Goal: Task Accomplishment & Management: Use online tool/utility

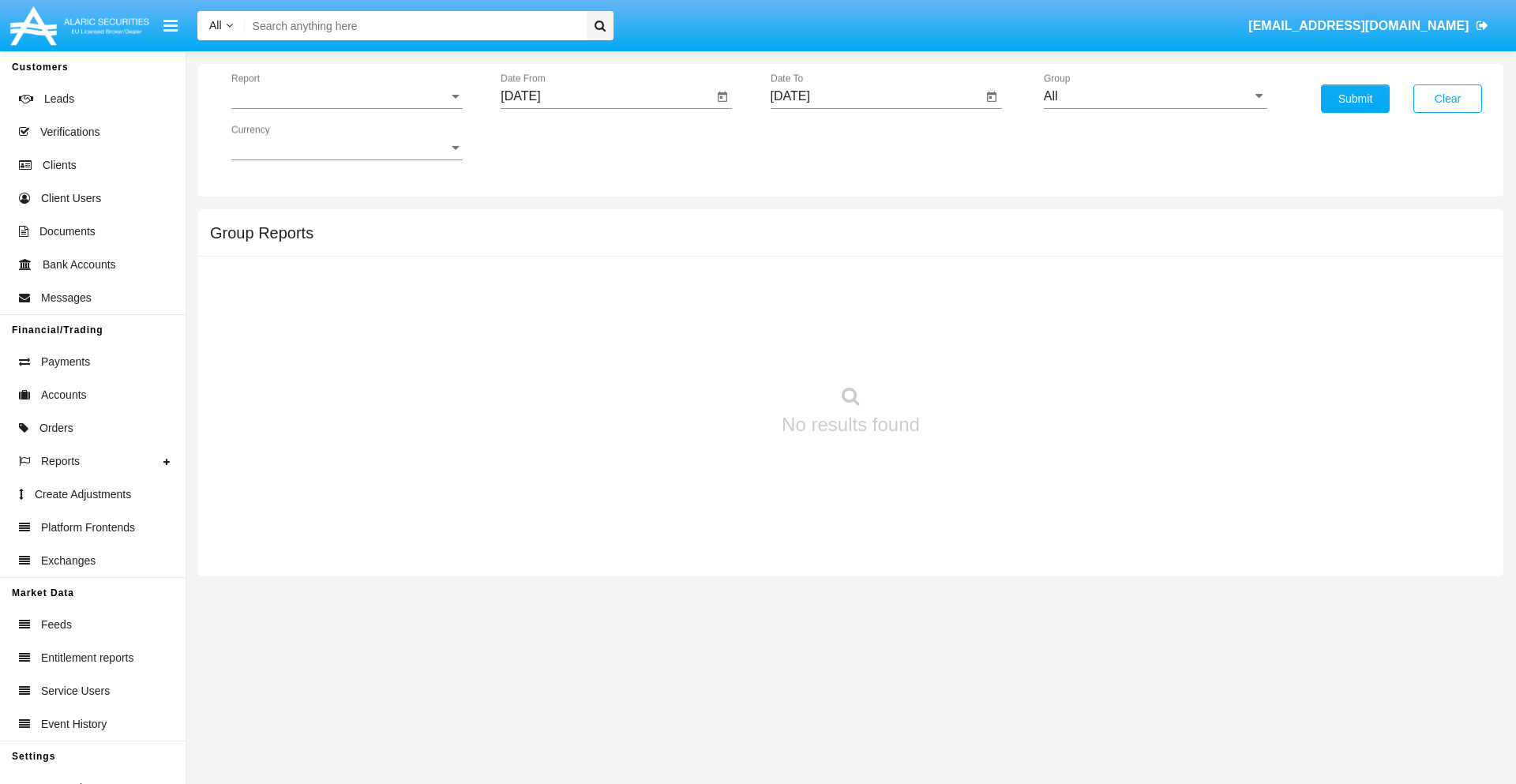
click at [347, 97] on span "Report" at bounding box center [340, 96] width 217 height 14
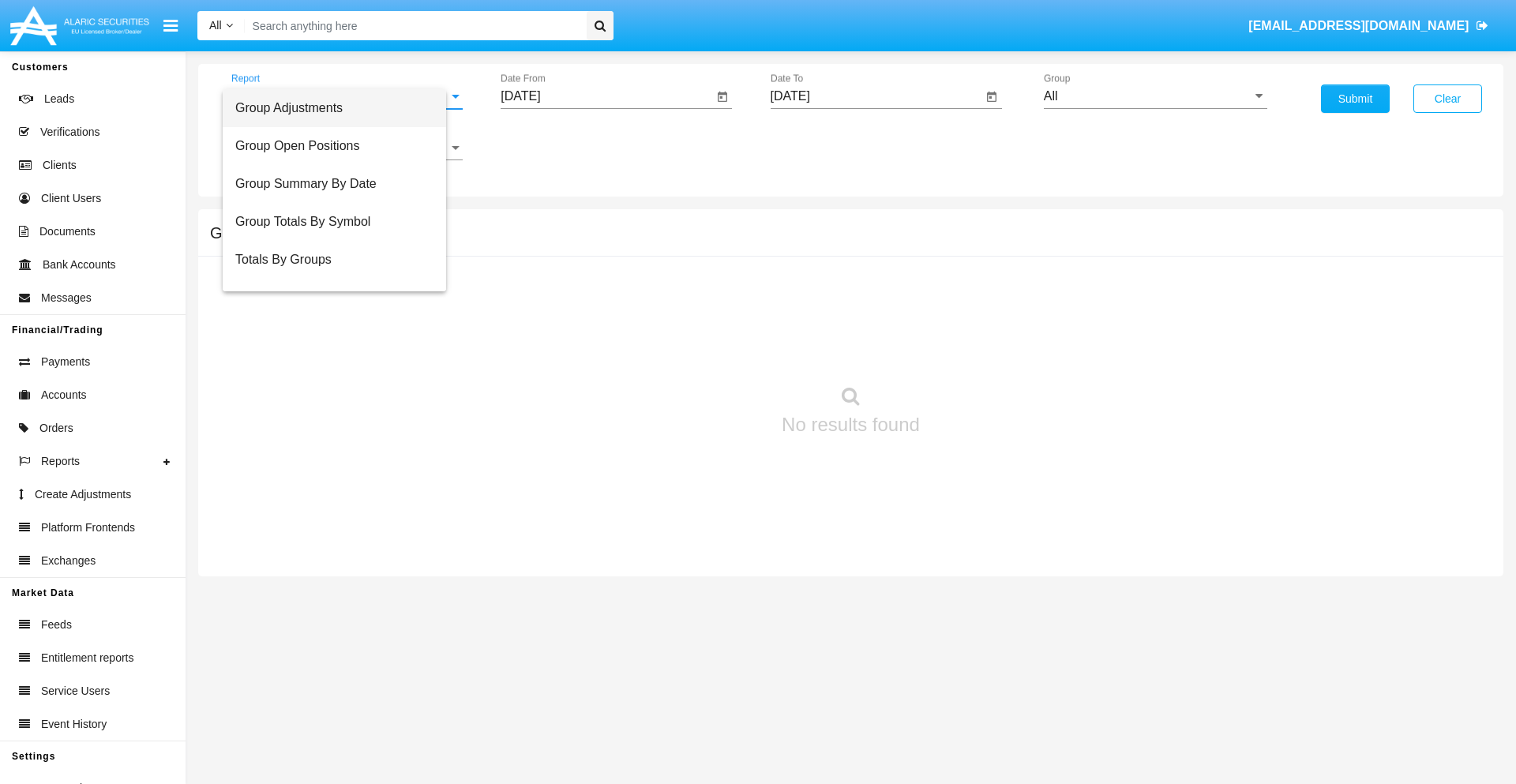
click at [340, 108] on span "Group Adjustments" at bounding box center [335, 108] width 198 height 38
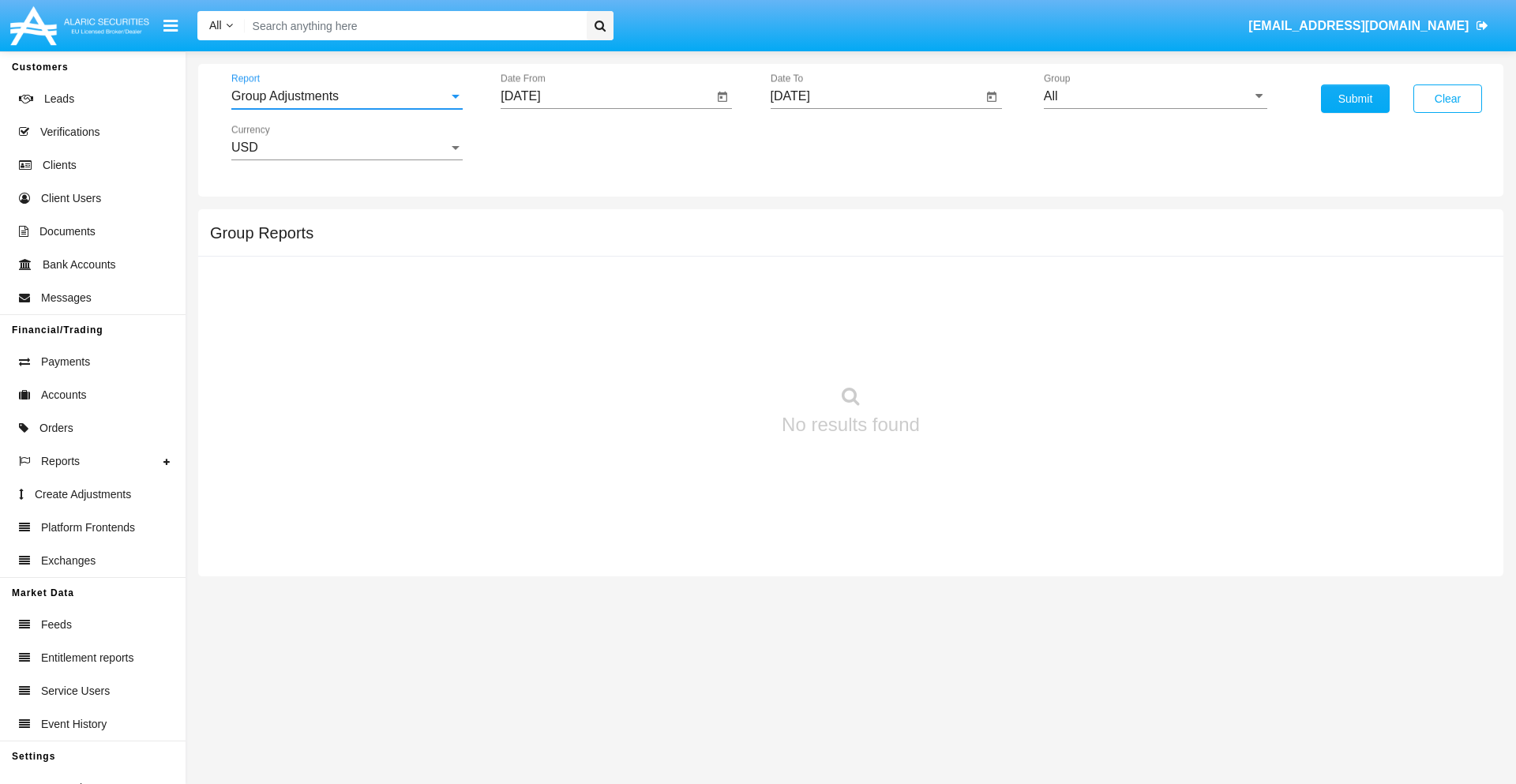
click at [606, 97] on input "[DATE]" at bounding box center [606, 96] width 212 height 14
click at [552, 142] on span "[DATE]" at bounding box center [538, 143] width 35 height 13
click at [704, 349] on div "2025" at bounding box center [704, 349] width 50 height 28
click at [649, 254] on div "[DATE]" at bounding box center [649, 253] width 50 height 28
click at [526, 305] on div "13" at bounding box center [526, 305] width 28 height 28
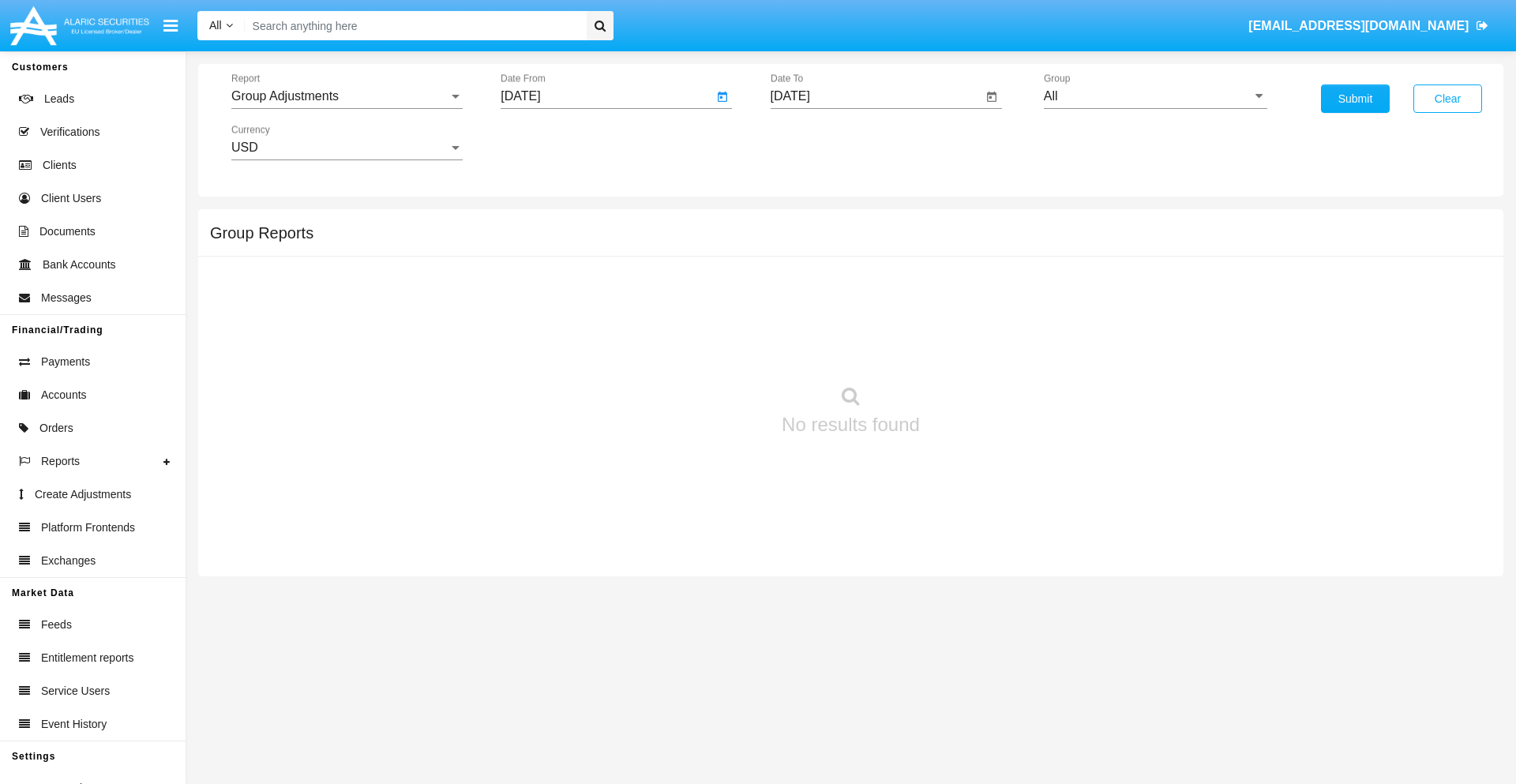
type input "07/13/25"
click at [876, 97] on input "[DATE]" at bounding box center [876, 96] width 212 height 14
click at [822, 142] on span "[DATE]" at bounding box center [808, 143] width 35 height 13
click at [973, 349] on div "2025" at bounding box center [973, 349] width 50 height 28
click at [863, 286] on div "OCT" at bounding box center [863, 285] width 50 height 28
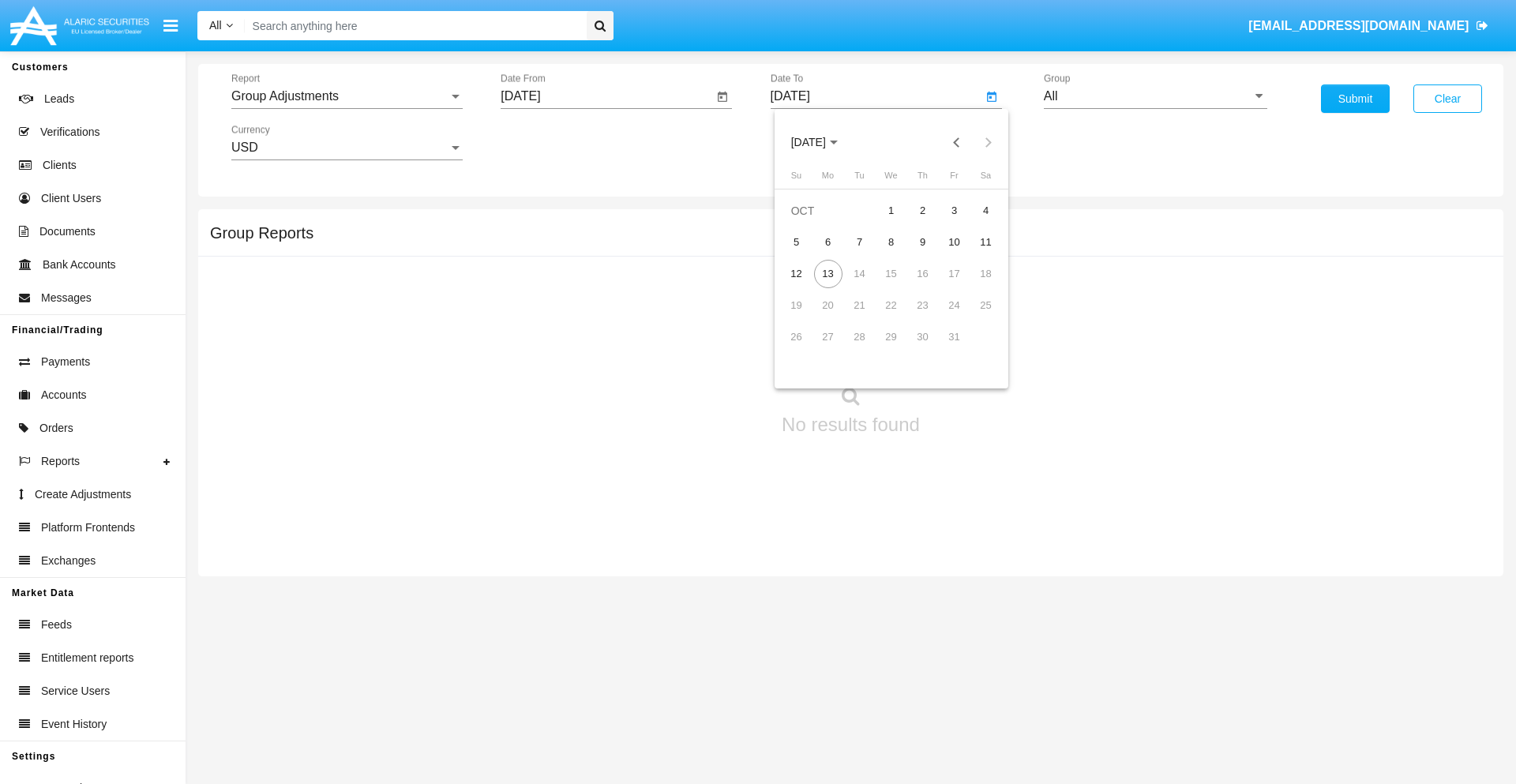
click at [827, 273] on div "13" at bounding box center [828, 274] width 28 height 28
type input "[DATE]"
click at [1155, 97] on input "All" at bounding box center [1155, 96] width 223 height 14
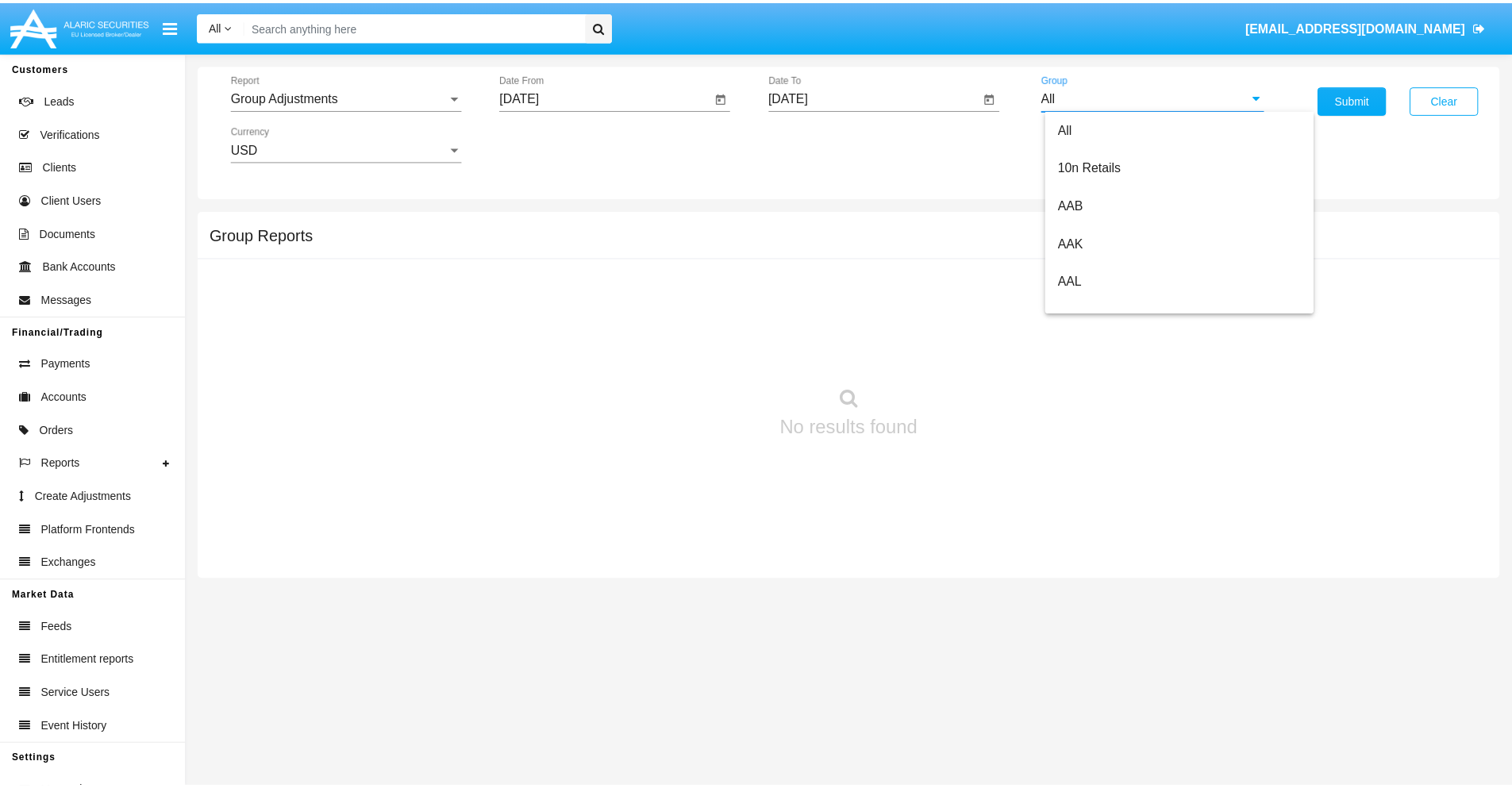
scroll to position [355, 0]
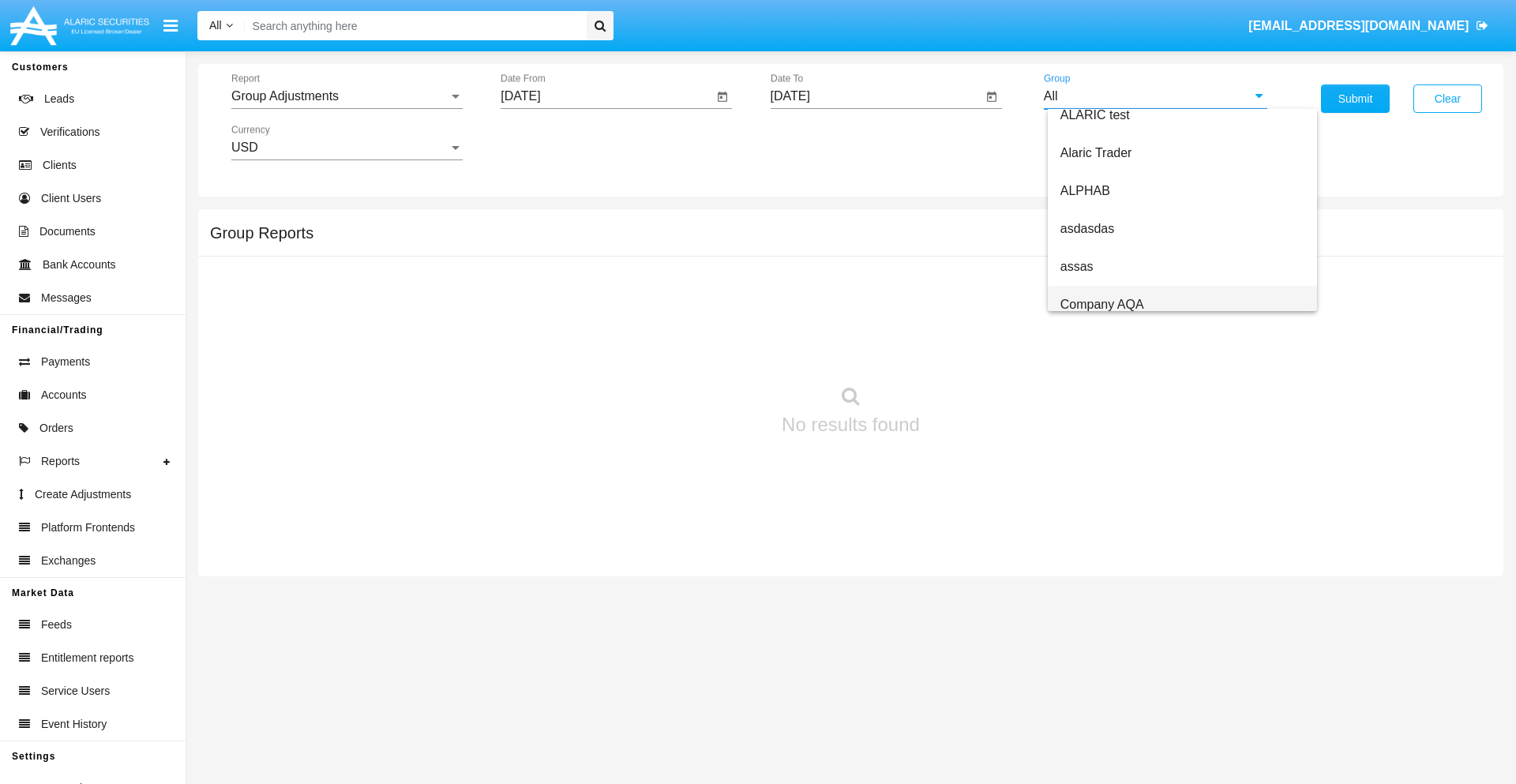
click at [1102, 304] on span "Company AQA" at bounding box center [1102, 304] width 84 height 14
type input "Company AQA"
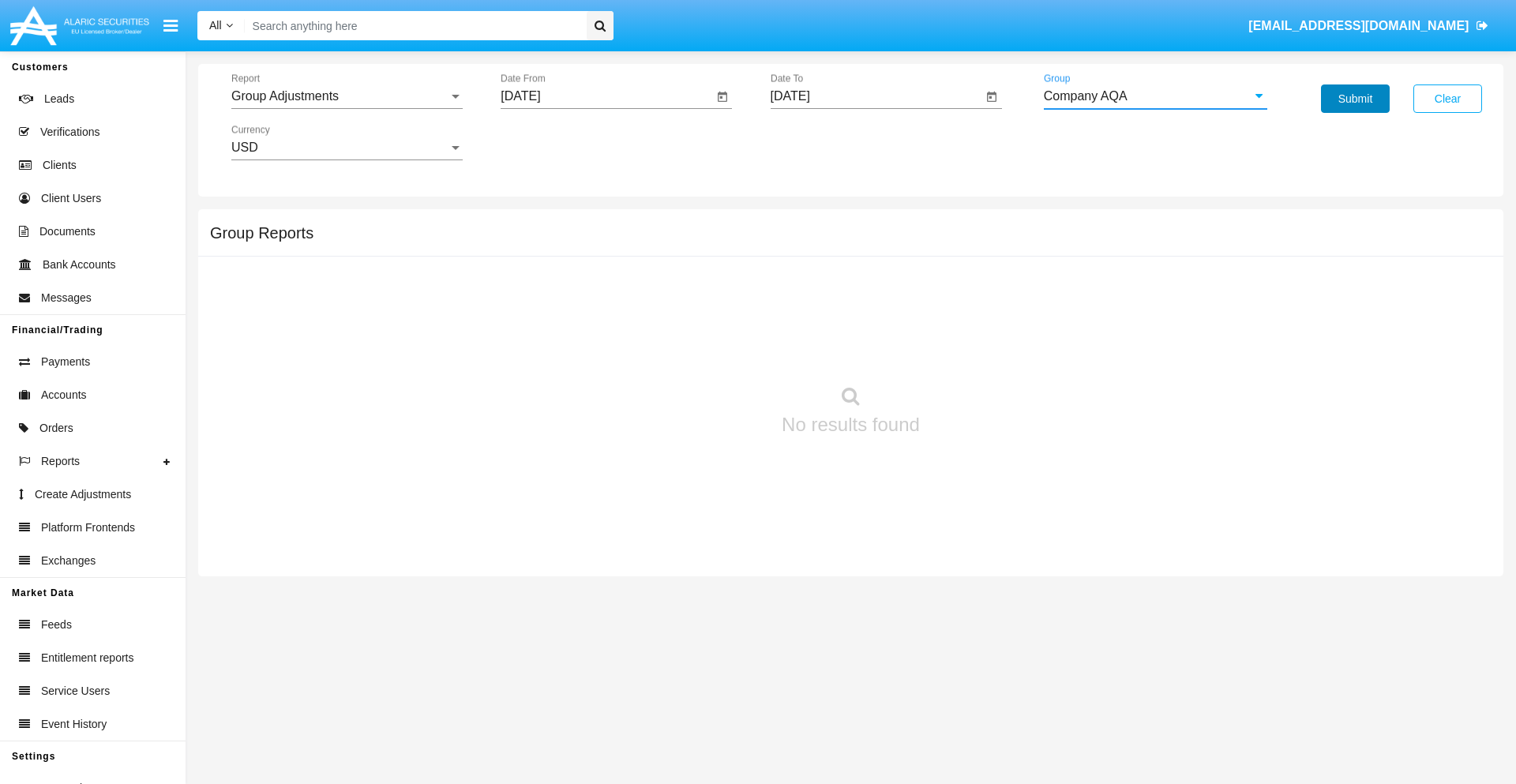
click at [1355, 98] on button "Submit" at bounding box center [1355, 98] width 69 height 28
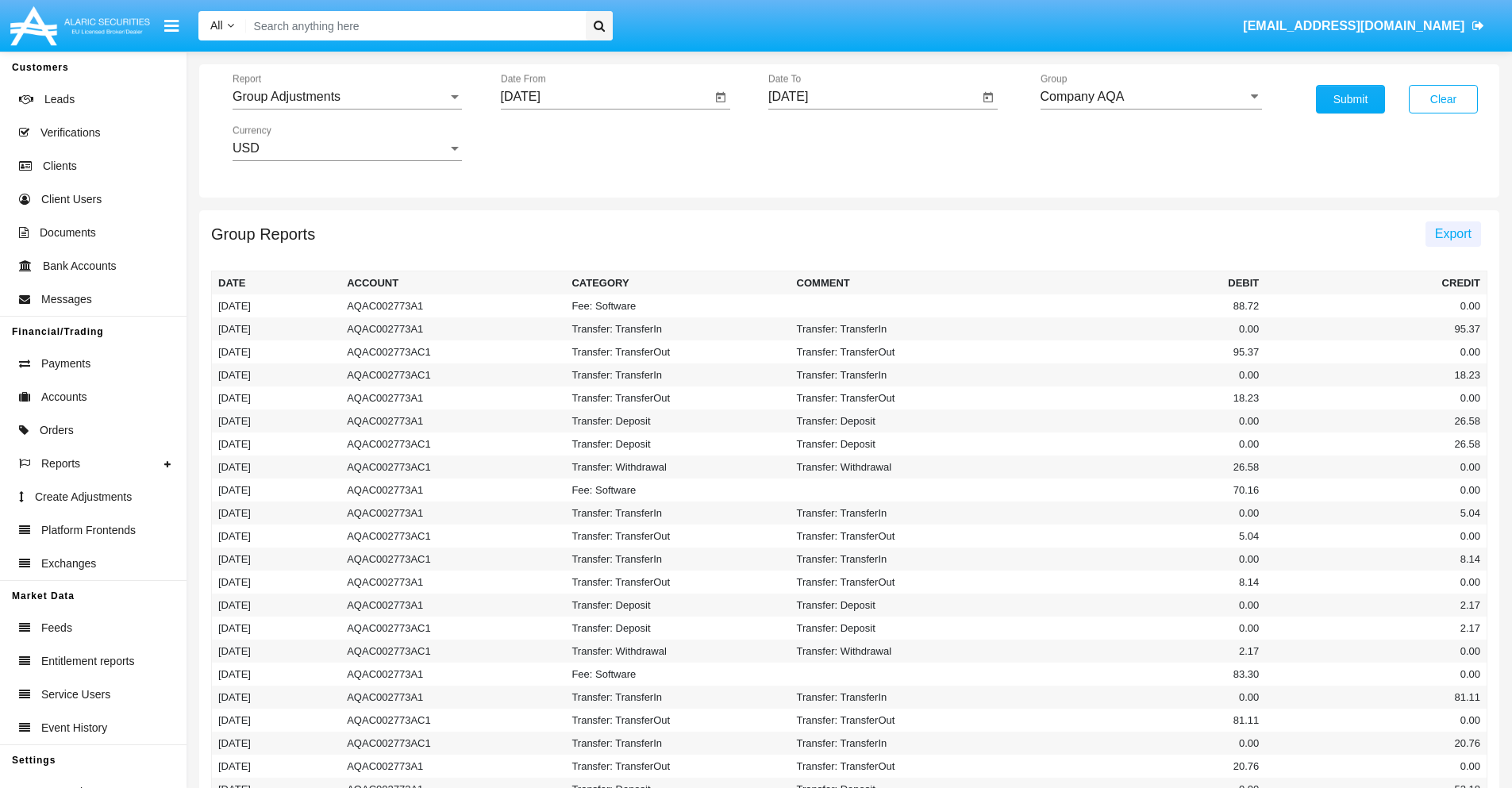
click at [1452, 234] on span "Export" at bounding box center [1453, 234] width 37 height 14
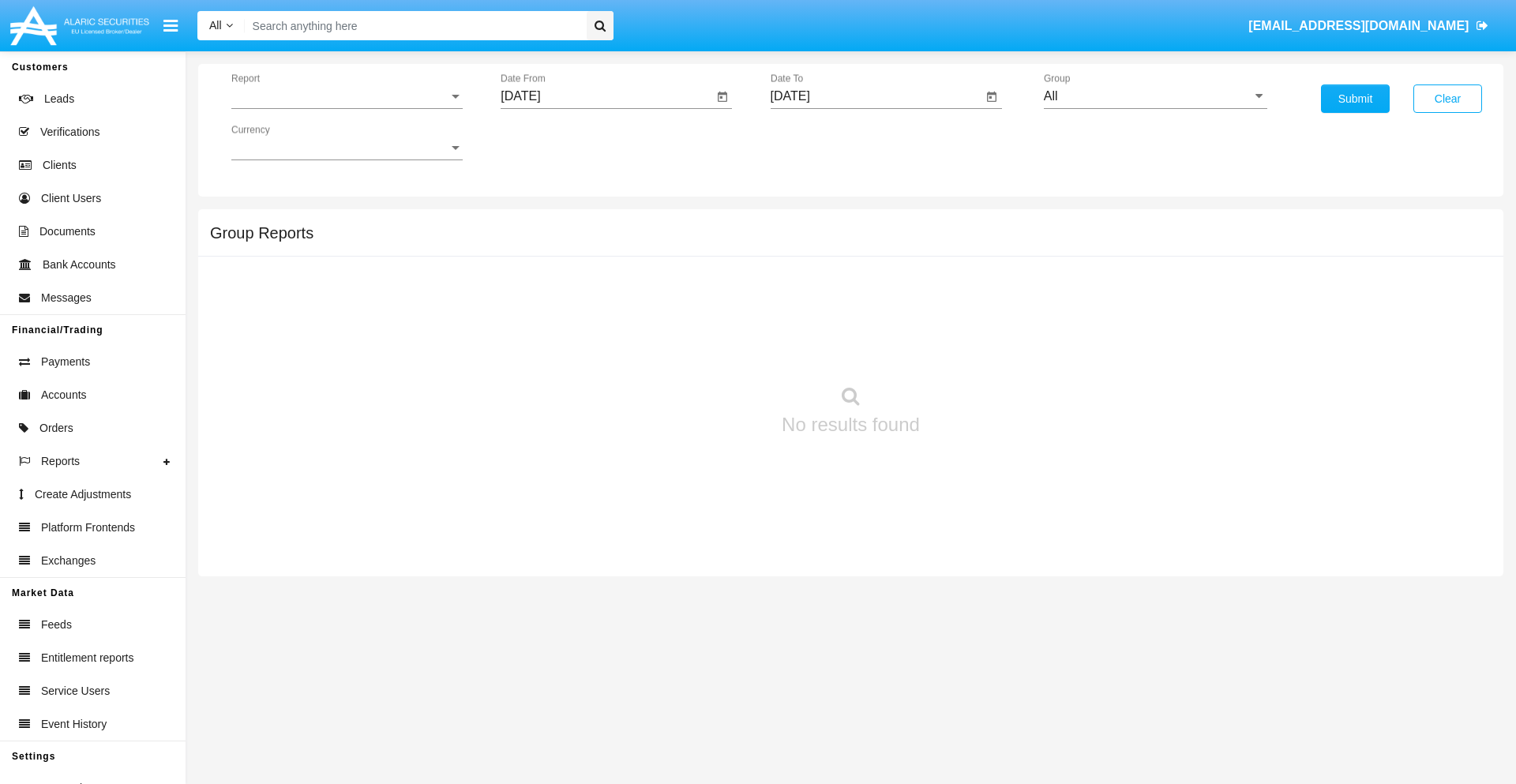
click at [347, 97] on span "Report" at bounding box center [340, 96] width 217 height 14
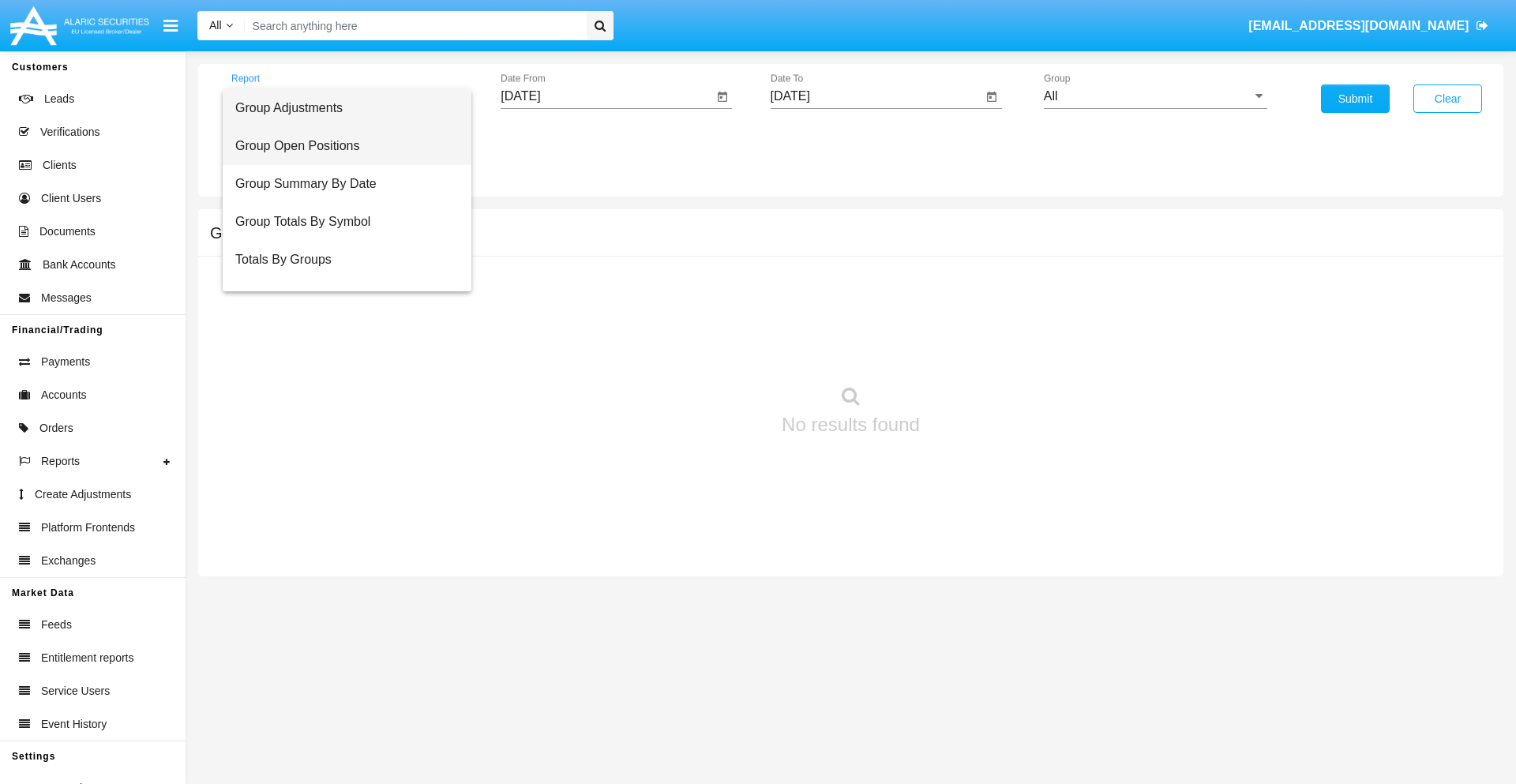
click at [340, 146] on span "Group Open Positions" at bounding box center [347, 145] width 223 height 38
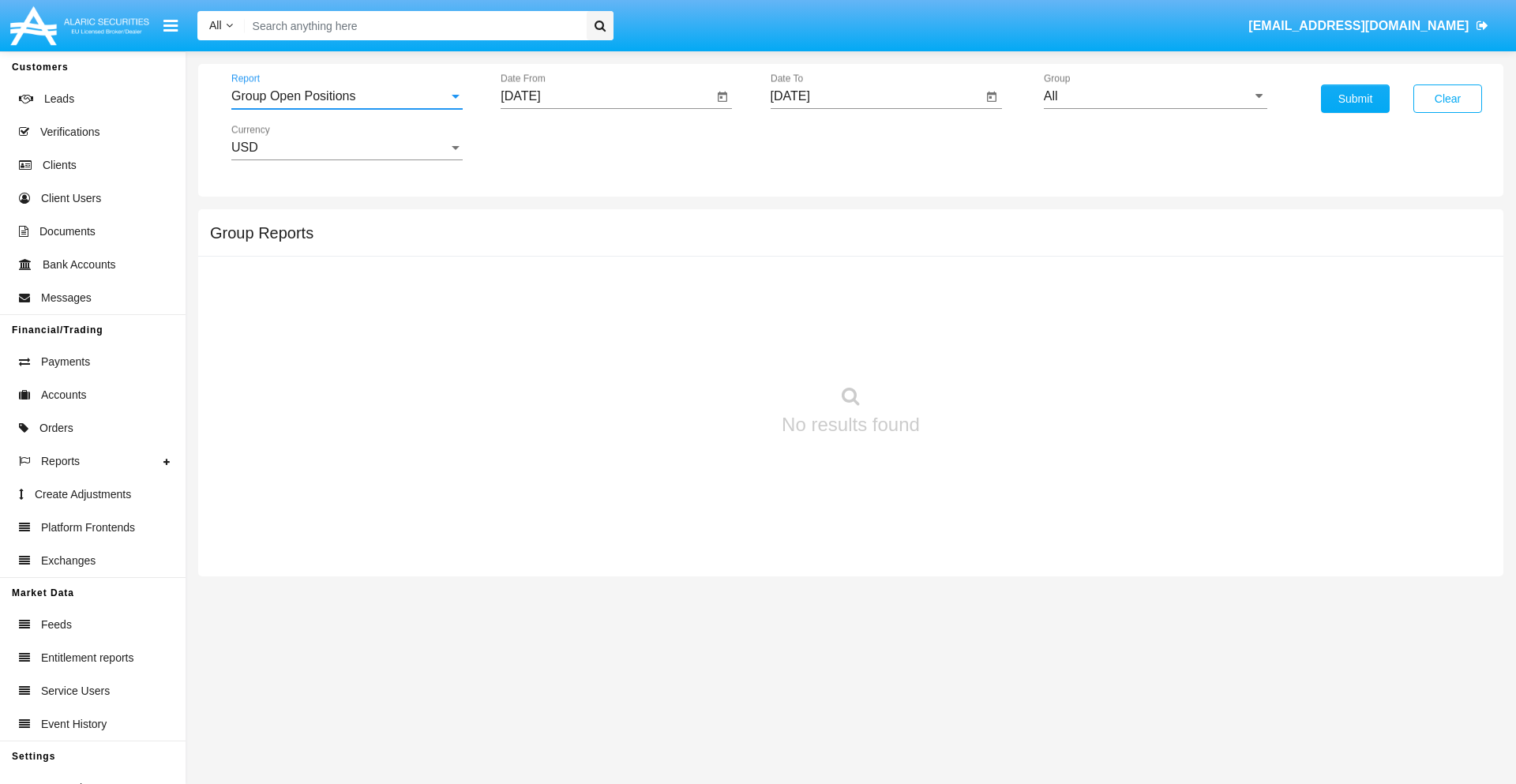
click at [606, 97] on input "[DATE]" at bounding box center [606, 96] width 212 height 14
click at [552, 142] on span "[DATE]" at bounding box center [538, 143] width 35 height 13
click at [704, 349] on div "2025" at bounding box center [704, 349] width 50 height 28
click at [539, 286] on div "SEP" at bounding box center [539, 285] width 50 height 28
click at [716, 273] on div "13" at bounding box center [716, 274] width 28 height 28
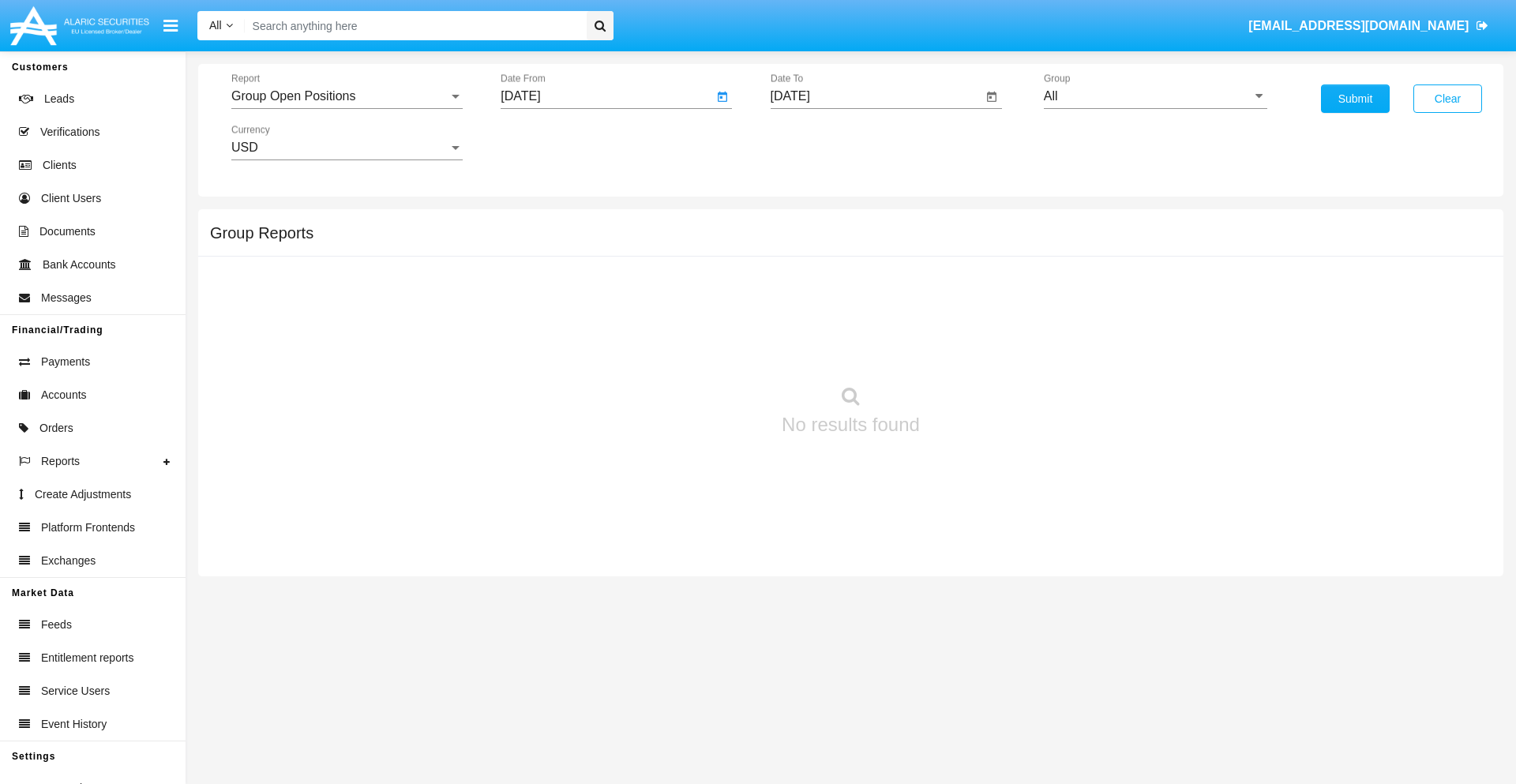
type input "[DATE]"
click at [876, 97] on input "[DATE]" at bounding box center [876, 96] width 212 height 14
click at [822, 142] on span "[DATE]" at bounding box center [808, 143] width 35 height 13
click at [973, 349] on div "2025" at bounding box center [973, 349] width 50 height 28
click at [863, 286] on div "OCT" at bounding box center [863, 285] width 50 height 28
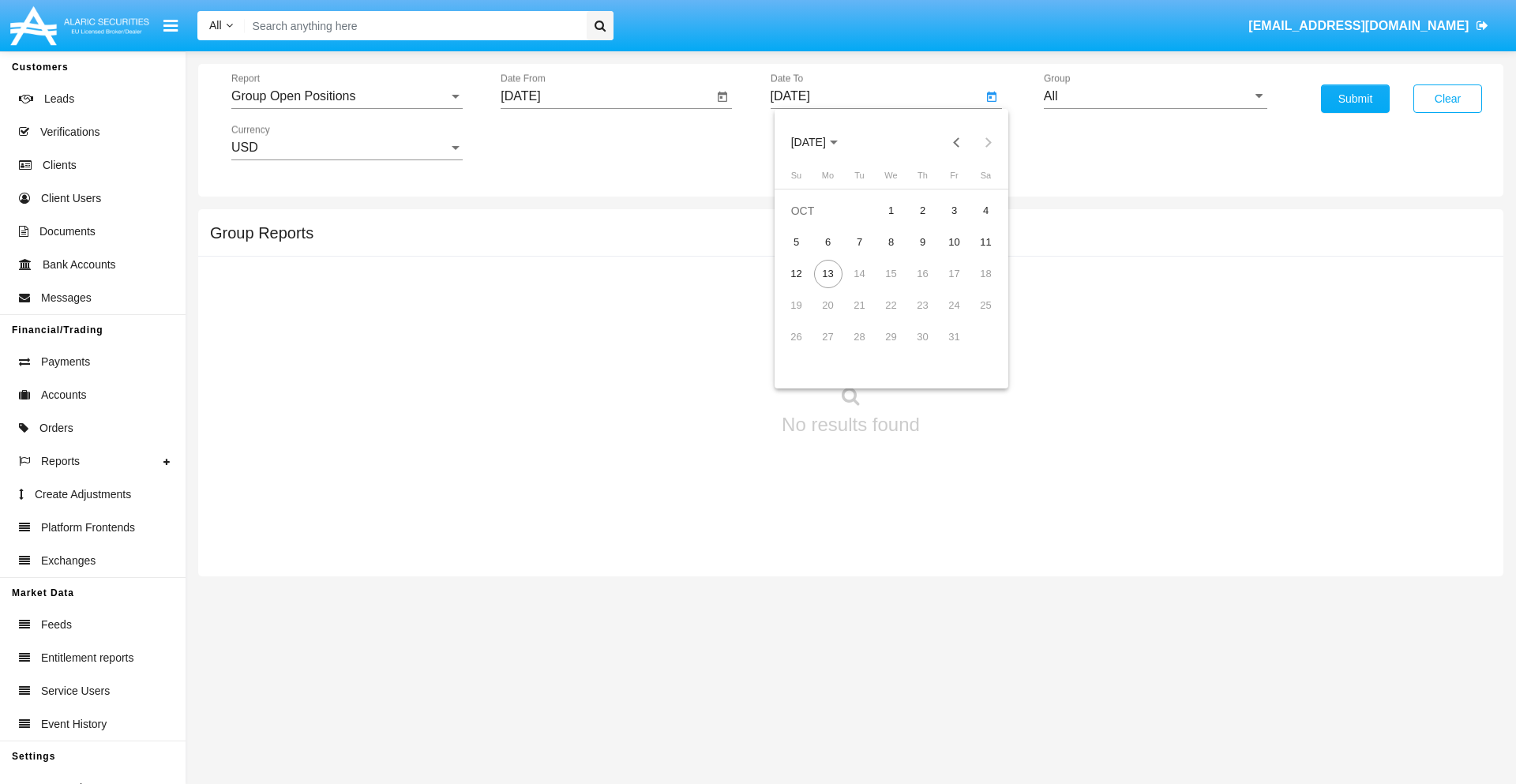
click at [827, 273] on div "13" at bounding box center [828, 274] width 28 height 28
type input "[DATE]"
click at [1155, 97] on input "All" at bounding box center [1155, 96] width 223 height 14
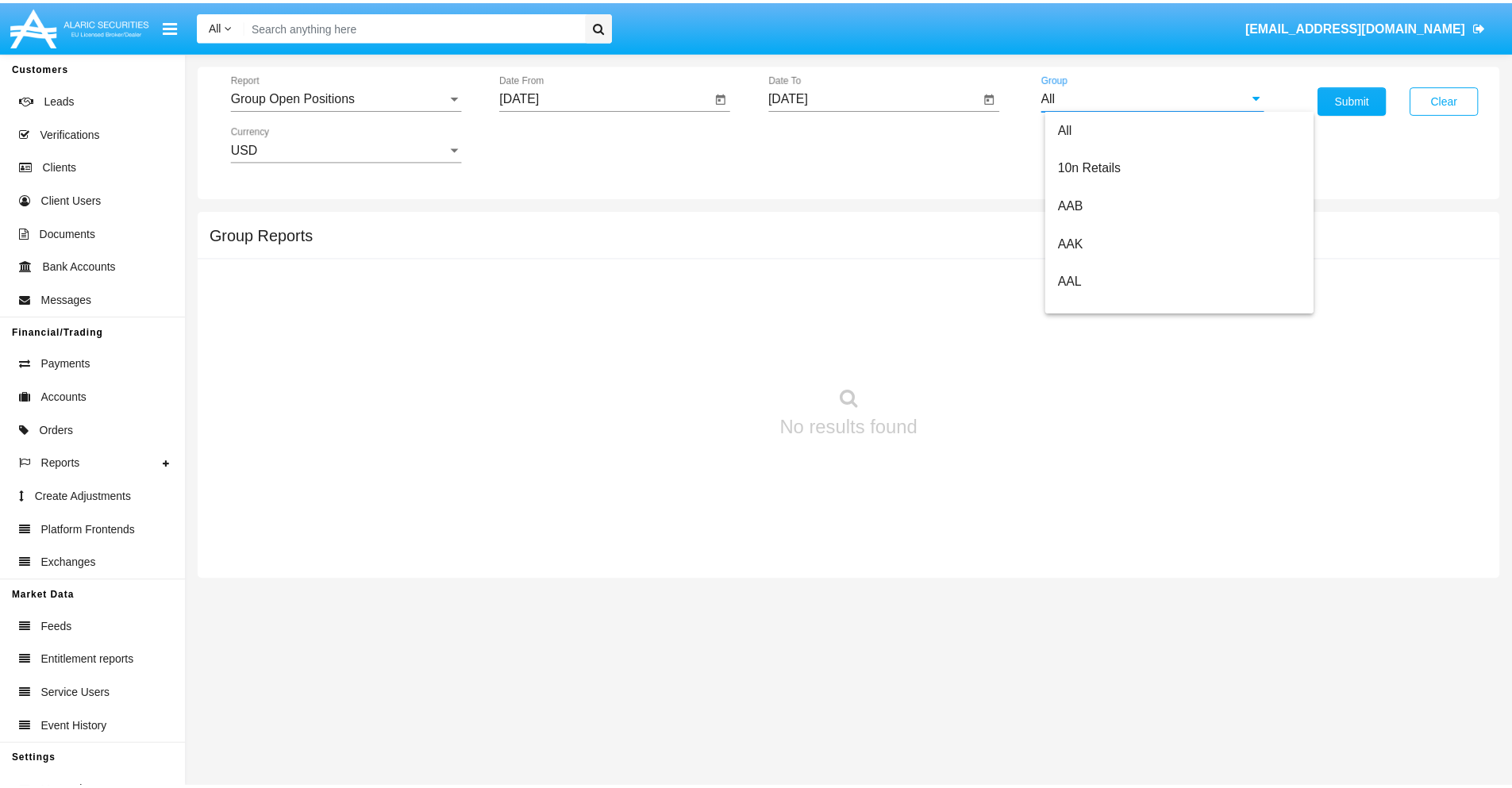
scroll to position [851, 0]
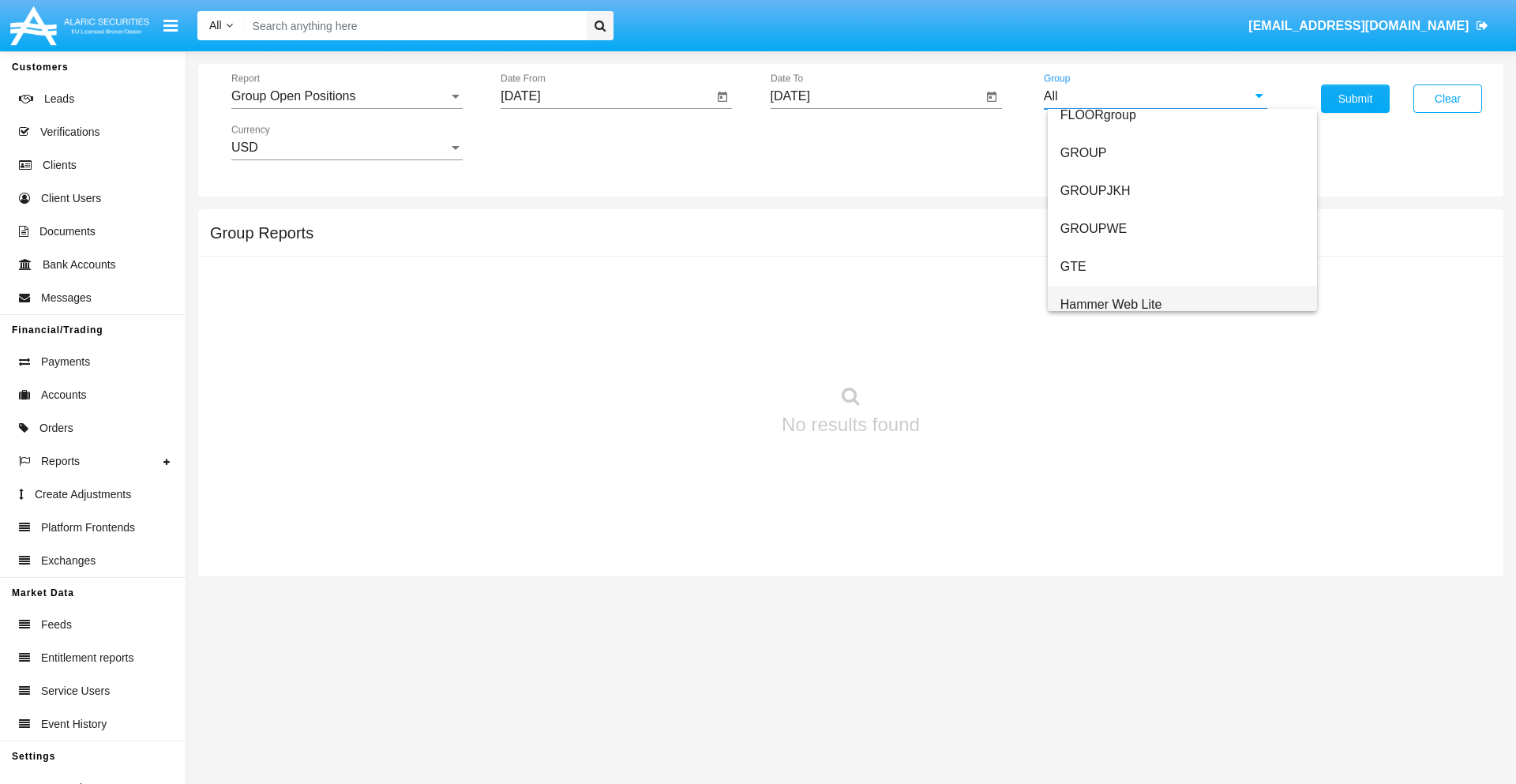
click at [1111, 304] on span "Hammer Web Lite" at bounding box center [1111, 304] width 102 height 14
type input "Hammer Web Lite"
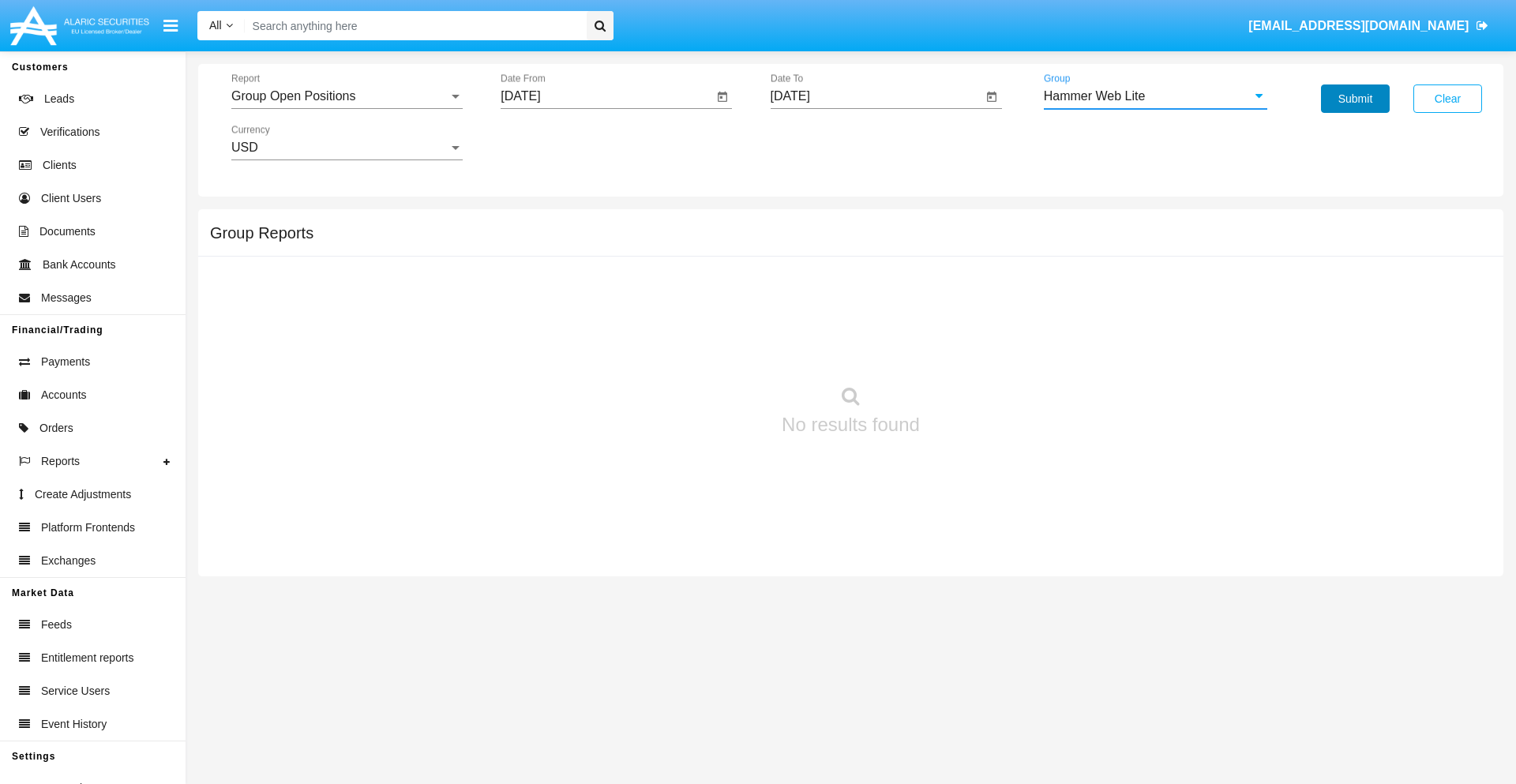
click at [1355, 98] on button "Submit" at bounding box center [1355, 98] width 69 height 28
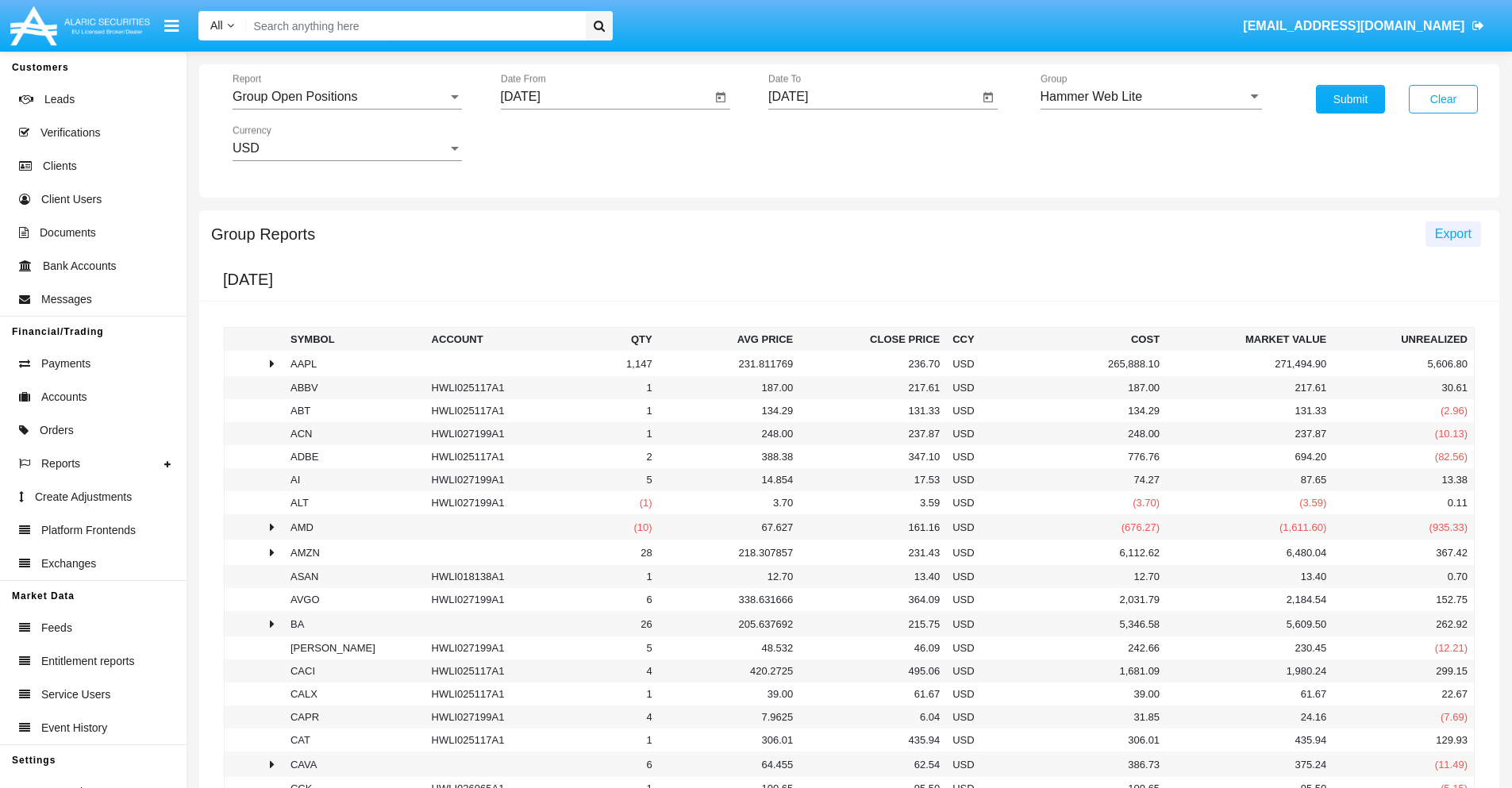
click at [1452, 234] on span "Export" at bounding box center [1453, 234] width 37 height 14
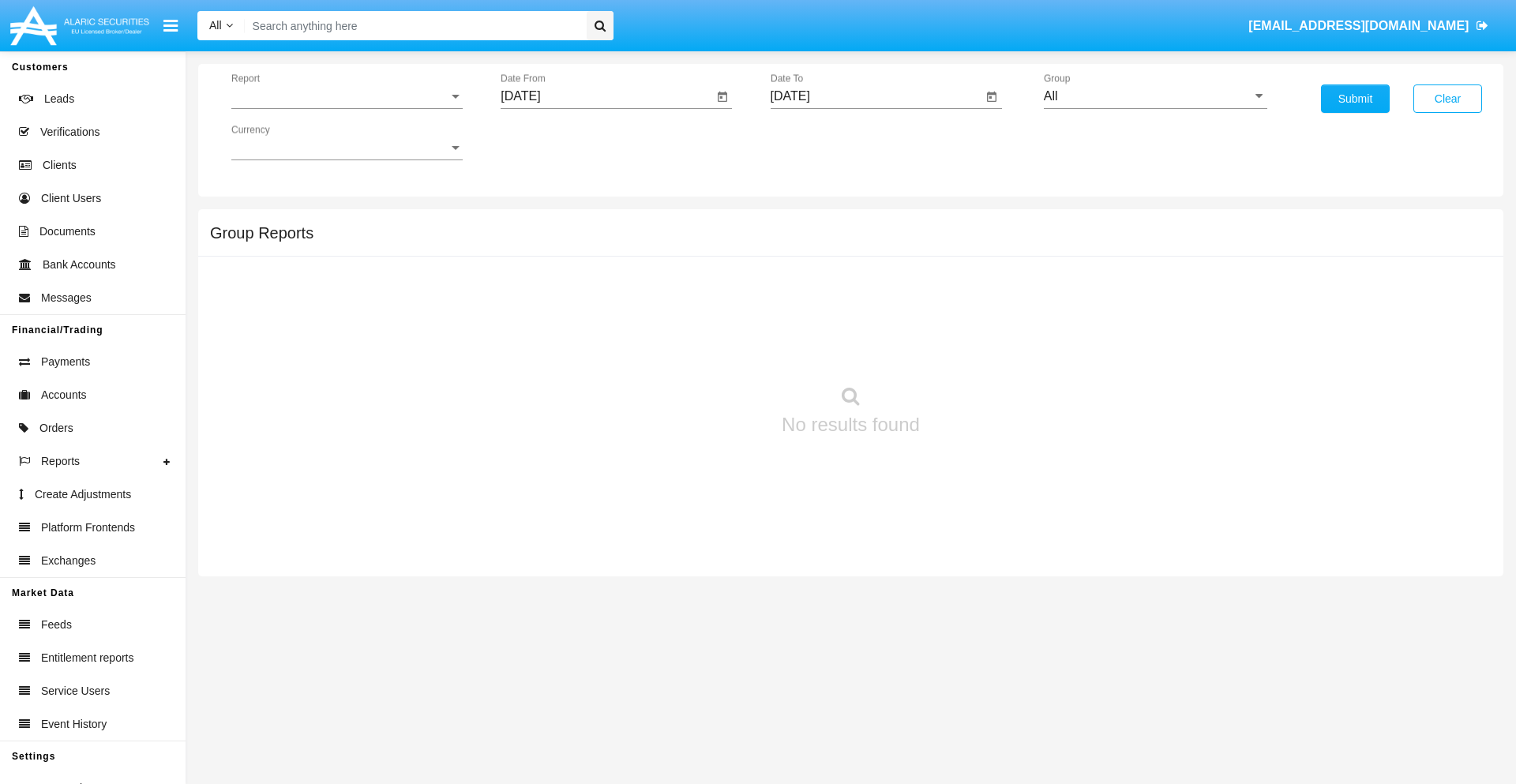
click at [347, 97] on span "Report" at bounding box center [340, 96] width 217 height 14
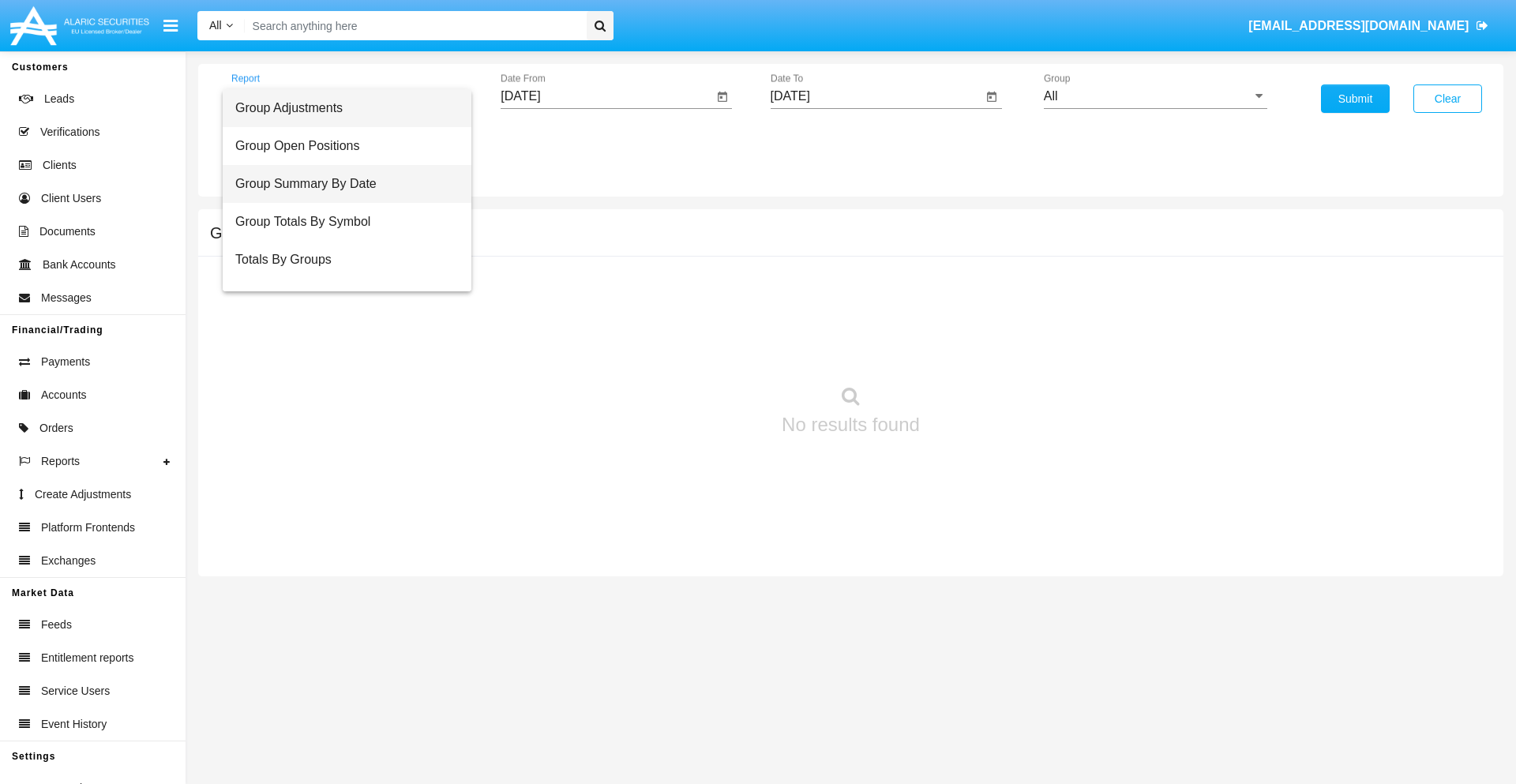
click at [340, 184] on span "Group Summary By Date" at bounding box center [347, 184] width 223 height 38
click at [606, 97] on input "[DATE]" at bounding box center [606, 96] width 212 height 14
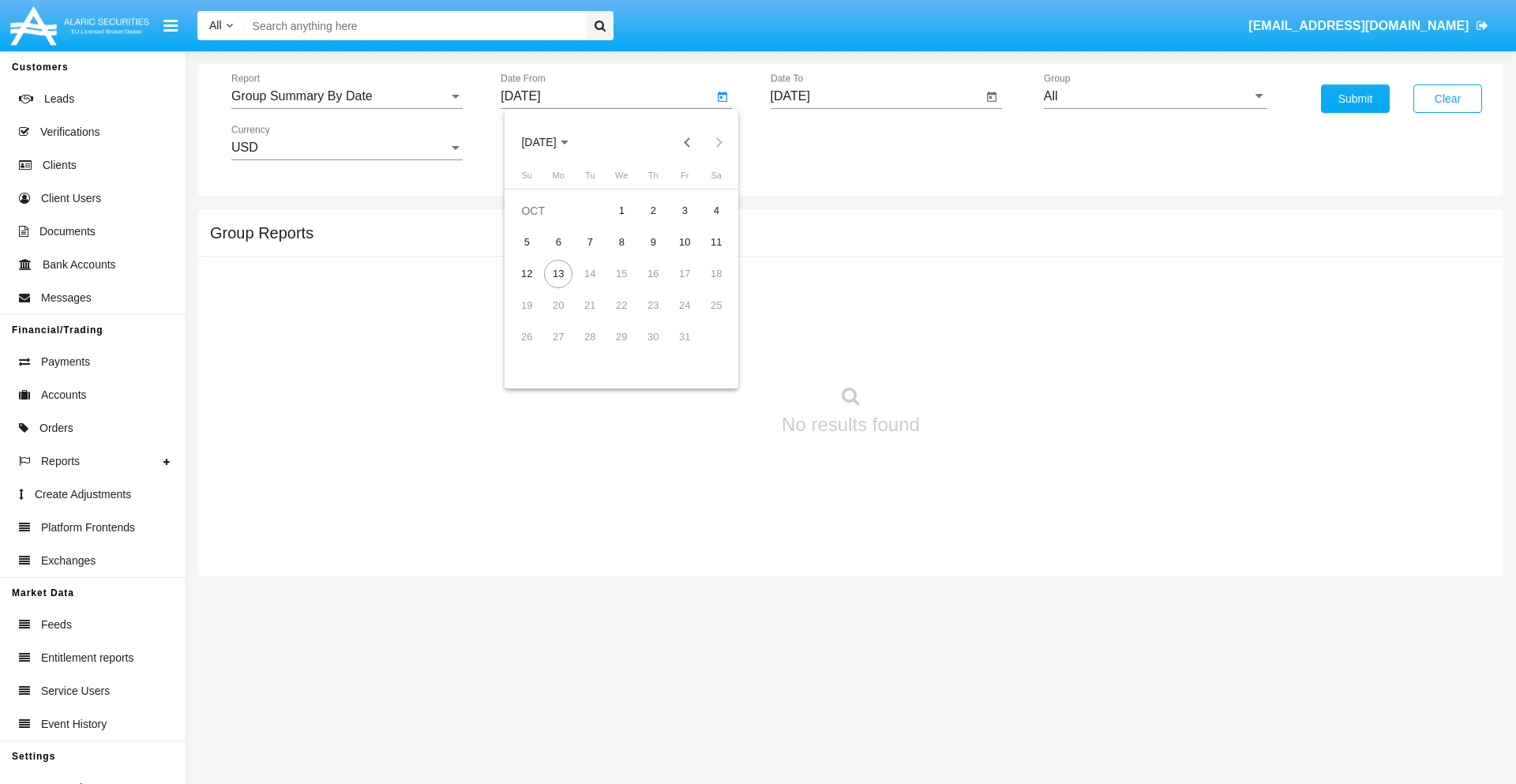
click at [552, 142] on span "OCT 2025" at bounding box center [538, 143] width 35 height 13
click at [704, 349] on div "2025" at bounding box center [704, 349] width 50 height 28
click at [539, 286] on div "SEP" at bounding box center [539, 285] width 50 height 28
click at [716, 273] on div "13" at bounding box center [716, 274] width 28 height 28
type input "[DATE]"
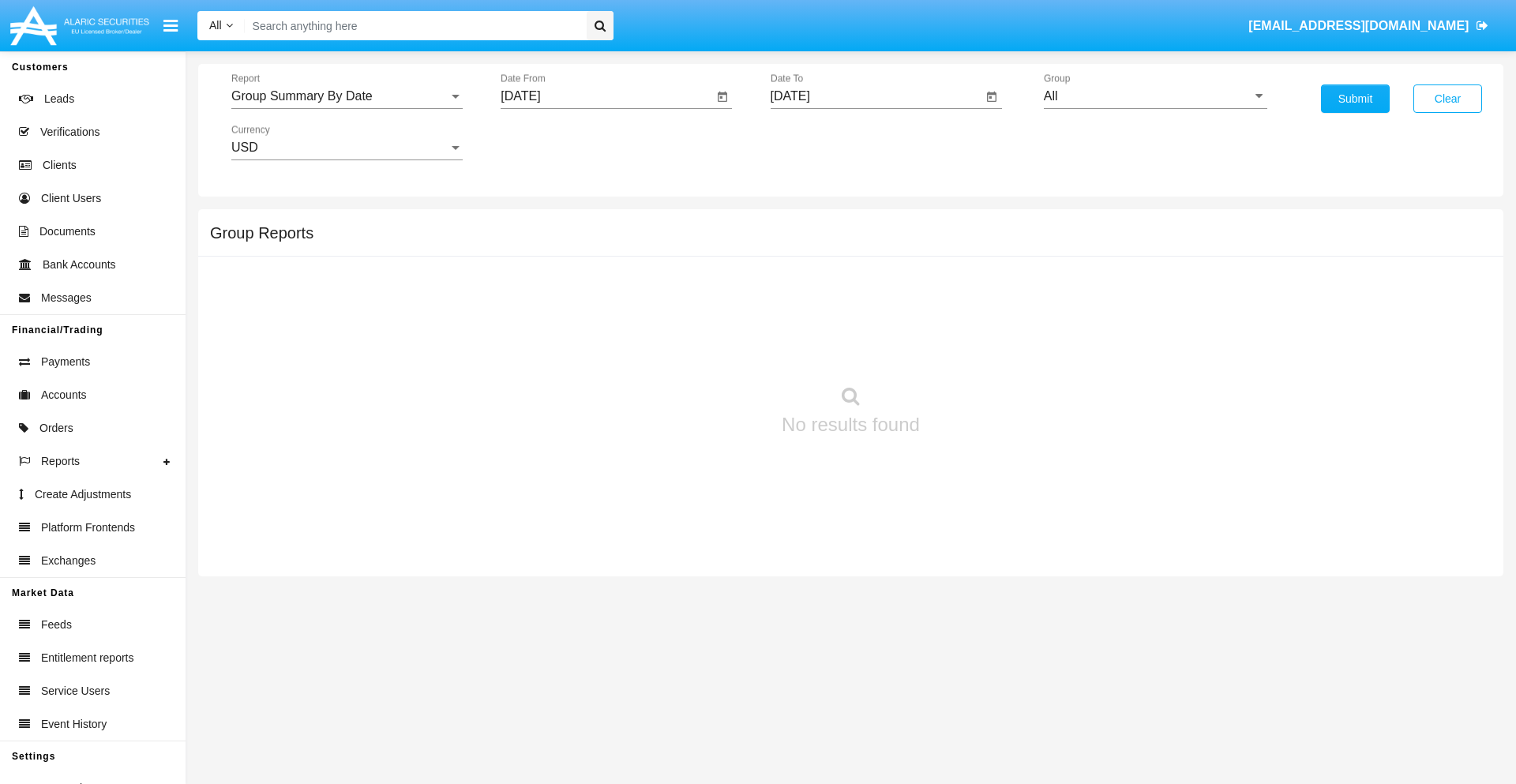
click at [876, 97] on input "[DATE]" at bounding box center [876, 96] width 212 height 14
click at [822, 142] on span "[DATE]" at bounding box center [808, 143] width 35 height 13
click at [973, 349] on div "2025" at bounding box center [973, 349] width 50 height 28
click at [863, 286] on div "OCT" at bounding box center [863, 285] width 50 height 28
click at [827, 273] on div "13" at bounding box center [828, 274] width 28 height 28
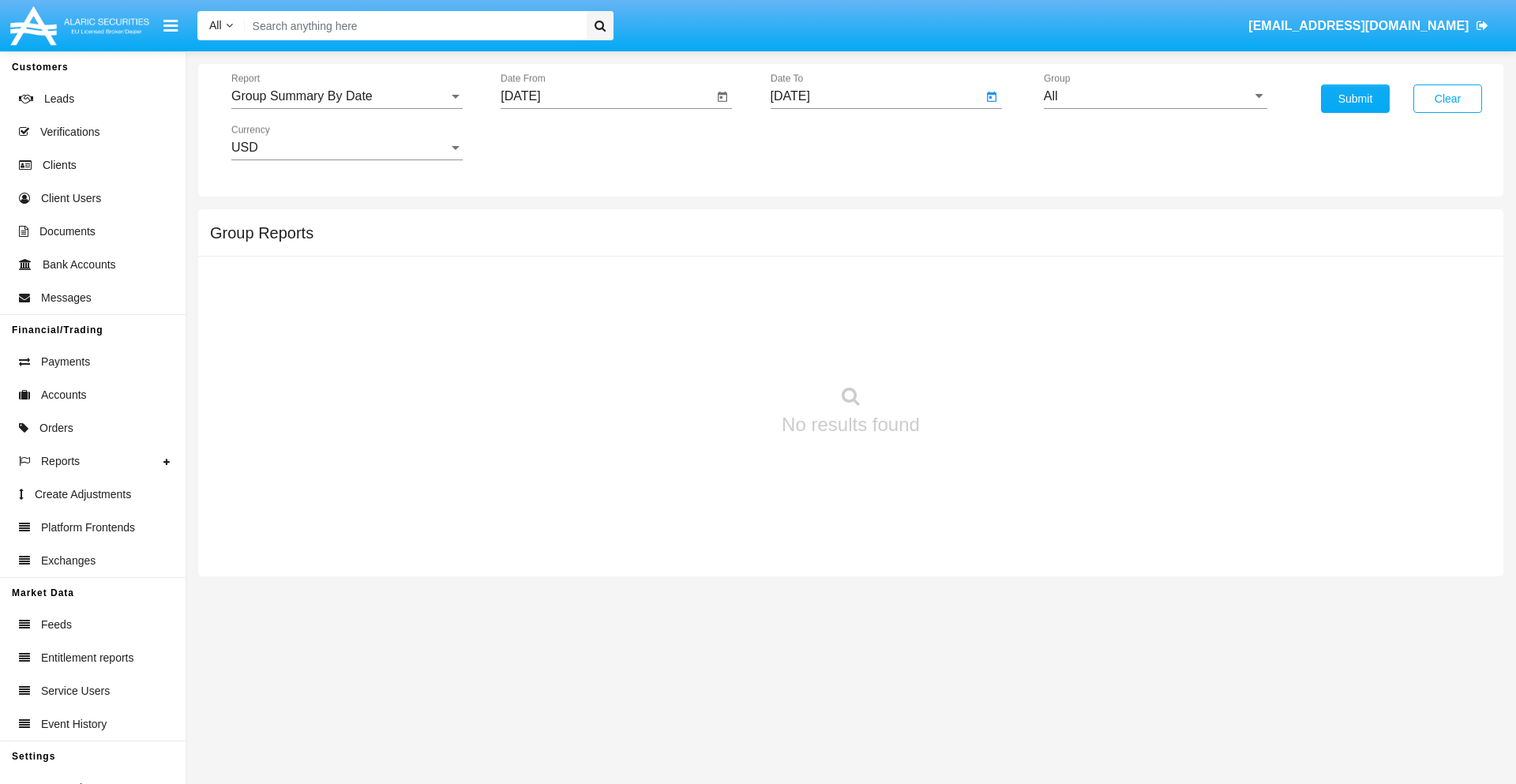
type input "[DATE]"
click at [1155, 97] on input "All" at bounding box center [1155, 96] width 223 height 14
type input "Hammer Web Lite"
click at [1355, 98] on button "Submit" at bounding box center [1355, 98] width 69 height 28
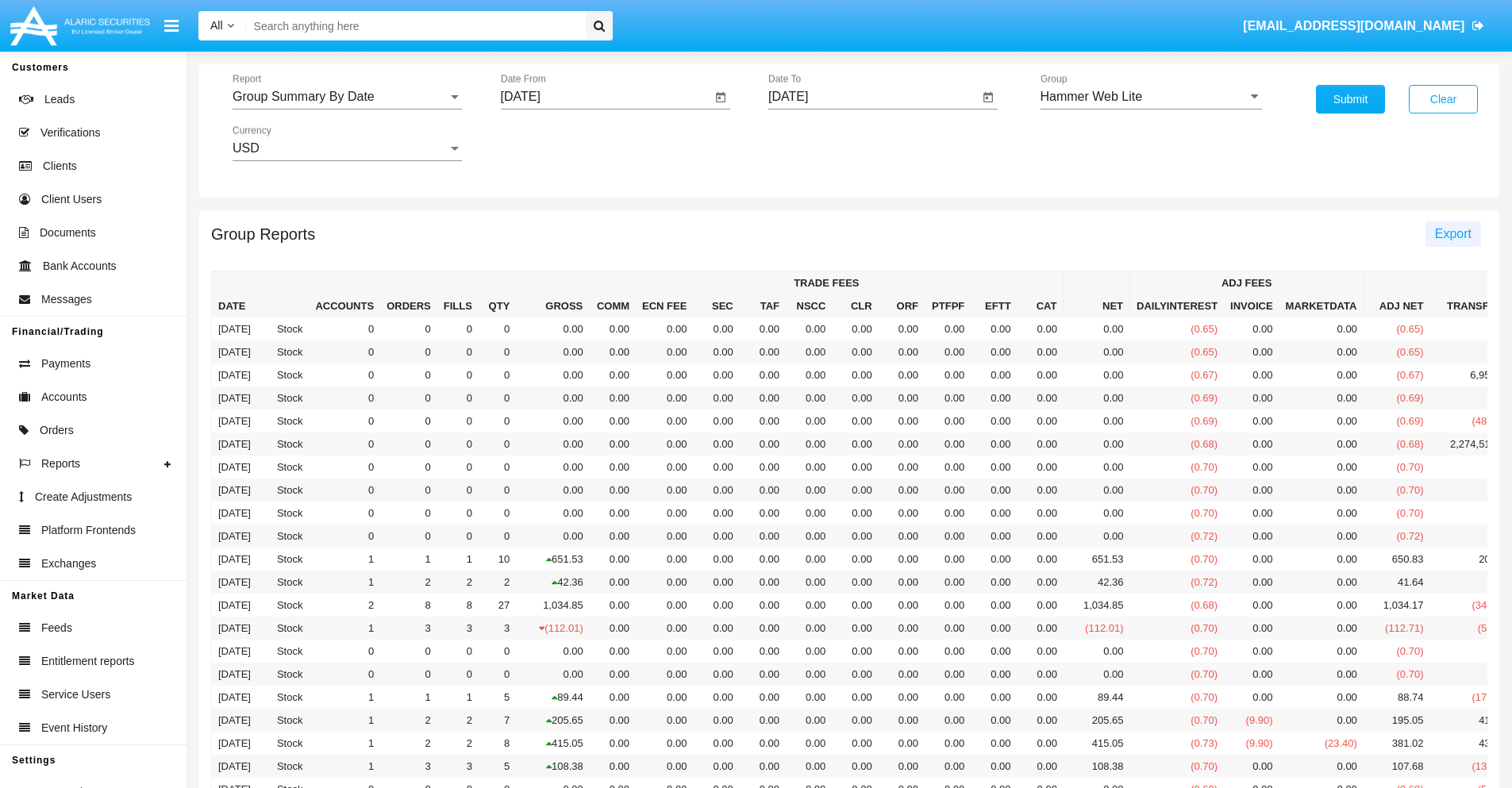
click at [1452, 234] on span "Export" at bounding box center [1453, 234] width 37 height 14
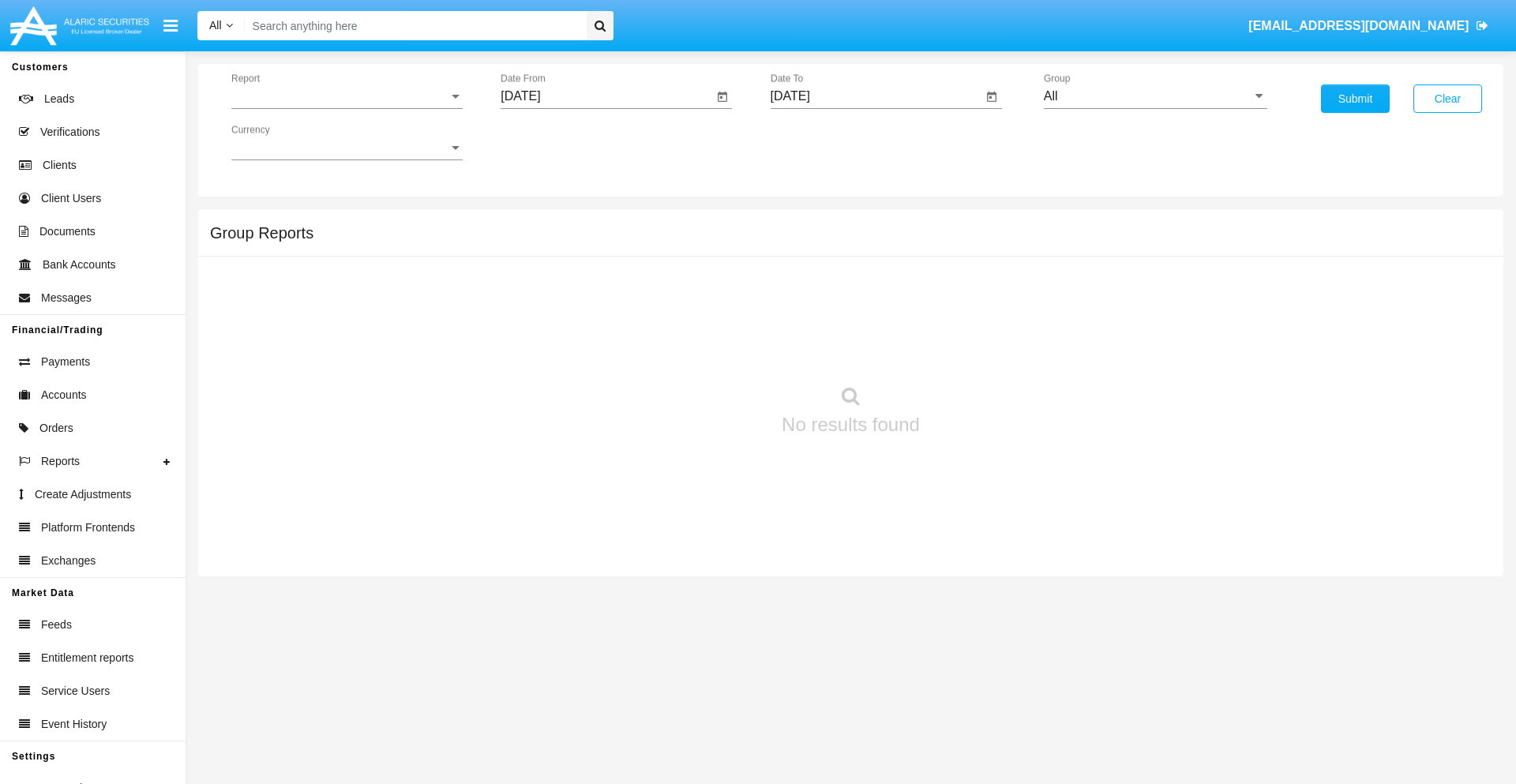
click at [347, 97] on span "Report" at bounding box center [340, 96] width 217 height 14
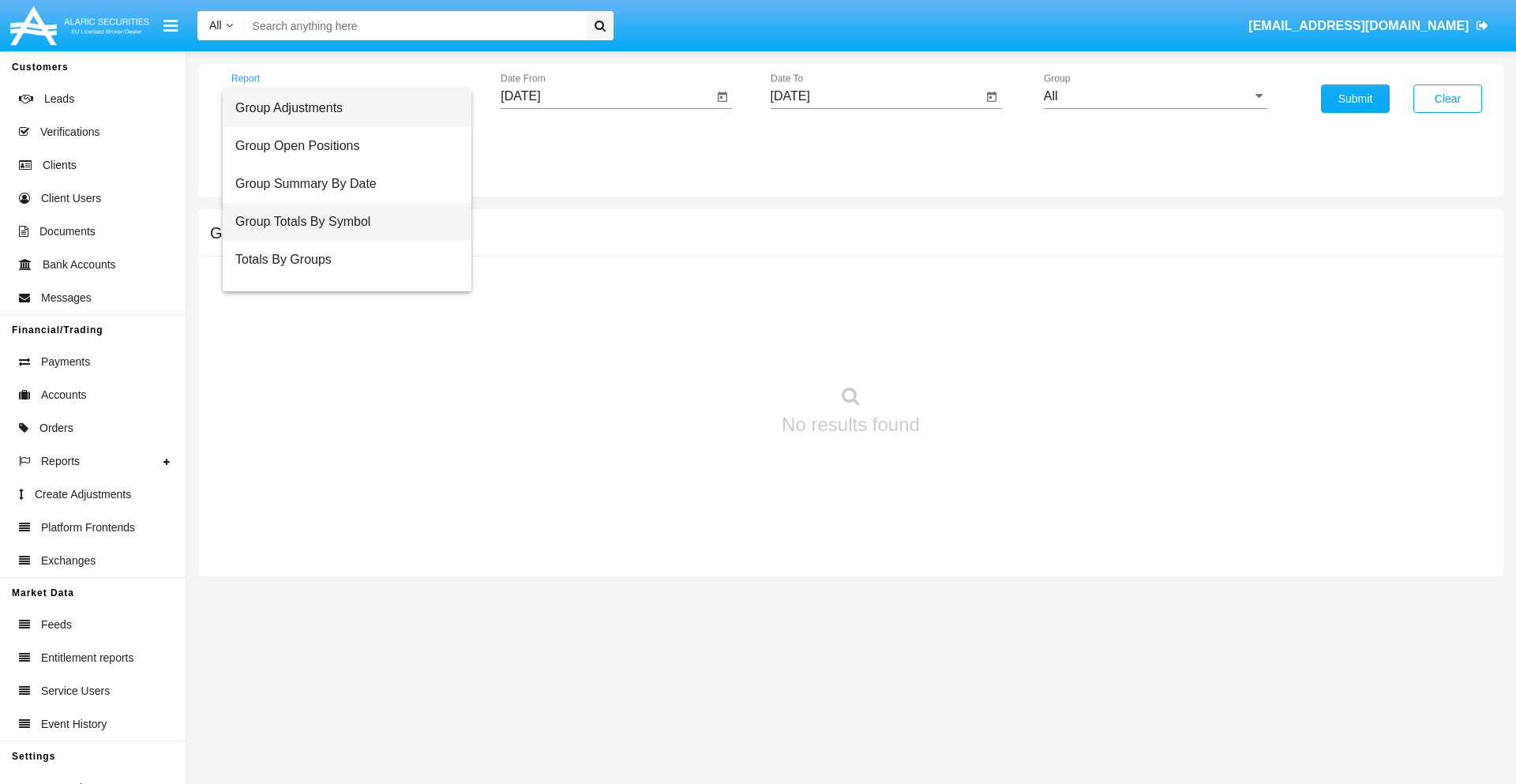
click at [340, 222] on span "Group Totals By Symbol" at bounding box center [347, 222] width 223 height 38
click at [606, 97] on input "[DATE]" at bounding box center [606, 96] width 212 height 14
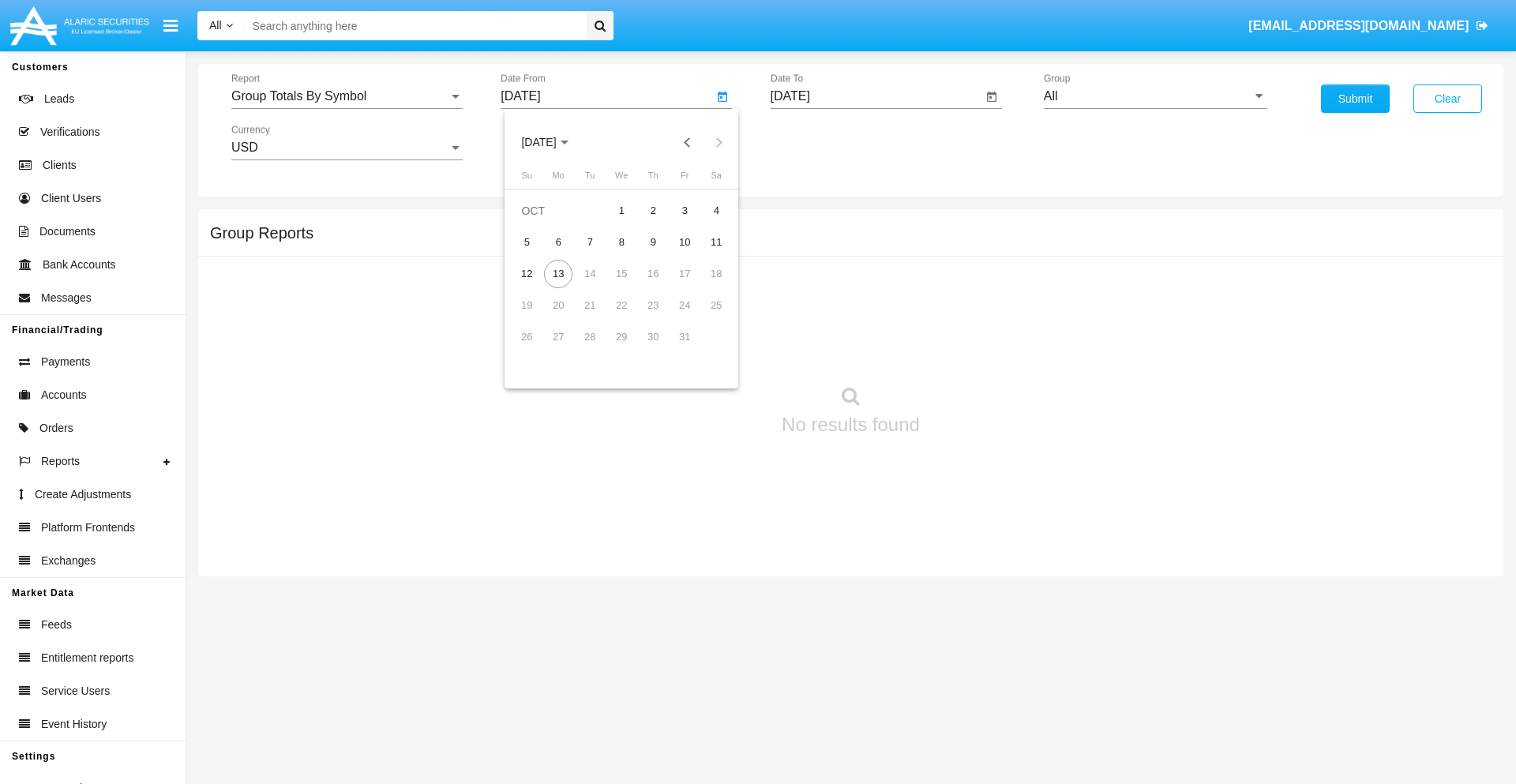
click at [552, 142] on span "[DATE]" at bounding box center [538, 143] width 35 height 13
click at [704, 349] on div "2025" at bounding box center [704, 349] width 50 height 28
click at [539, 286] on div "SEP" at bounding box center [539, 285] width 50 height 28
click at [716, 273] on div "13" at bounding box center [716, 274] width 28 height 28
type input "[DATE]"
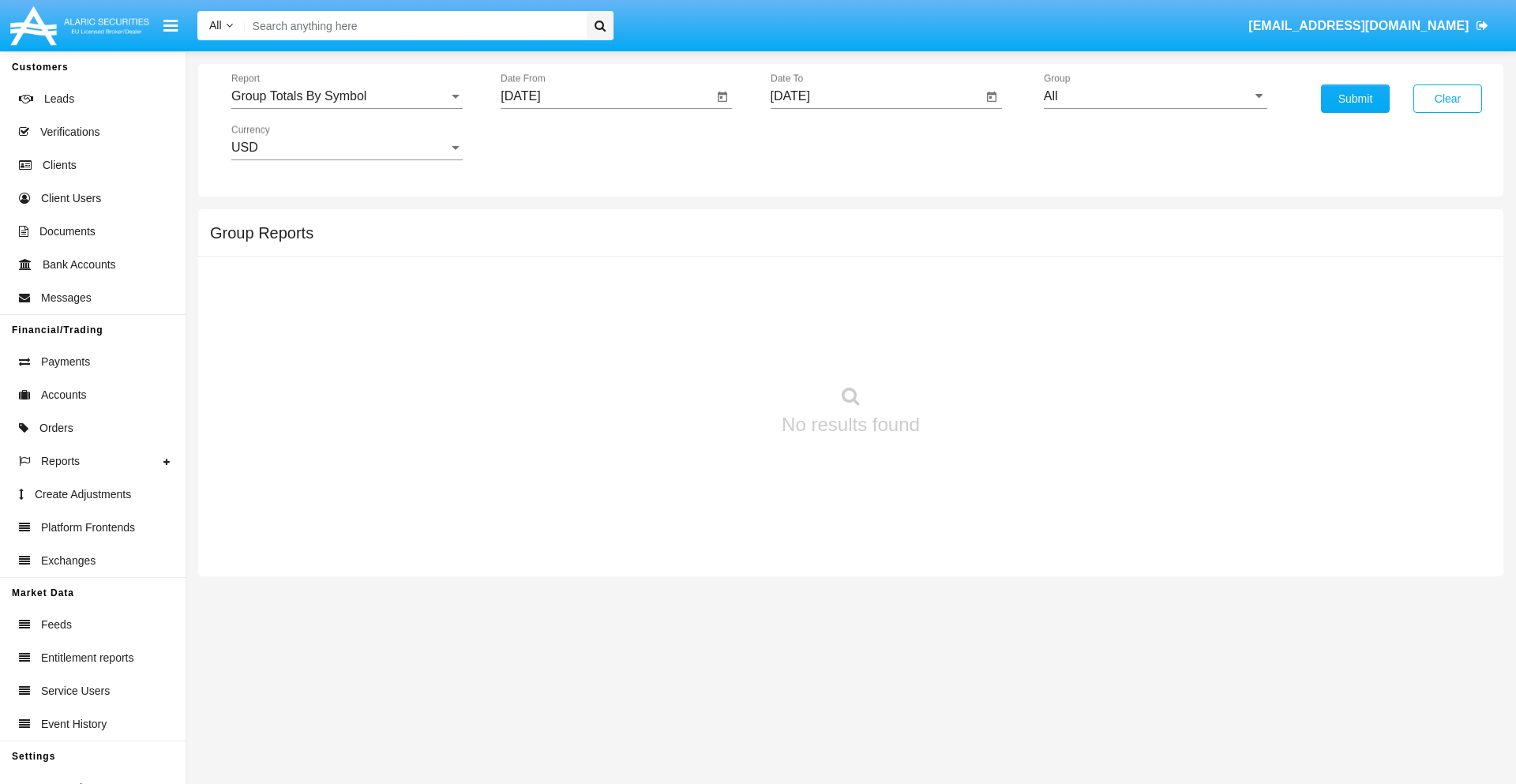
click at [876, 97] on input "[DATE]" at bounding box center [876, 96] width 212 height 14
click at [822, 142] on span "[DATE]" at bounding box center [808, 143] width 35 height 13
click at [973, 349] on div "2025" at bounding box center [973, 349] width 50 height 28
click at [863, 286] on div "OCT" at bounding box center [863, 285] width 50 height 28
click at [827, 273] on div "13" at bounding box center [828, 274] width 28 height 28
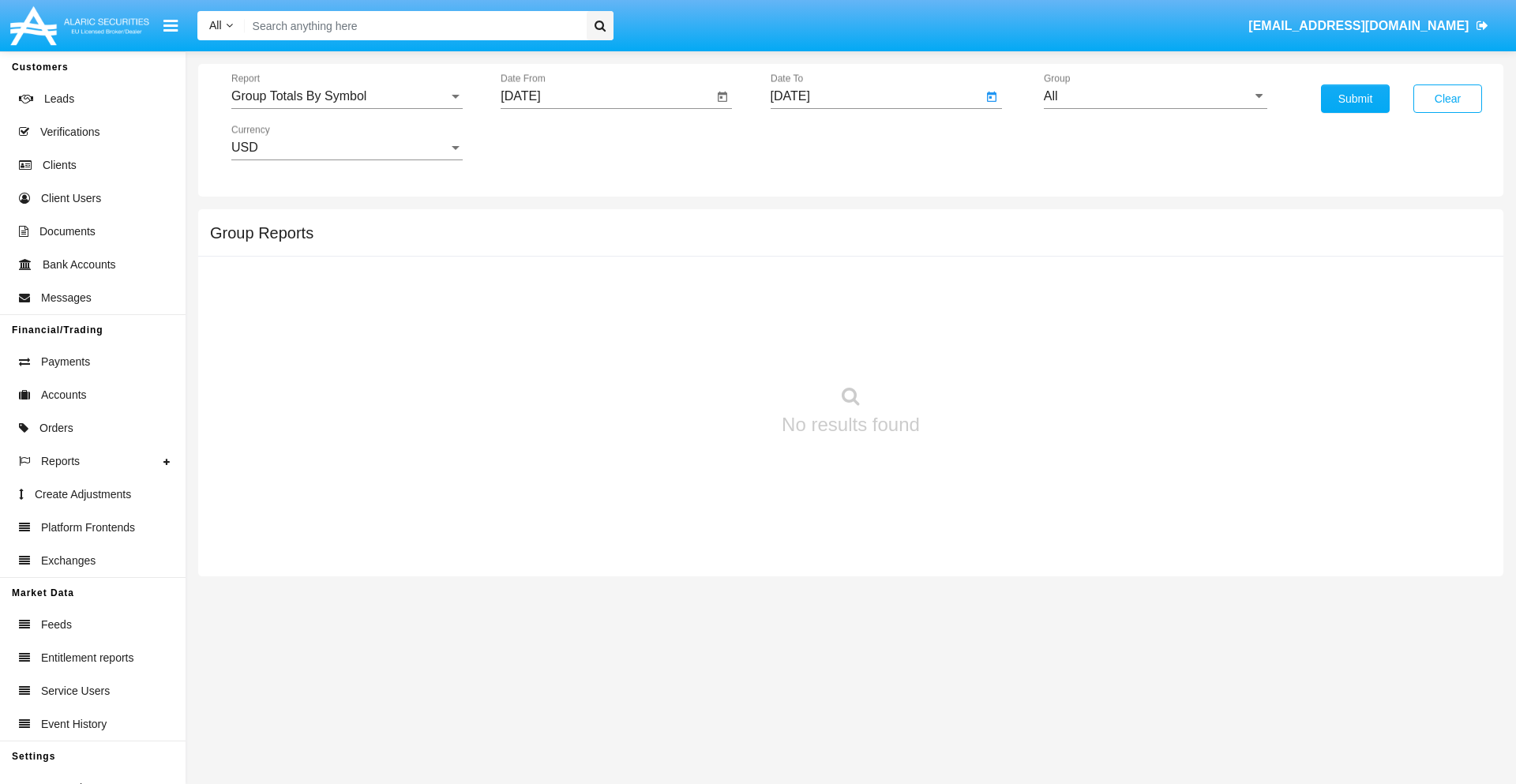
type input "[DATE]"
click at [1155, 97] on input "All" at bounding box center [1155, 96] width 223 height 14
type input "Hammer Web Lite"
click at [1355, 98] on button "Submit" at bounding box center [1355, 98] width 69 height 28
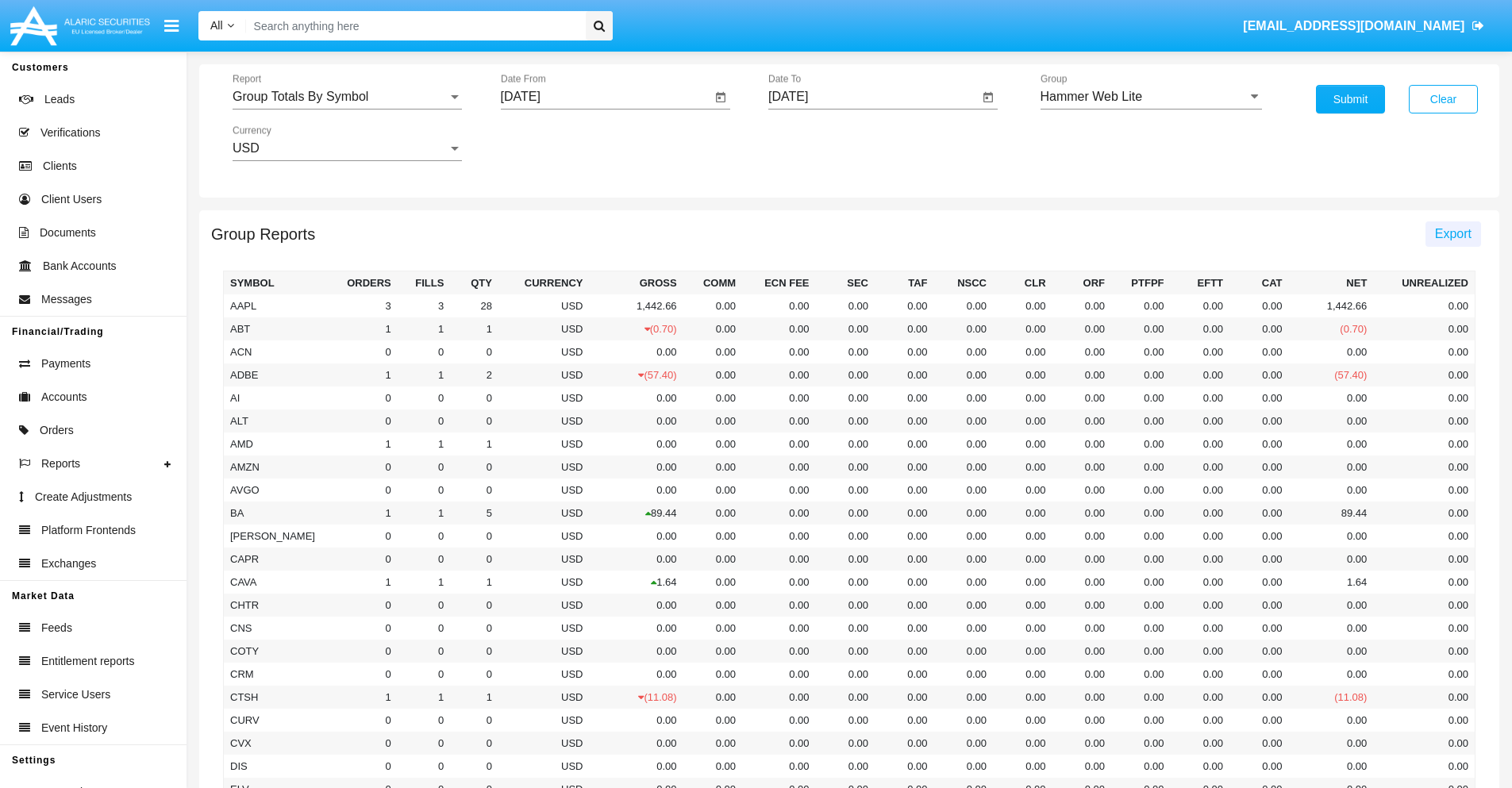
click at [1452, 234] on span "Export" at bounding box center [1453, 234] width 37 height 14
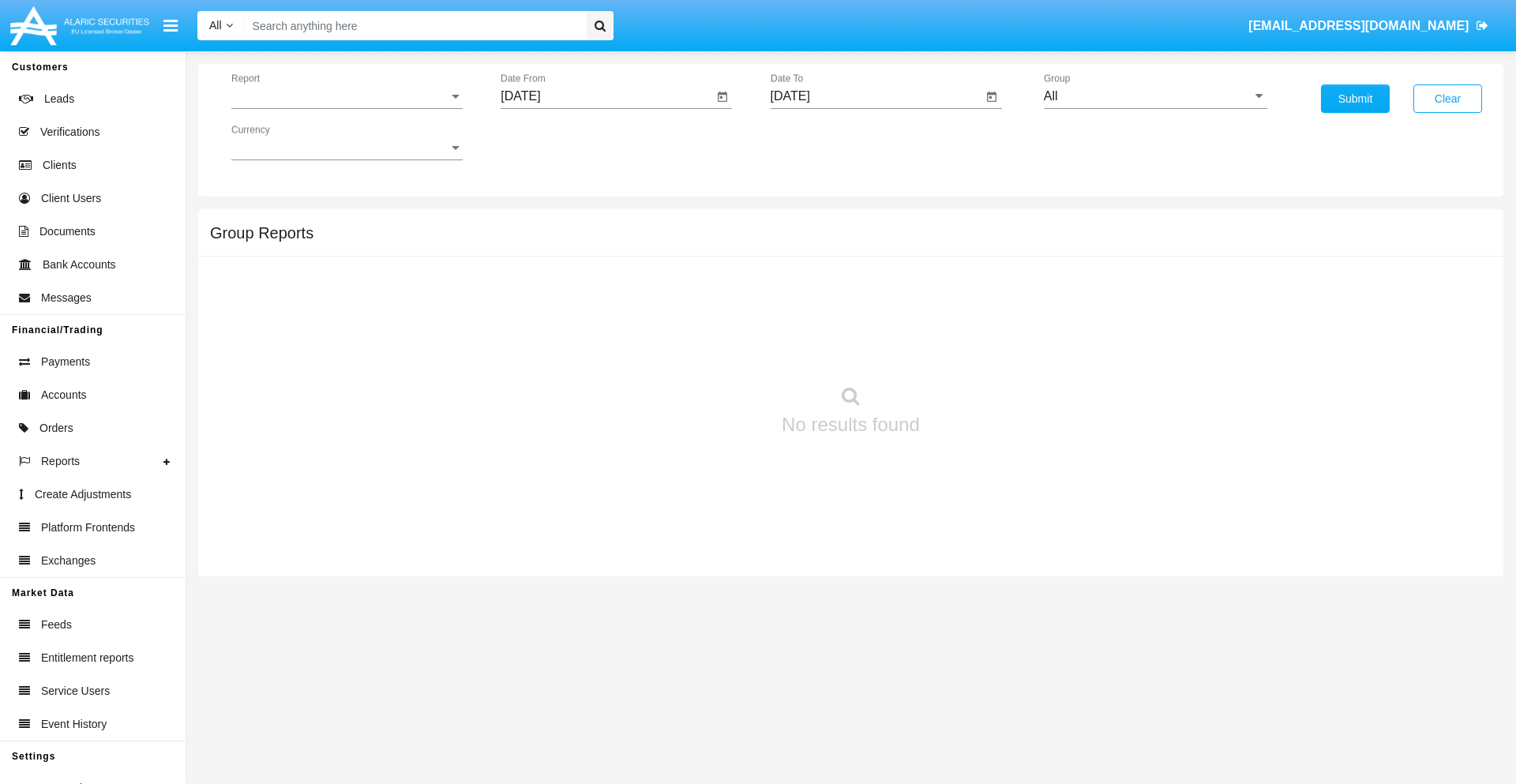
click at [347, 97] on span "Report" at bounding box center [340, 96] width 217 height 14
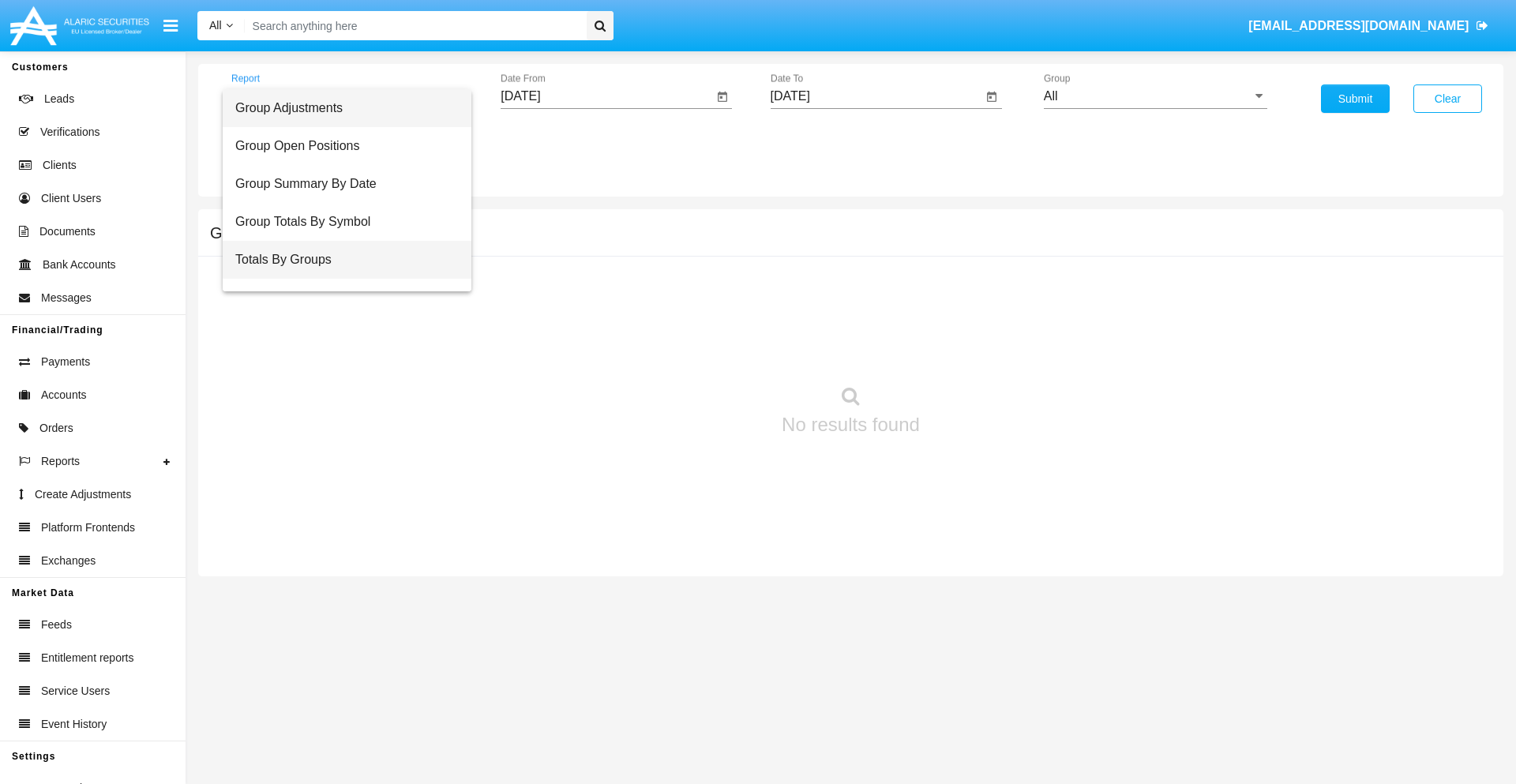
click at [340, 260] on span "Totals By Groups" at bounding box center [347, 259] width 223 height 38
click at [606, 97] on input "[DATE]" at bounding box center [606, 96] width 212 height 14
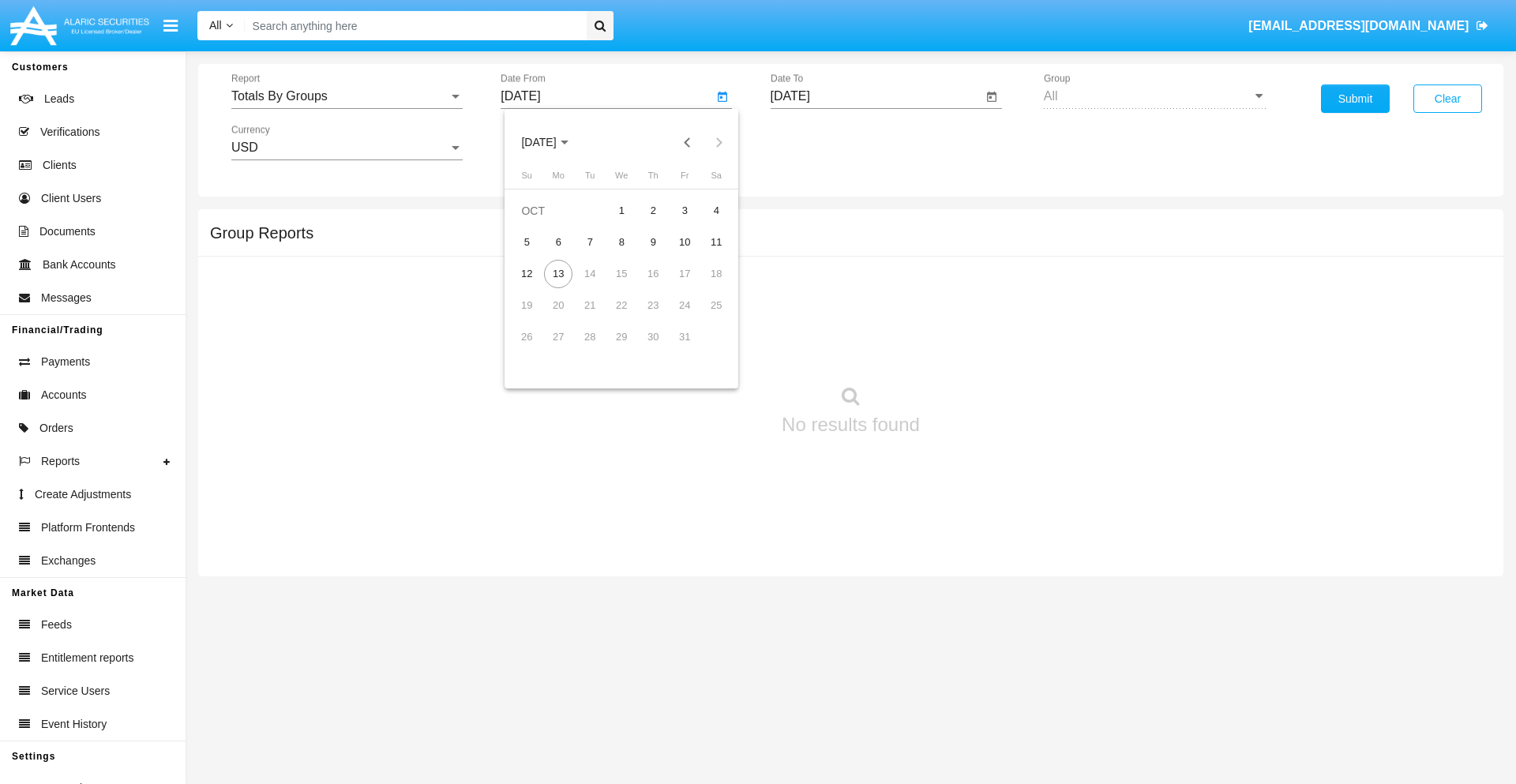
click at [552, 142] on span "[DATE]" at bounding box center [538, 143] width 35 height 13
click at [704, 349] on div "2025" at bounding box center [704, 349] width 50 height 28
click at [539, 286] on div "SEP" at bounding box center [539, 285] width 50 height 28
click at [526, 368] on div "28" at bounding box center [526, 368] width 28 height 28
type input "09/28/25"
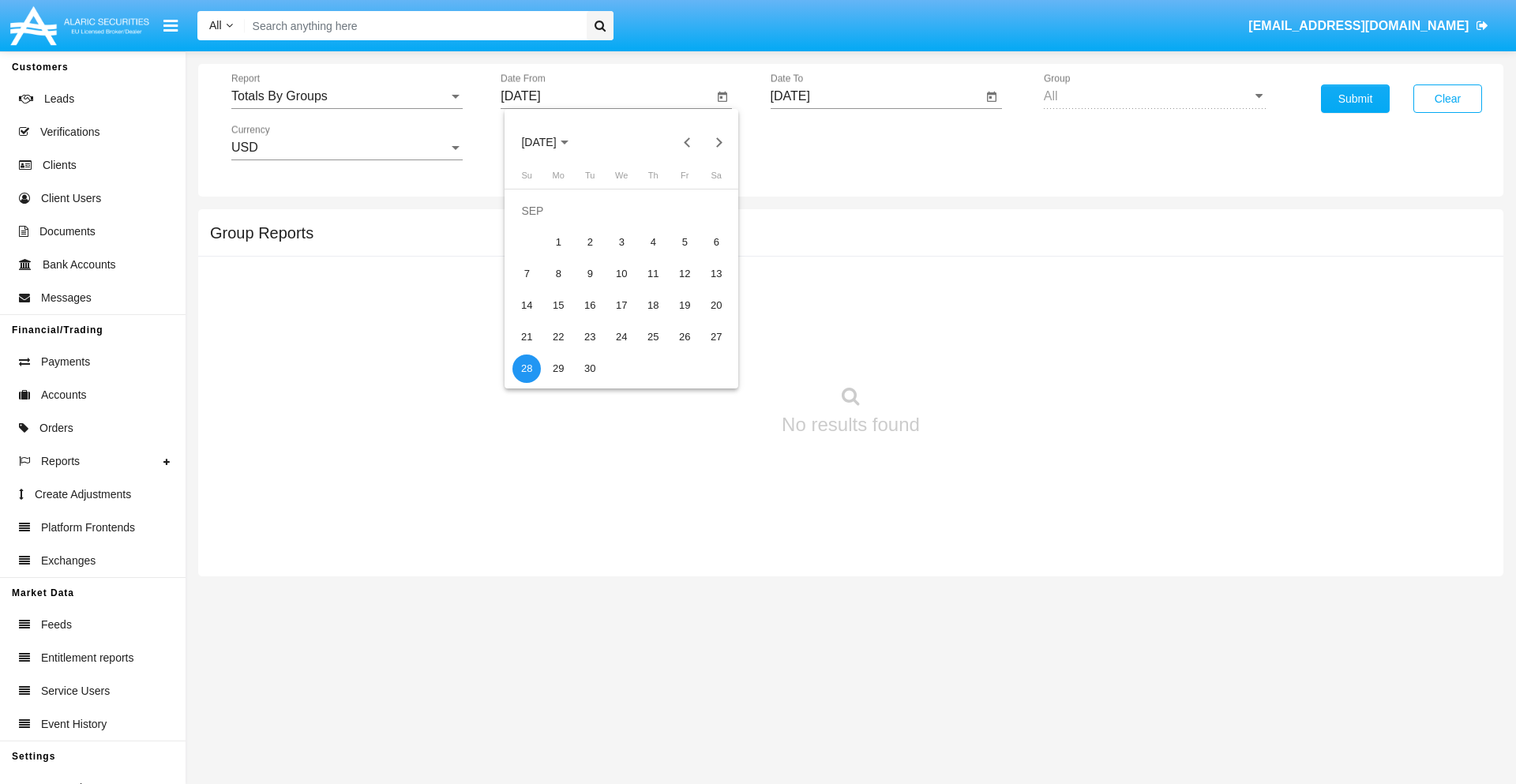
click at [876, 97] on input "[DATE]" at bounding box center [876, 96] width 212 height 14
click at [822, 142] on span "[DATE]" at bounding box center [808, 143] width 35 height 13
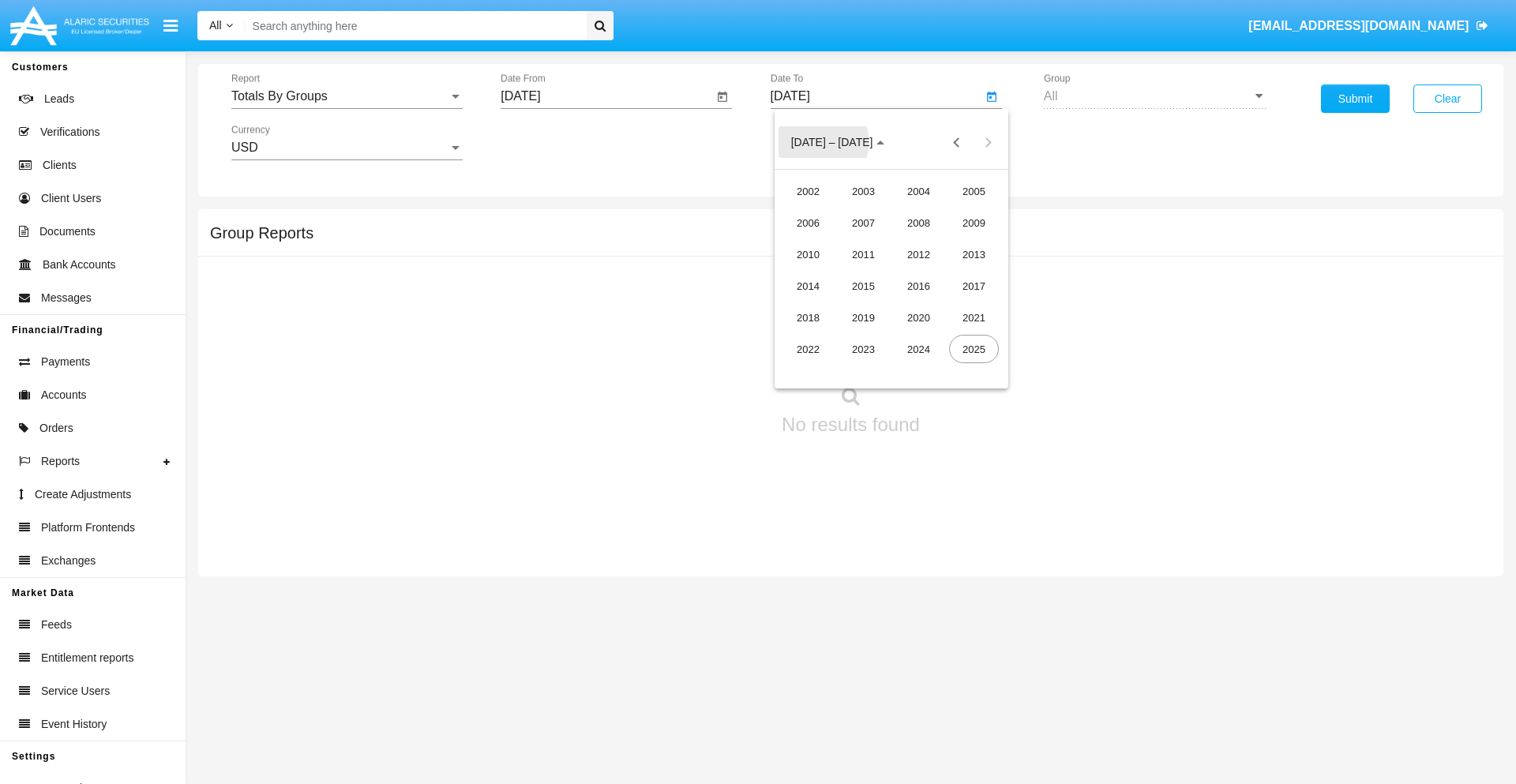
click at [973, 349] on div "2025" at bounding box center [973, 349] width 50 height 28
click at [863, 286] on div "OCT" at bounding box center [863, 285] width 50 height 28
click at [827, 273] on div "13" at bounding box center [828, 274] width 28 height 28
type input "10/13/25"
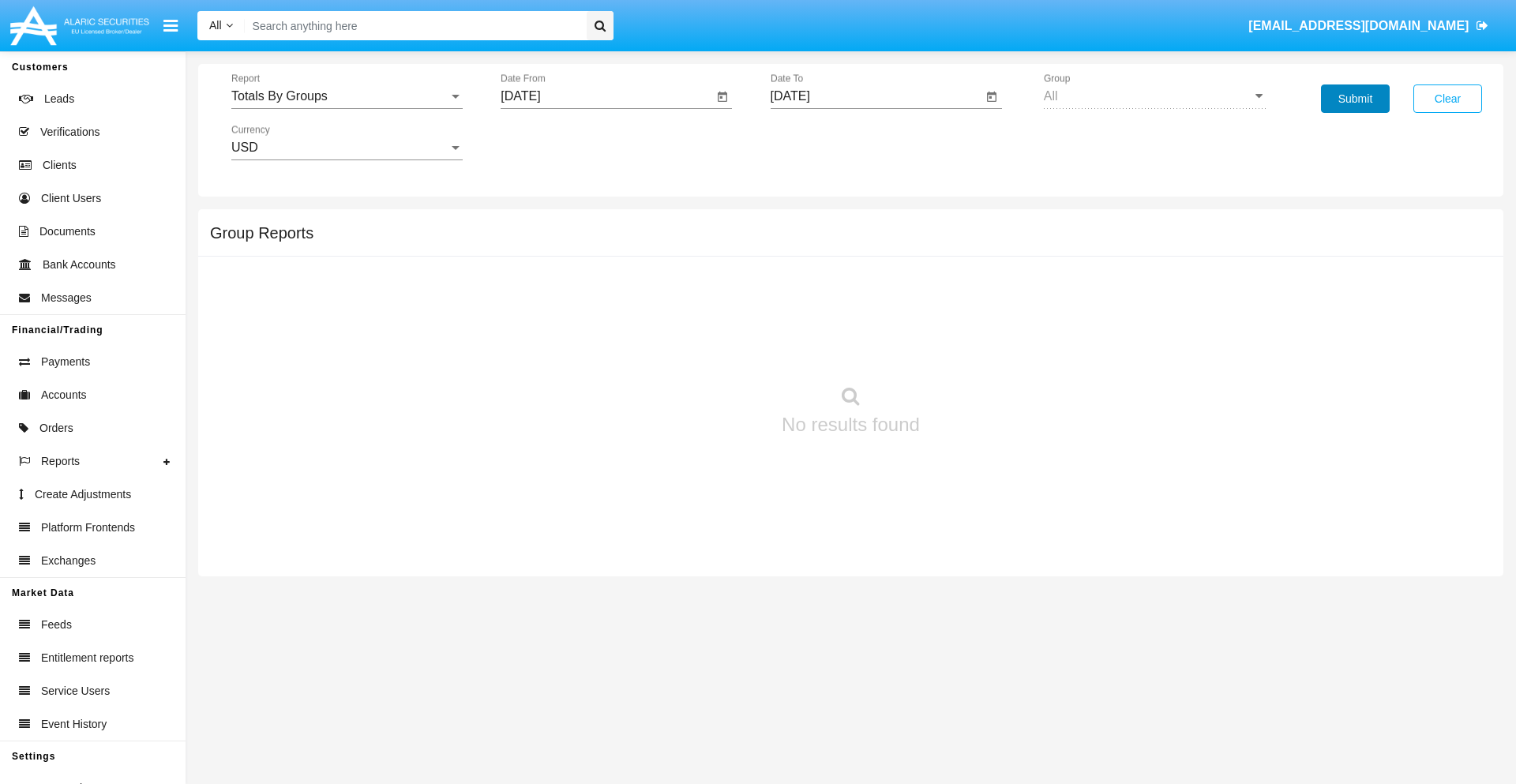
click at [1355, 98] on button "Submit" at bounding box center [1355, 98] width 69 height 28
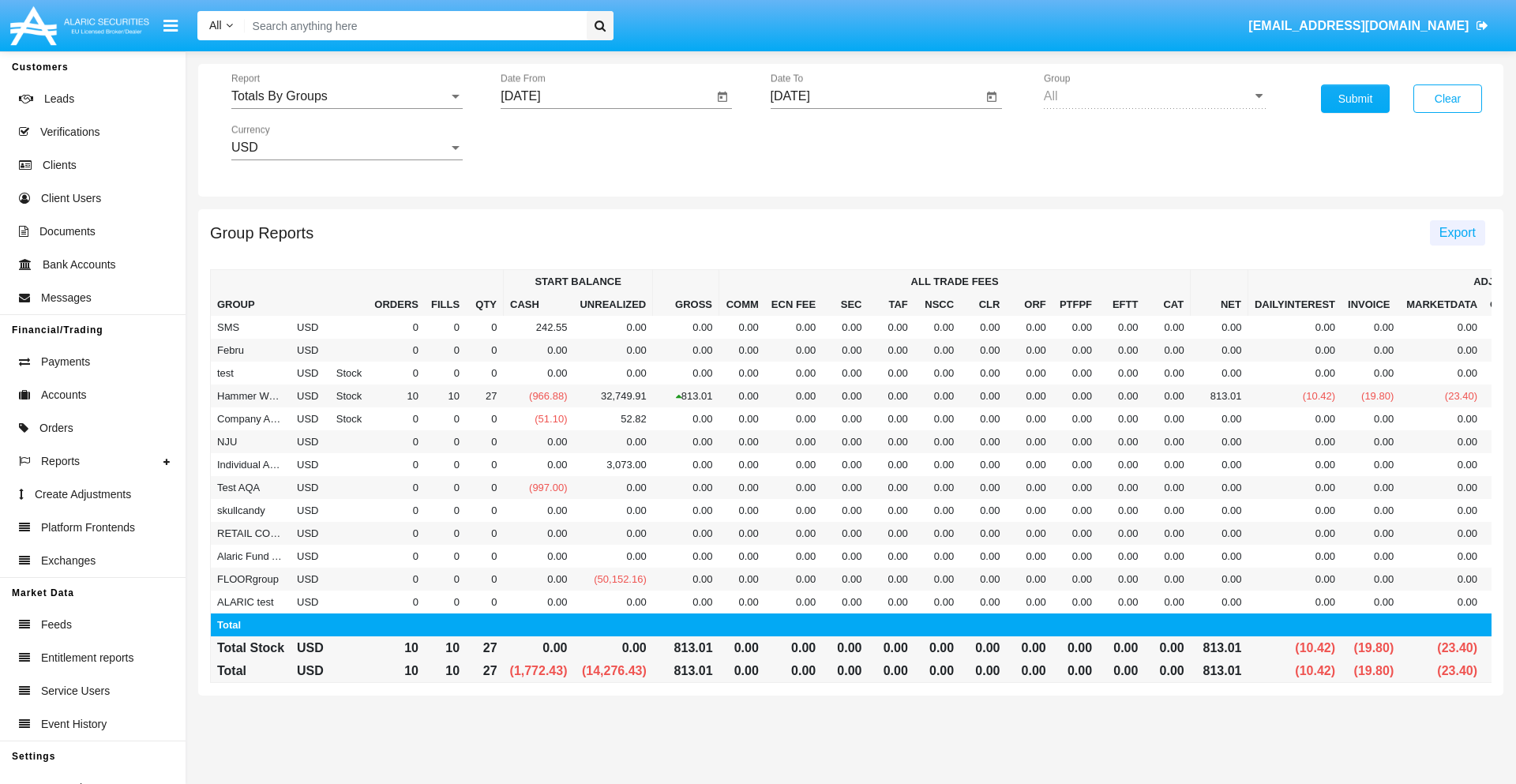
click at [1457, 232] on span "Export" at bounding box center [1458, 232] width 37 height 14
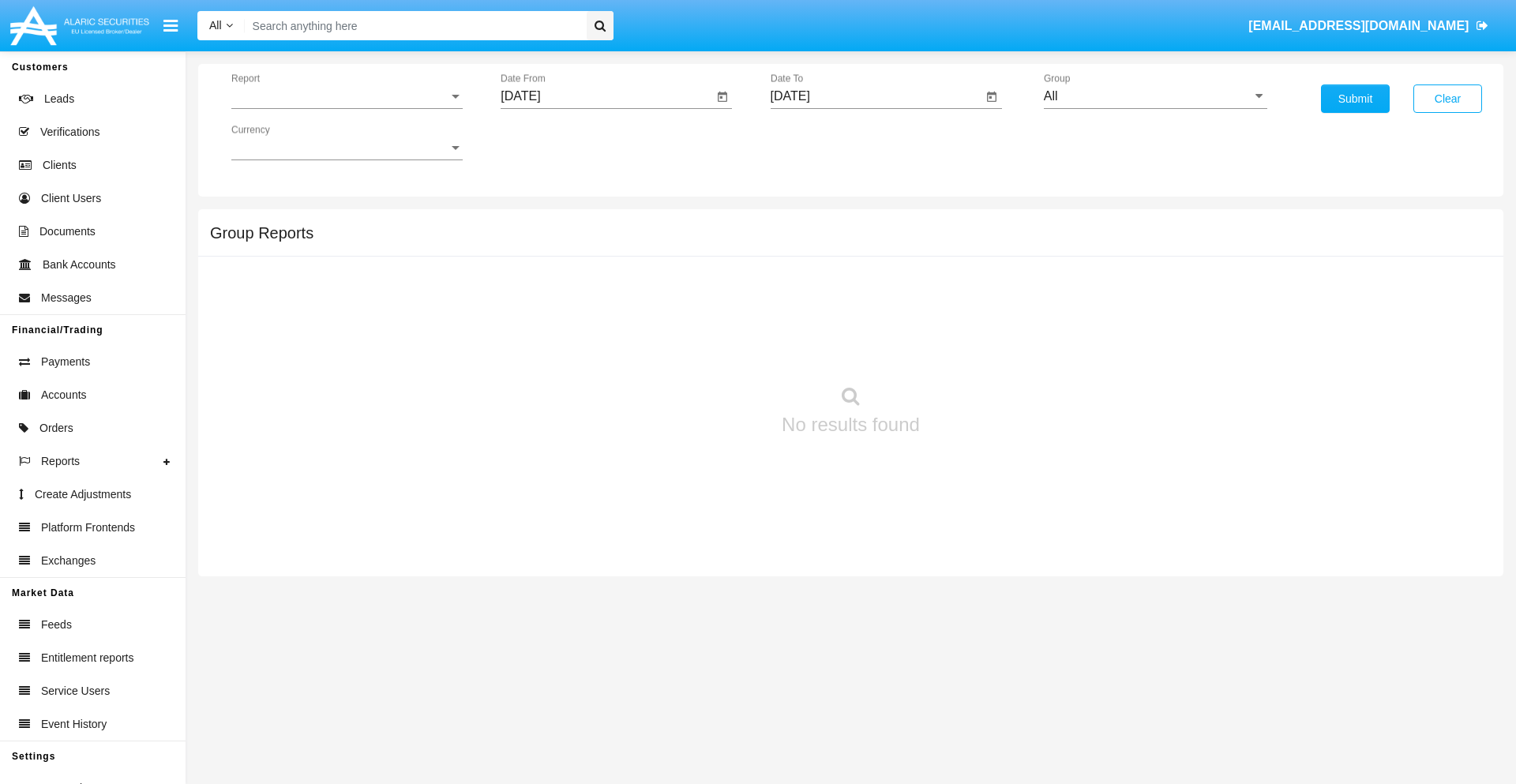
click at [347, 97] on span "Report" at bounding box center [340, 96] width 217 height 14
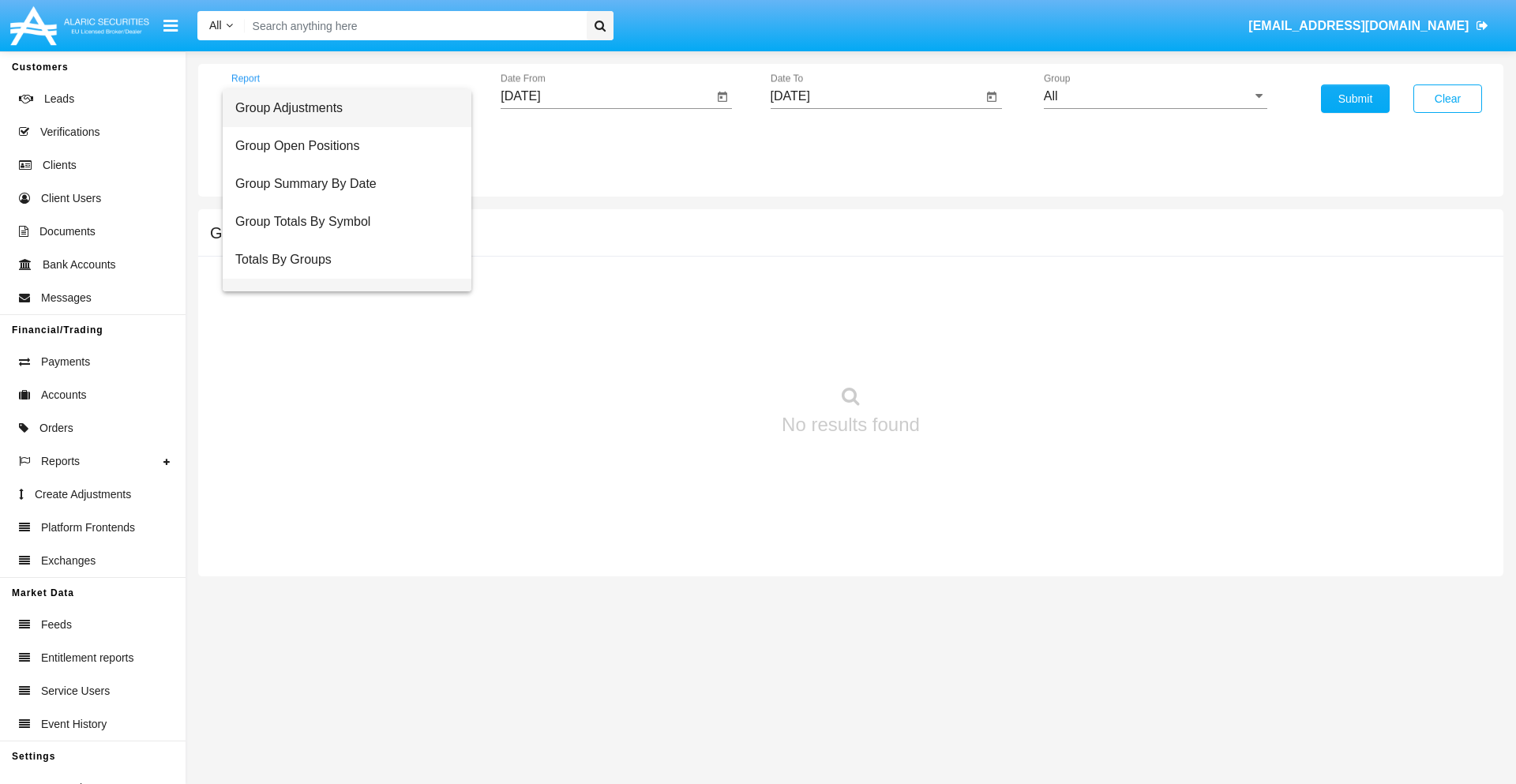
click at [340, 279] on span "Group Fees By Destination" at bounding box center [347, 297] width 223 height 38
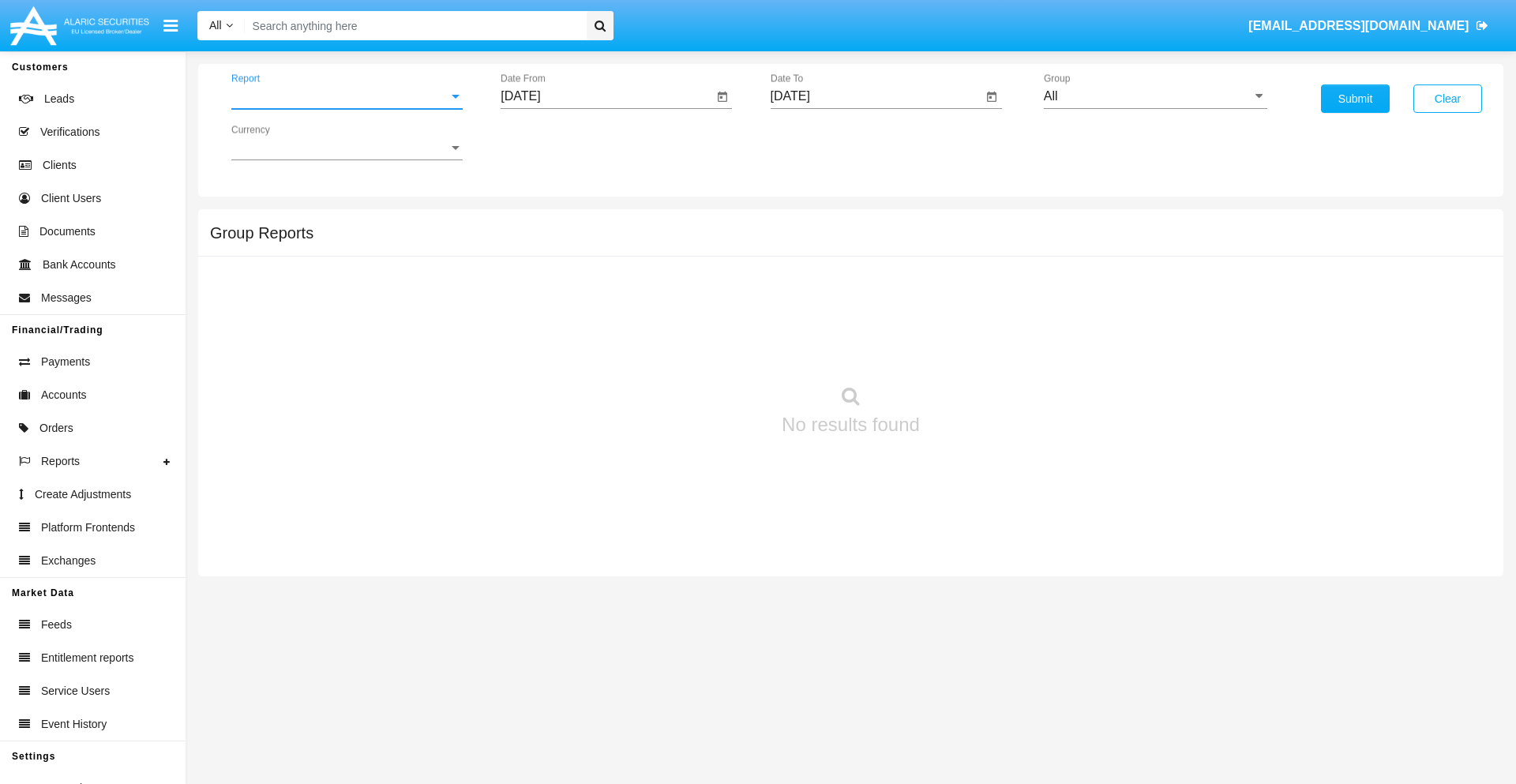
scroll to position [25, 0]
click at [606, 97] on input "[DATE]" at bounding box center [606, 96] width 212 height 14
click at [552, 142] on span "[DATE]" at bounding box center [538, 143] width 35 height 13
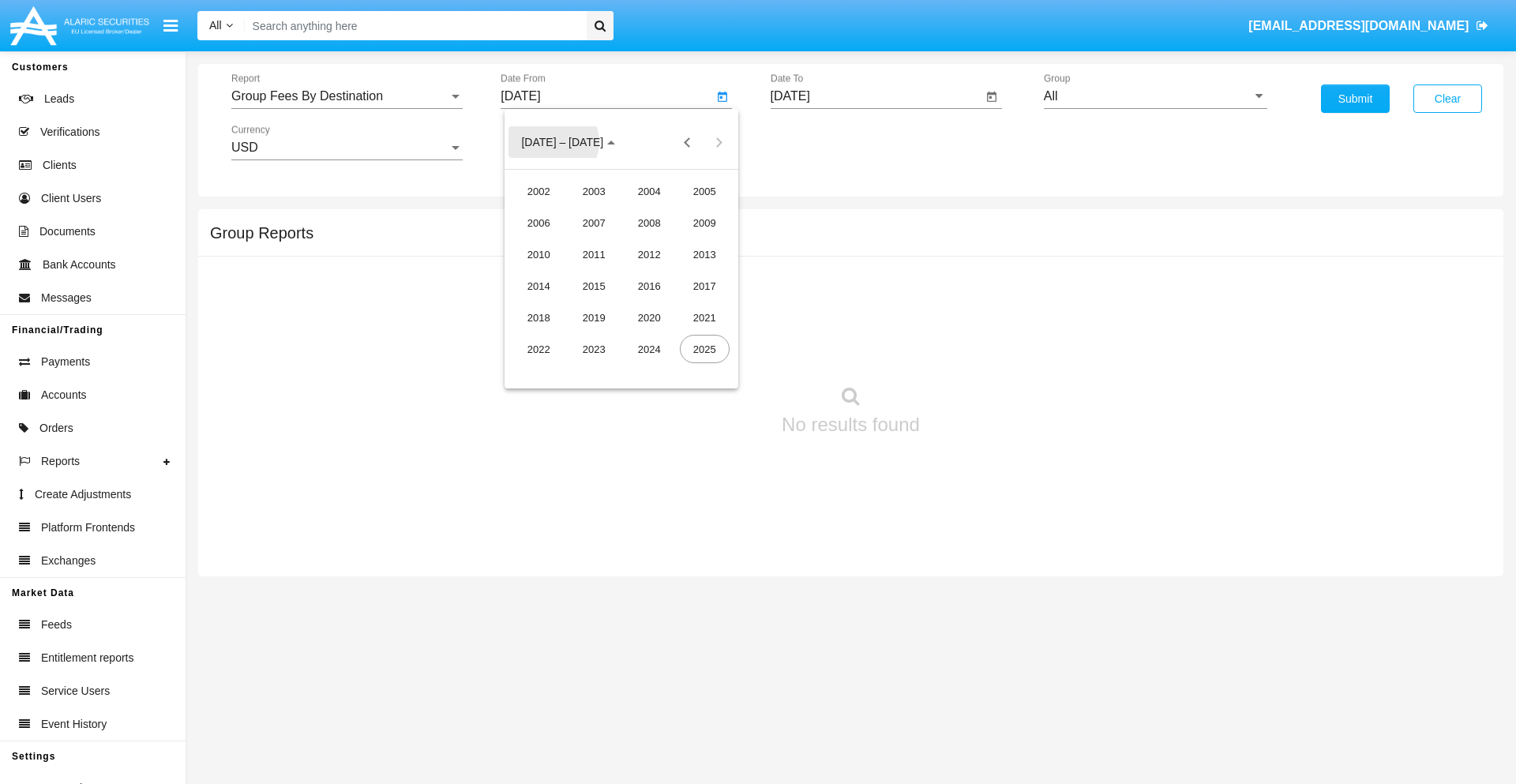
click at [704, 349] on div "2025" at bounding box center [704, 349] width 50 height 28
click at [704, 254] on div "AUG" at bounding box center [704, 253] width 50 height 28
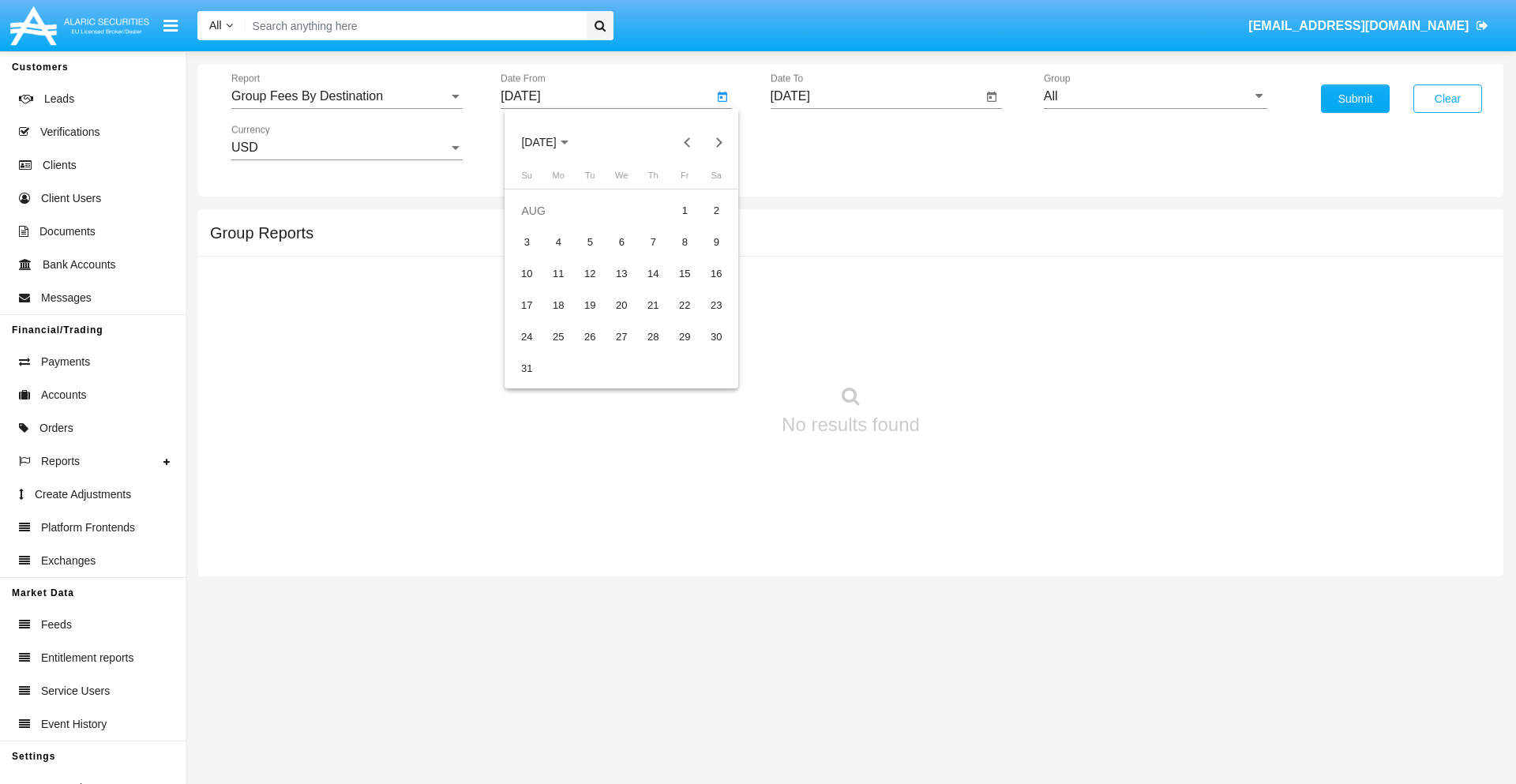
click at [622, 273] on div "13" at bounding box center [621, 274] width 28 height 28
type input "08/13/25"
click at [876, 97] on input "[DATE]" at bounding box center [876, 96] width 212 height 14
click at [822, 142] on span "[DATE]" at bounding box center [808, 143] width 35 height 13
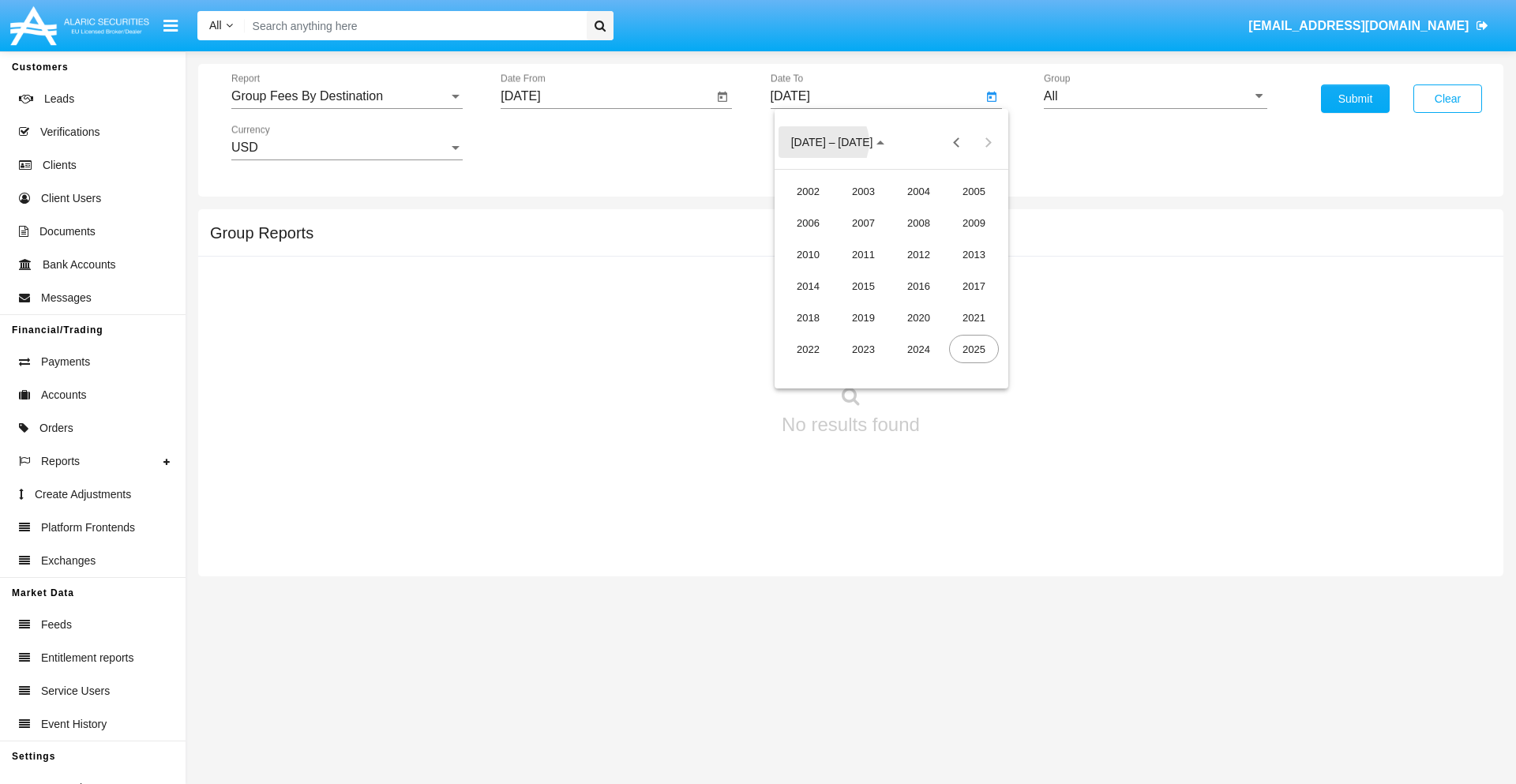
click at [973, 349] on div "2025" at bounding box center [973, 349] width 50 height 28
click at [863, 286] on div "OCT" at bounding box center [863, 285] width 50 height 28
click at [827, 273] on div "13" at bounding box center [828, 274] width 28 height 28
type input "[DATE]"
click at [1155, 97] on input "All" at bounding box center [1155, 96] width 223 height 14
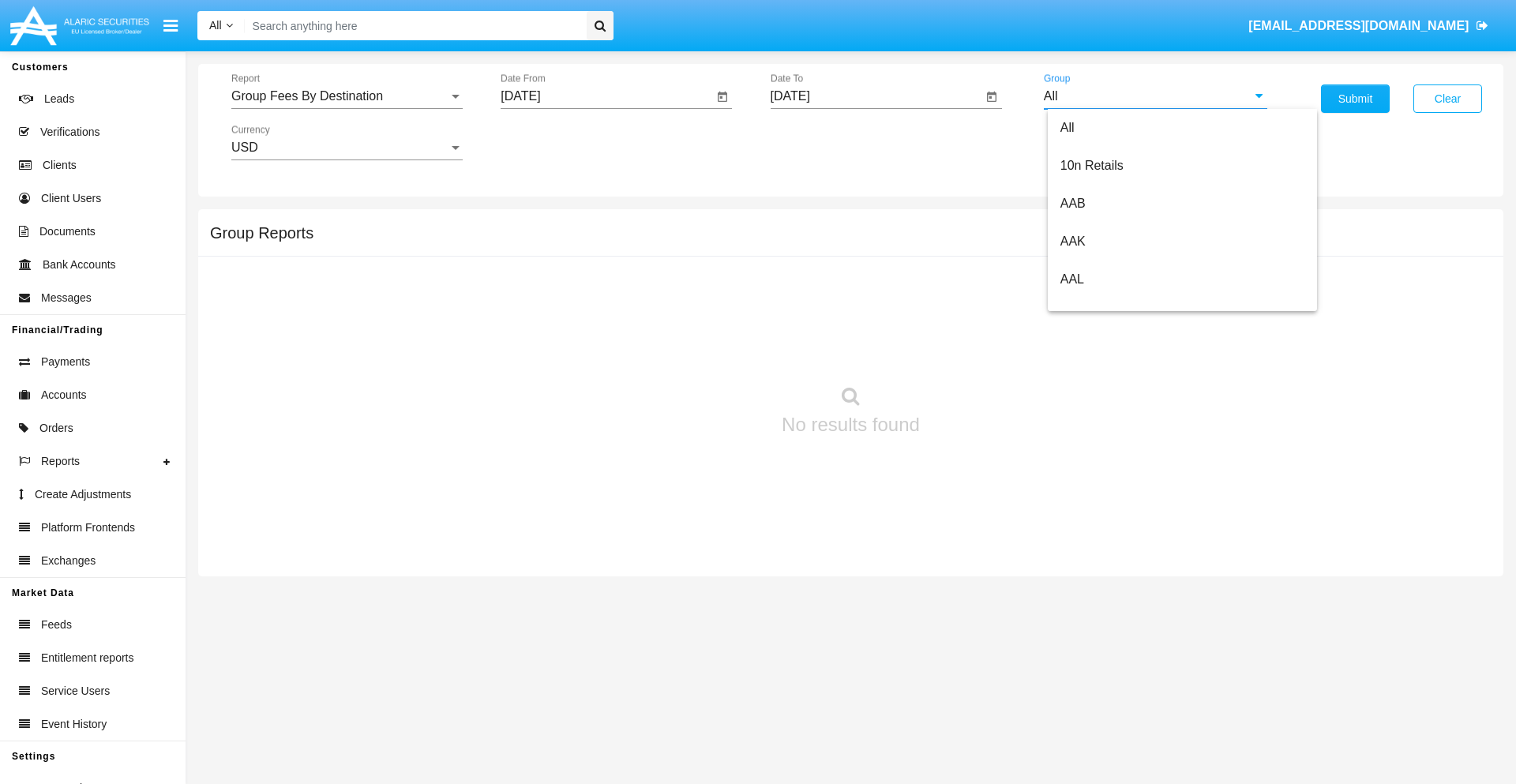
scroll to position [847, 0]
click at [1111, 304] on span "Hammer Web Lite" at bounding box center [1111, 304] width 102 height 14
type input "Hammer Web Lite"
click at [1355, 98] on button "Submit" at bounding box center [1355, 98] width 69 height 28
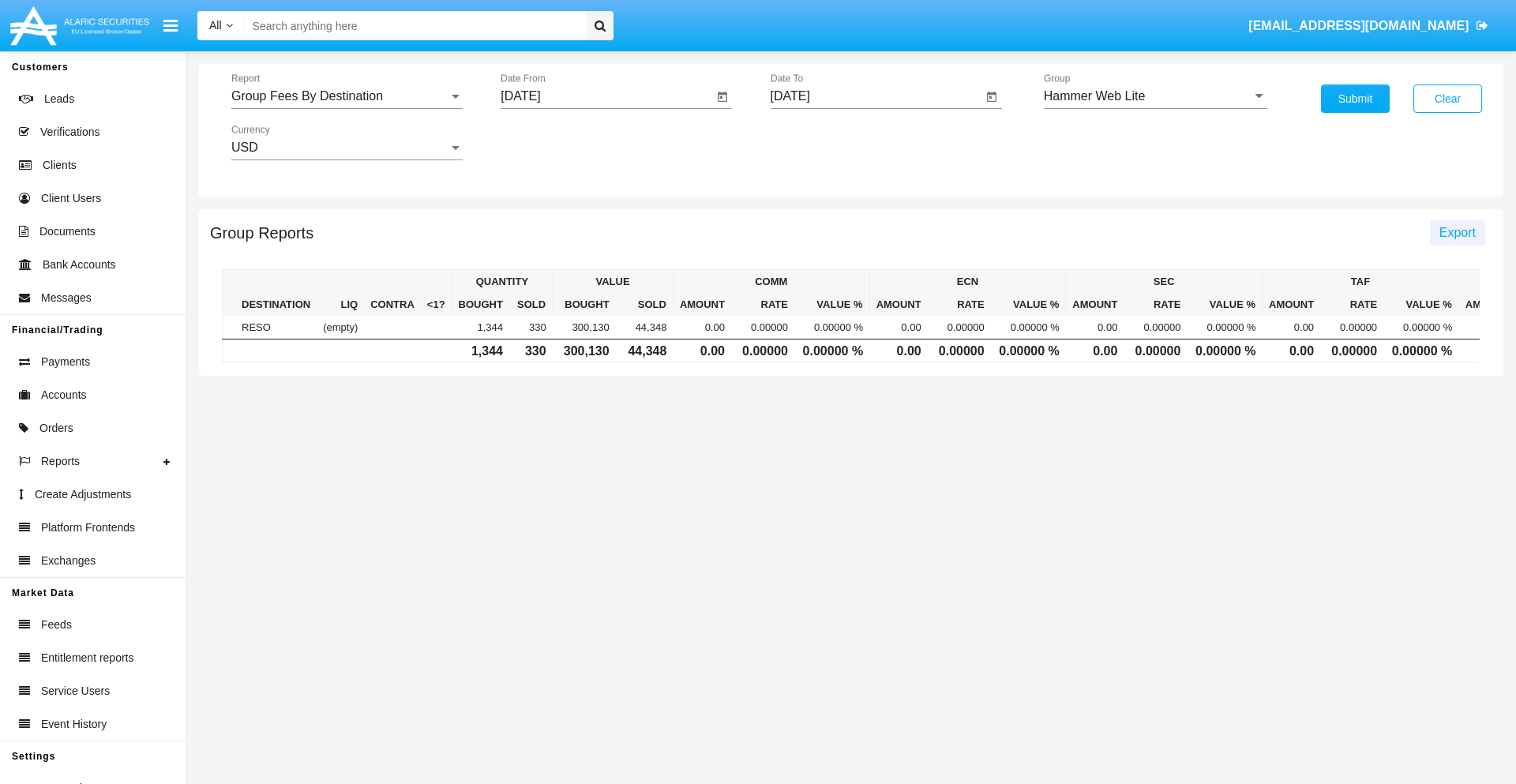
click at [1457, 232] on span "Export" at bounding box center [1458, 232] width 37 height 14
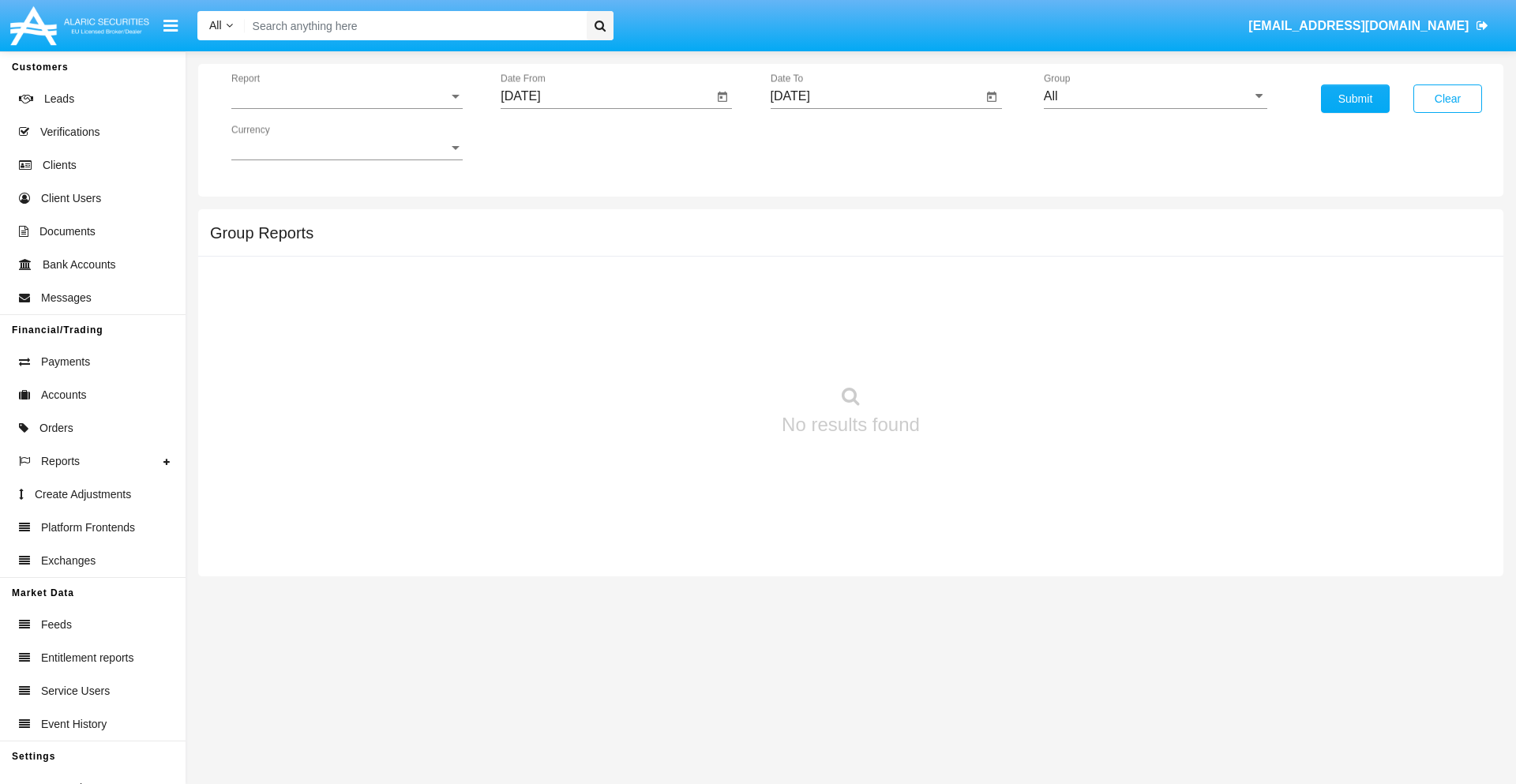
click at [347, 97] on span "Report" at bounding box center [340, 96] width 217 height 14
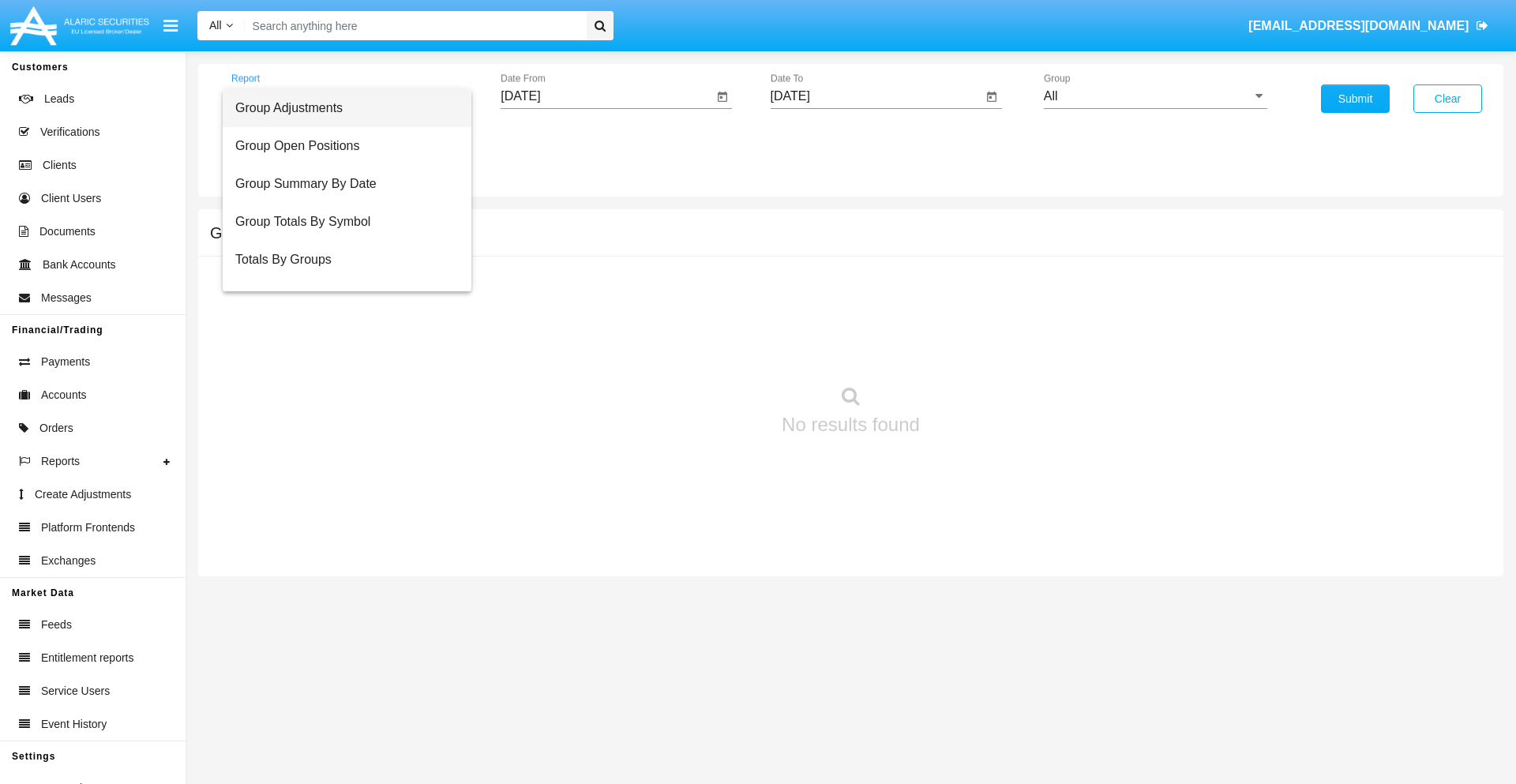
scroll to position [63, 0]
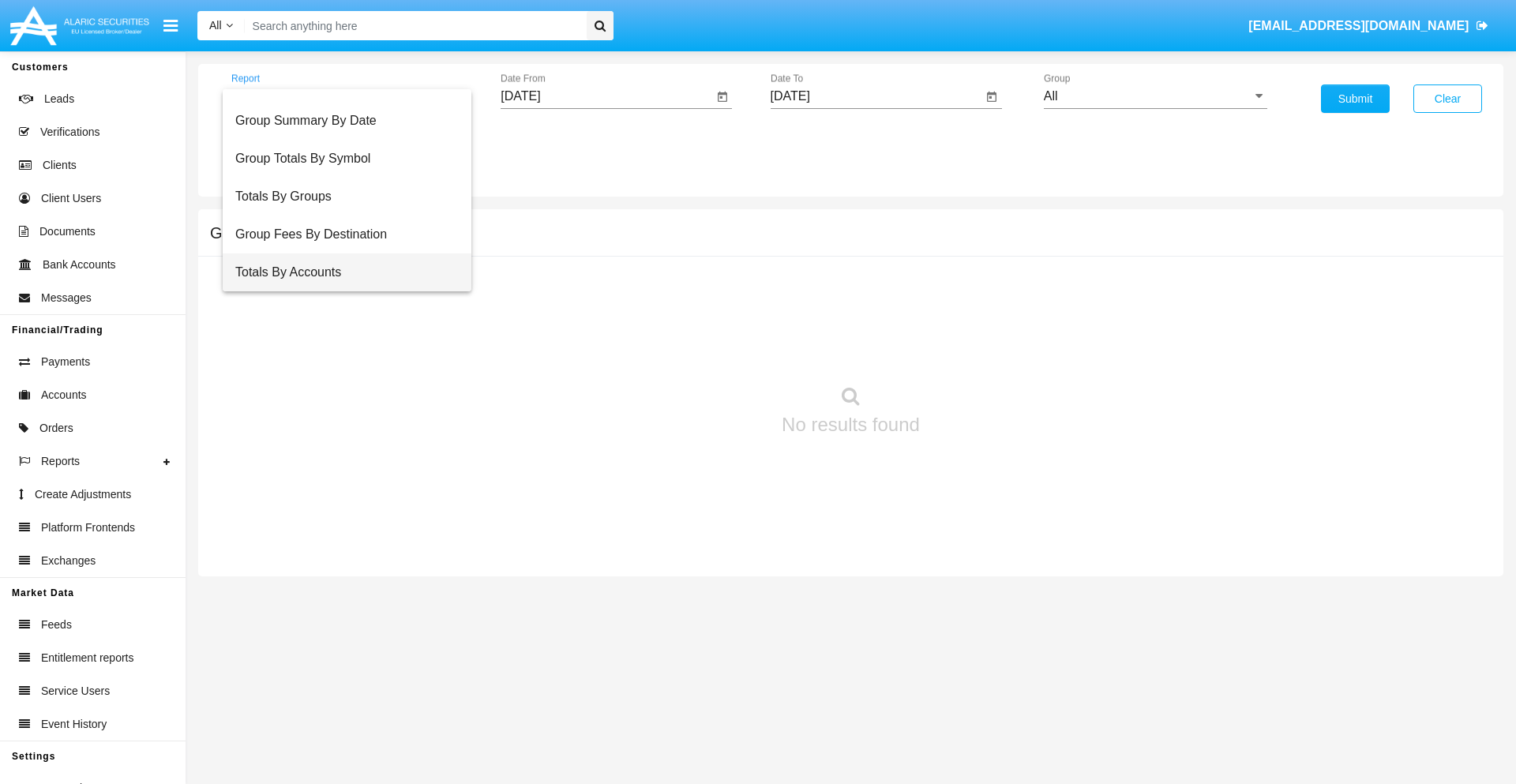
click at [340, 272] on span "Totals By Accounts" at bounding box center [347, 272] width 223 height 38
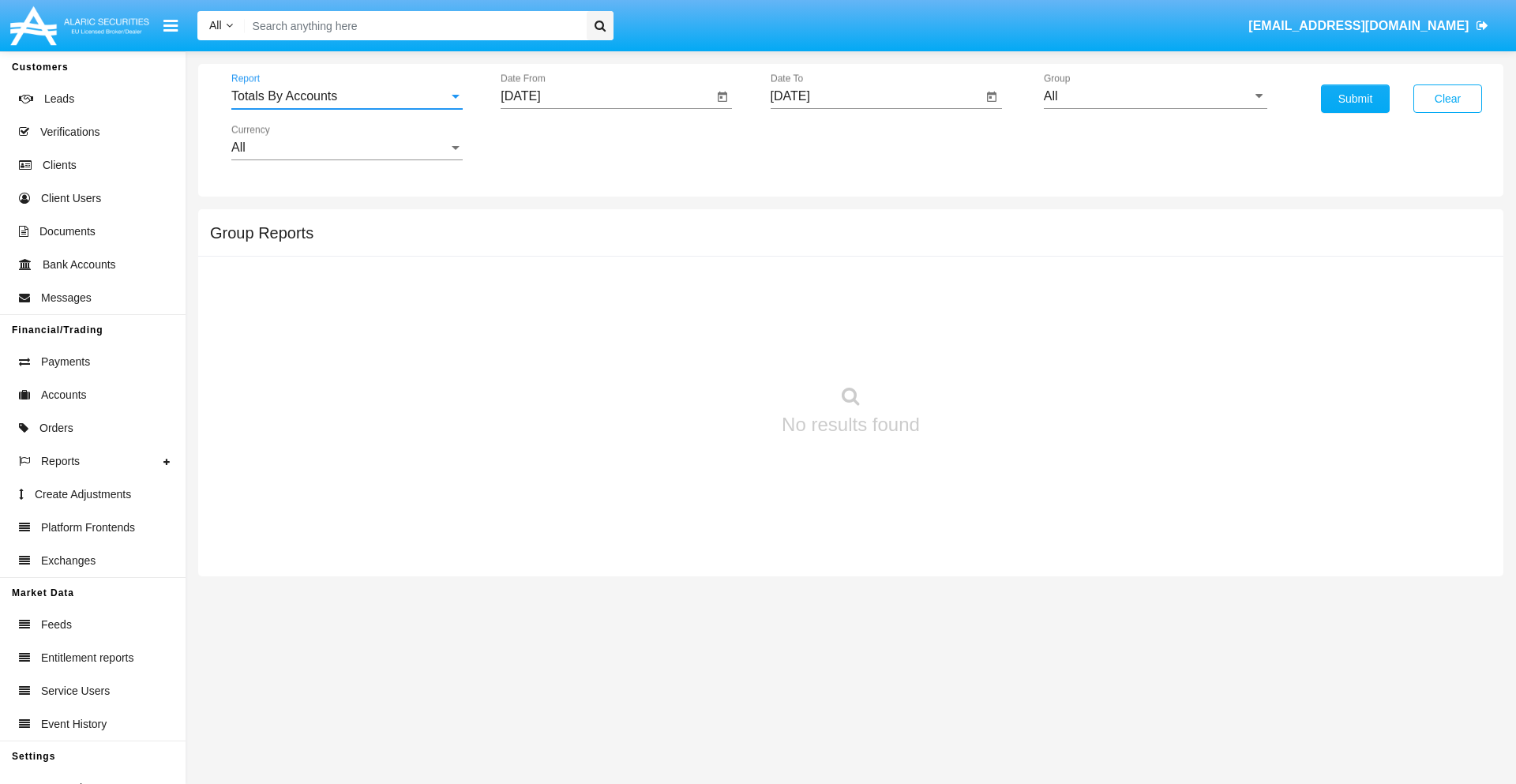
click at [606, 97] on input "[DATE]" at bounding box center [606, 96] width 212 height 14
click at [552, 142] on span "[DATE]" at bounding box center [538, 143] width 35 height 13
click at [704, 349] on div "2025" at bounding box center [704, 349] width 50 height 28
click at [539, 286] on div "SEP" at bounding box center [539, 285] width 50 height 28
click at [526, 368] on div "28" at bounding box center [526, 368] width 28 height 28
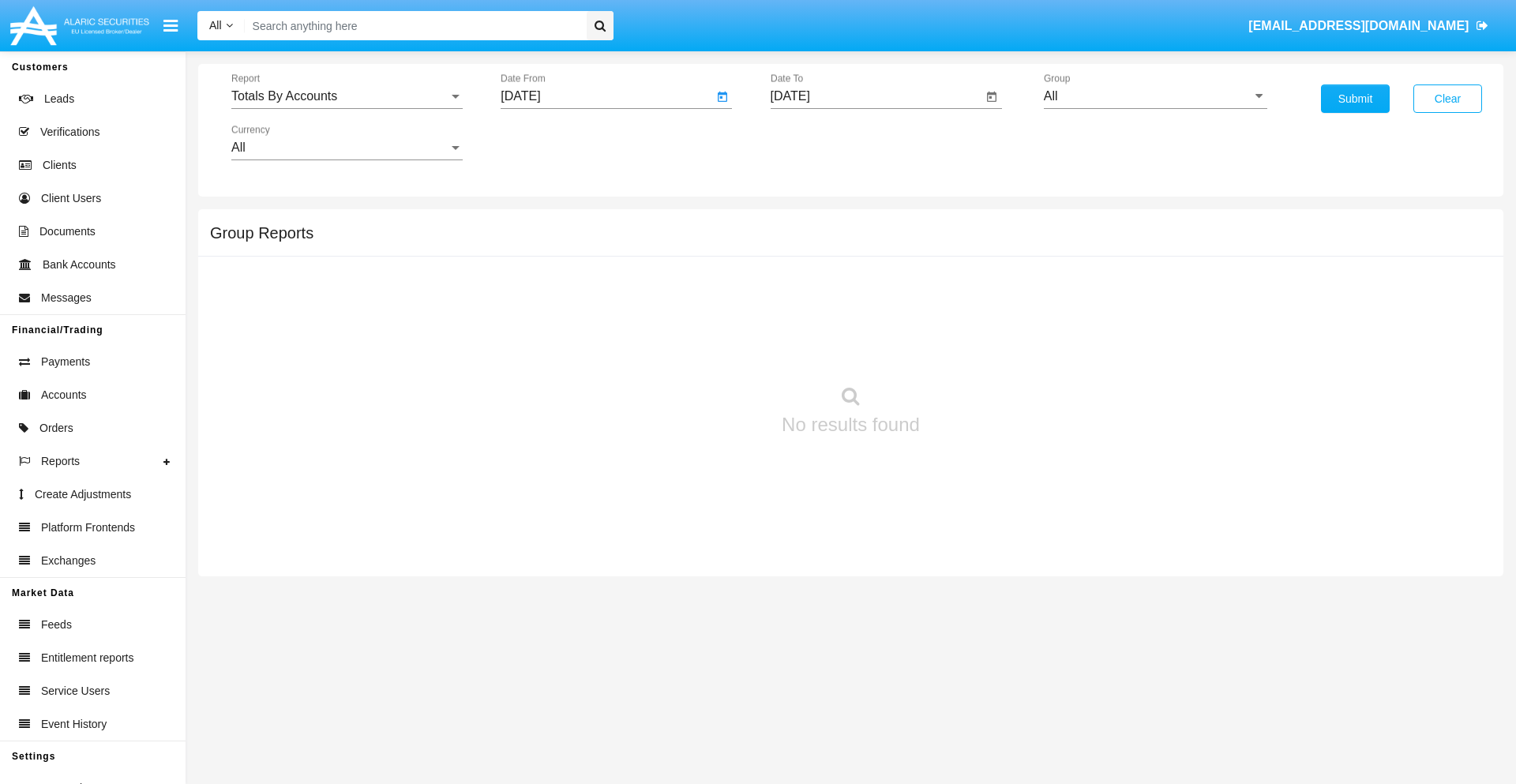
type input "09/28/25"
click at [876, 97] on input "[DATE]" at bounding box center [876, 96] width 212 height 14
click at [822, 142] on span "[DATE]" at bounding box center [808, 143] width 35 height 13
click at [973, 349] on div "2025" at bounding box center [973, 349] width 50 height 28
click at [863, 286] on div "OCT" at bounding box center [863, 285] width 50 height 28
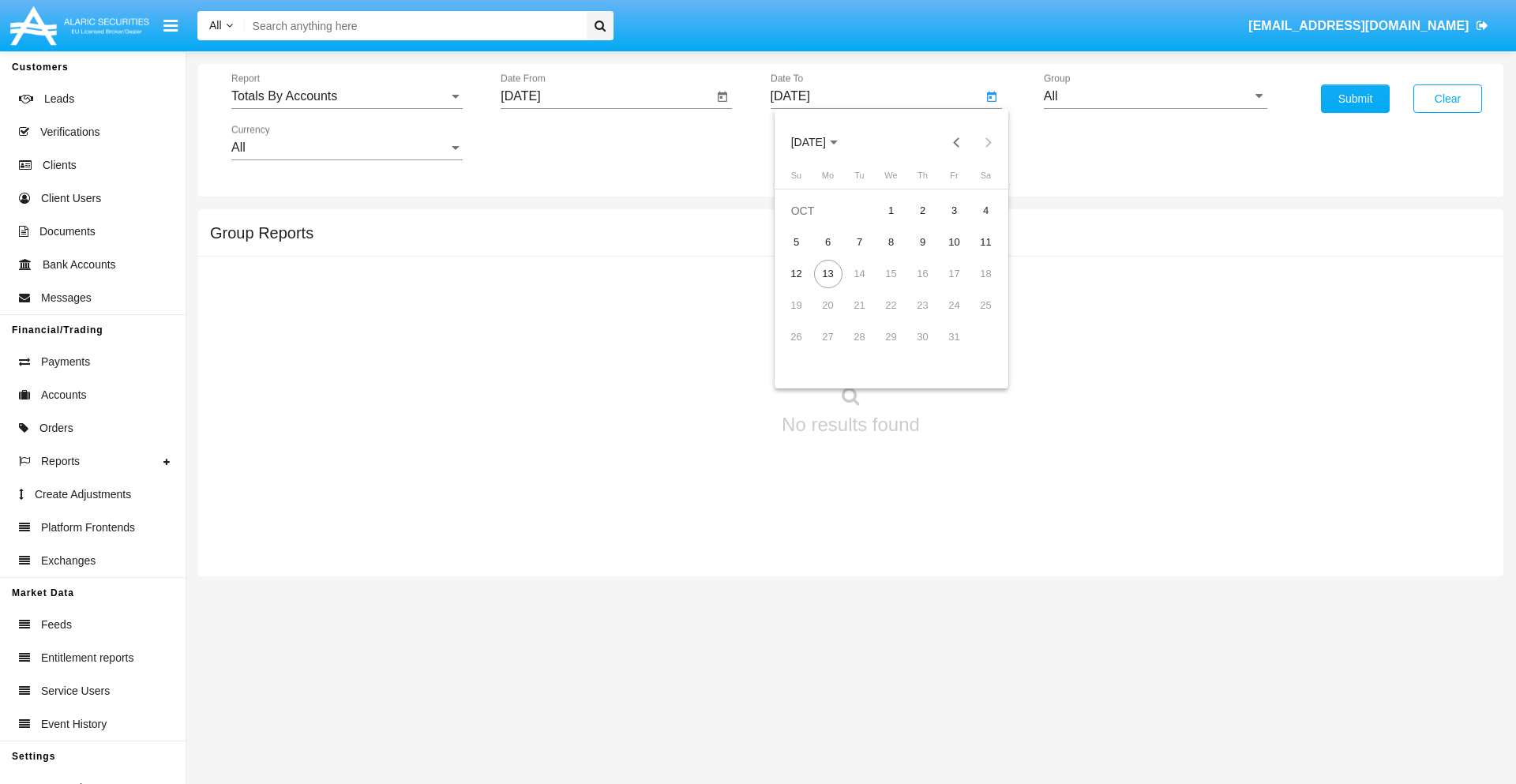
click at [827, 273] on div "13" at bounding box center [828, 274] width 28 height 28
type input "[DATE]"
click at [1155, 97] on input "All" at bounding box center [1155, 96] width 223 height 14
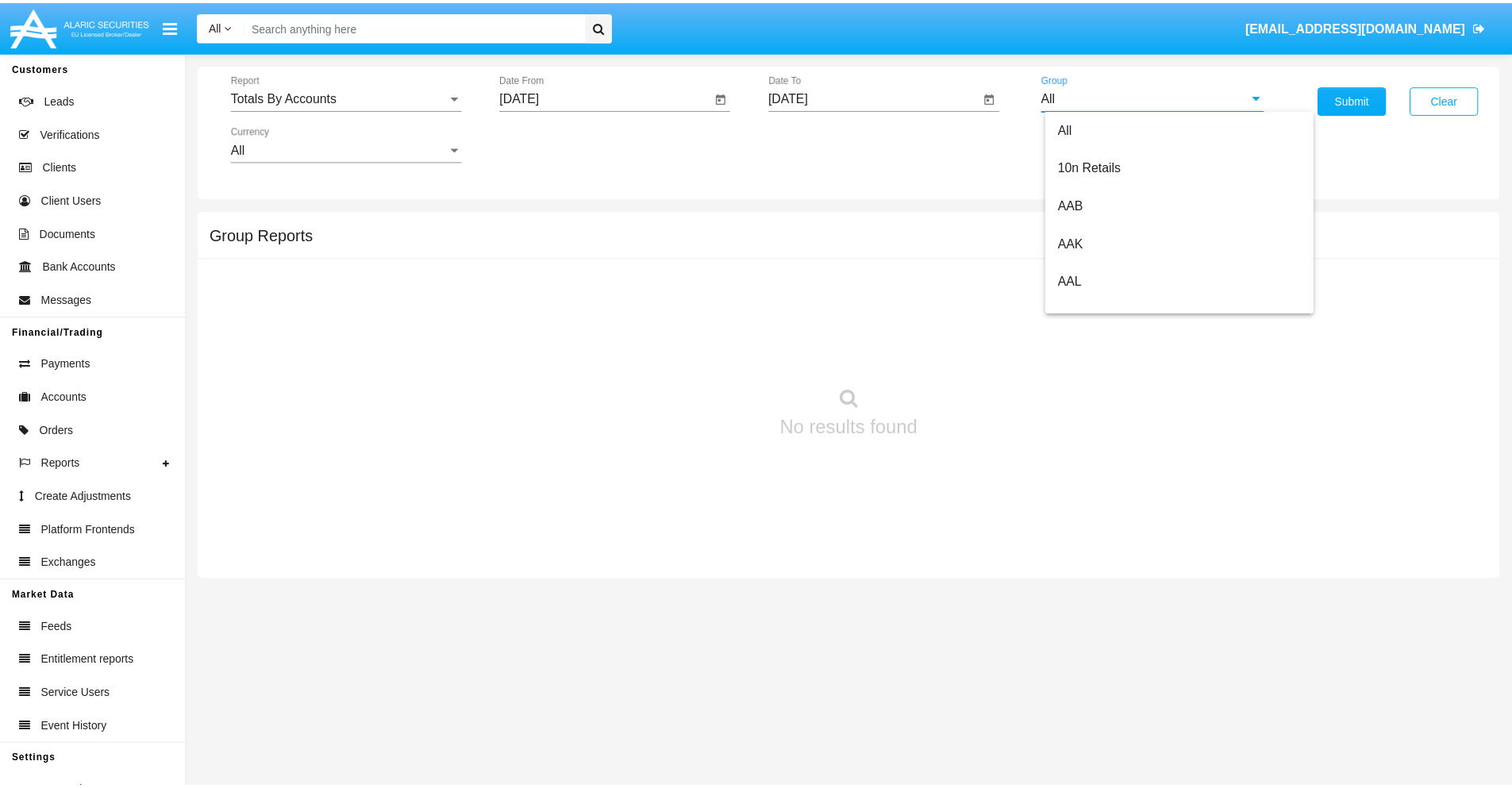
scroll to position [851, 0]
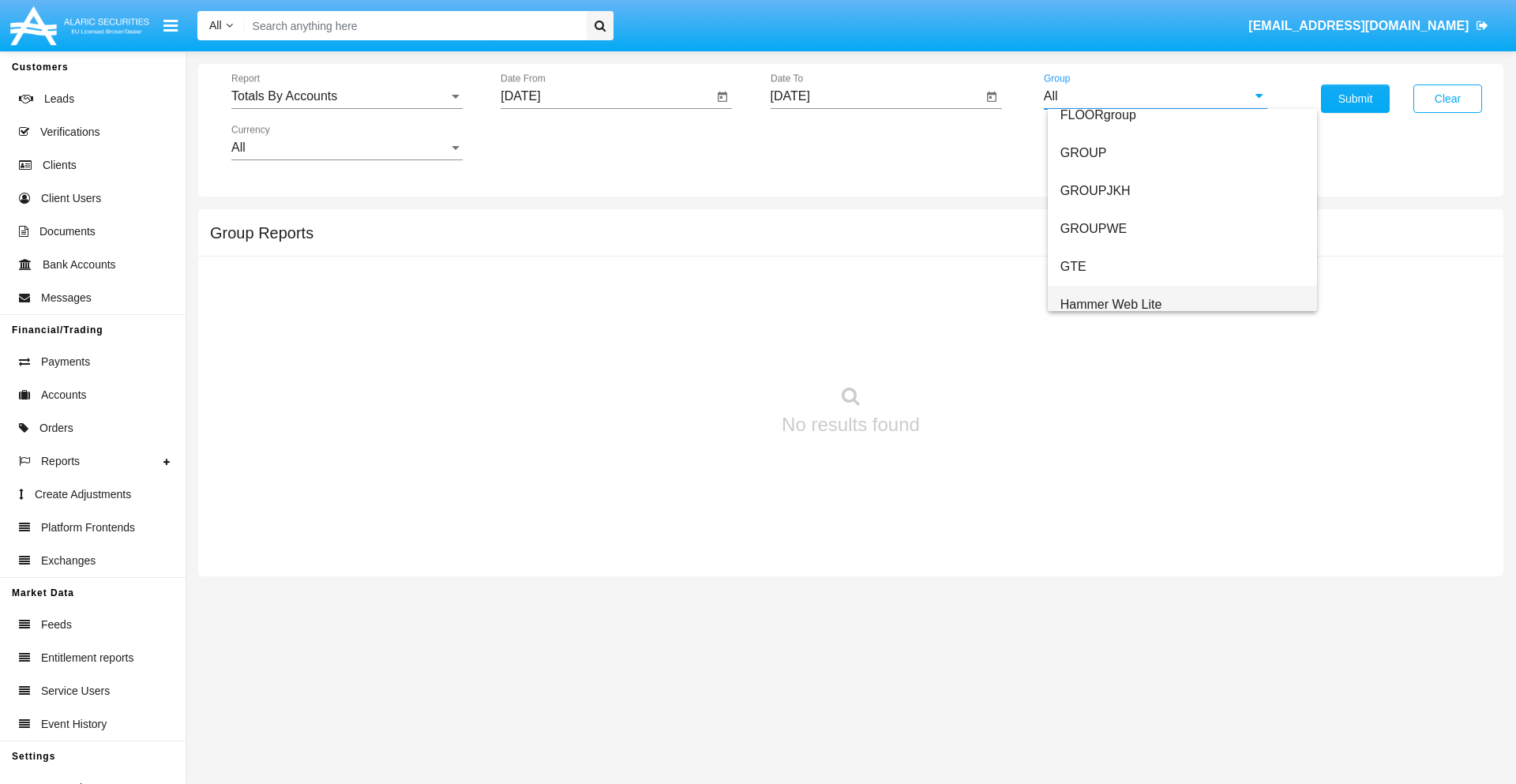
click at [1111, 304] on span "Hammer Web Lite" at bounding box center [1111, 304] width 102 height 14
type input "Hammer Web Lite"
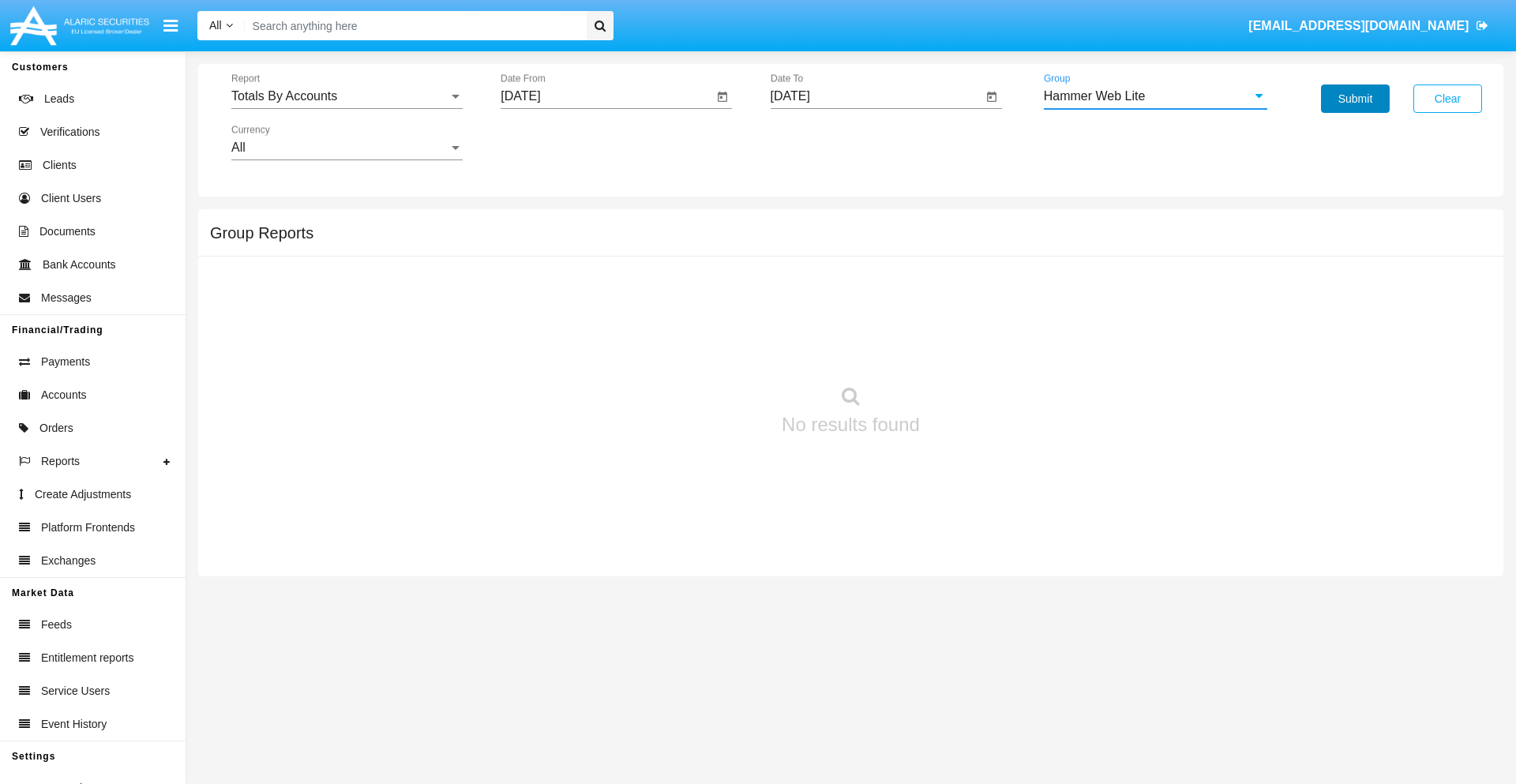
click at [1355, 98] on button "Submit" at bounding box center [1355, 98] width 69 height 28
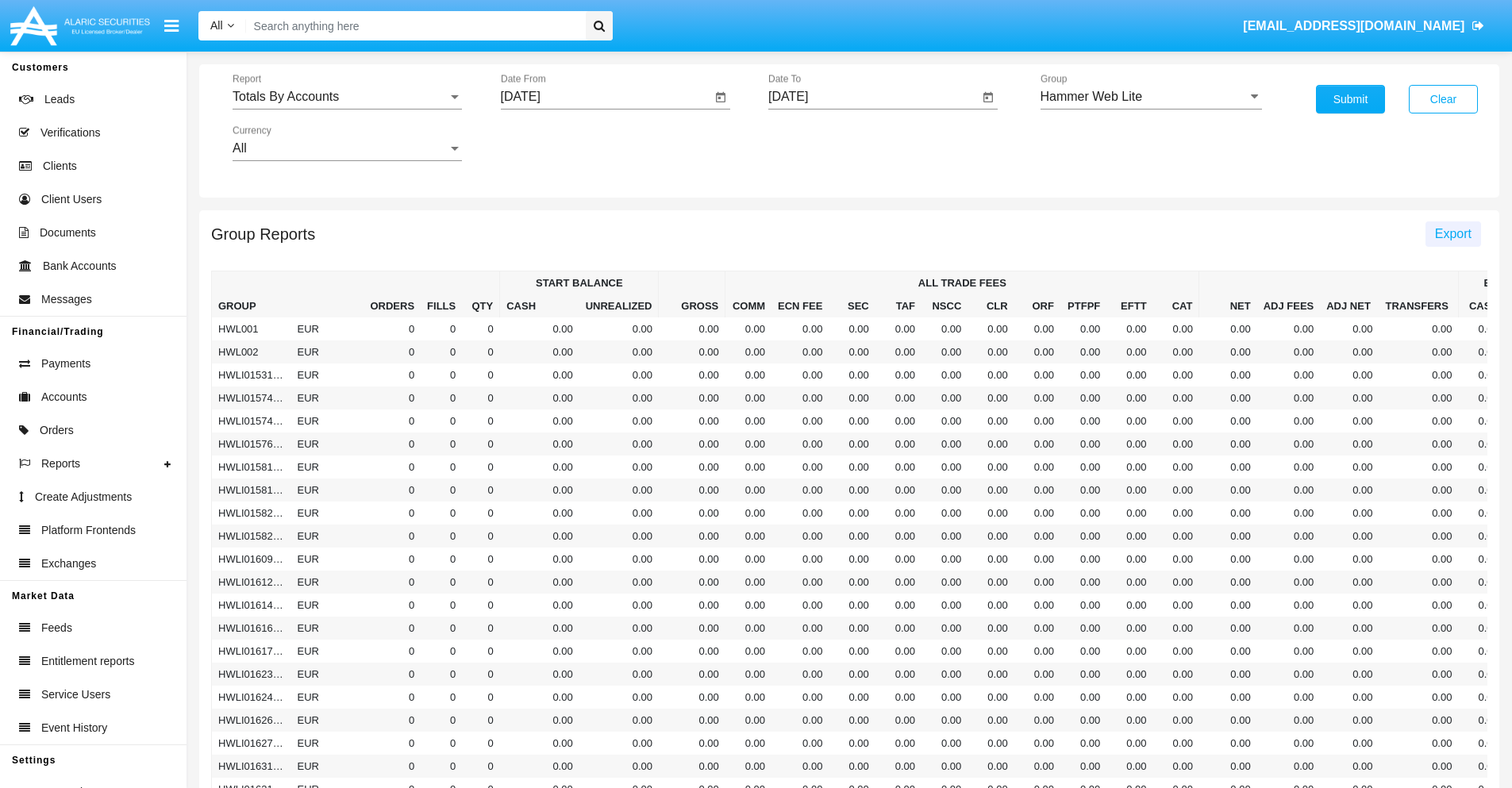
click at [1452, 234] on span "Export" at bounding box center [1453, 234] width 37 height 14
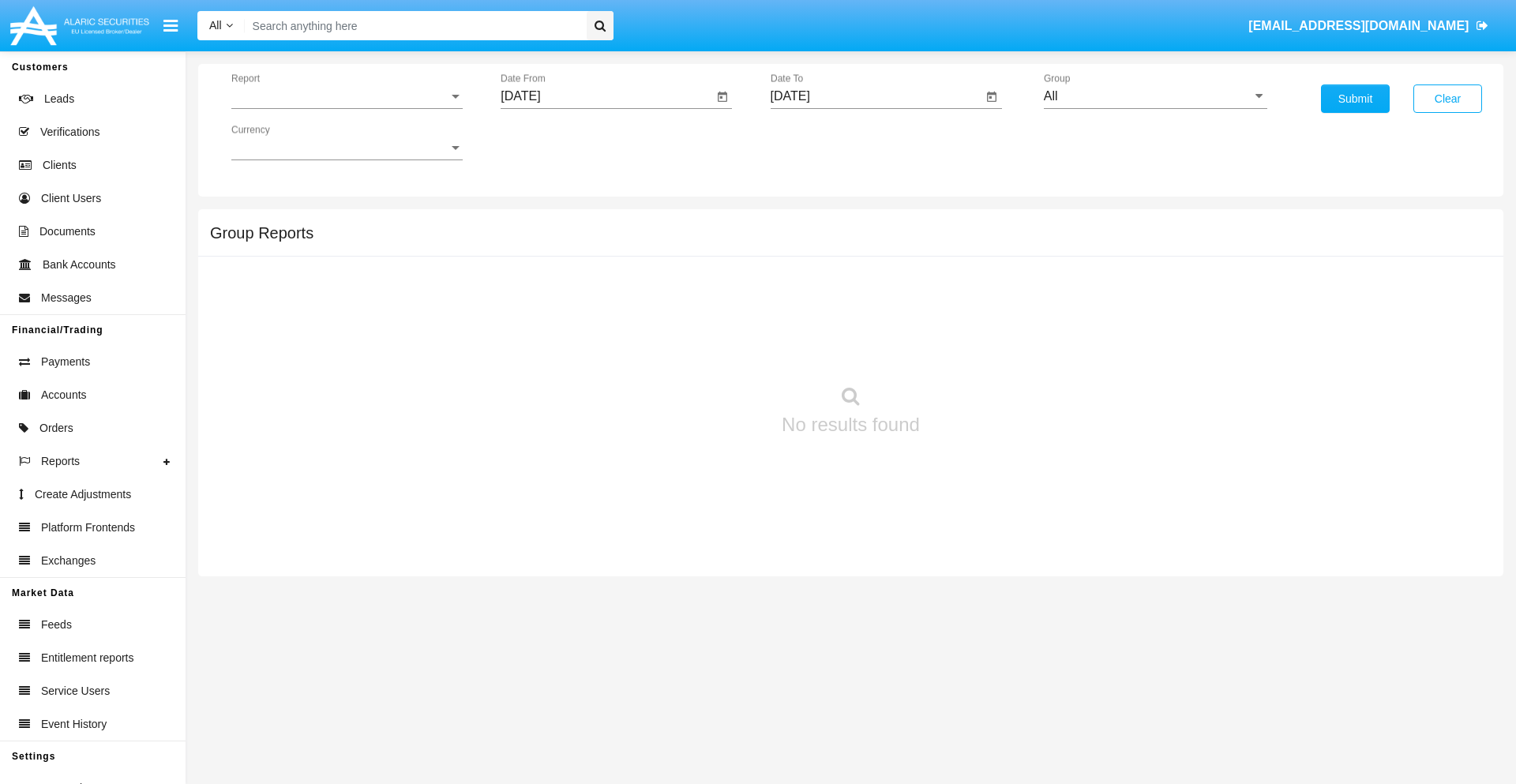
click at [347, 97] on span "Report" at bounding box center [340, 96] width 217 height 14
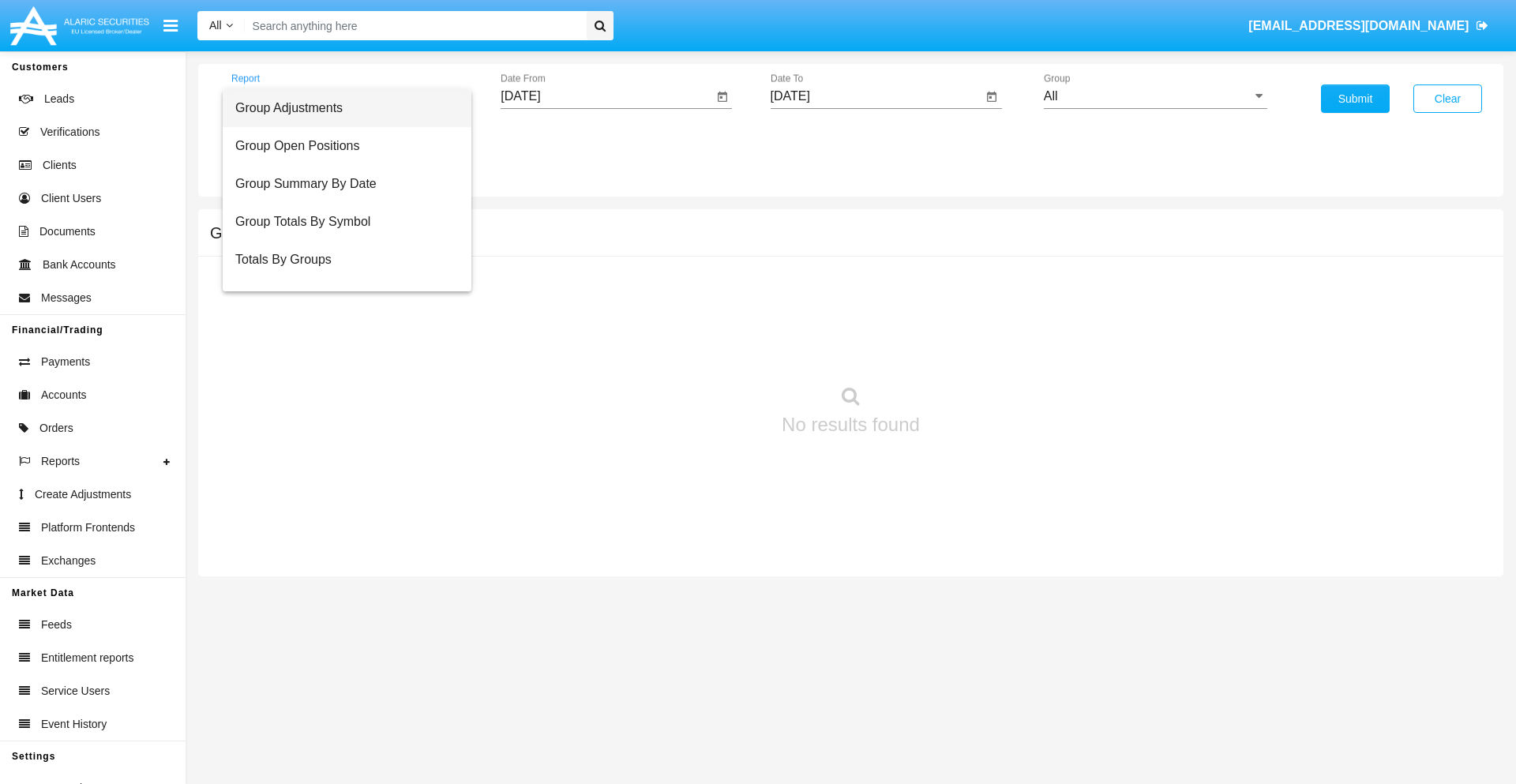
click at [340, 108] on span "Group Adjustments" at bounding box center [347, 108] width 223 height 38
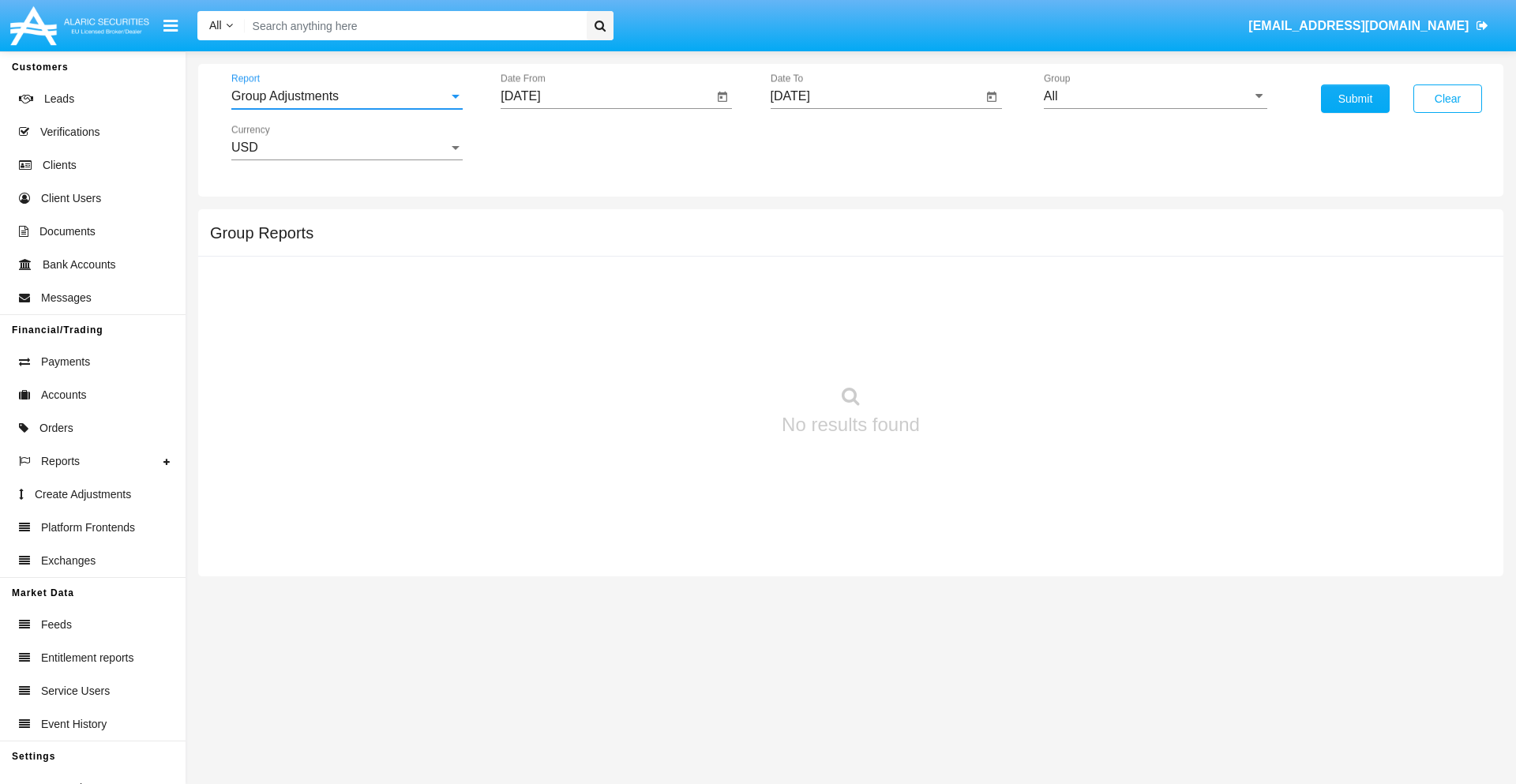
click at [606, 97] on input "[DATE]" at bounding box center [606, 96] width 212 height 14
click at [552, 142] on span "[DATE]" at bounding box center [538, 143] width 35 height 13
click at [594, 318] on div "2019" at bounding box center [594, 317] width 50 height 28
click at [539, 223] on div "JAN" at bounding box center [539, 223] width 50 height 28
click at [590, 241] on div "1" at bounding box center [589, 242] width 28 height 28
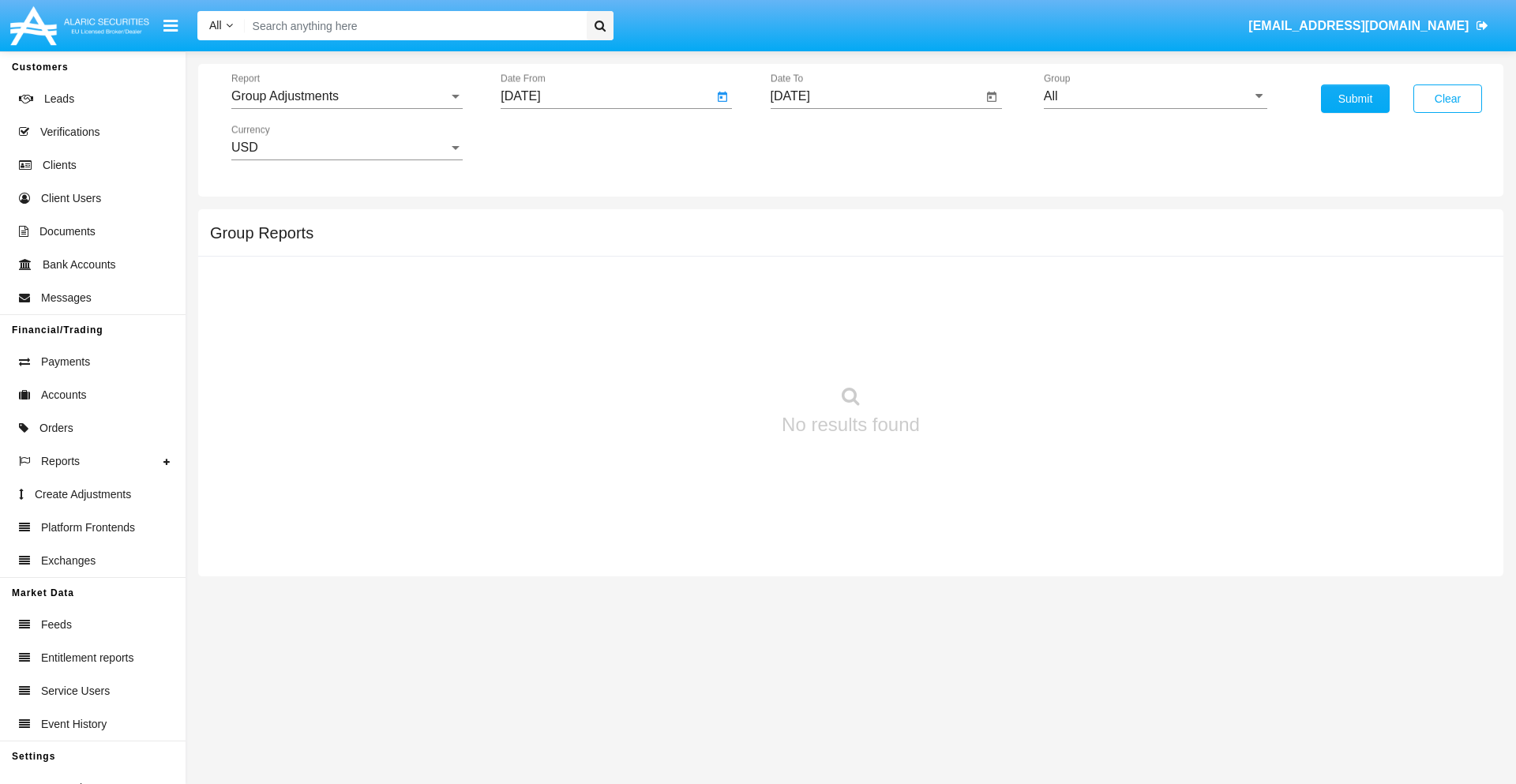
type input "[DATE]"
click at [876, 97] on input "[DATE]" at bounding box center [876, 96] width 212 height 14
click at [822, 142] on span "[DATE]" at bounding box center [808, 143] width 35 height 13
click at [863, 318] on div "2019" at bounding box center [863, 317] width 50 height 28
click at [808, 223] on div "JAN" at bounding box center [808, 223] width 50 height 28
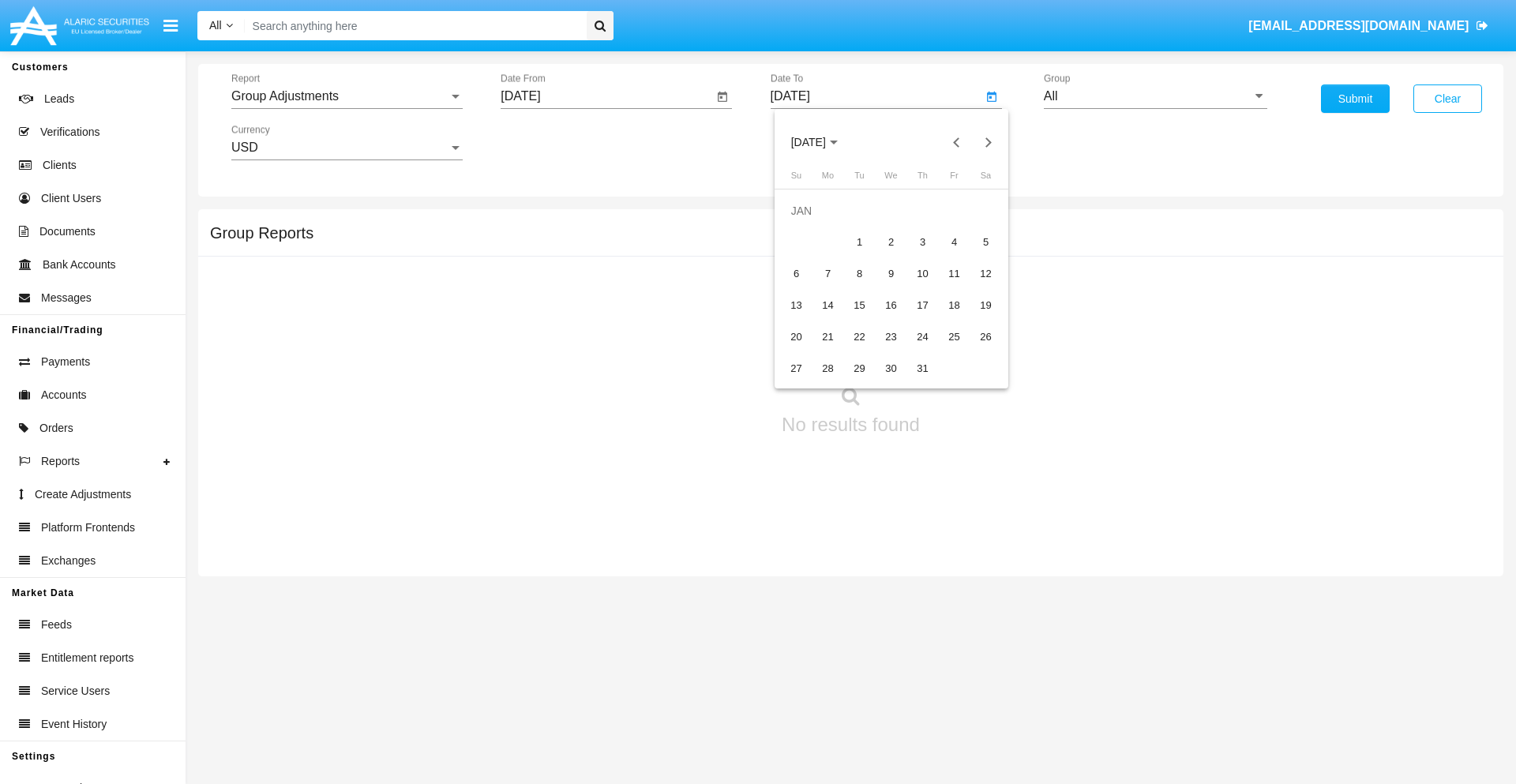
click at [859, 241] on div "1" at bounding box center [860, 242] width 28 height 28
type input "[DATE]"
click at [1155, 97] on input "All" at bounding box center [1155, 96] width 223 height 14
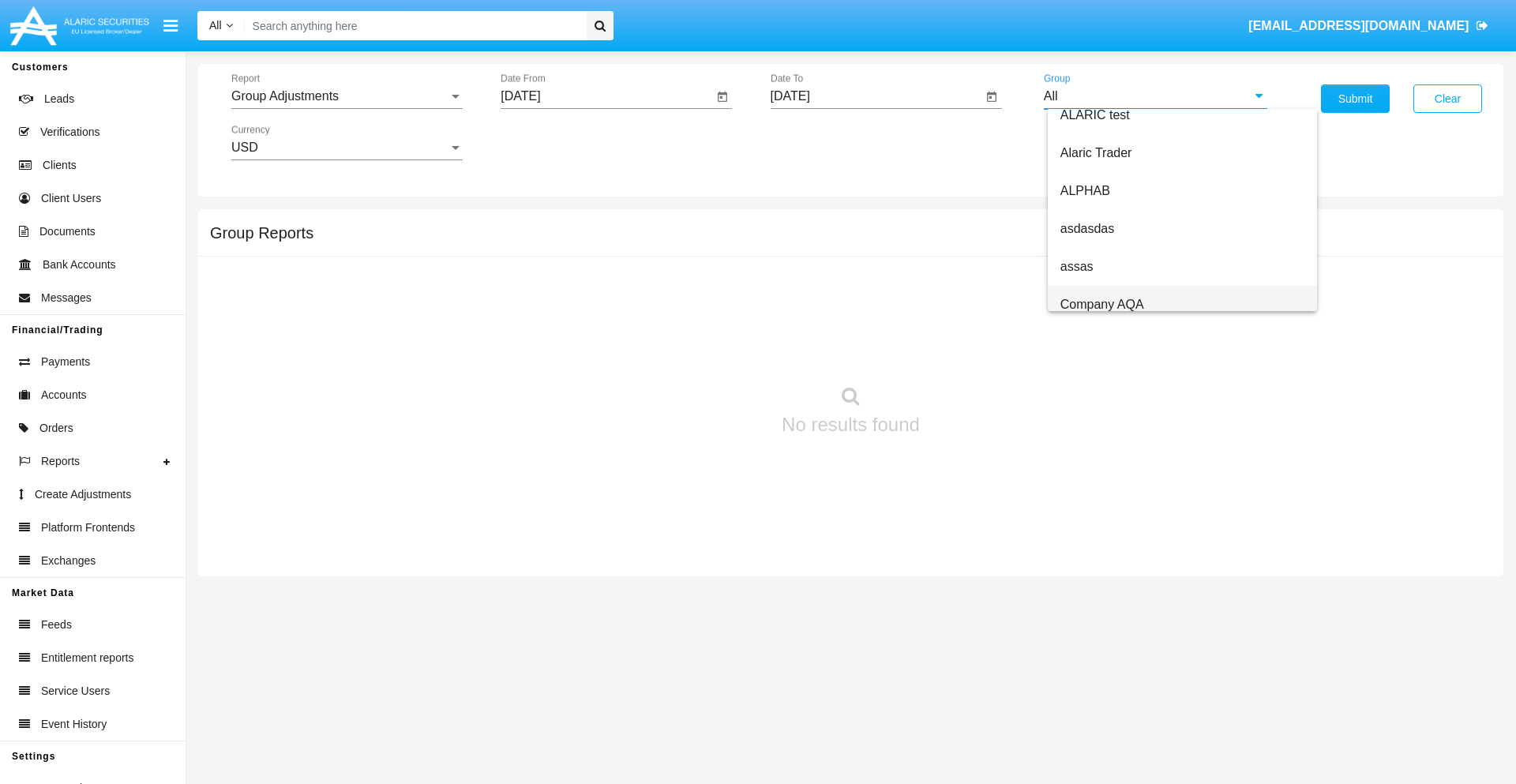
click at [1102, 304] on span "Company AQA" at bounding box center [1102, 304] width 84 height 14
type input "Company AQA"
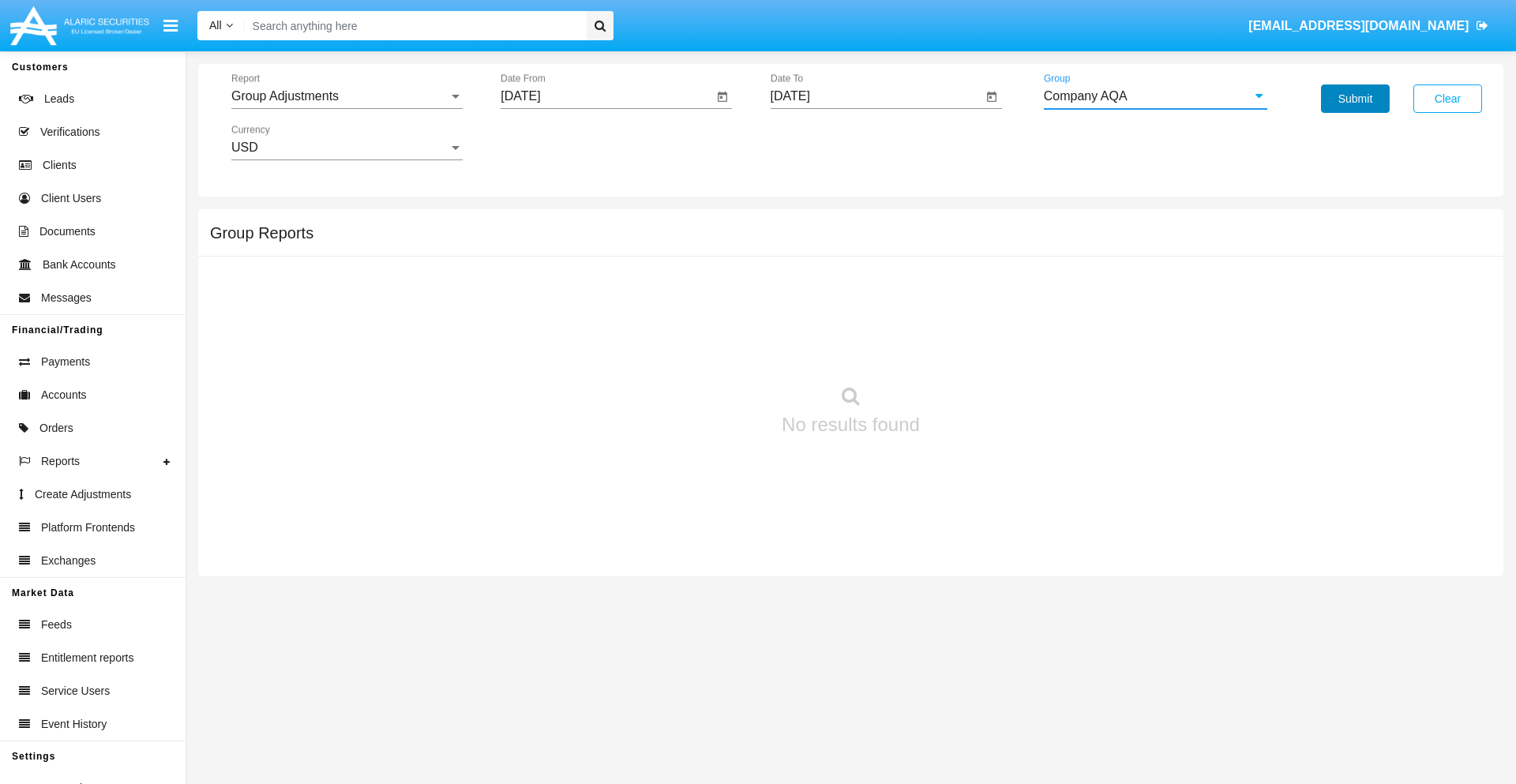
click at [1355, 98] on button "Submit" at bounding box center [1355, 98] width 69 height 28
click at [347, 97] on span "Report" at bounding box center [340, 96] width 217 height 14
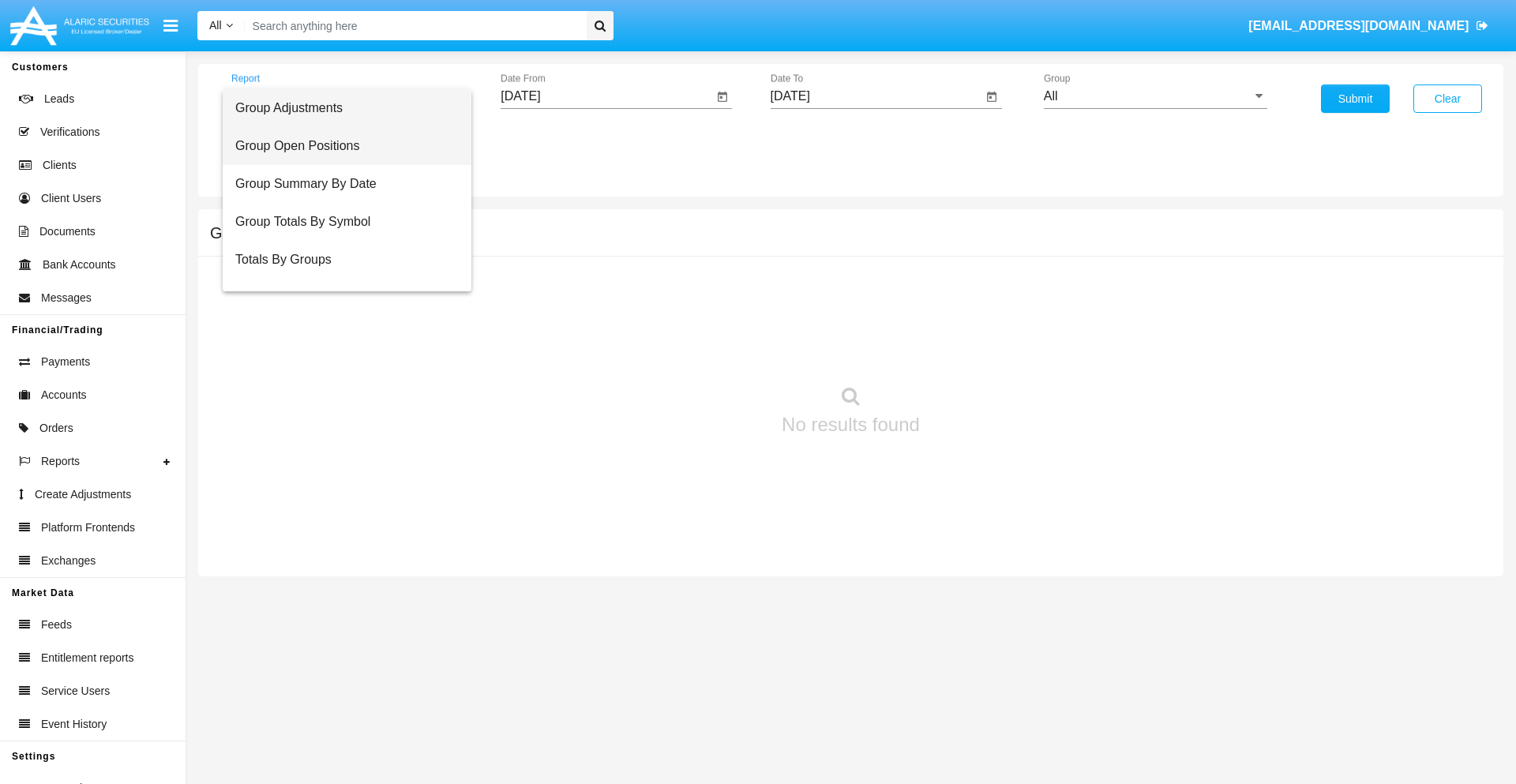
click at [340, 146] on span "Group Open Positions" at bounding box center [347, 145] width 223 height 38
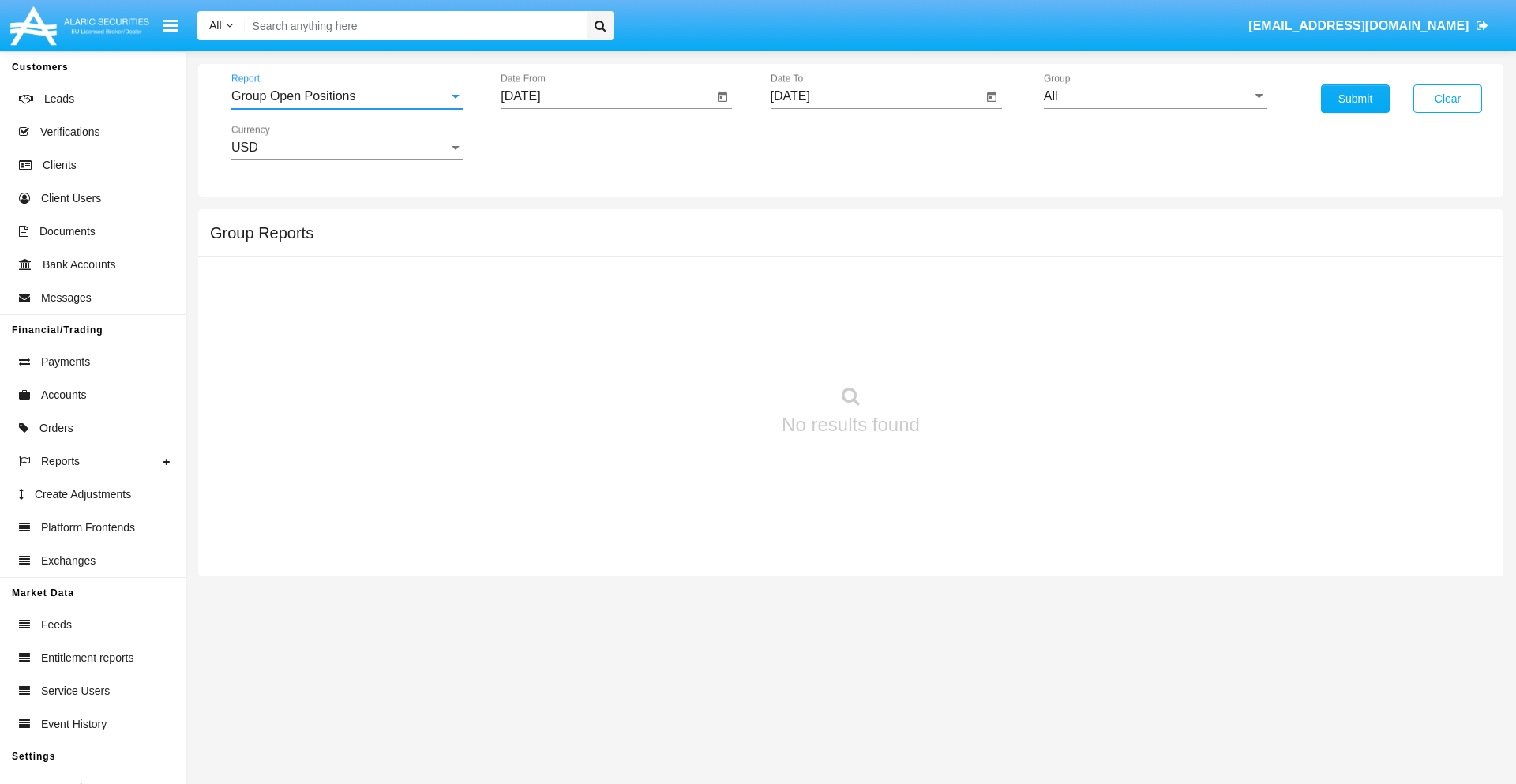
click at [606, 97] on input "[DATE]" at bounding box center [606, 96] width 212 height 14
click at [552, 142] on span "[DATE]" at bounding box center [538, 143] width 35 height 13
click at [594, 318] on div "2019" at bounding box center [594, 317] width 50 height 28
click at [539, 223] on div "JAN" at bounding box center [539, 223] width 50 height 28
click at [590, 241] on div "1" at bounding box center [589, 242] width 28 height 28
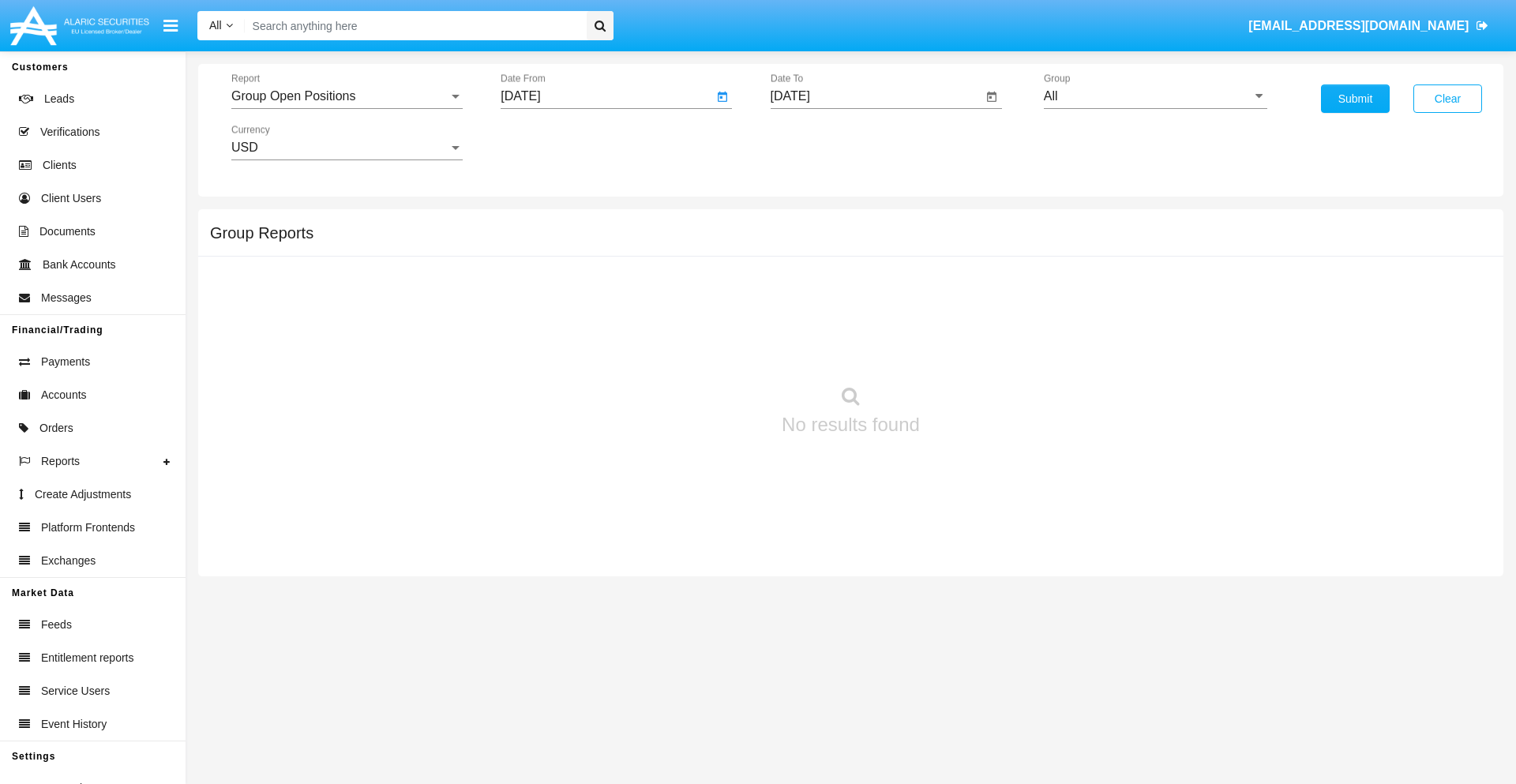
type input "[DATE]"
click at [876, 97] on input "[DATE]" at bounding box center [876, 96] width 212 height 14
click at [822, 142] on span "[DATE]" at bounding box center [808, 143] width 35 height 13
click at [863, 318] on div "2019" at bounding box center [863, 317] width 50 height 28
click at [808, 223] on div "JAN" at bounding box center [808, 223] width 50 height 28
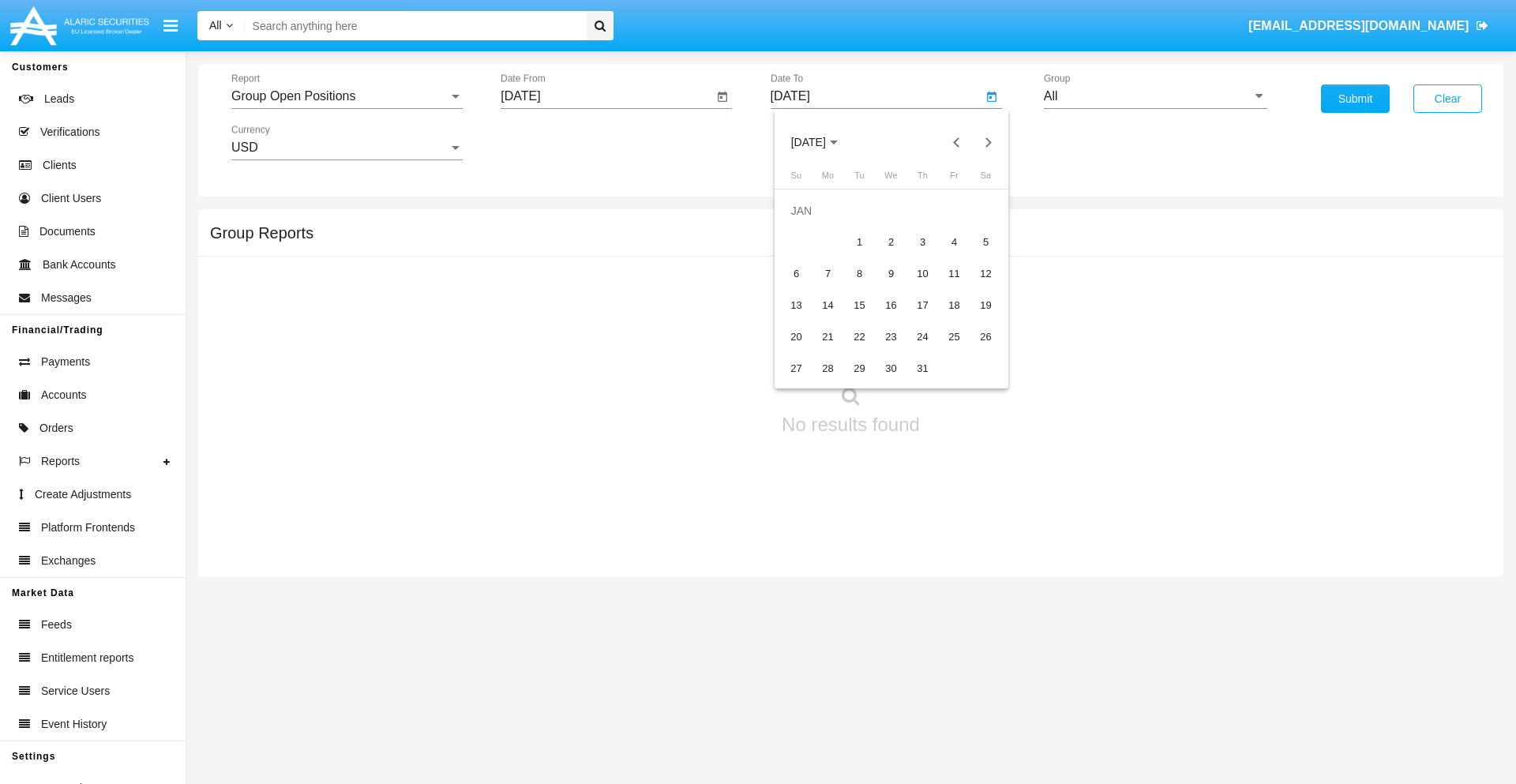
click at [859, 241] on div "1" at bounding box center [860, 242] width 28 height 28
type input "[DATE]"
click at [1155, 97] on input "All" at bounding box center [1155, 96] width 223 height 14
click at [1102, 652] on span "Company AQA" at bounding box center [1102, 658] width 84 height 14
type input "Company AQA"
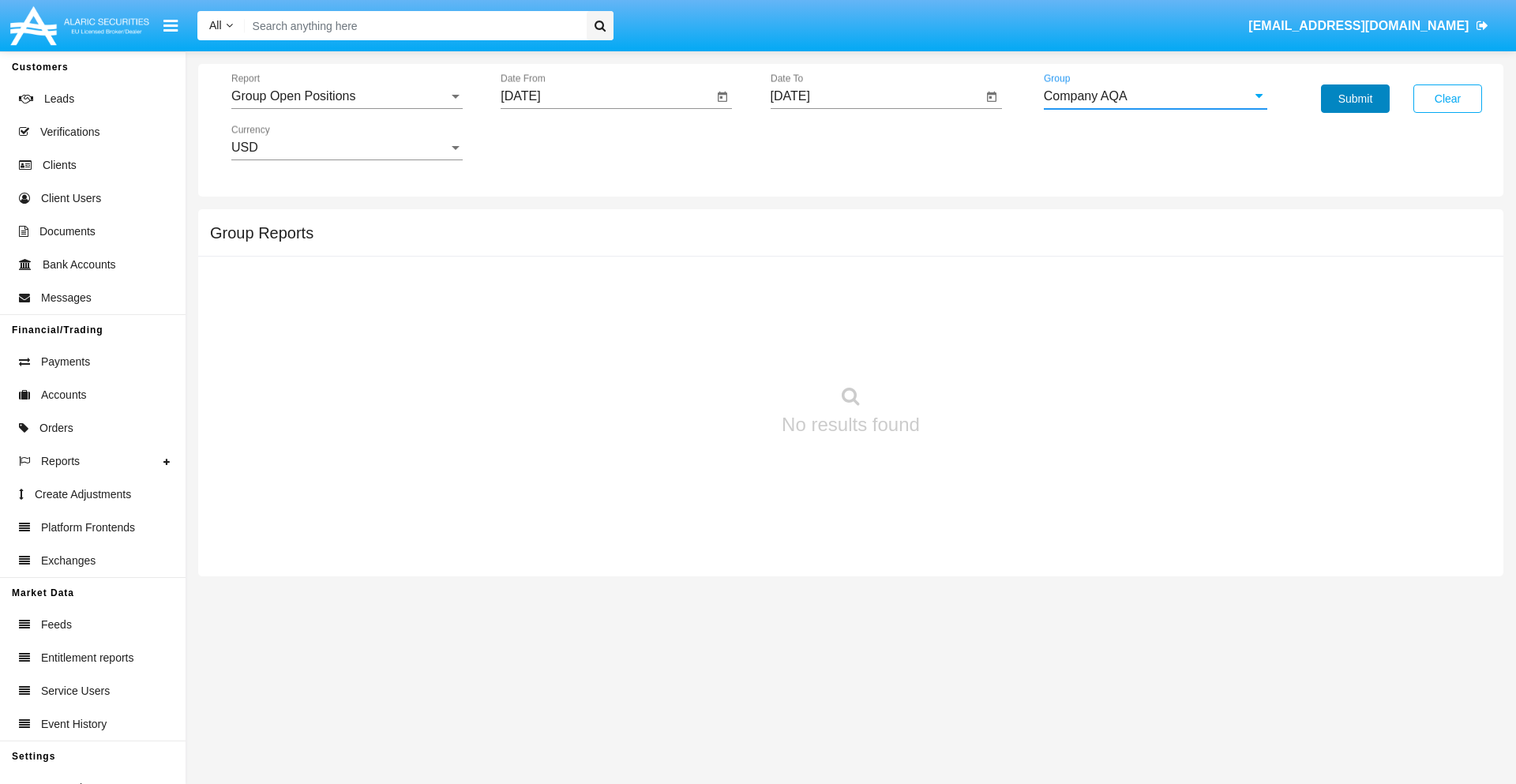
click at [1355, 98] on button "Submit" at bounding box center [1355, 98] width 69 height 28
click at [347, 97] on span "Report" at bounding box center [340, 96] width 217 height 14
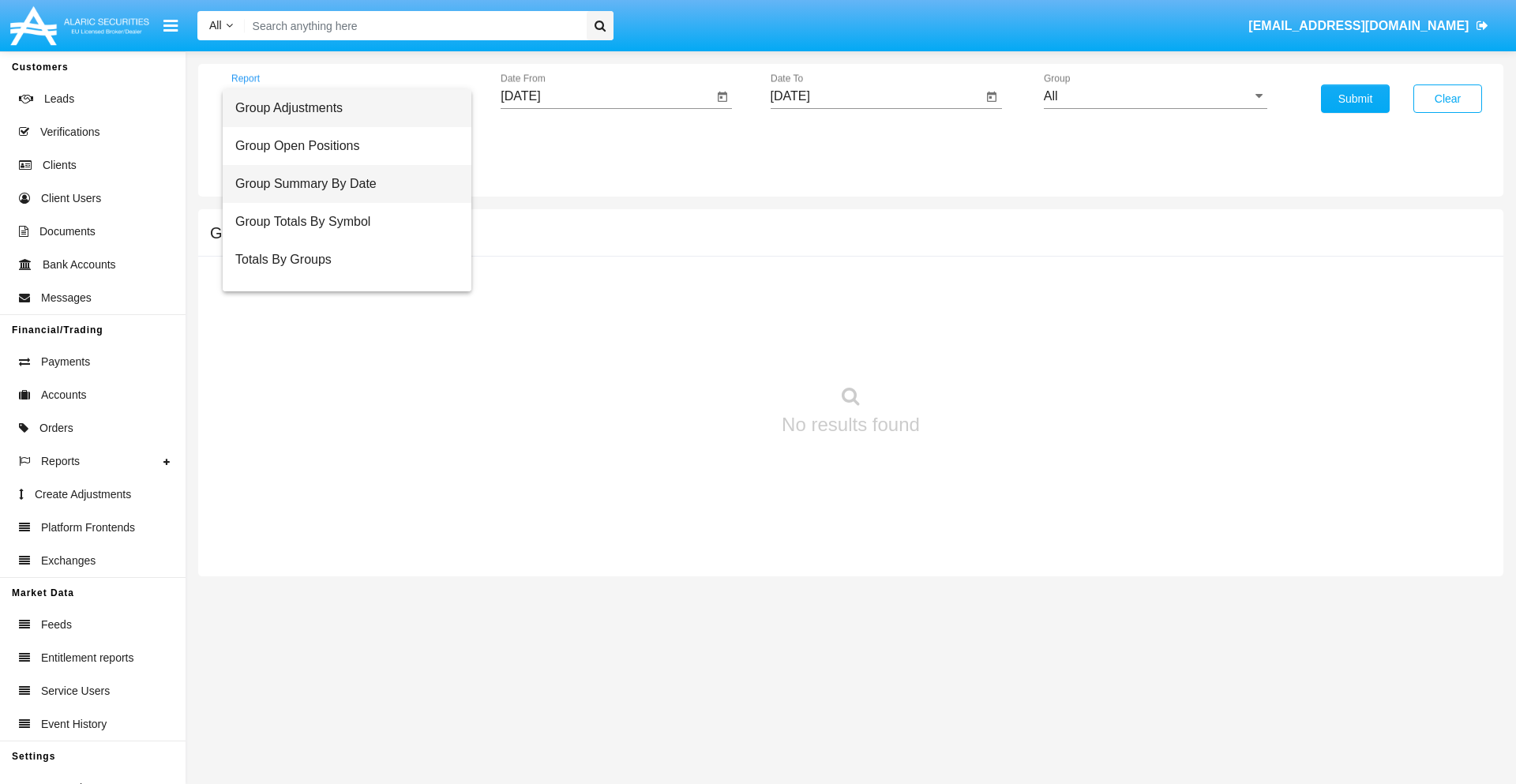
click at [340, 184] on span "Group Summary By Date" at bounding box center [347, 184] width 223 height 38
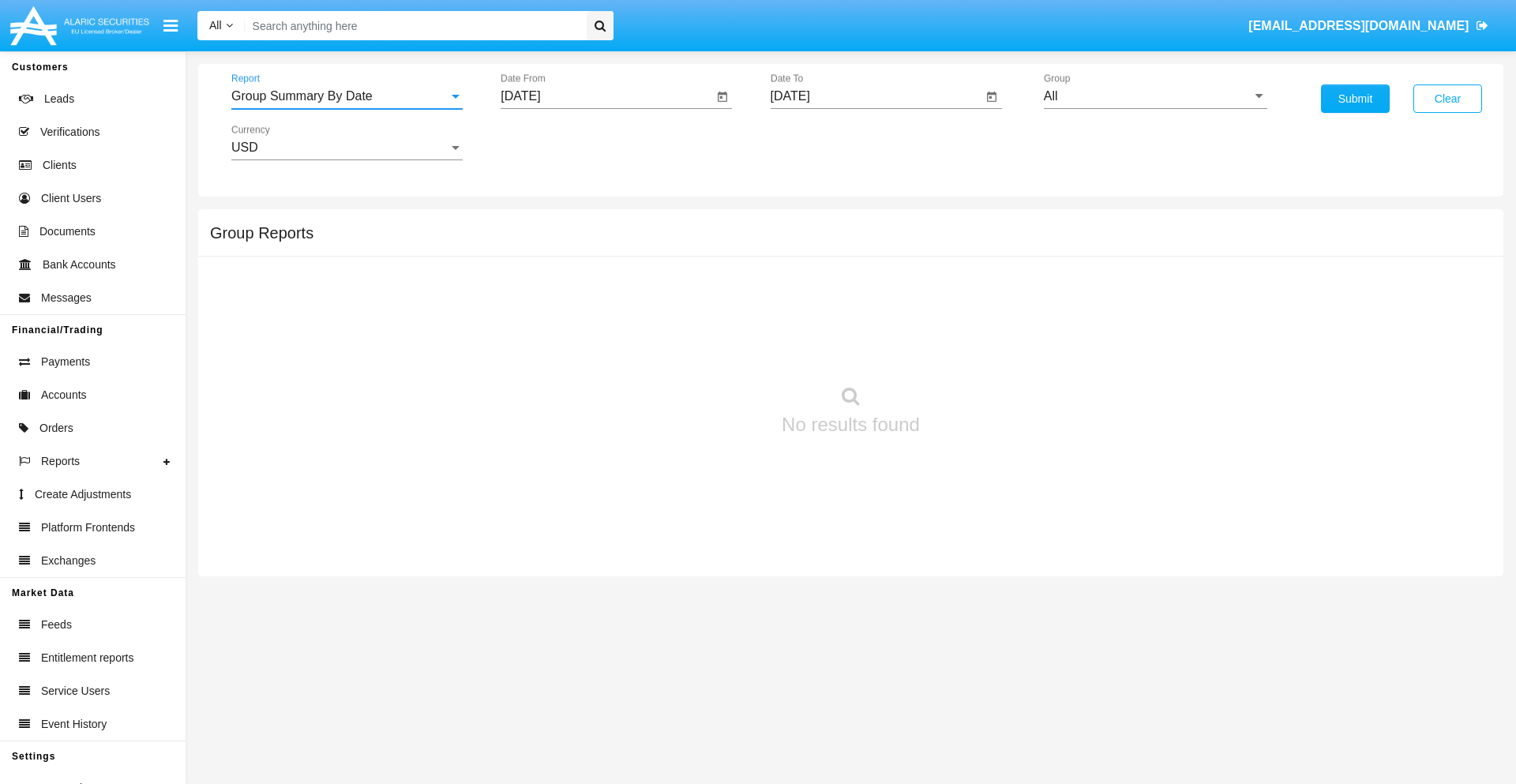
click at [606, 97] on input "[DATE]" at bounding box center [606, 96] width 212 height 14
click at [552, 142] on span "[DATE]" at bounding box center [538, 143] width 35 height 13
click at [594, 318] on div "2019" at bounding box center [594, 317] width 50 height 28
click at [539, 223] on div "JAN" at bounding box center [539, 223] width 50 height 28
click at [590, 241] on div "1" at bounding box center [589, 242] width 28 height 28
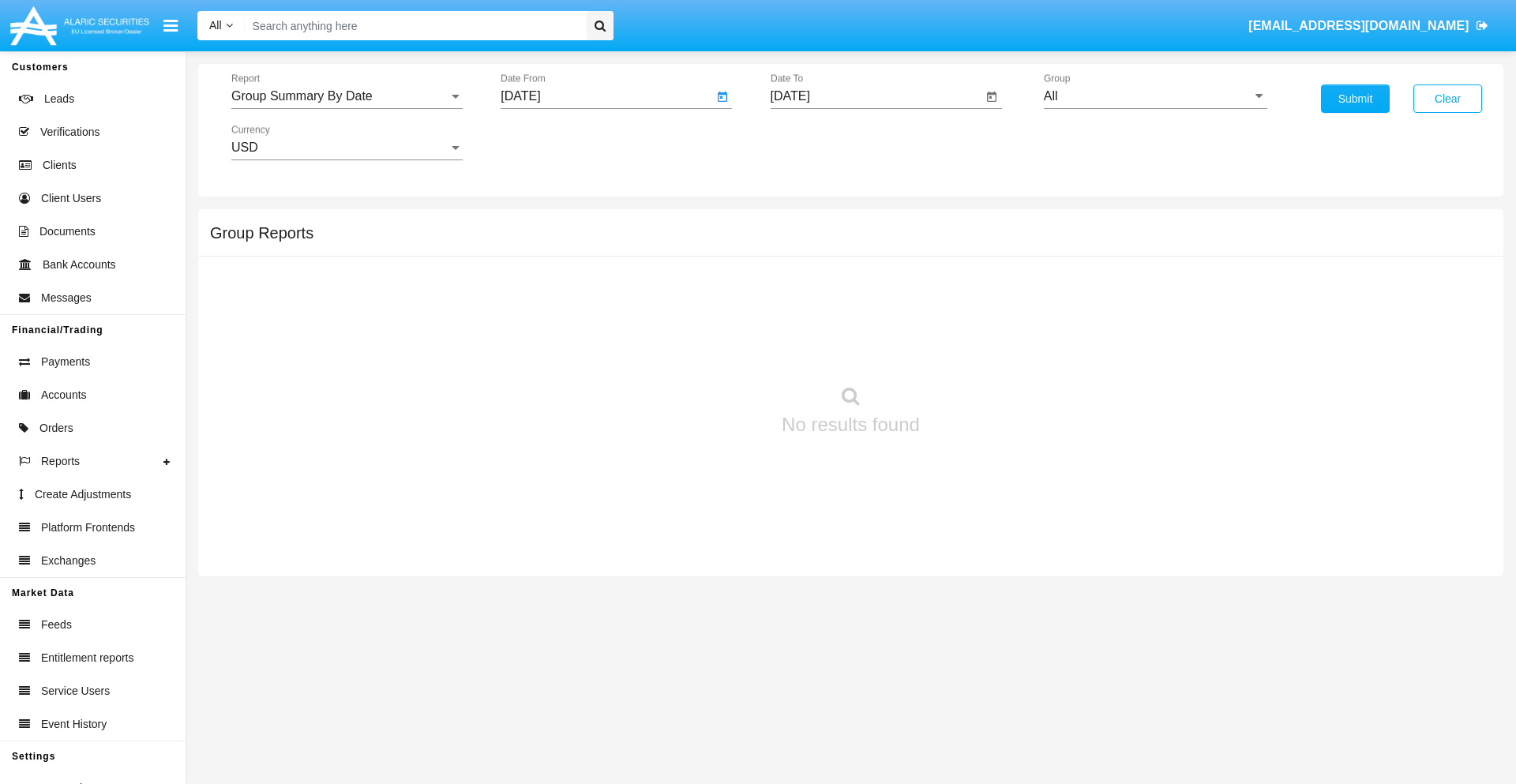
type input "[DATE]"
click at [876, 97] on input "[DATE]" at bounding box center [876, 96] width 212 height 14
click at [822, 142] on span "[DATE]" at bounding box center [808, 143] width 35 height 13
click at [863, 318] on div "2019" at bounding box center [863, 317] width 50 height 28
click at [808, 223] on div "JAN" at bounding box center [808, 223] width 50 height 28
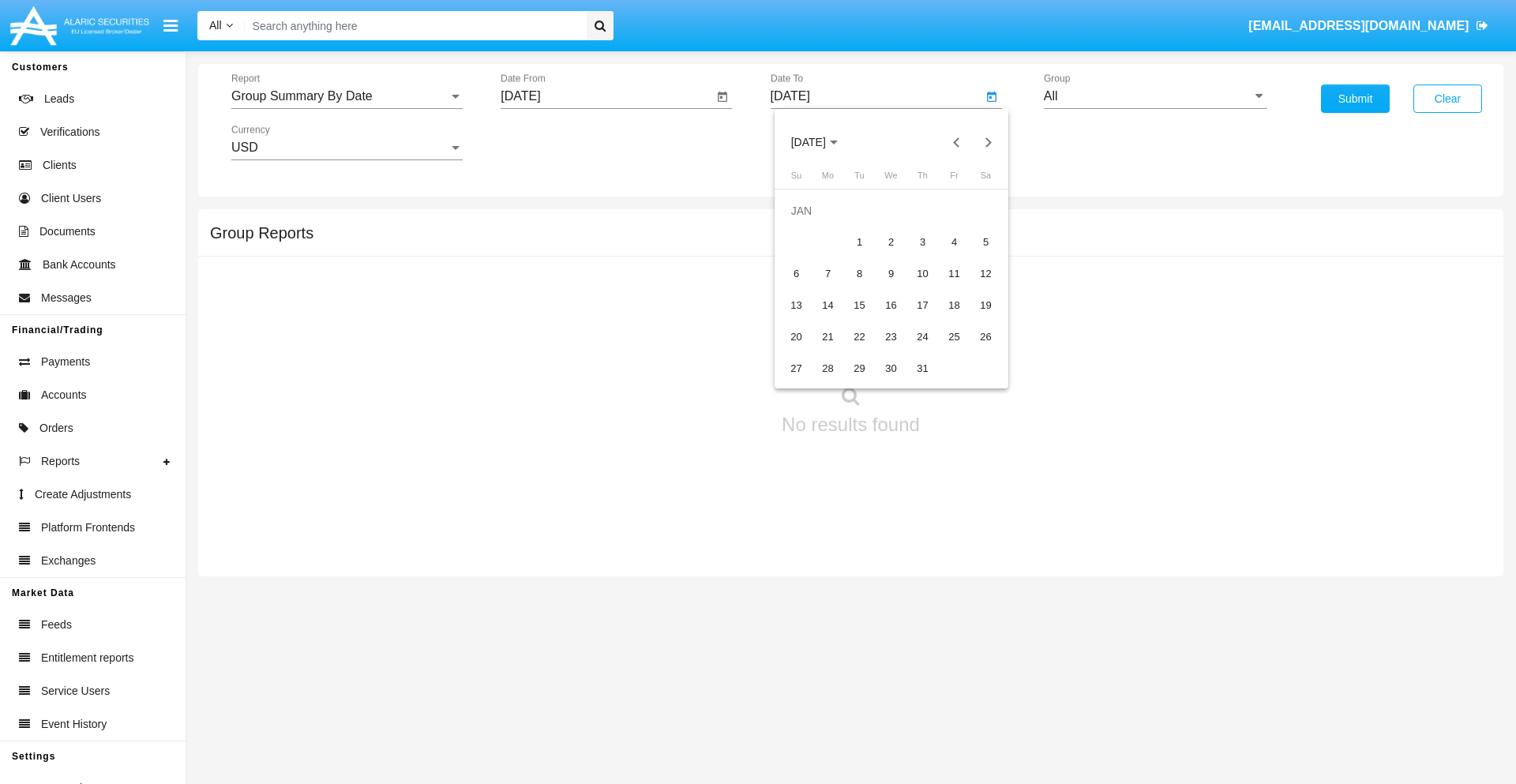
click at [859, 241] on div "1" at bounding box center [860, 242] width 28 height 28
type input "01/01/19"
click at [1155, 97] on input "All" at bounding box center [1155, 96] width 223 height 14
click at [1102, 652] on span "Company AQA" at bounding box center [1102, 658] width 84 height 14
type input "Company AQA"
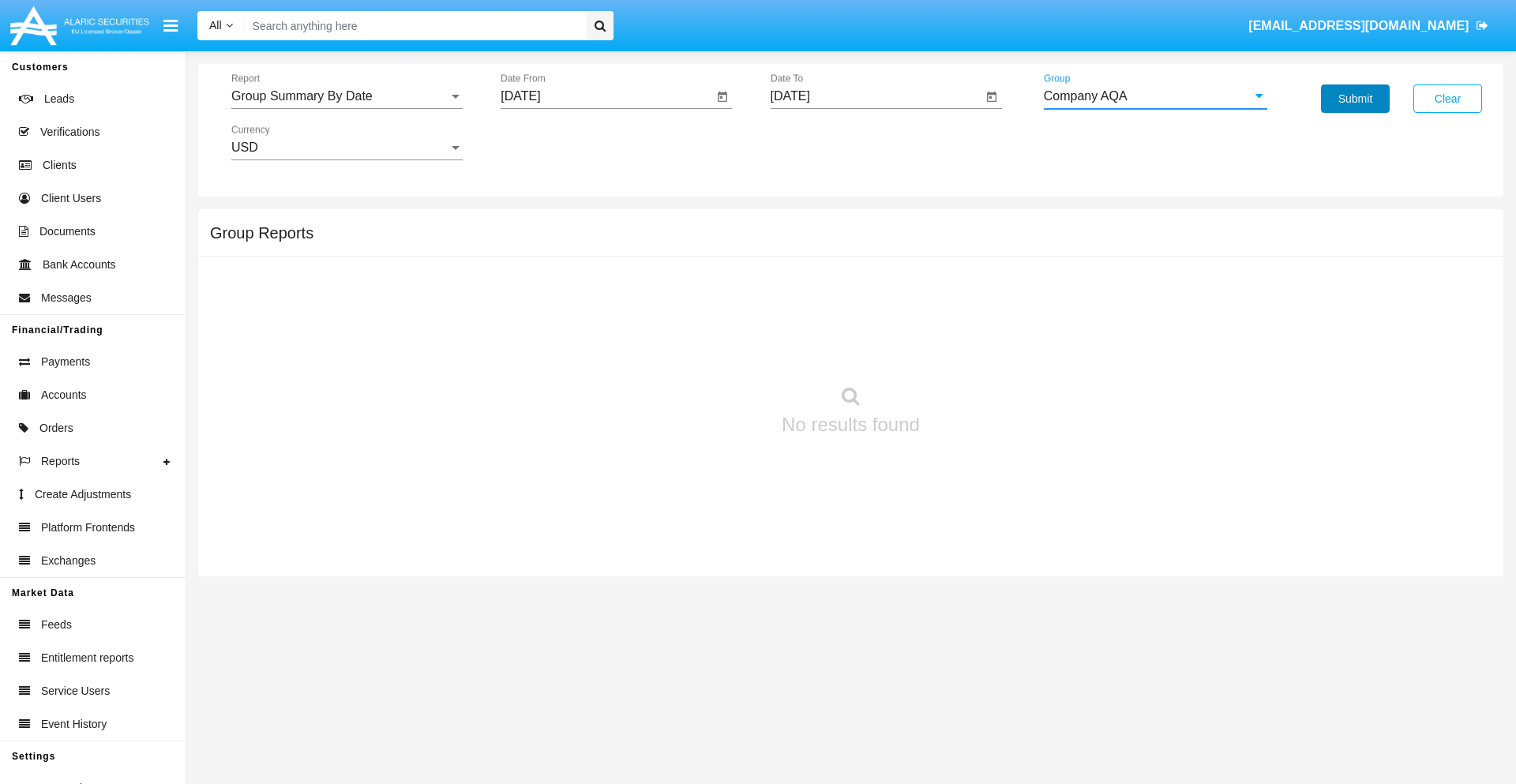
click at [1355, 98] on button "Submit" at bounding box center [1355, 98] width 69 height 28
click at [347, 97] on span "Report" at bounding box center [340, 96] width 217 height 14
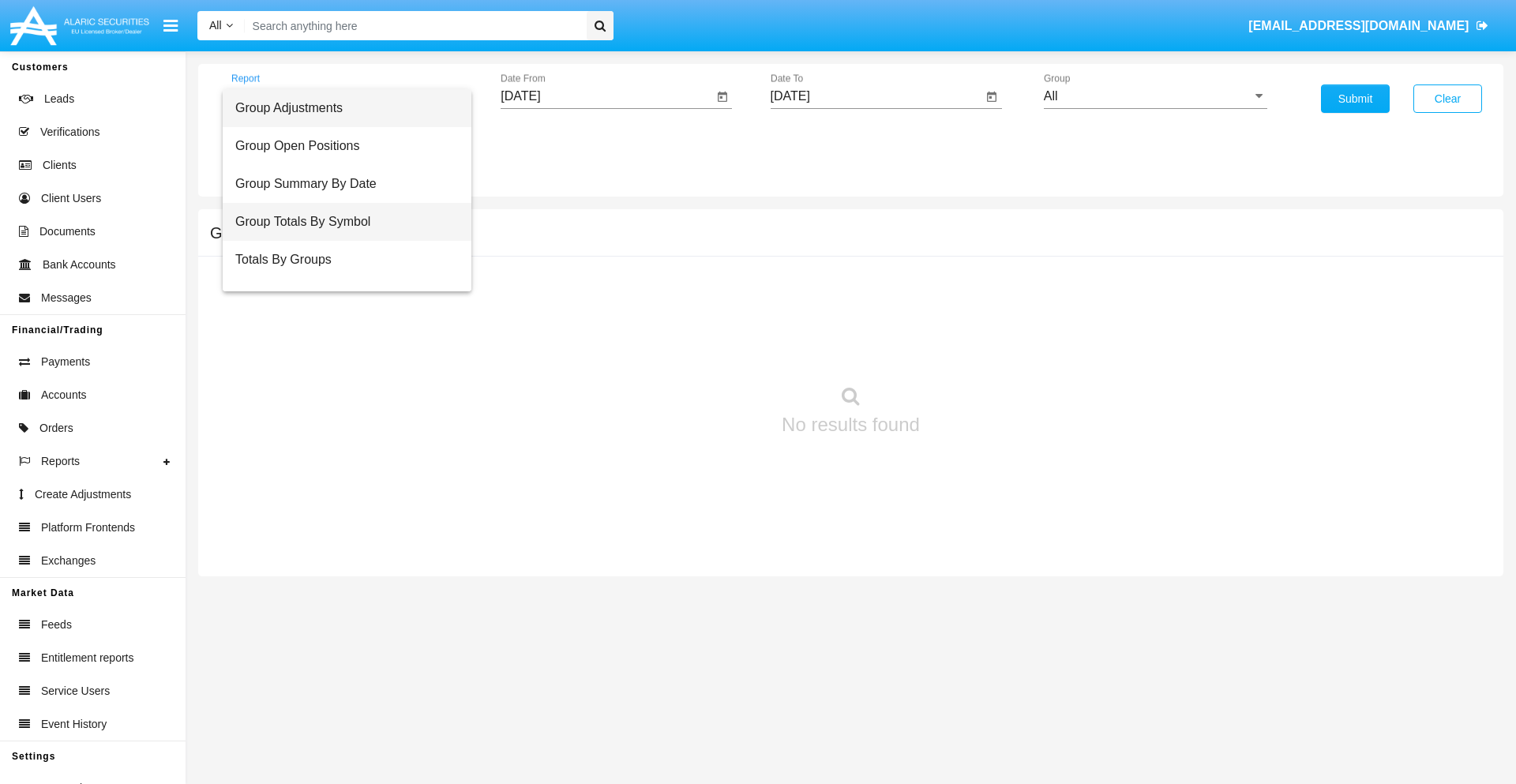
click at [340, 222] on span "Group Totals By Symbol" at bounding box center [347, 222] width 223 height 38
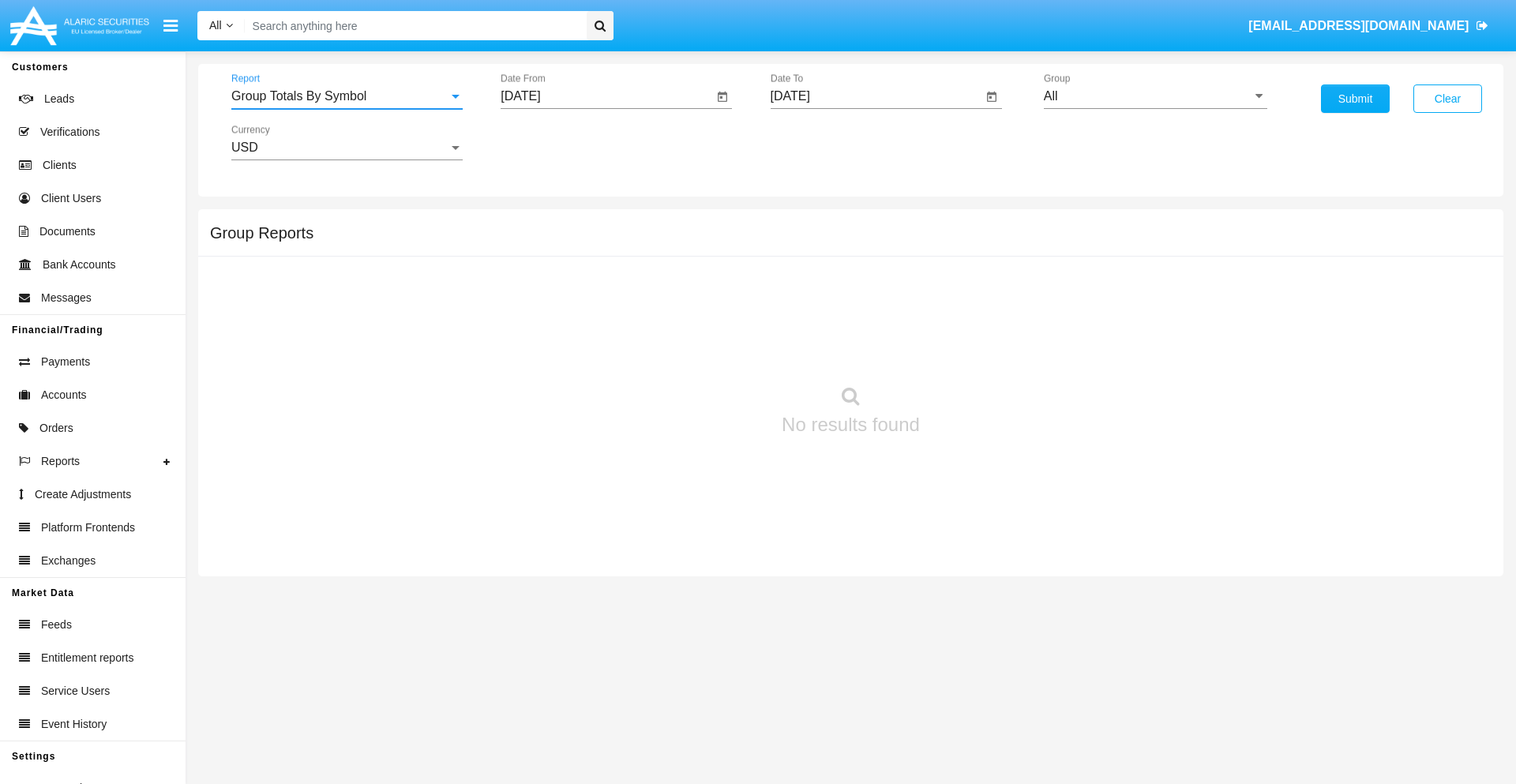
click at [606, 97] on input "[DATE]" at bounding box center [606, 96] width 212 height 14
click at [552, 142] on span "[DATE]" at bounding box center [538, 143] width 35 height 13
click at [594, 318] on div "2019" at bounding box center [594, 317] width 50 height 28
click at [539, 223] on div "JAN" at bounding box center [539, 223] width 50 height 28
click at [590, 241] on div "1" at bounding box center [589, 242] width 28 height 28
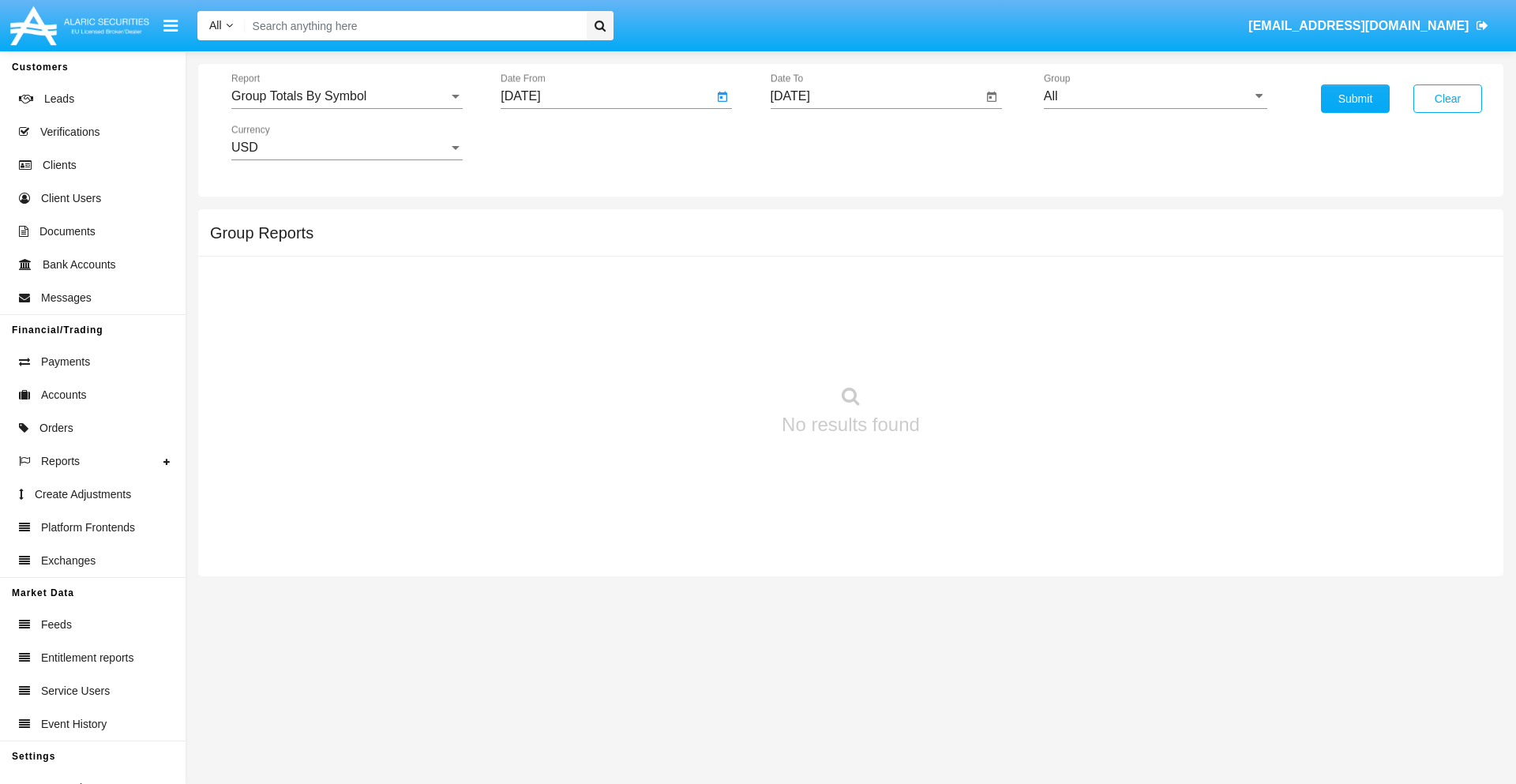
type input "01/01/19"
click at [876, 97] on input "[DATE]" at bounding box center [876, 96] width 212 height 14
click at [822, 142] on span "[DATE]" at bounding box center [808, 143] width 35 height 13
click at [863, 318] on div "2019" at bounding box center [863, 317] width 50 height 28
click at [808, 223] on div "JAN" at bounding box center [808, 223] width 50 height 28
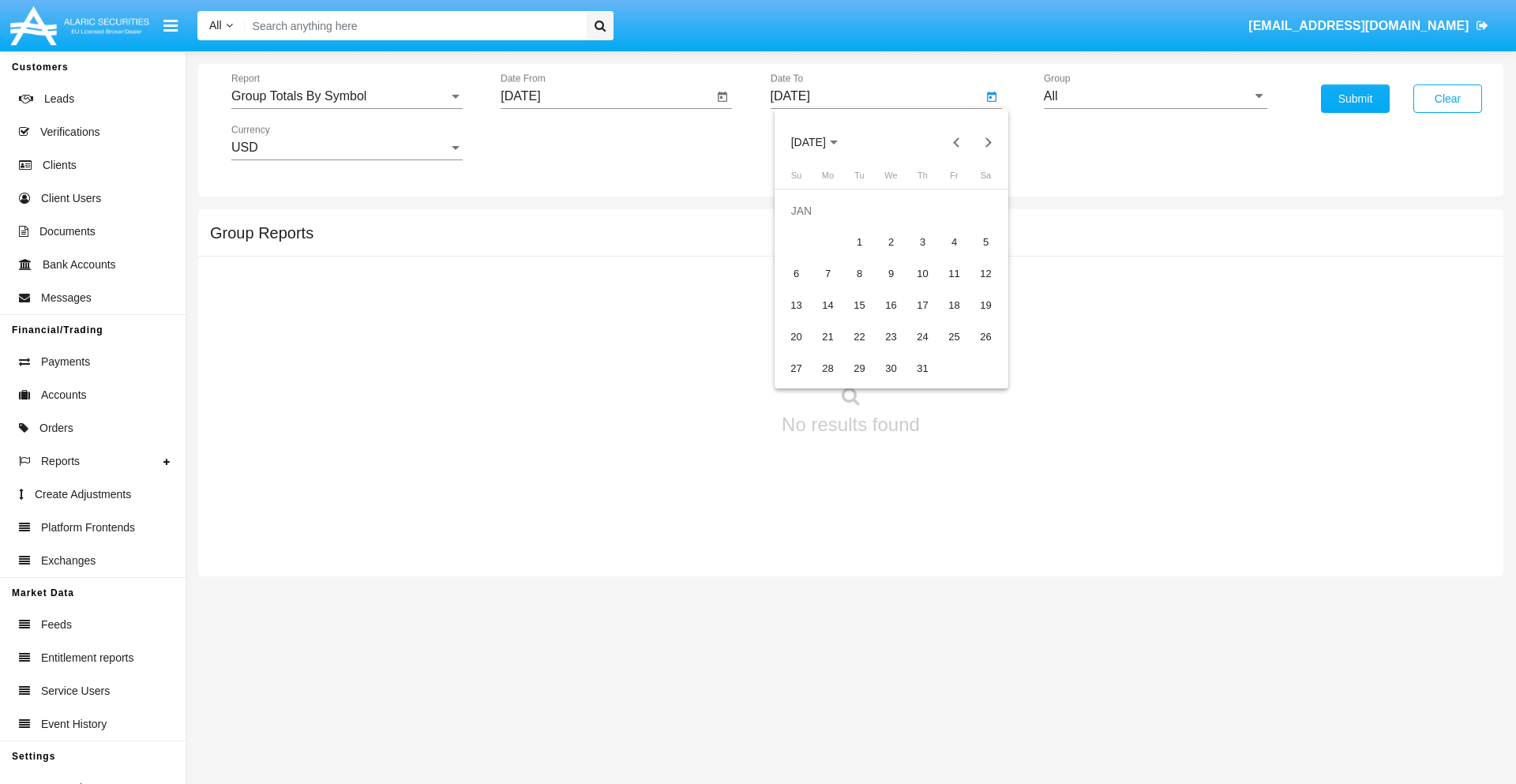
click at [859, 241] on div "1" at bounding box center [860, 242] width 28 height 28
type input "01/01/19"
click at [1155, 97] on input "All" at bounding box center [1155, 96] width 223 height 14
click at [1102, 652] on span "Company AQA" at bounding box center [1102, 658] width 84 height 14
type input "Company AQA"
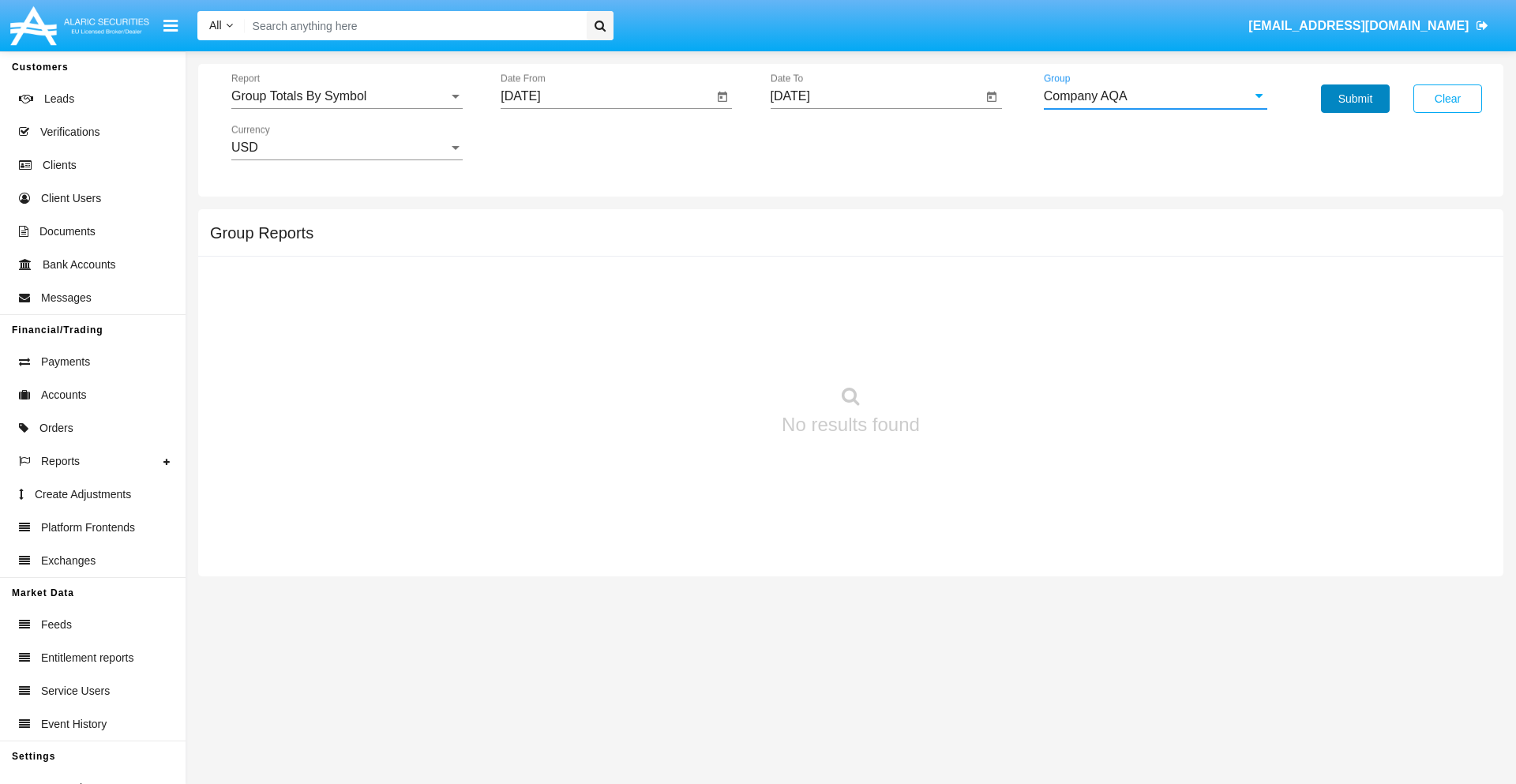
click at [1355, 98] on button "Submit" at bounding box center [1355, 98] width 69 height 28
click at [347, 97] on span "Report" at bounding box center [340, 96] width 217 height 14
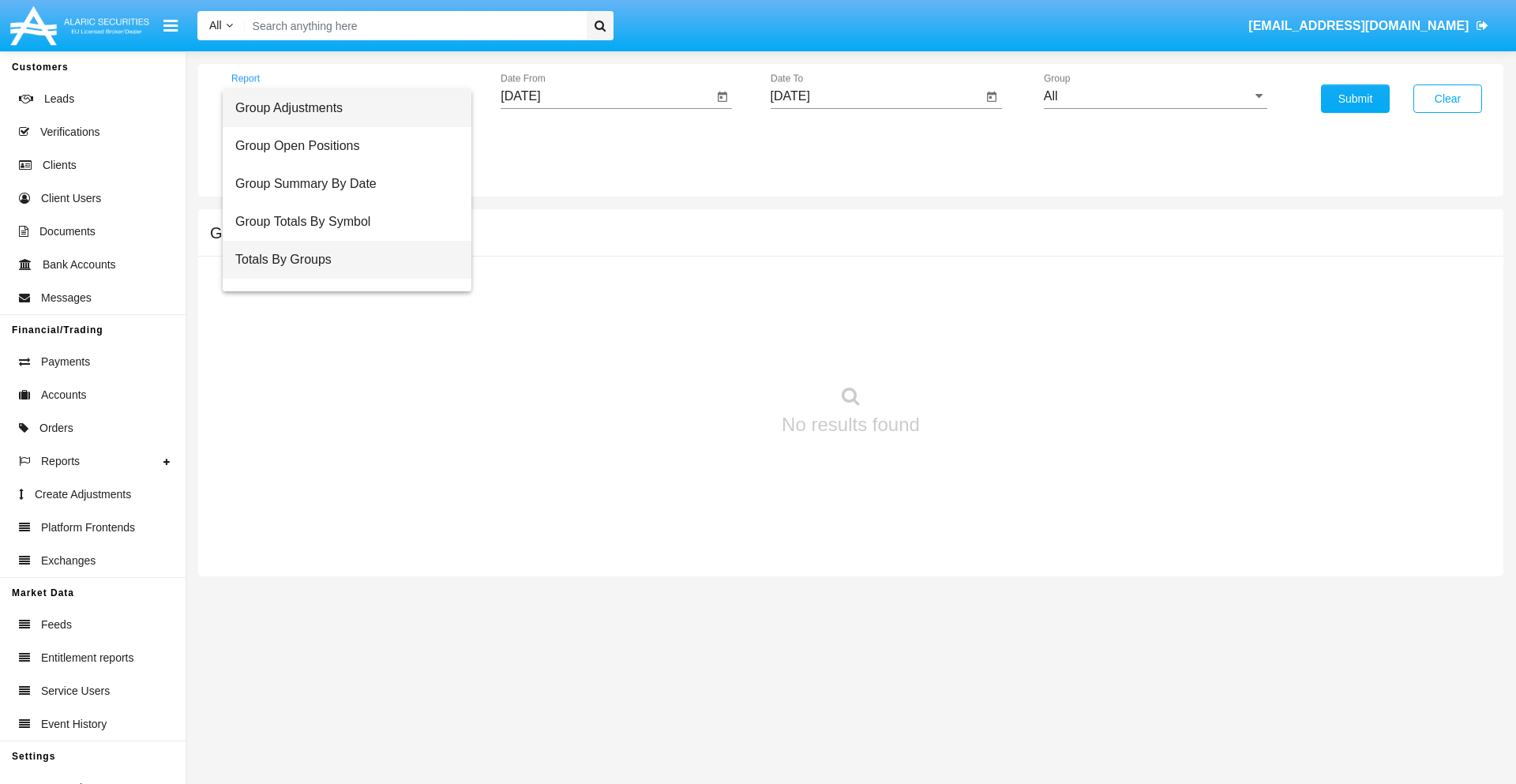
click at [340, 260] on span "Totals By Groups" at bounding box center [347, 259] width 223 height 38
click at [606, 97] on input "[DATE]" at bounding box center [606, 96] width 212 height 14
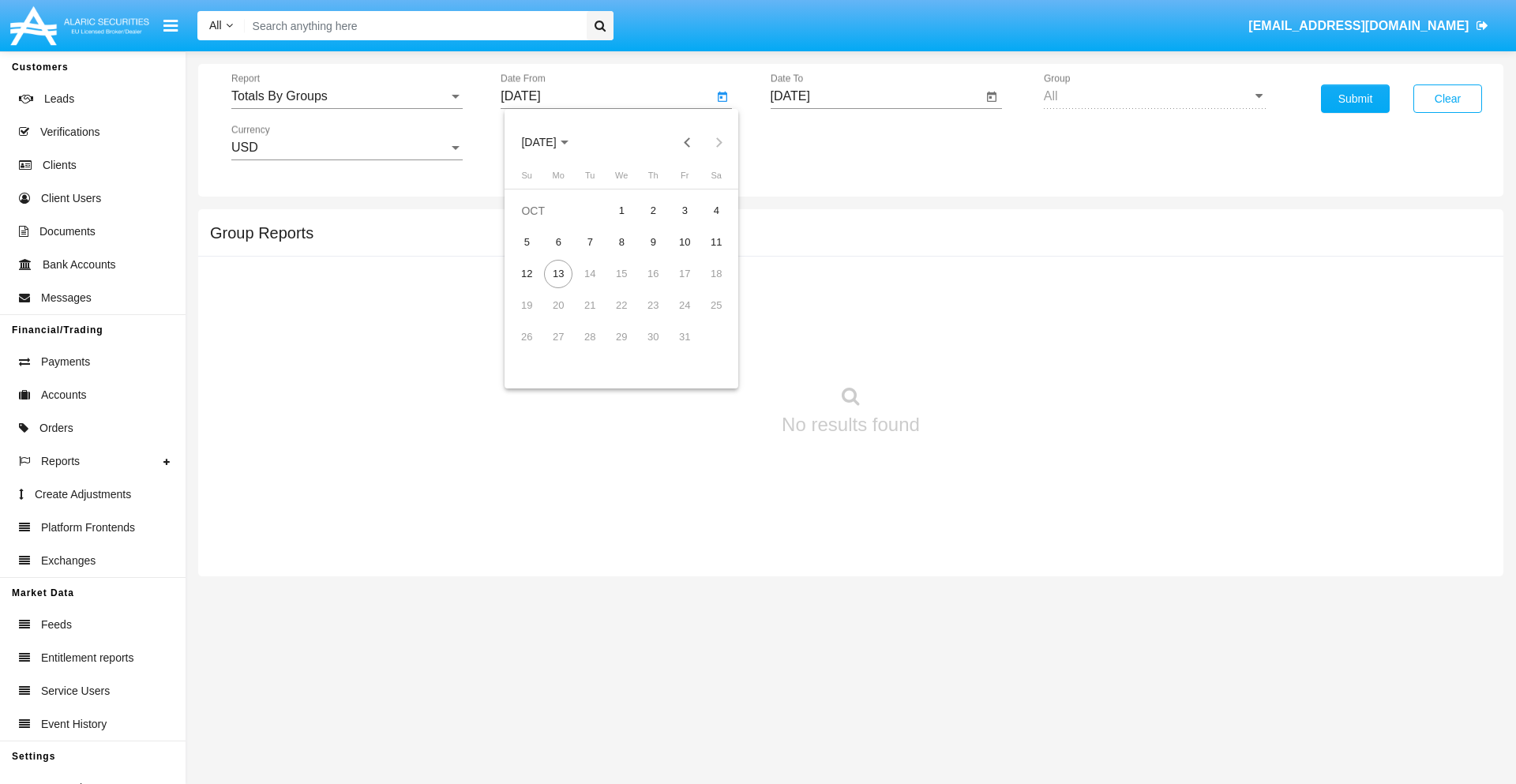
click at [552, 142] on span "[DATE]" at bounding box center [538, 143] width 35 height 13
click at [594, 318] on div "2019" at bounding box center [594, 317] width 50 height 28
click at [539, 223] on div "JAN" at bounding box center [539, 223] width 50 height 28
click at [590, 241] on div "1" at bounding box center [589, 242] width 28 height 28
type input "[DATE]"
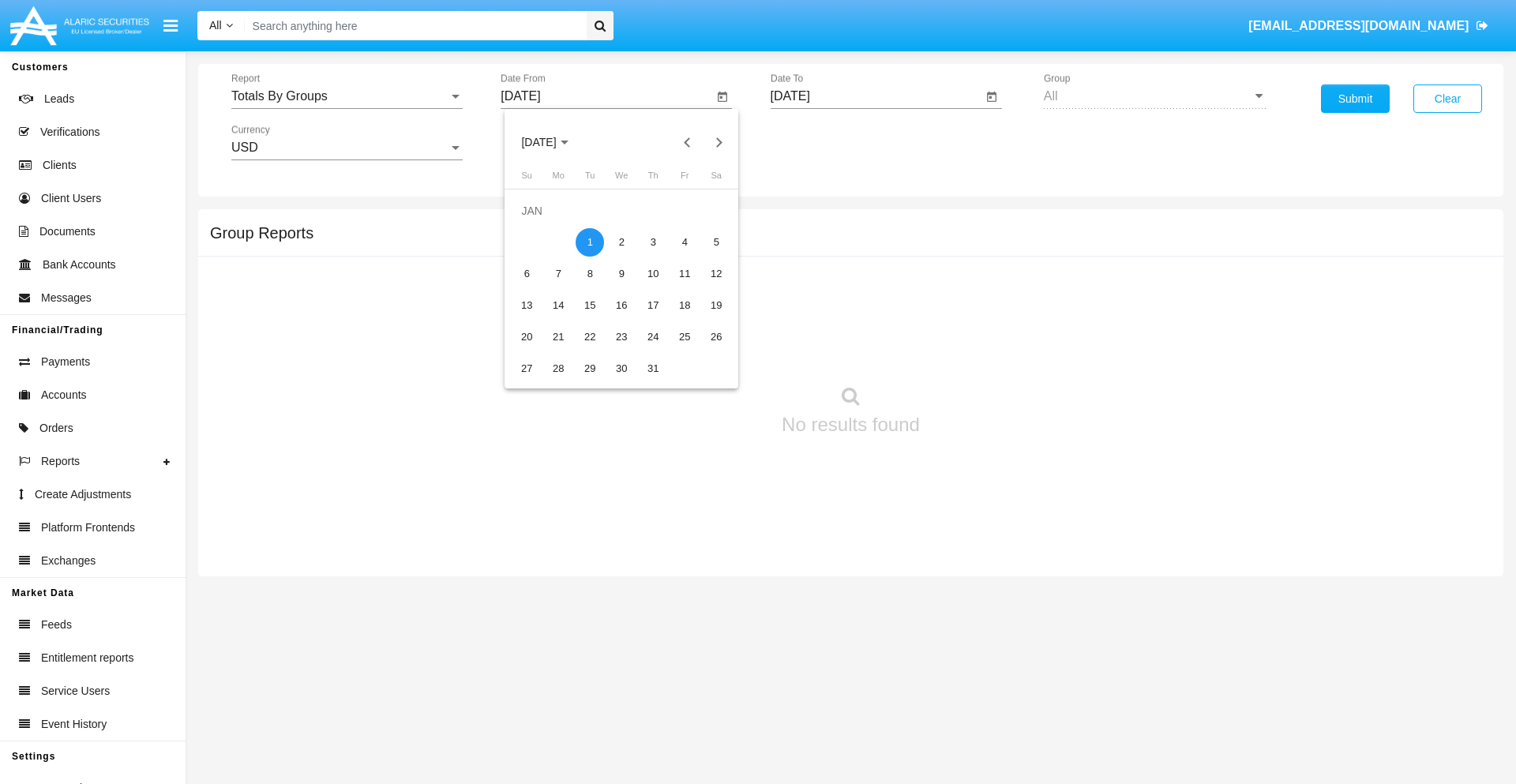
click at [876, 97] on input "[DATE]" at bounding box center [876, 96] width 212 height 14
click at [822, 142] on span "[DATE]" at bounding box center [808, 143] width 35 height 13
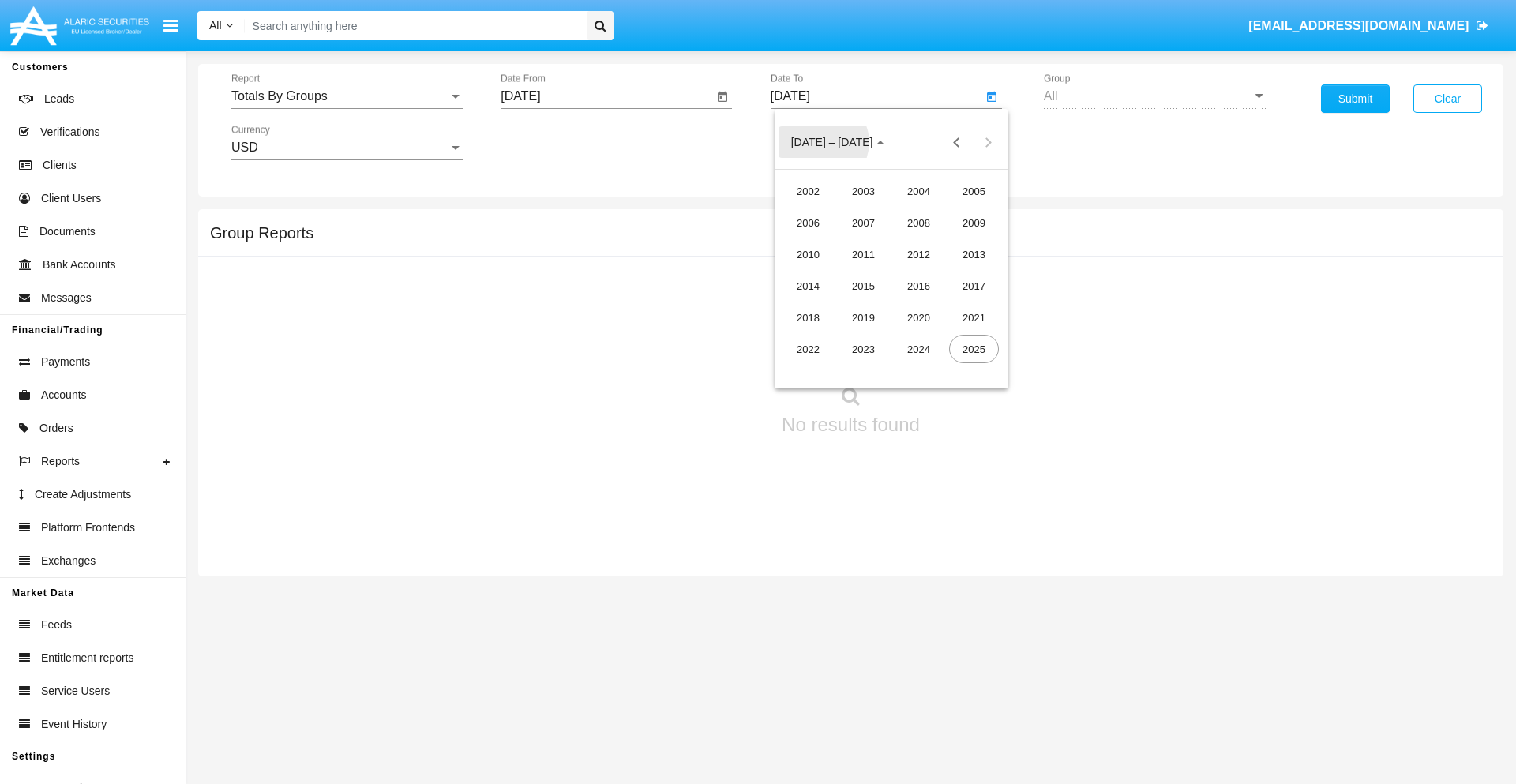
click at [863, 318] on div "2019" at bounding box center [863, 317] width 50 height 28
click at [808, 223] on div "JAN" at bounding box center [808, 223] width 50 height 28
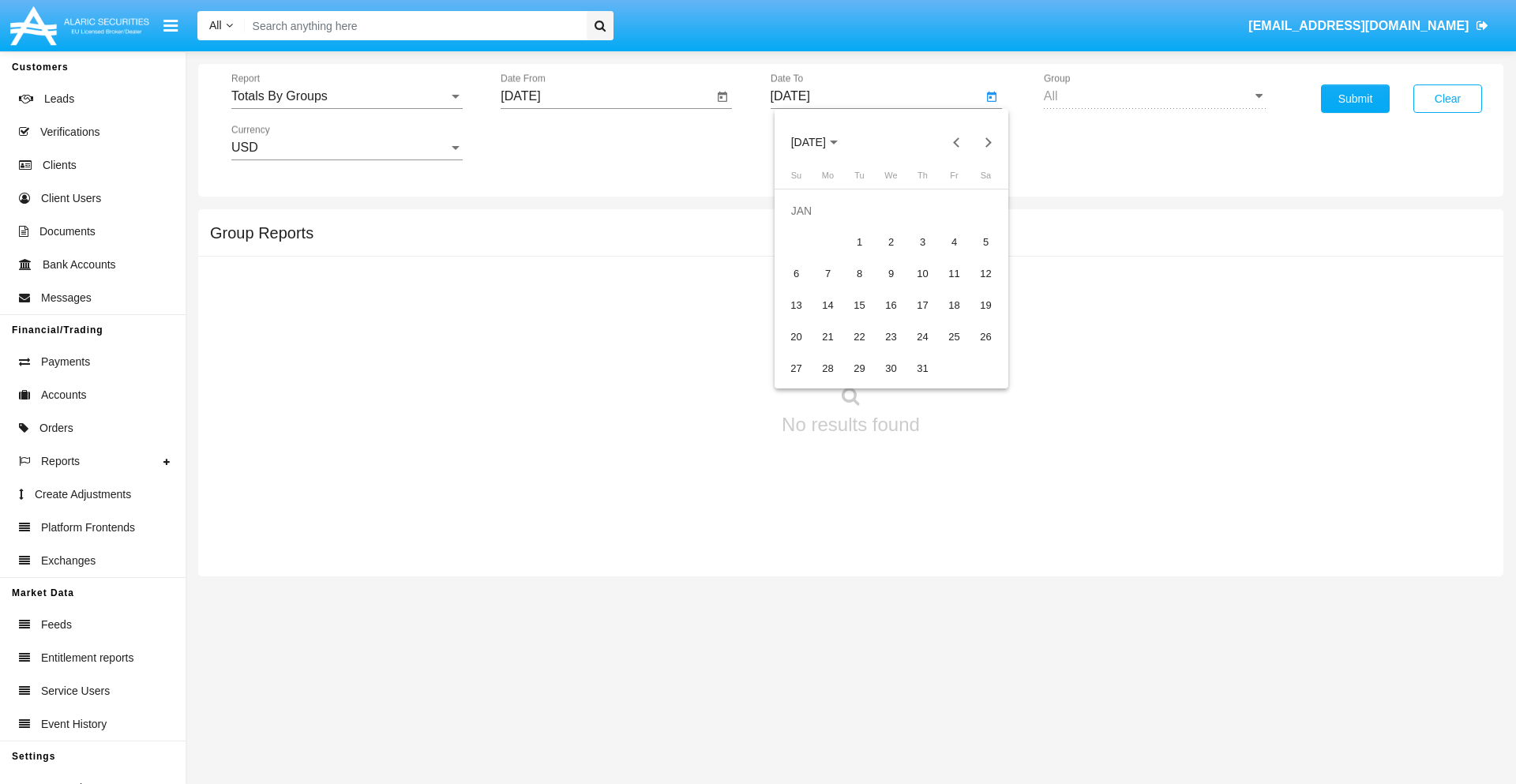
click at [859, 241] on div "1" at bounding box center [860, 242] width 28 height 28
type input "[DATE]"
click at [1355, 98] on button "Submit" at bounding box center [1355, 98] width 69 height 28
click at [347, 97] on span "Report" at bounding box center [340, 96] width 217 height 14
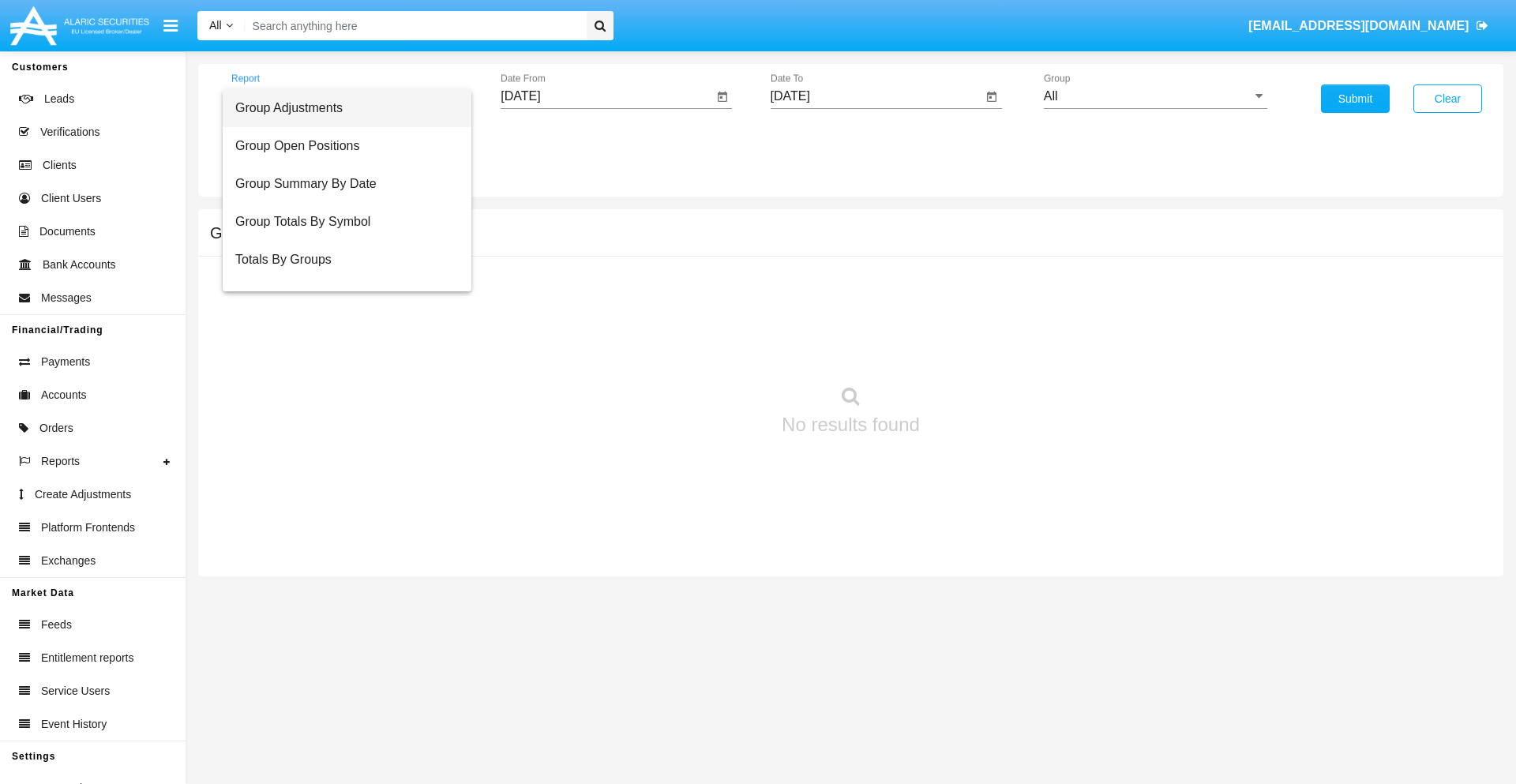
scroll to position [25, 0]
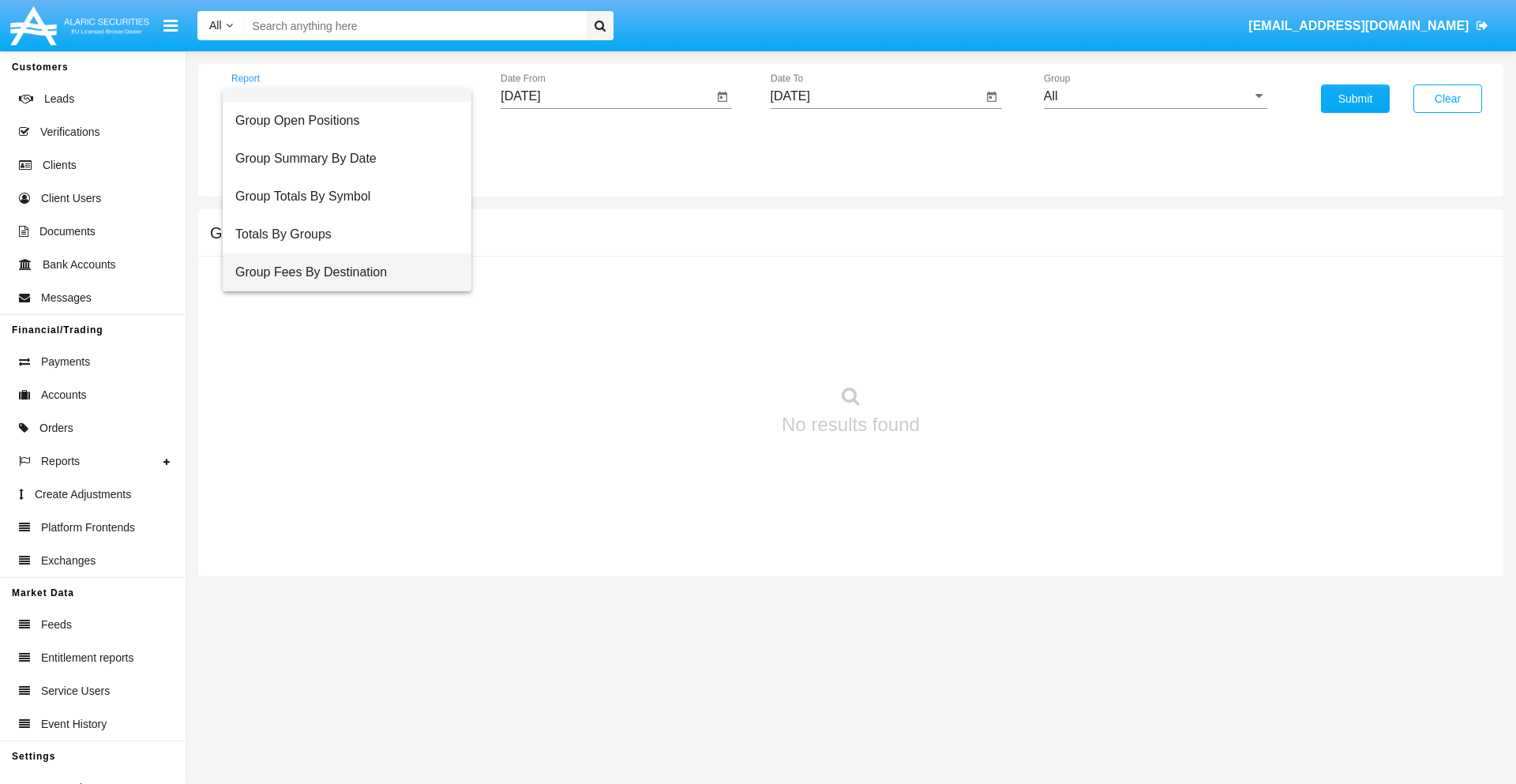
click at [340, 272] on span "Group Fees By Destination" at bounding box center [347, 272] width 223 height 38
click at [606, 97] on input "[DATE]" at bounding box center [606, 96] width 212 height 14
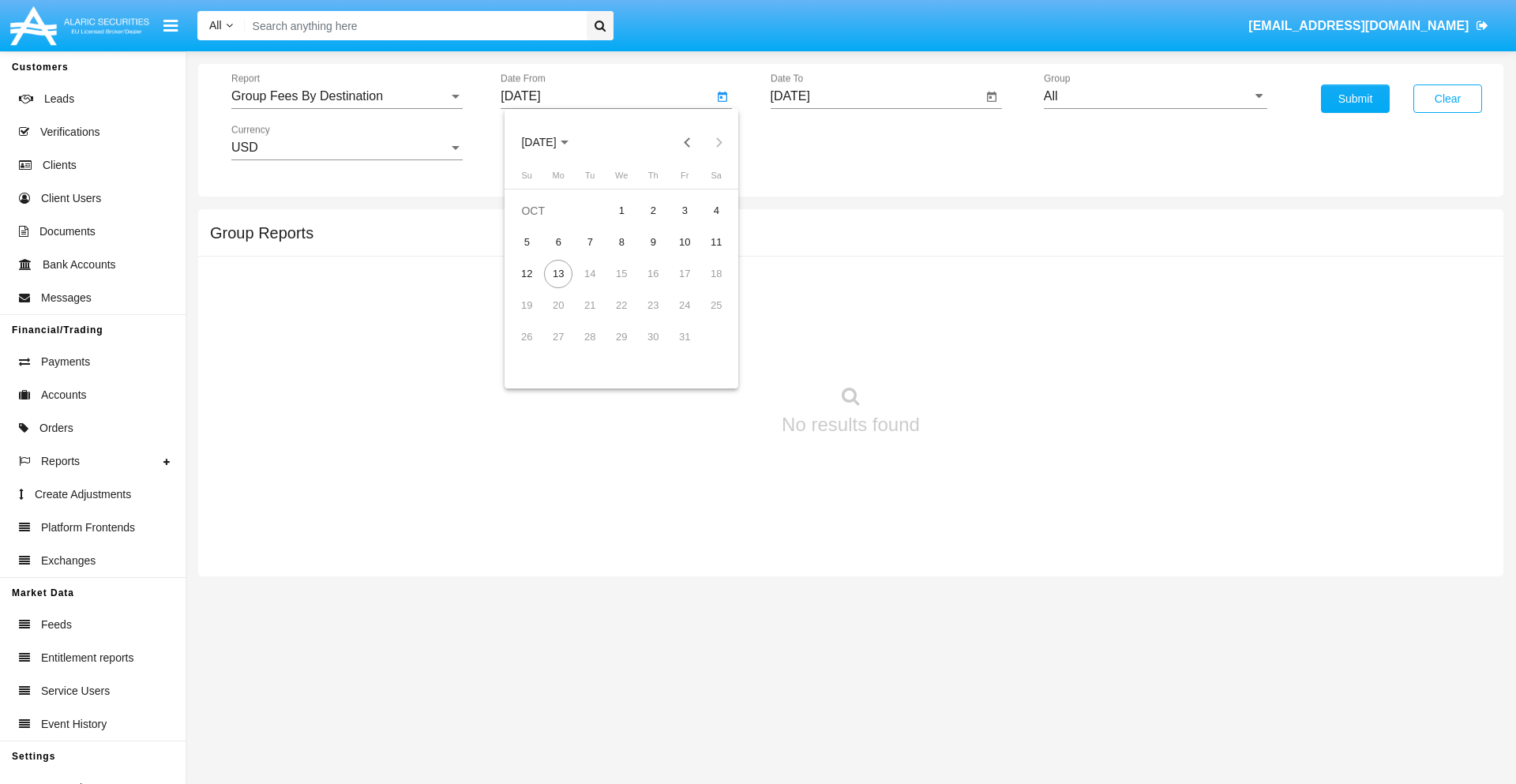
click at [552, 142] on span "[DATE]" at bounding box center [538, 143] width 35 height 13
click at [594, 318] on div "2019" at bounding box center [594, 317] width 50 height 28
click at [539, 223] on div "JAN" at bounding box center [539, 223] width 50 height 28
click at [590, 241] on div "1" at bounding box center [589, 242] width 28 height 28
type input "[DATE]"
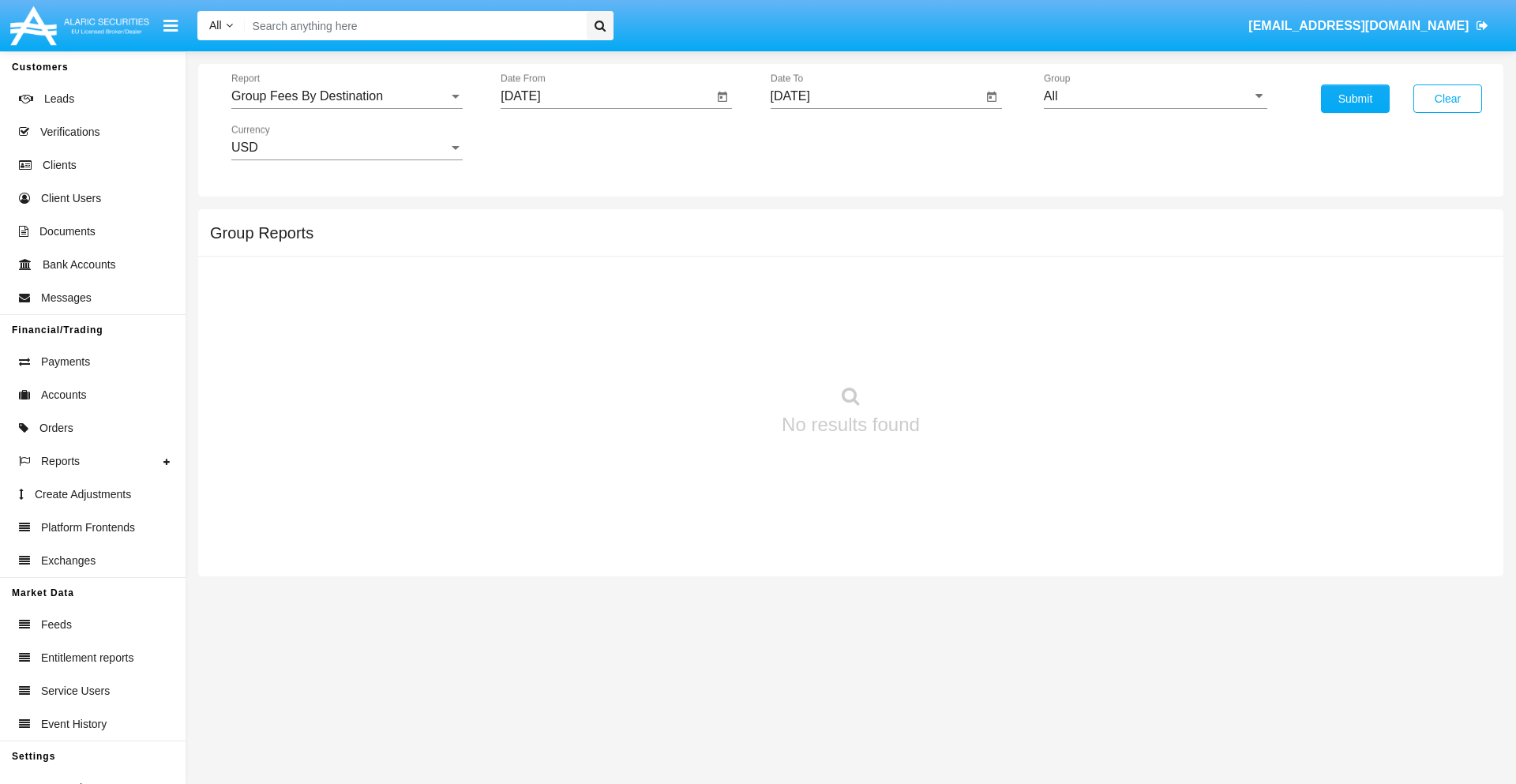
click at [876, 97] on input "[DATE]" at bounding box center [876, 96] width 212 height 14
click at [822, 142] on span "[DATE]" at bounding box center [808, 143] width 35 height 13
click at [863, 318] on div "2019" at bounding box center [863, 317] width 50 height 28
click at [808, 223] on div "JAN" at bounding box center [808, 223] width 50 height 28
click at [859, 241] on div "1" at bounding box center [860, 242] width 28 height 28
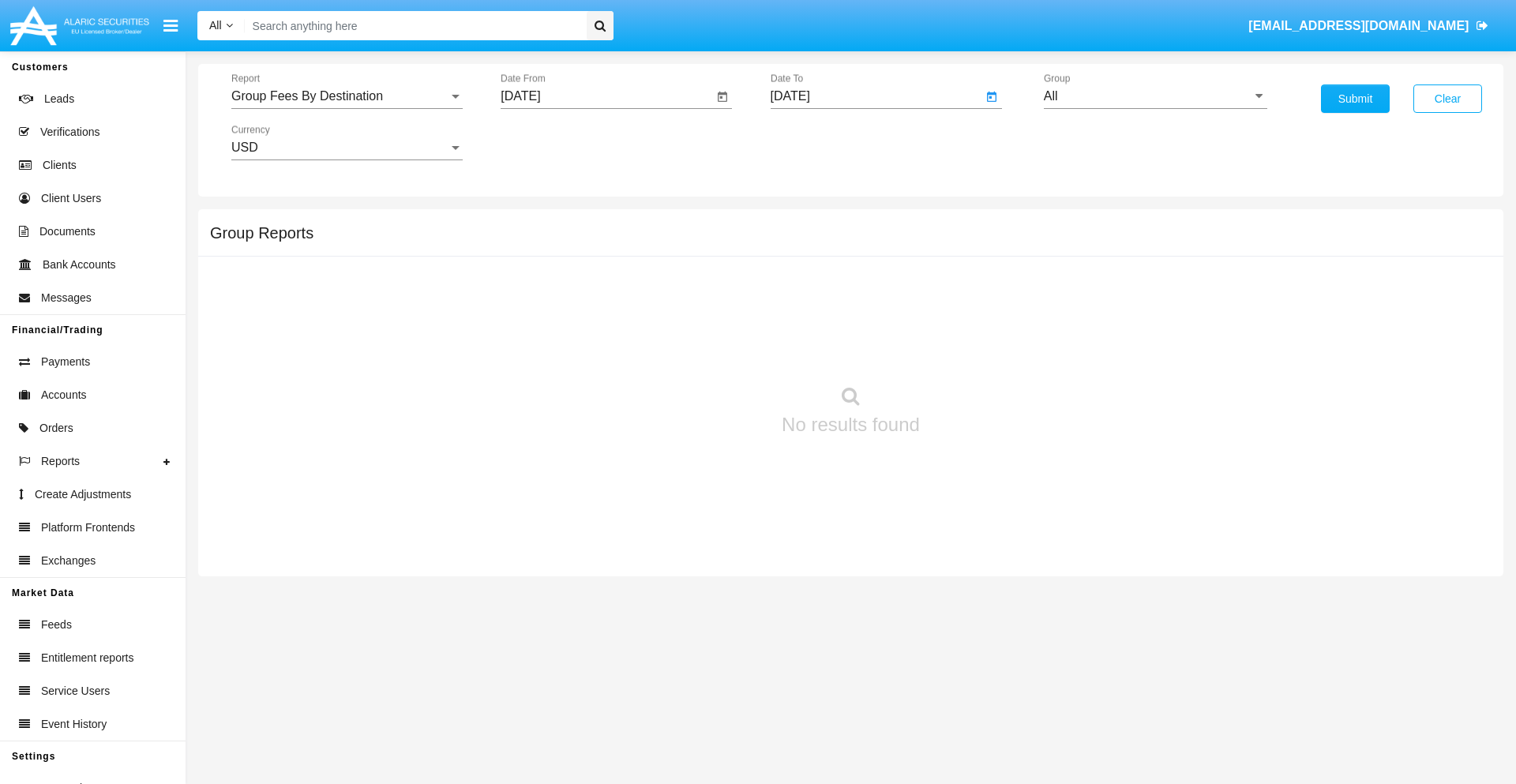
type input "[DATE]"
click at [1155, 97] on input "All" at bounding box center [1155, 96] width 223 height 14
click at [1102, 652] on span "Company AQA" at bounding box center [1102, 658] width 84 height 14
type input "Company AQA"
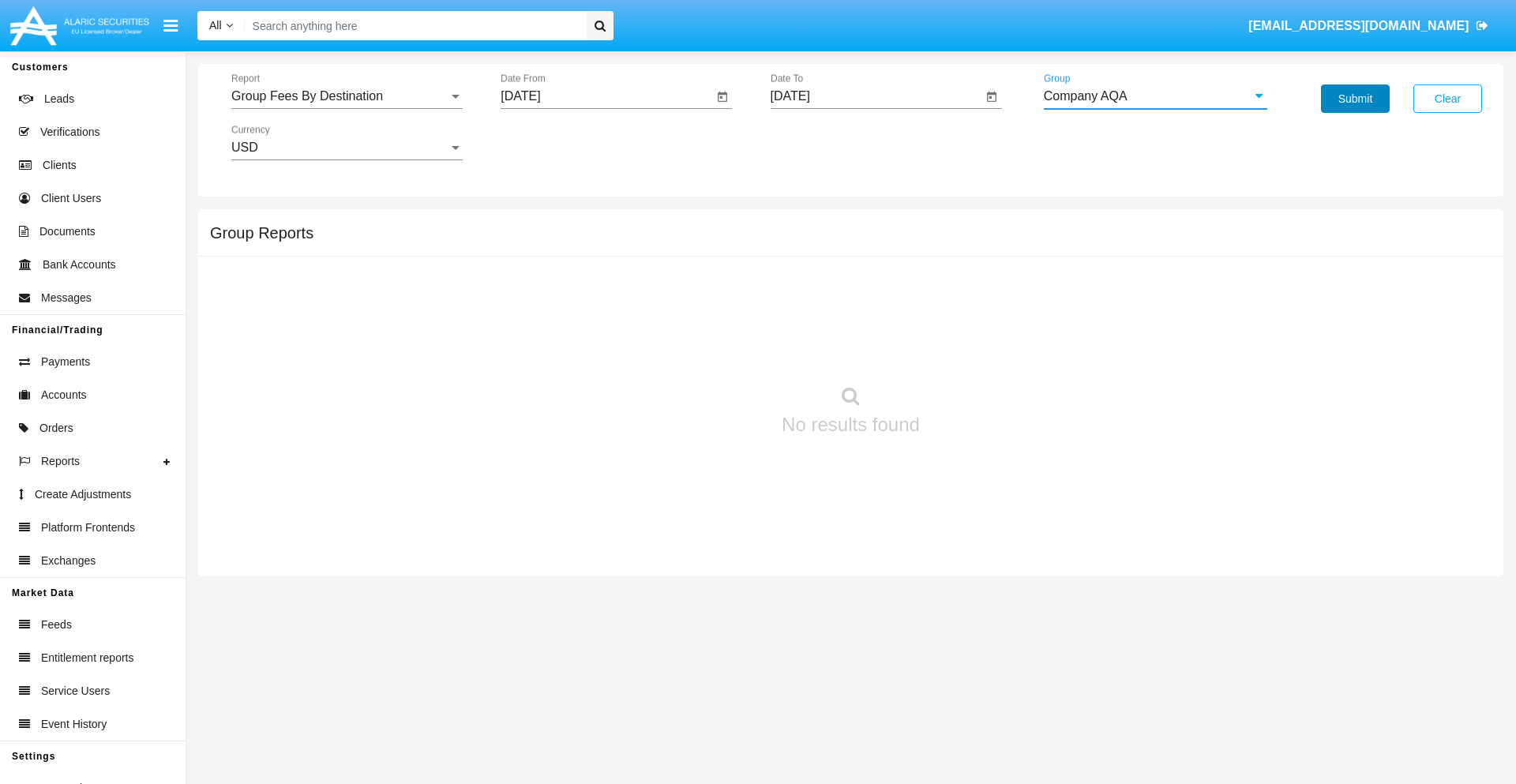
click at [1355, 98] on button "Submit" at bounding box center [1355, 98] width 69 height 28
click at [347, 97] on span "Report" at bounding box center [340, 96] width 217 height 14
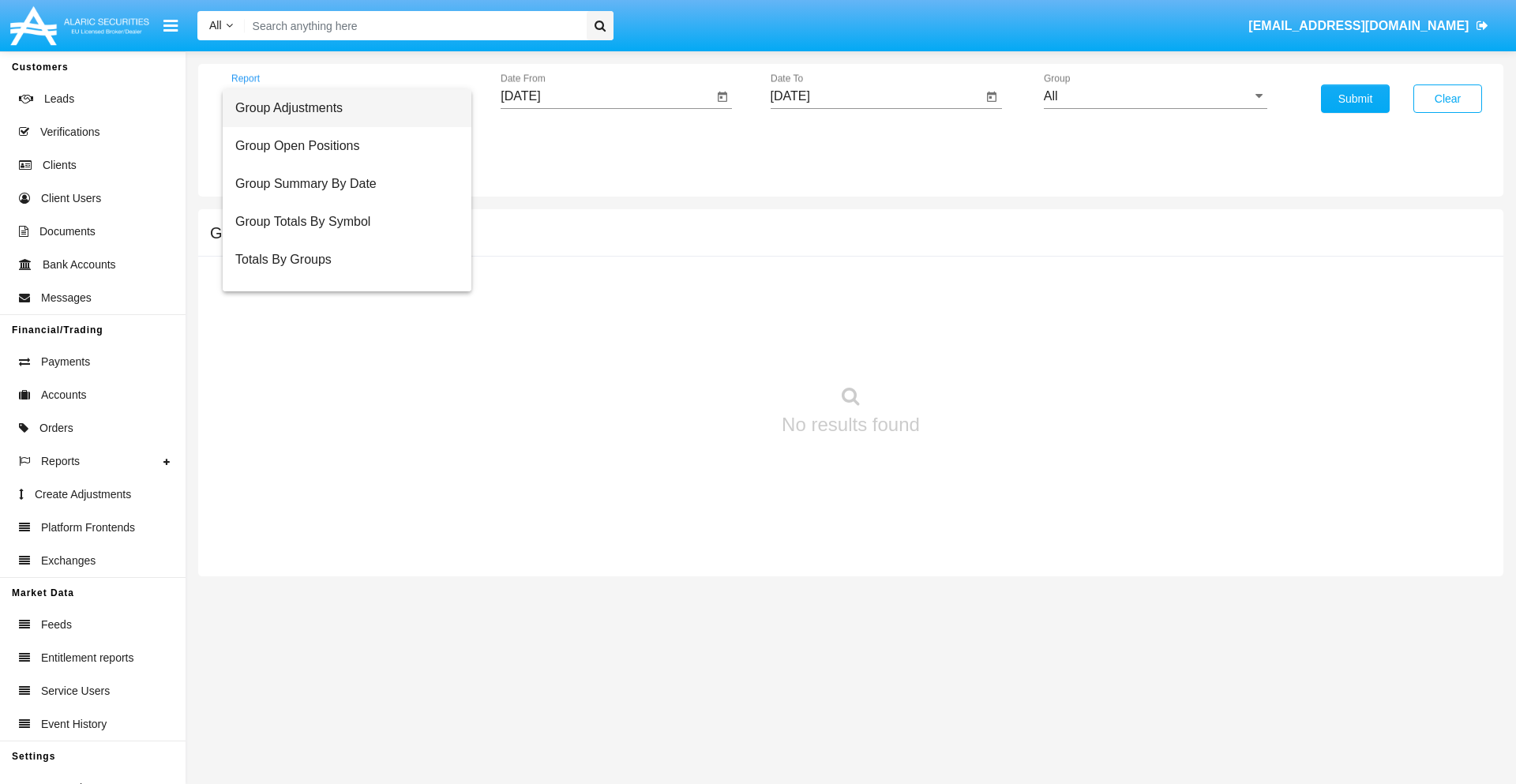
click at [340, 317] on span "Totals By Accounts" at bounding box center [347, 336] width 223 height 38
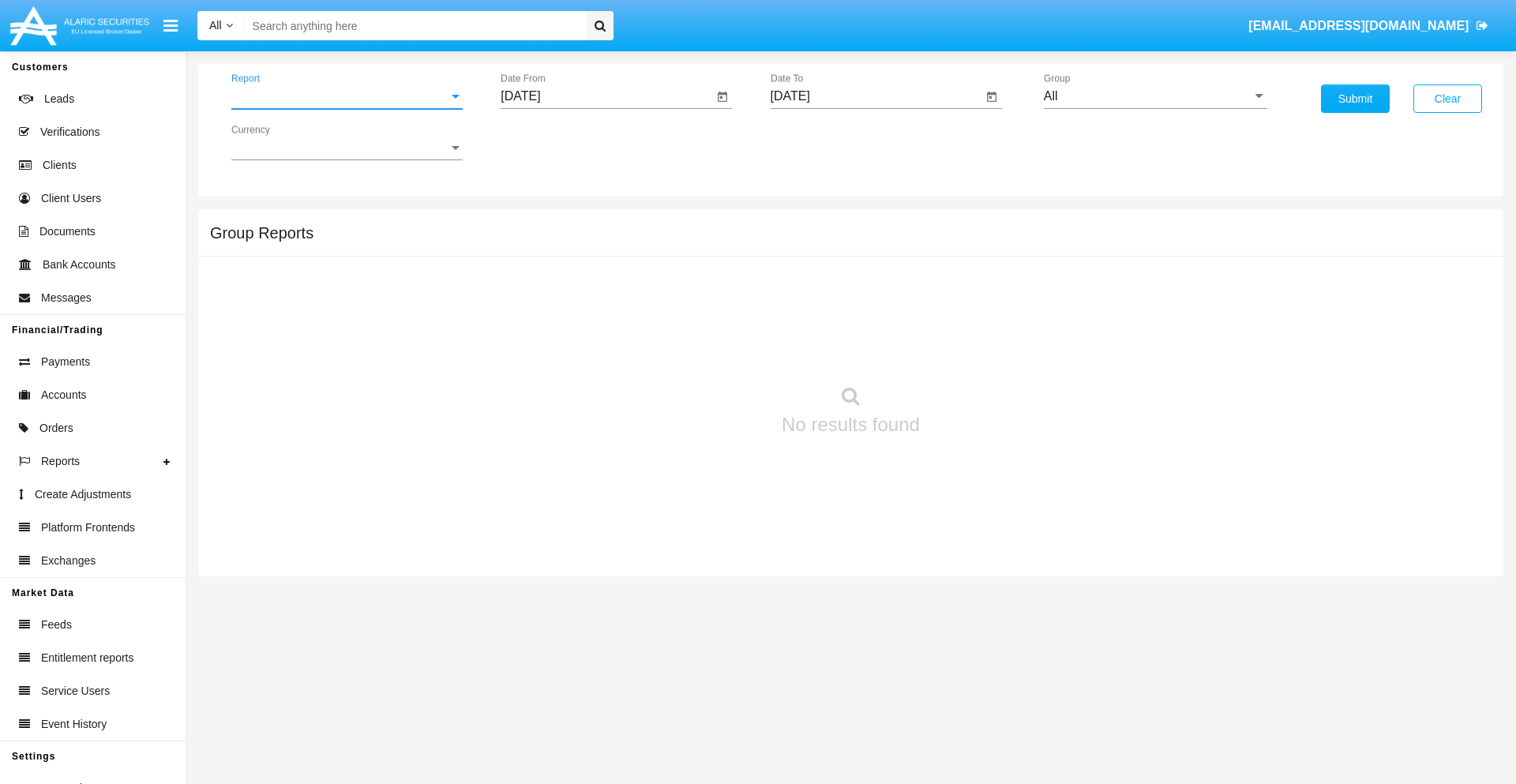
scroll to position [63, 0]
click at [606, 97] on input "[DATE]" at bounding box center [606, 96] width 212 height 14
click at [552, 142] on span "[DATE]" at bounding box center [538, 143] width 35 height 13
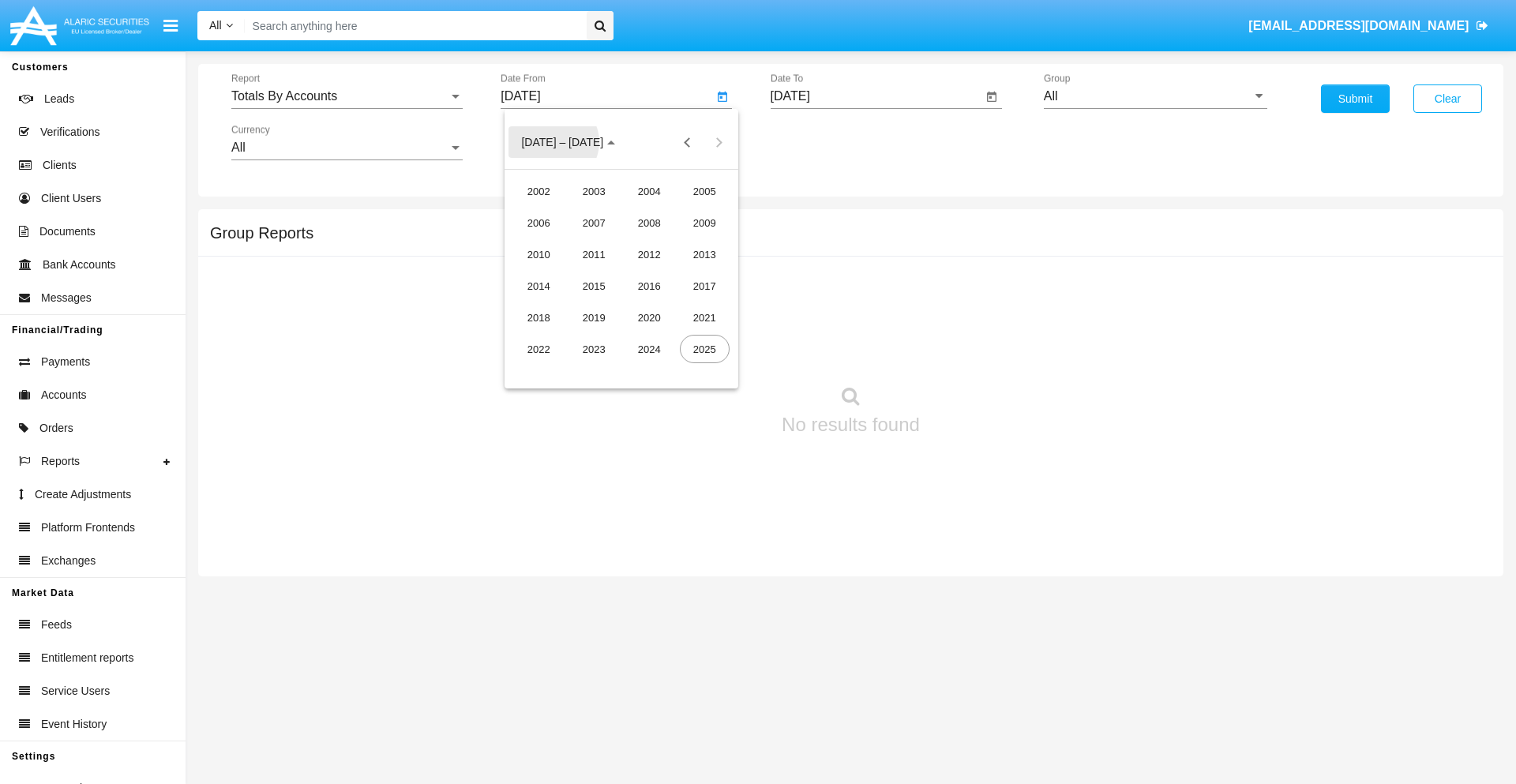
click at [594, 318] on div "2019" at bounding box center [594, 317] width 50 height 28
click at [539, 223] on div "JAN" at bounding box center [539, 223] width 50 height 28
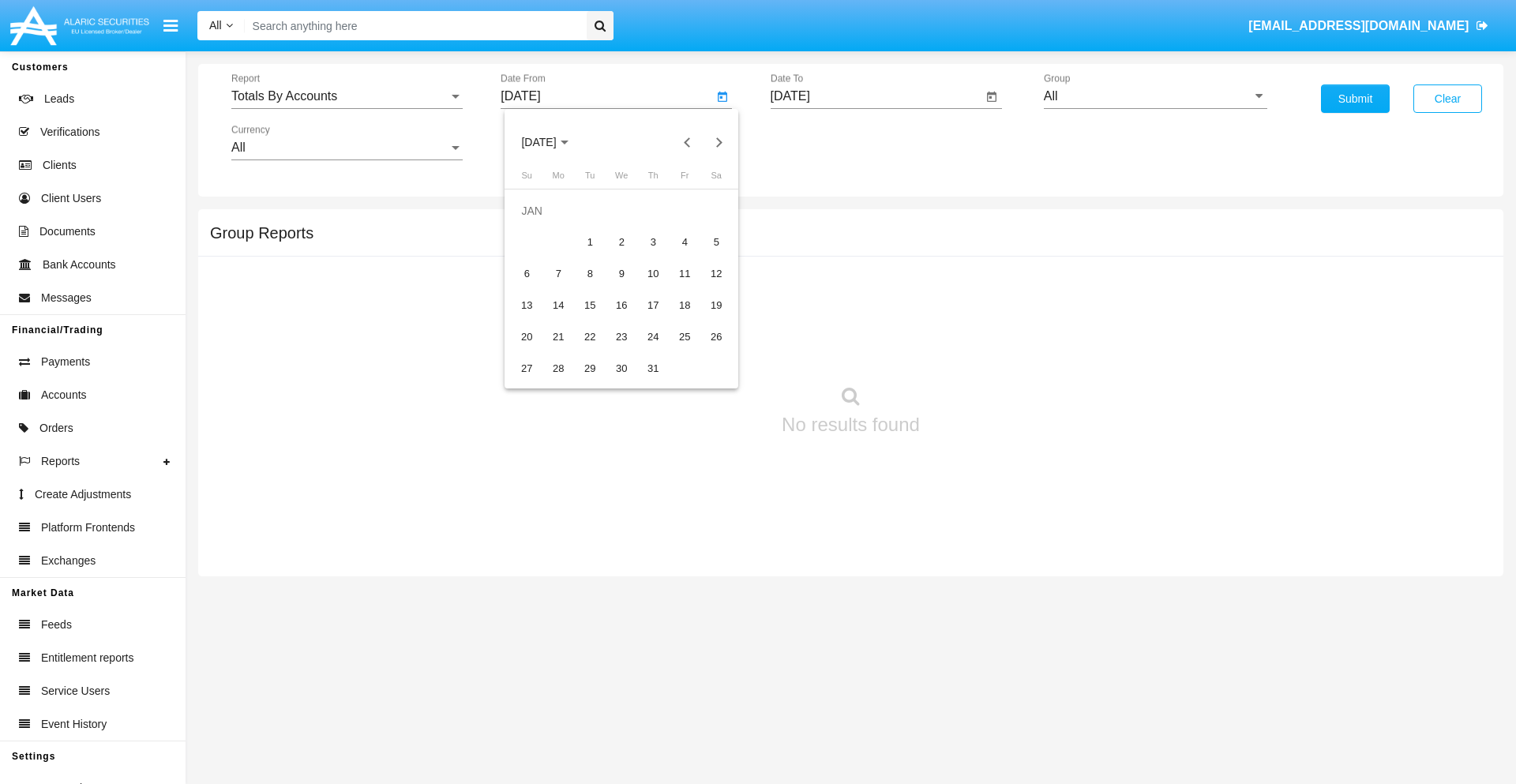
click at [590, 241] on div "1" at bounding box center [589, 242] width 28 height 28
type input "01/01/19"
click at [876, 97] on input "[DATE]" at bounding box center [876, 96] width 212 height 14
click at [822, 142] on span "[DATE]" at bounding box center [808, 143] width 35 height 13
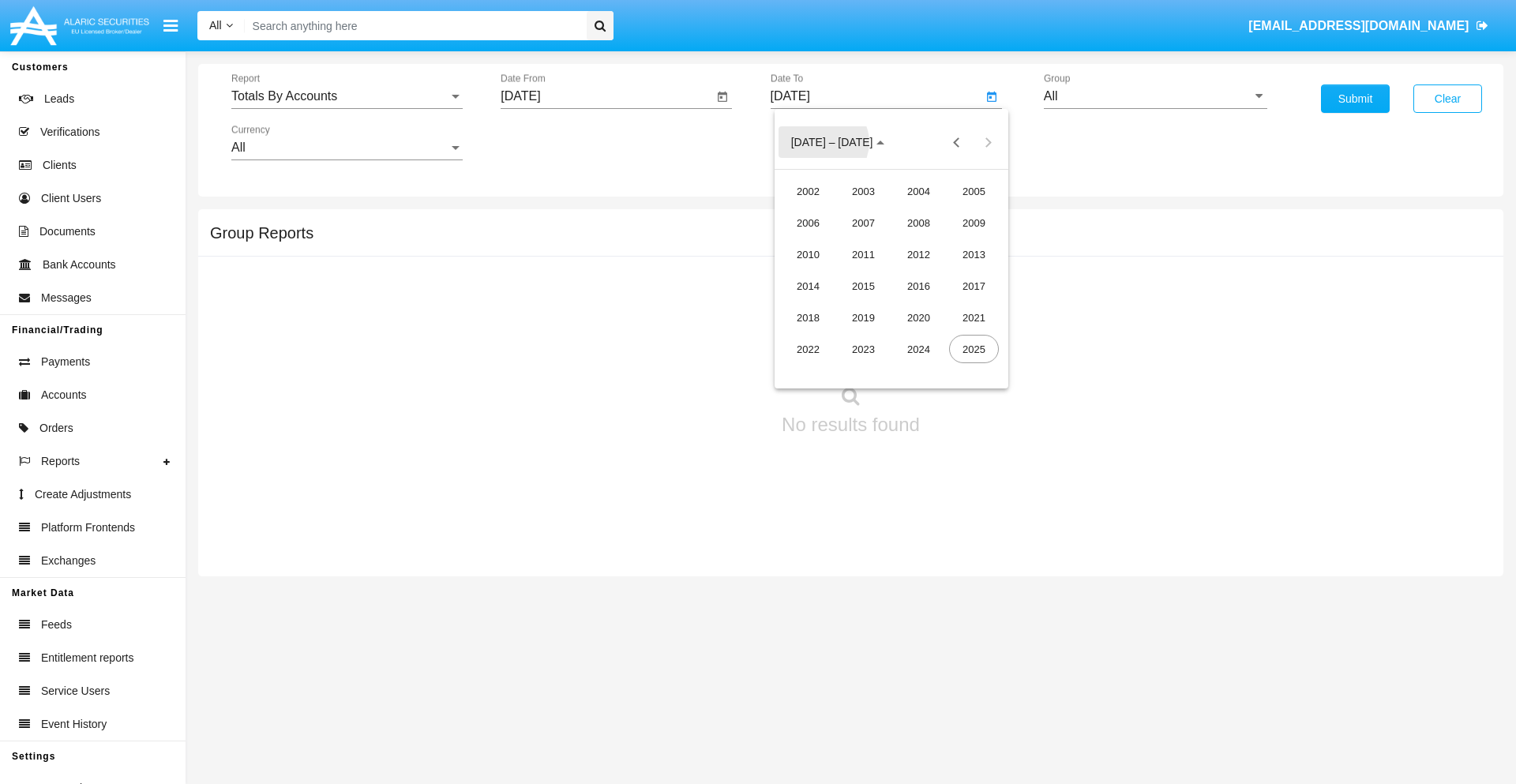
click at [863, 318] on div "2019" at bounding box center [863, 317] width 50 height 28
click at [808, 223] on div "JAN" at bounding box center [808, 223] width 50 height 28
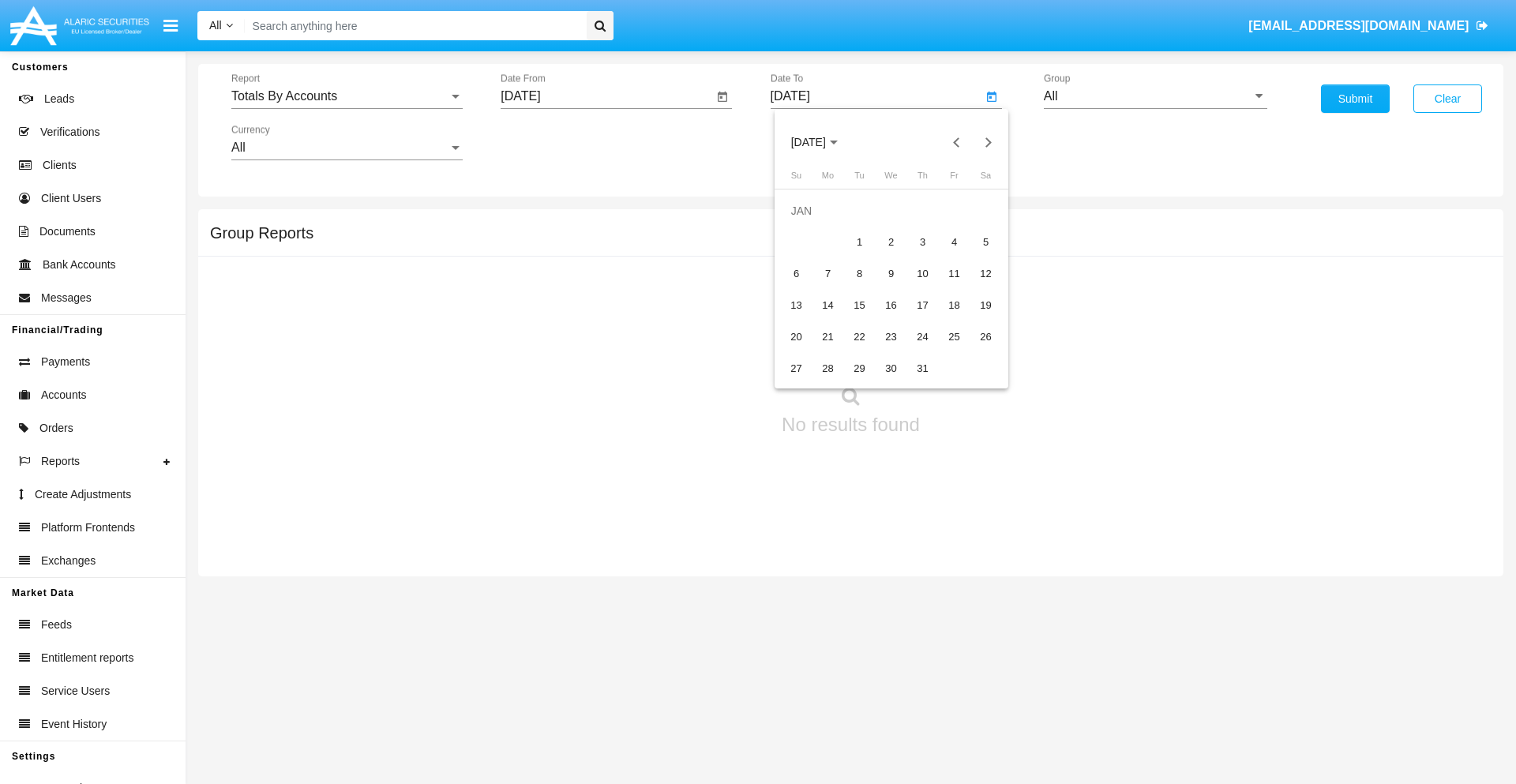
click at [859, 241] on div "1" at bounding box center [860, 242] width 28 height 28
type input "01/01/19"
click at [1155, 97] on input "All" at bounding box center [1155, 96] width 223 height 14
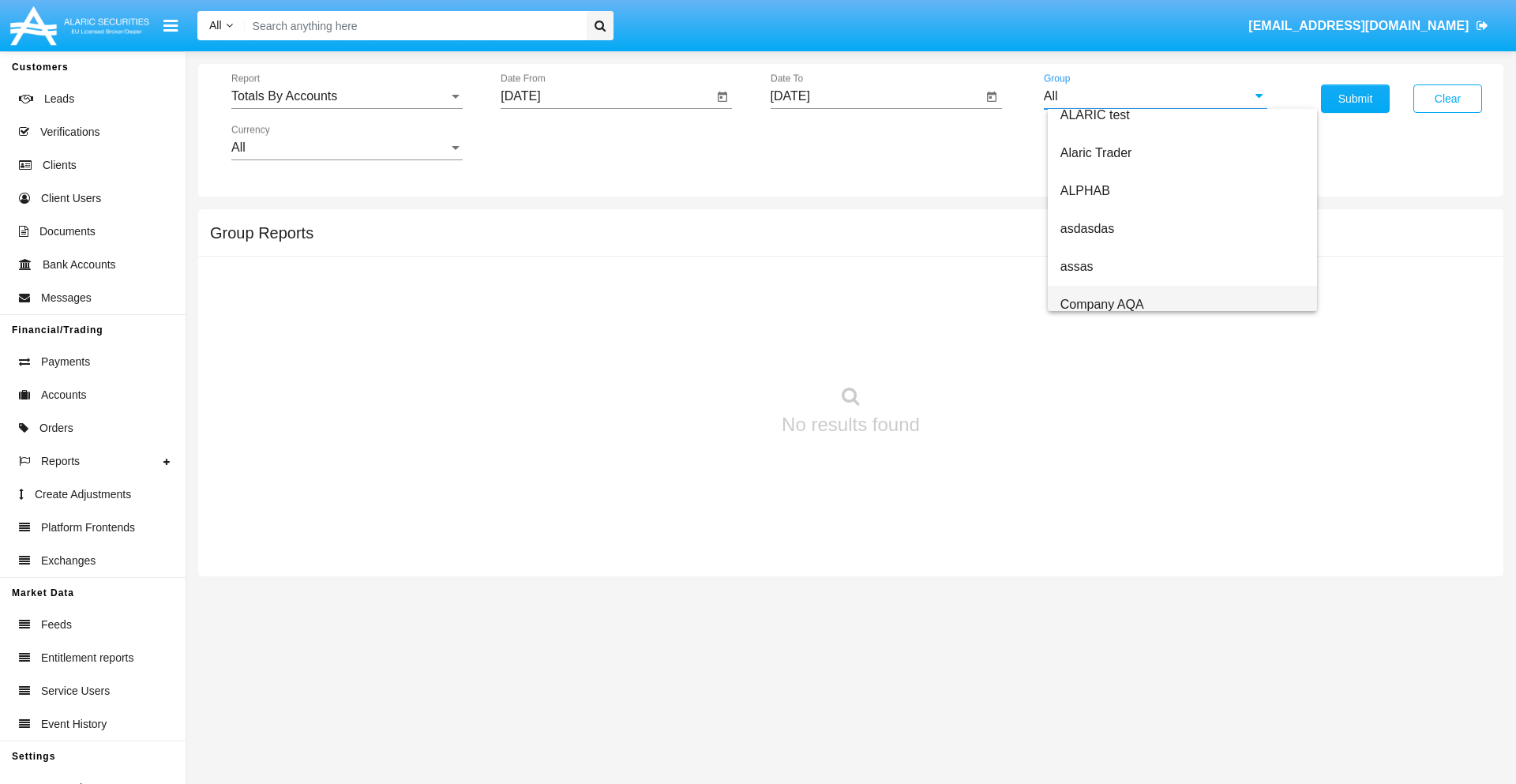
click at [1102, 304] on span "Company AQA" at bounding box center [1102, 304] width 84 height 14
type input "Company AQA"
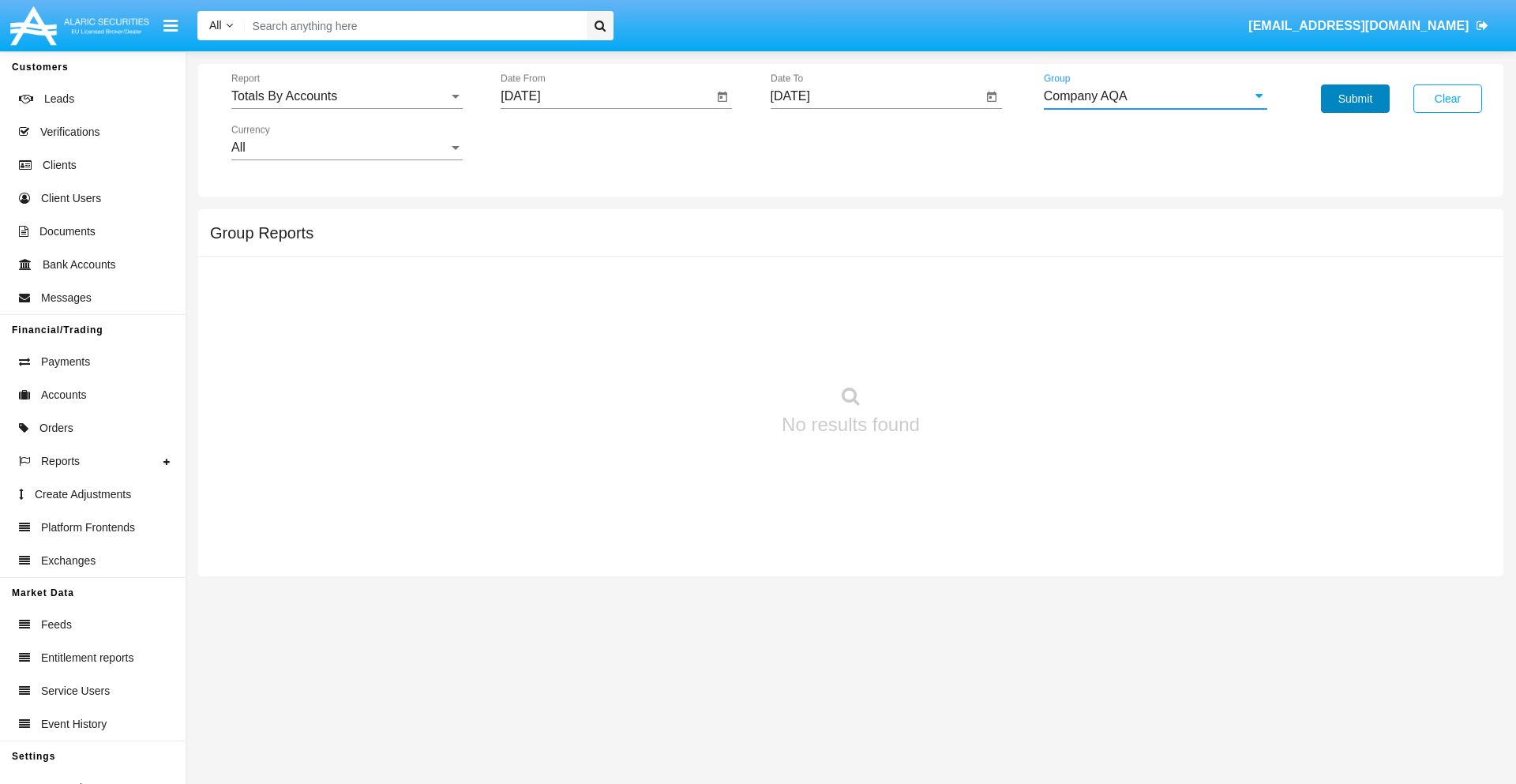
click at [1355, 98] on button "Submit" at bounding box center [1355, 98] width 69 height 28
click at [347, 97] on span "Report" at bounding box center [340, 96] width 217 height 14
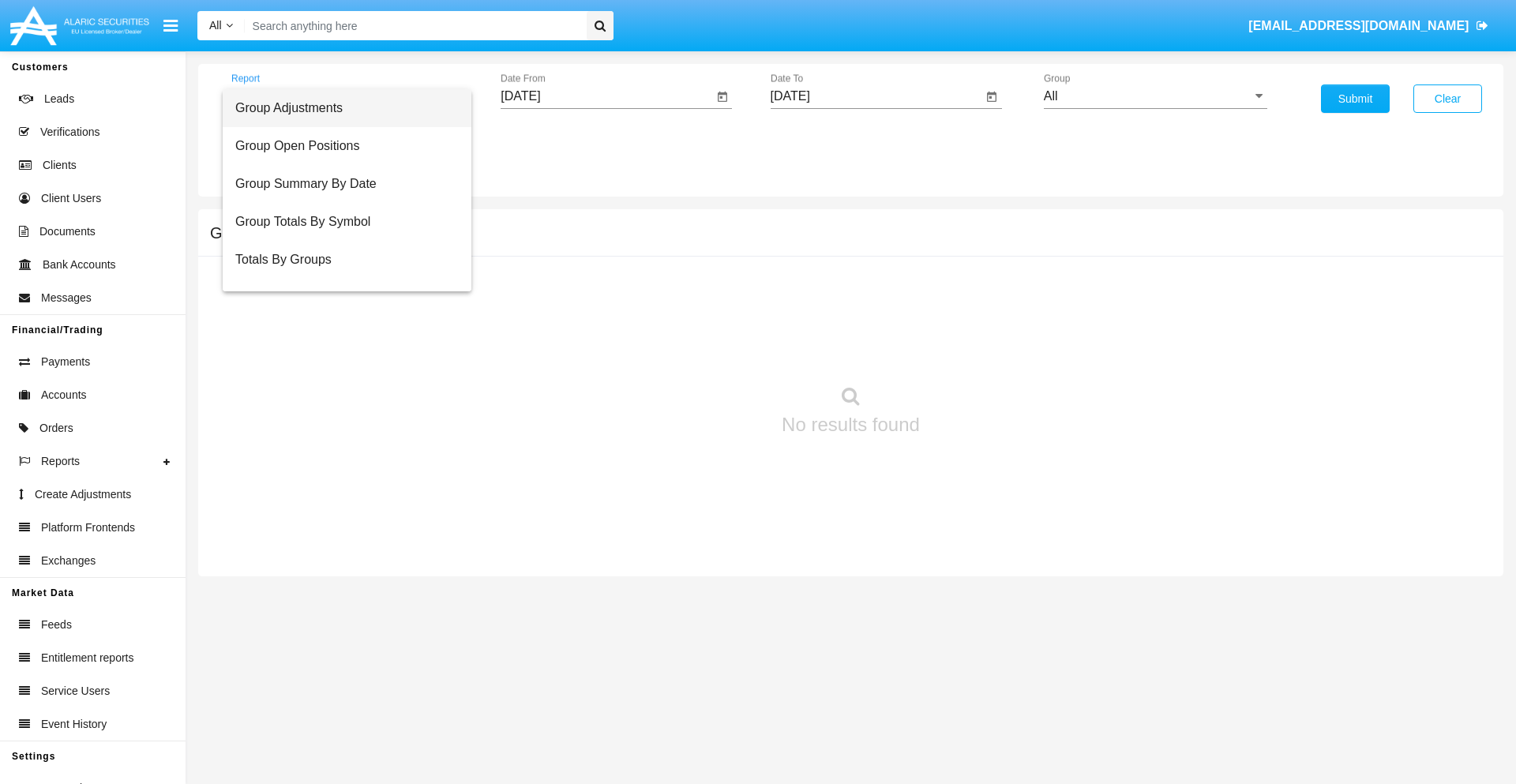
click at [340, 108] on span "Group Adjustments" at bounding box center [347, 108] width 223 height 38
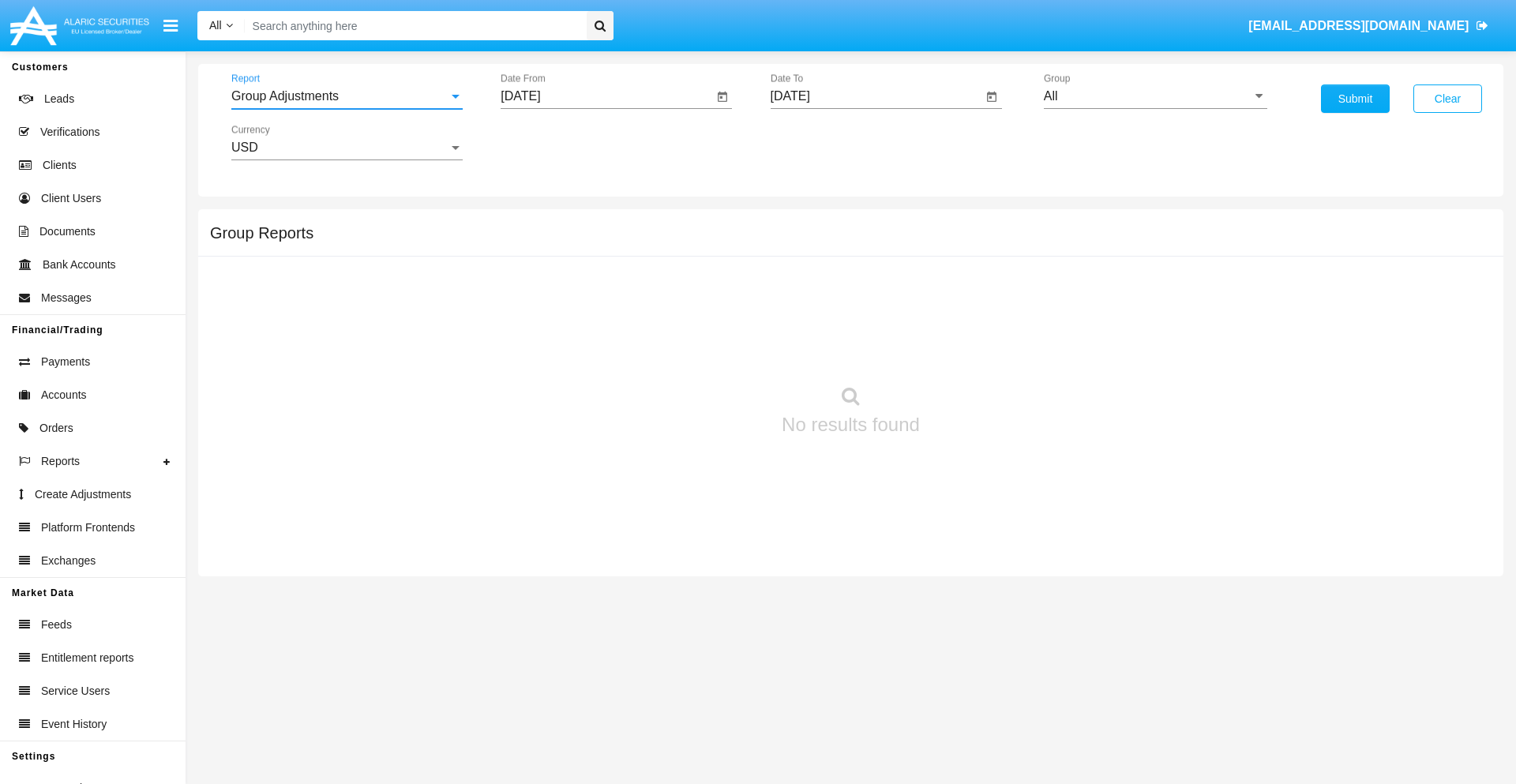
click at [606, 97] on input "[DATE]" at bounding box center [606, 96] width 212 height 14
click at [552, 142] on span "[DATE]" at bounding box center [538, 143] width 35 height 13
click at [704, 349] on div "2025" at bounding box center [704, 349] width 50 height 28
click at [649, 254] on div "[DATE]" at bounding box center [649, 253] width 50 height 28
click at [526, 305] on div "13" at bounding box center [526, 305] width 28 height 28
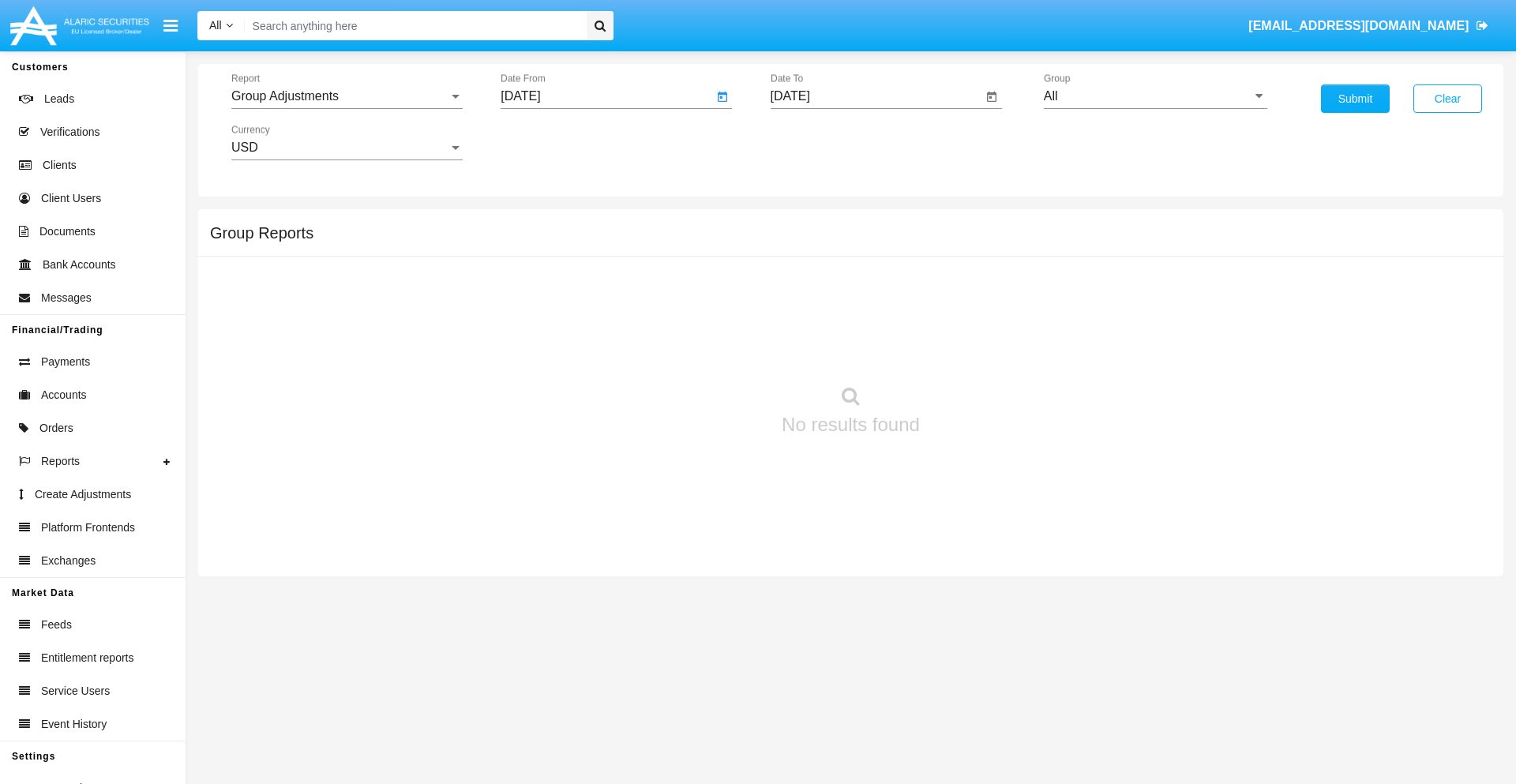
type input "07/13/25"
click at [876, 97] on input "[DATE]" at bounding box center [876, 96] width 212 height 14
click at [822, 142] on span "[DATE]" at bounding box center [808, 143] width 35 height 13
click at [973, 349] on div "2025" at bounding box center [973, 349] width 50 height 28
click at [863, 286] on div "OCT" at bounding box center [863, 285] width 50 height 28
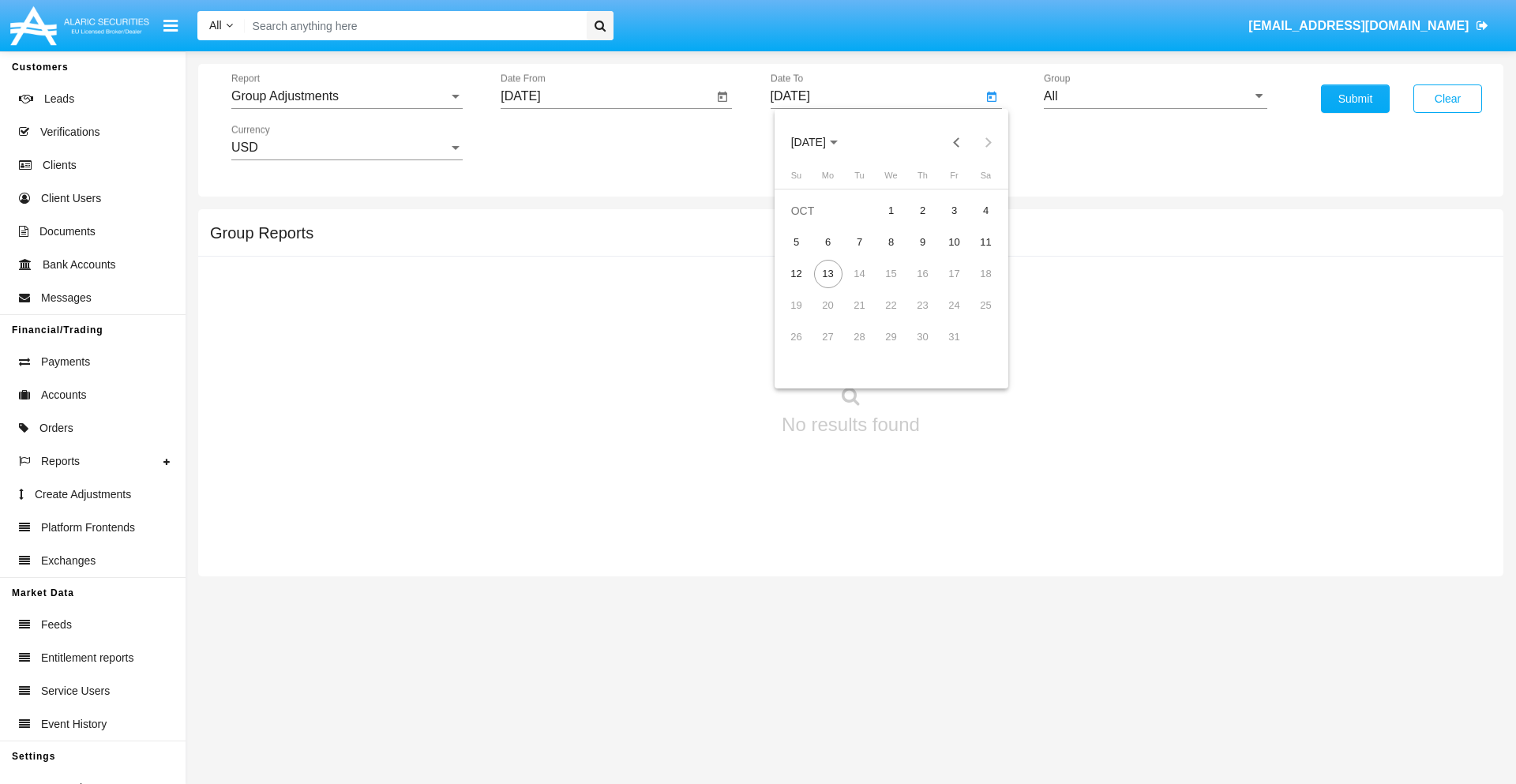
click at [827, 273] on div "13" at bounding box center [828, 274] width 28 height 28
type input "[DATE]"
click at [1155, 97] on input "All" at bounding box center [1155, 96] width 223 height 14
click at [1102, 652] on span "Company AQA" at bounding box center [1102, 658] width 84 height 14
type input "Company AQA"
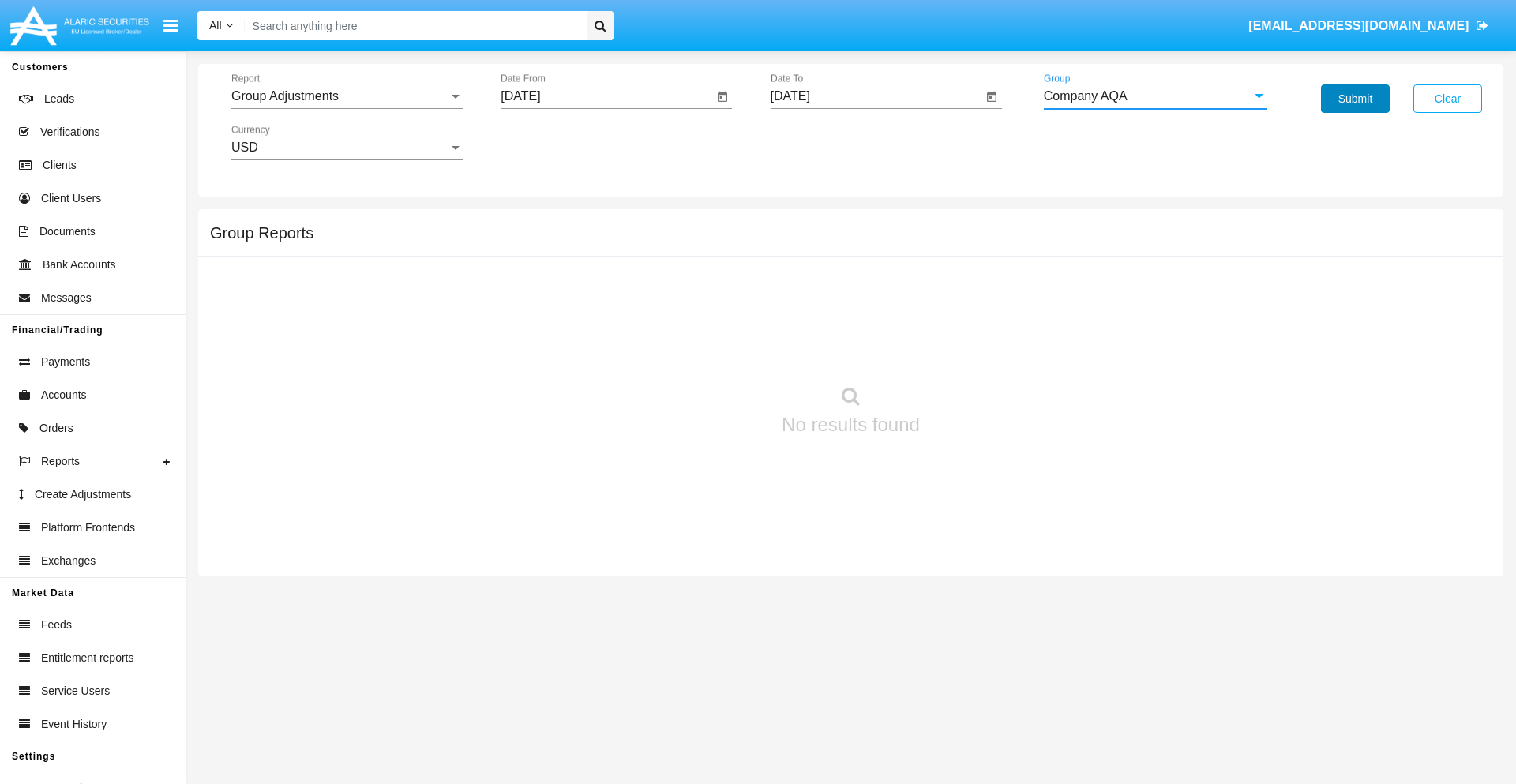
click at [1355, 98] on button "Submit" at bounding box center [1355, 98] width 69 height 28
click at [347, 97] on span "Report" at bounding box center [340, 96] width 217 height 14
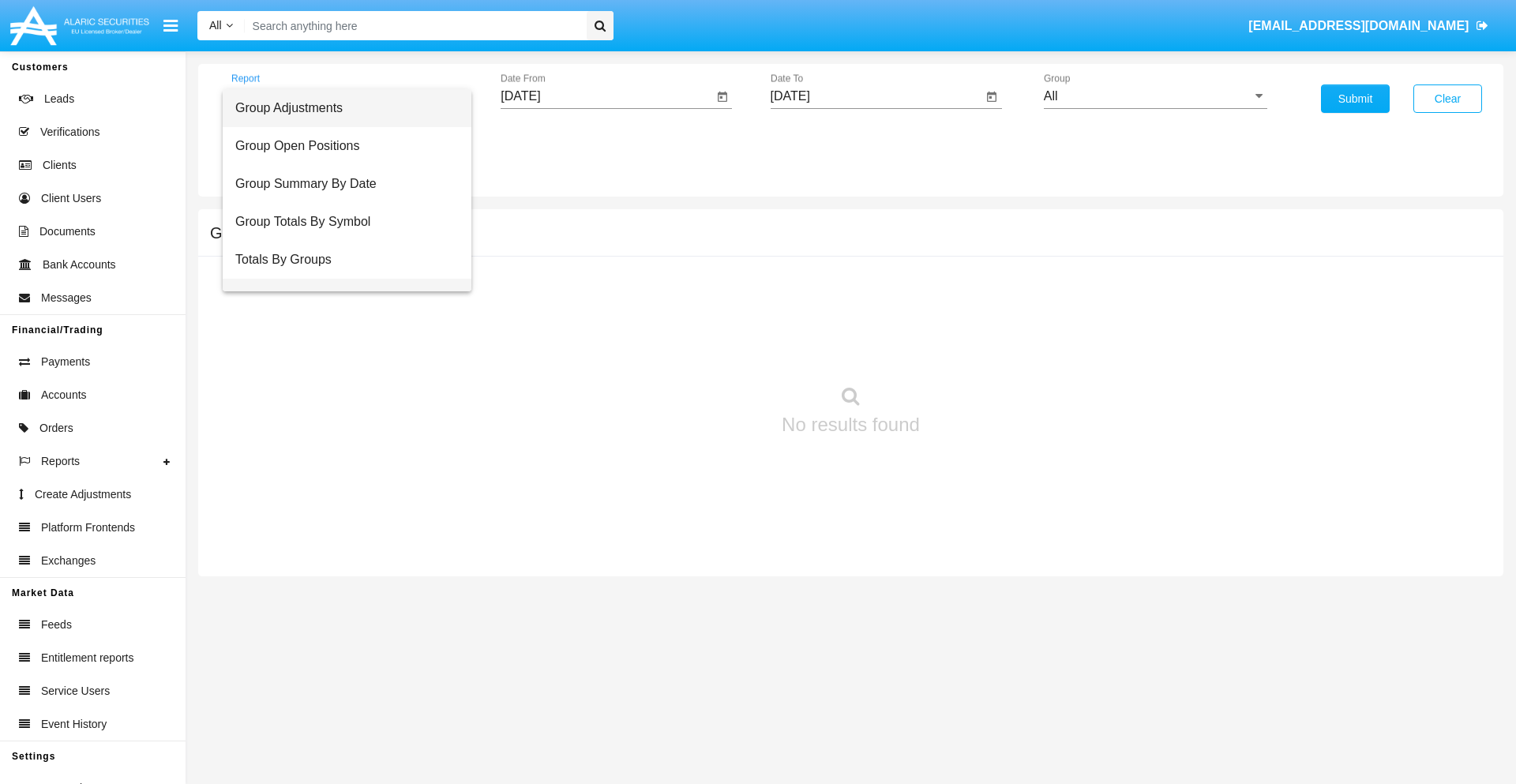
click at [340, 279] on span "Group Fees By Destination" at bounding box center [347, 297] width 223 height 38
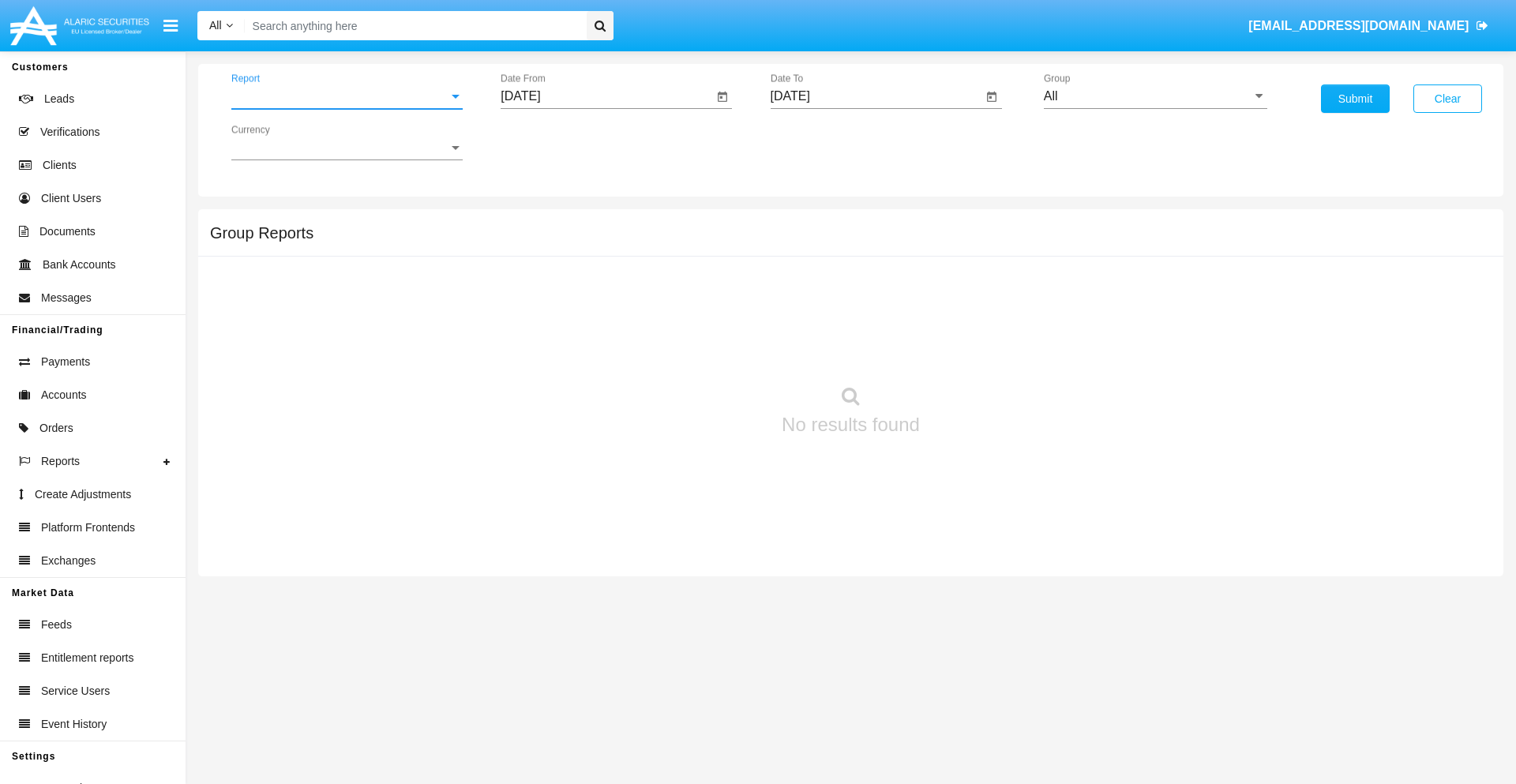
scroll to position [25, 0]
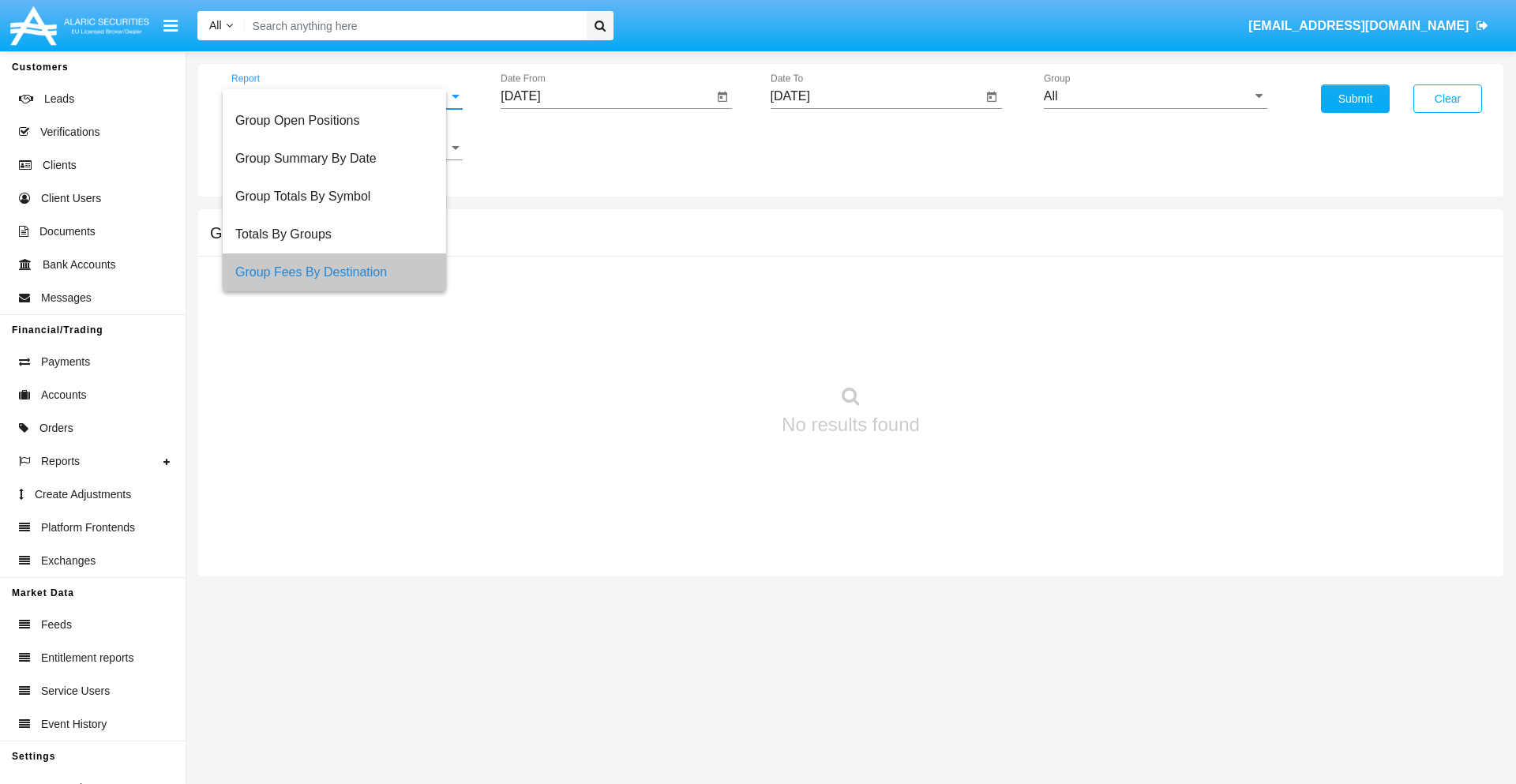
click at [606, 97] on input "[DATE]" at bounding box center [606, 96] width 212 height 14
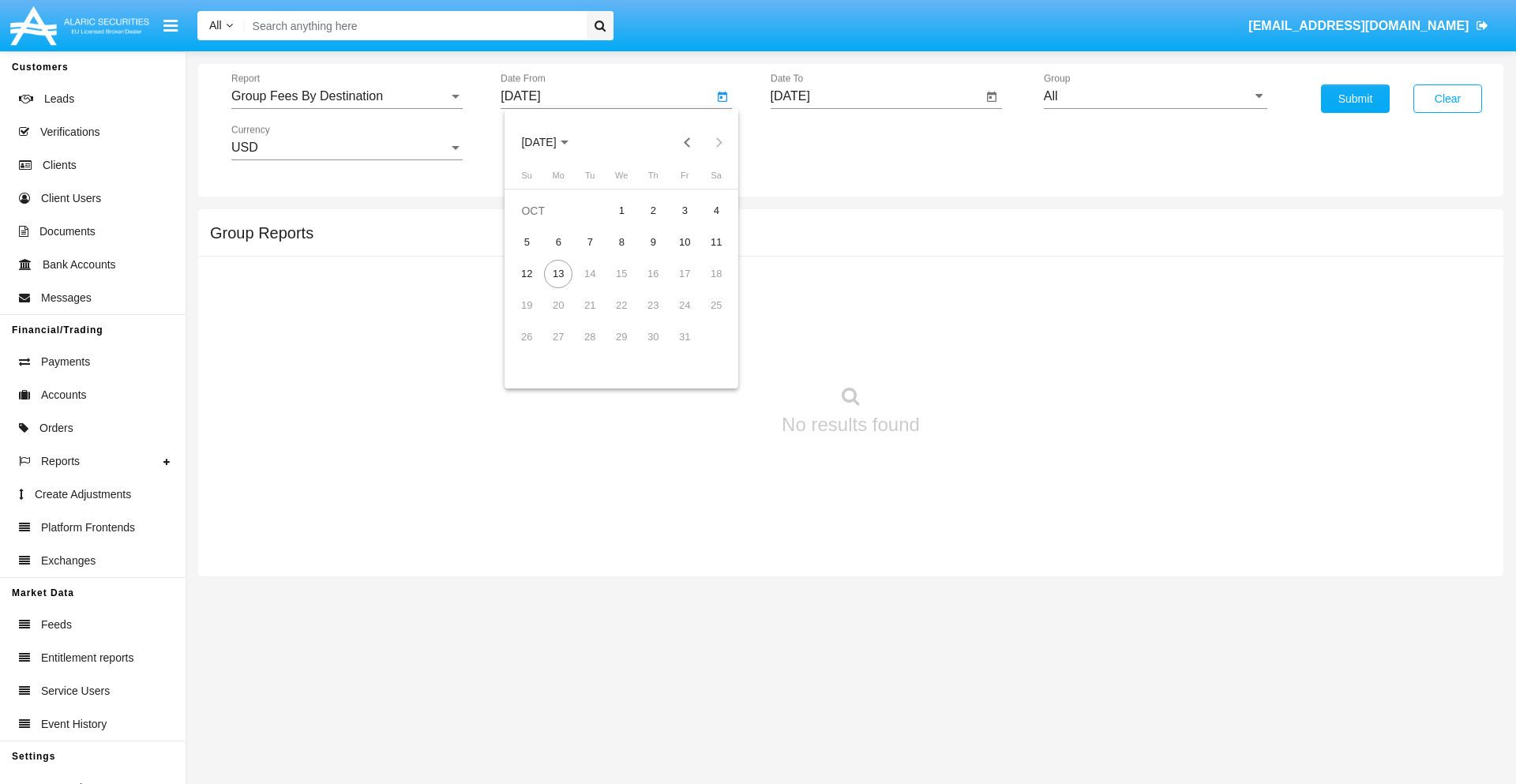
click at [552, 142] on span "[DATE]" at bounding box center [538, 143] width 35 height 13
click at [704, 349] on div "2025" at bounding box center [704, 349] width 50 height 28
click at [704, 254] on div "AUG" at bounding box center [704, 253] width 50 height 28
click at [622, 273] on div "13" at bounding box center [621, 274] width 28 height 28
type input "[DATE]"
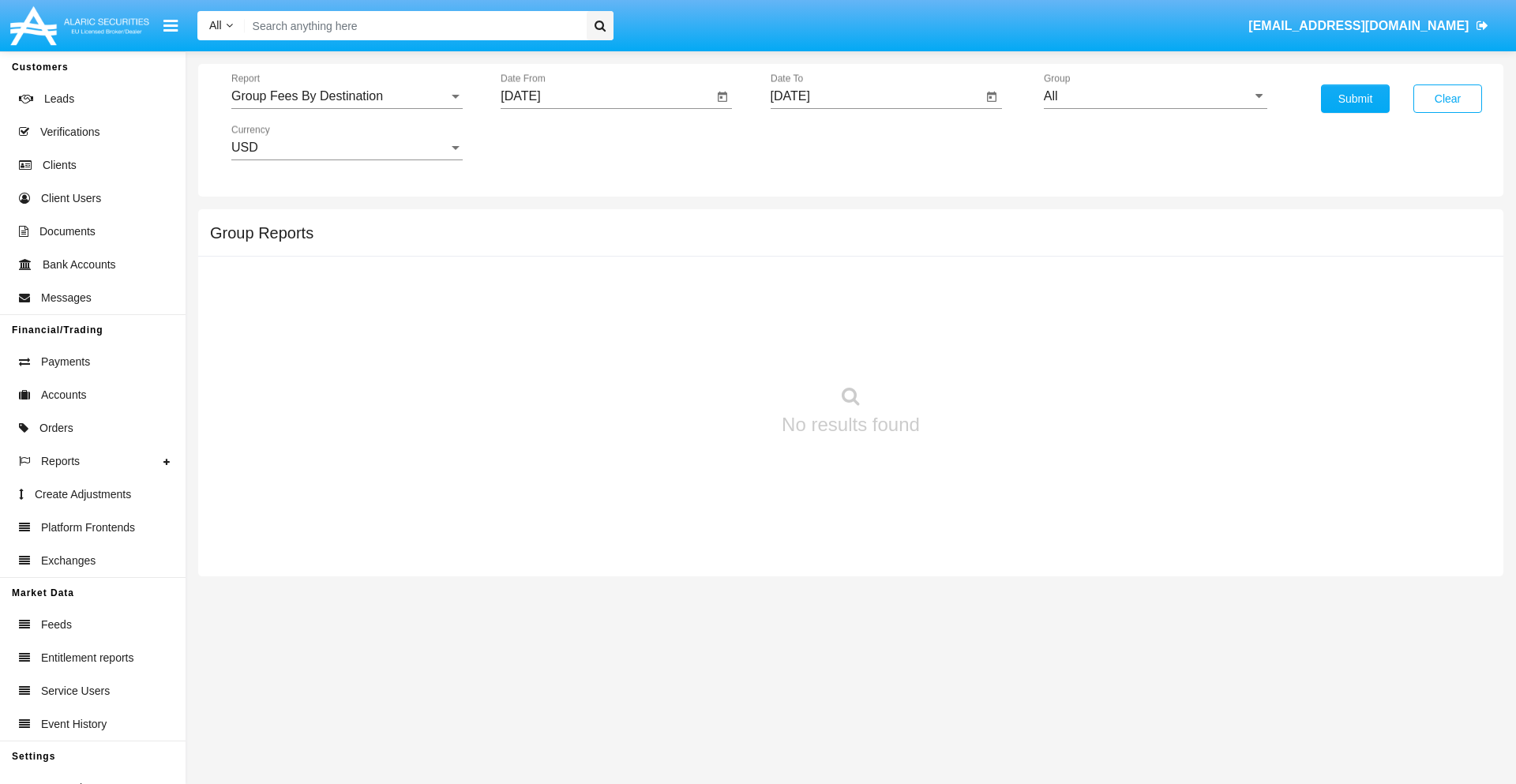
click at [876, 97] on input "[DATE]" at bounding box center [876, 96] width 212 height 14
click at [822, 142] on span "[DATE]" at bounding box center [808, 143] width 35 height 13
click at [973, 349] on div "2025" at bounding box center [973, 349] width 50 height 28
click at [863, 286] on div "OCT" at bounding box center [863, 285] width 50 height 28
click at [827, 273] on div "13" at bounding box center [828, 274] width 28 height 28
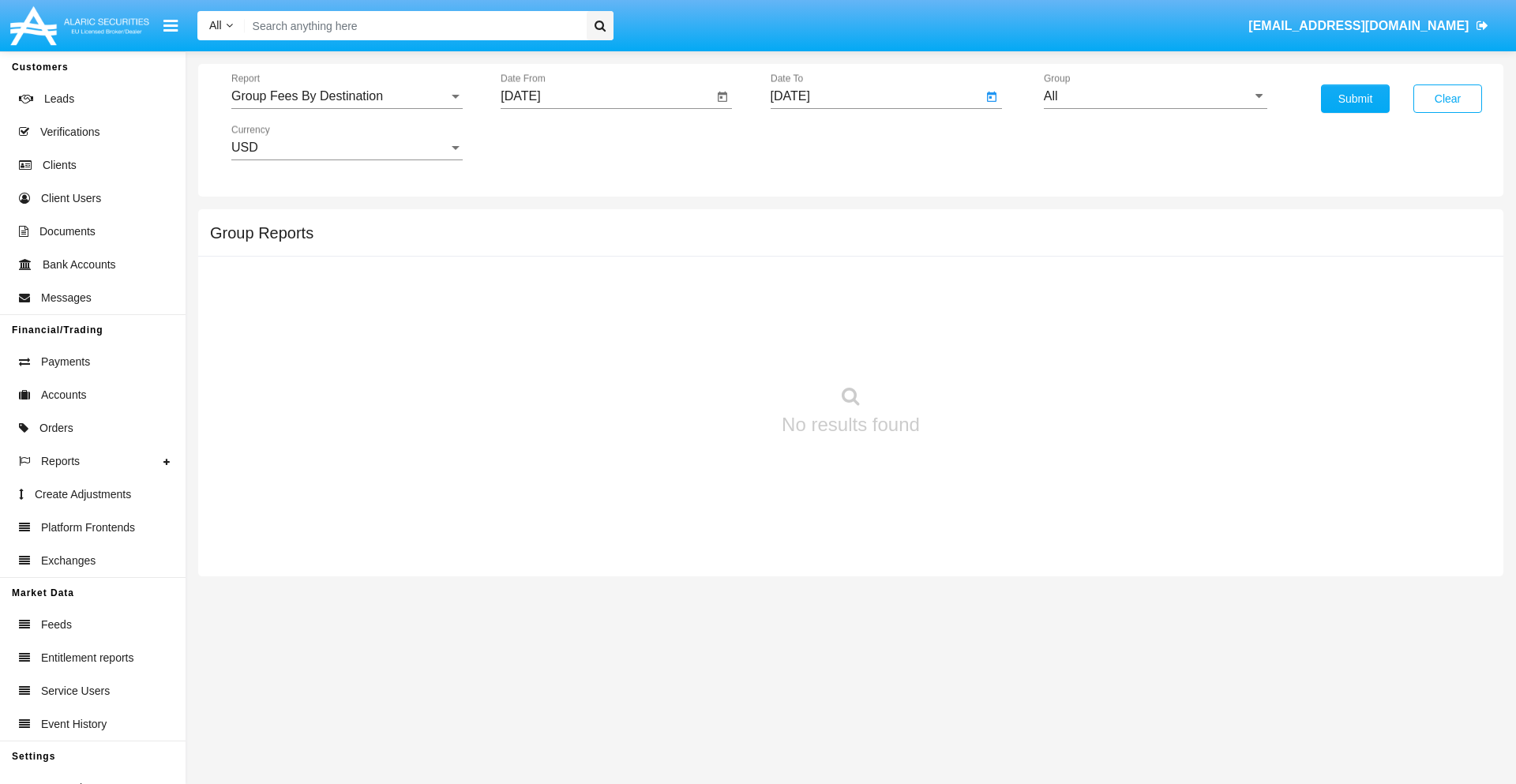
type input "[DATE]"
click at [1155, 97] on input "All" at bounding box center [1155, 96] width 223 height 14
type input "Hammer Web Lite"
click at [1355, 98] on button "Submit" at bounding box center [1355, 98] width 69 height 28
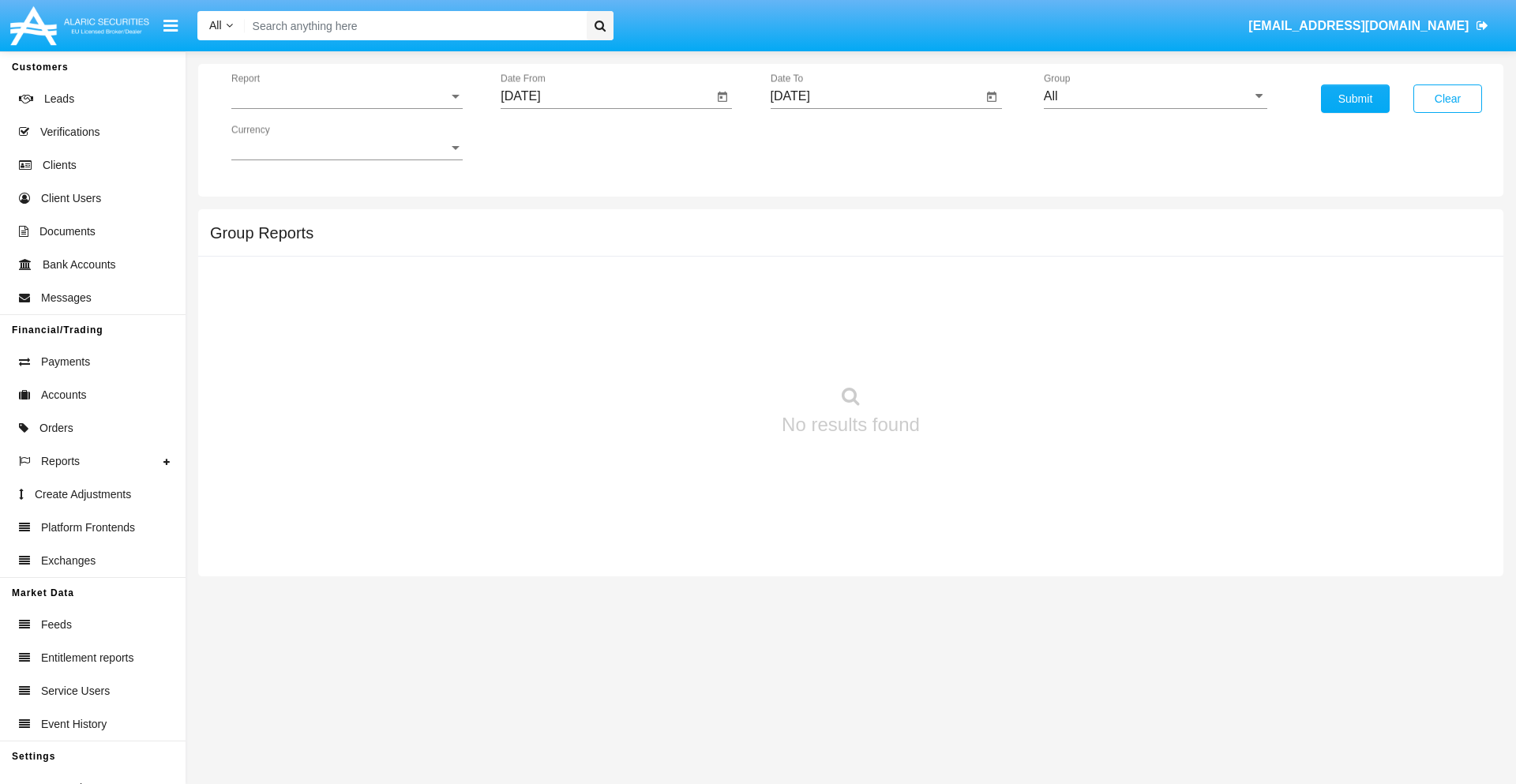
click at [347, 97] on span "Report" at bounding box center [340, 96] width 217 height 14
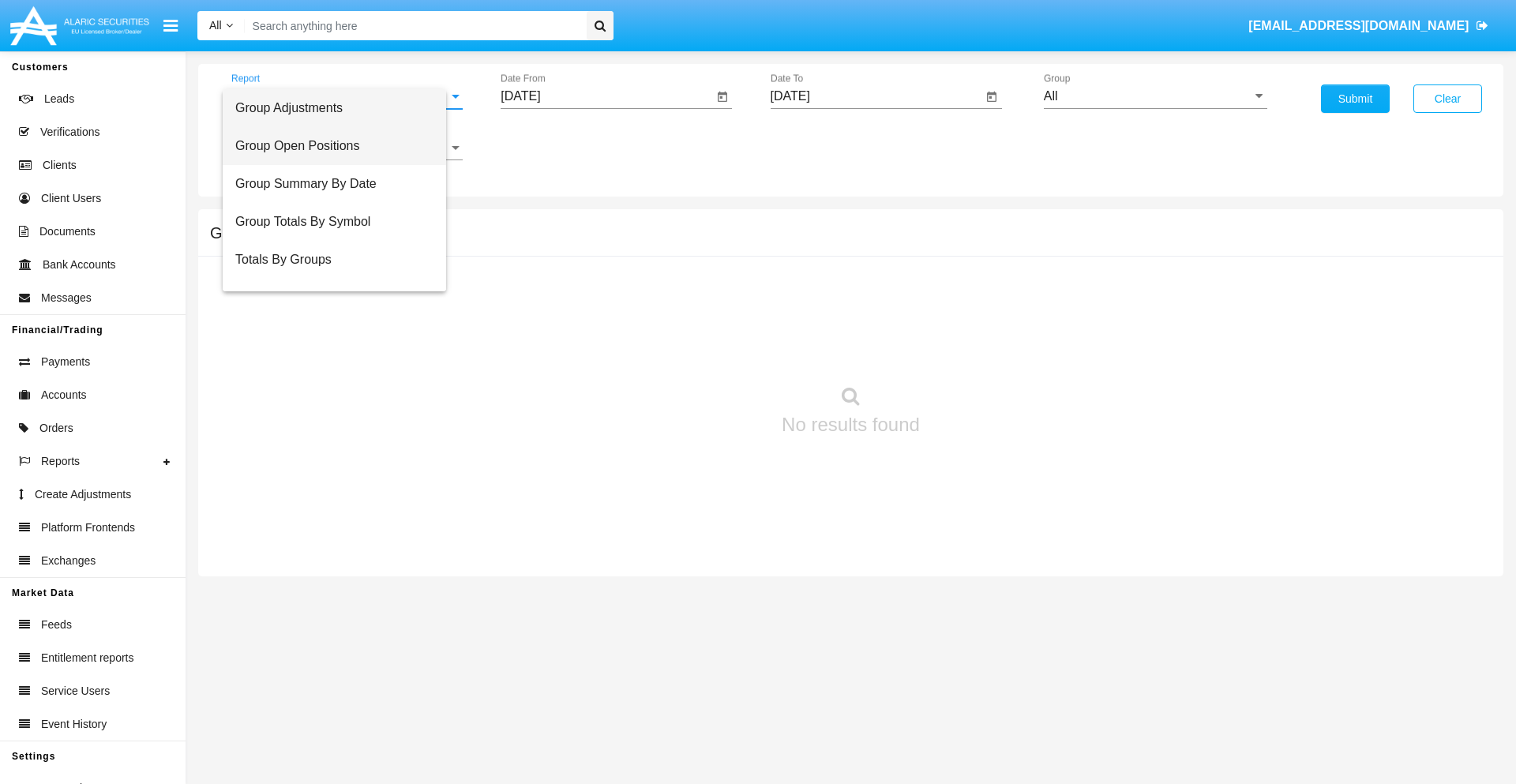
click at [340, 146] on span "Group Open Positions" at bounding box center [335, 145] width 198 height 38
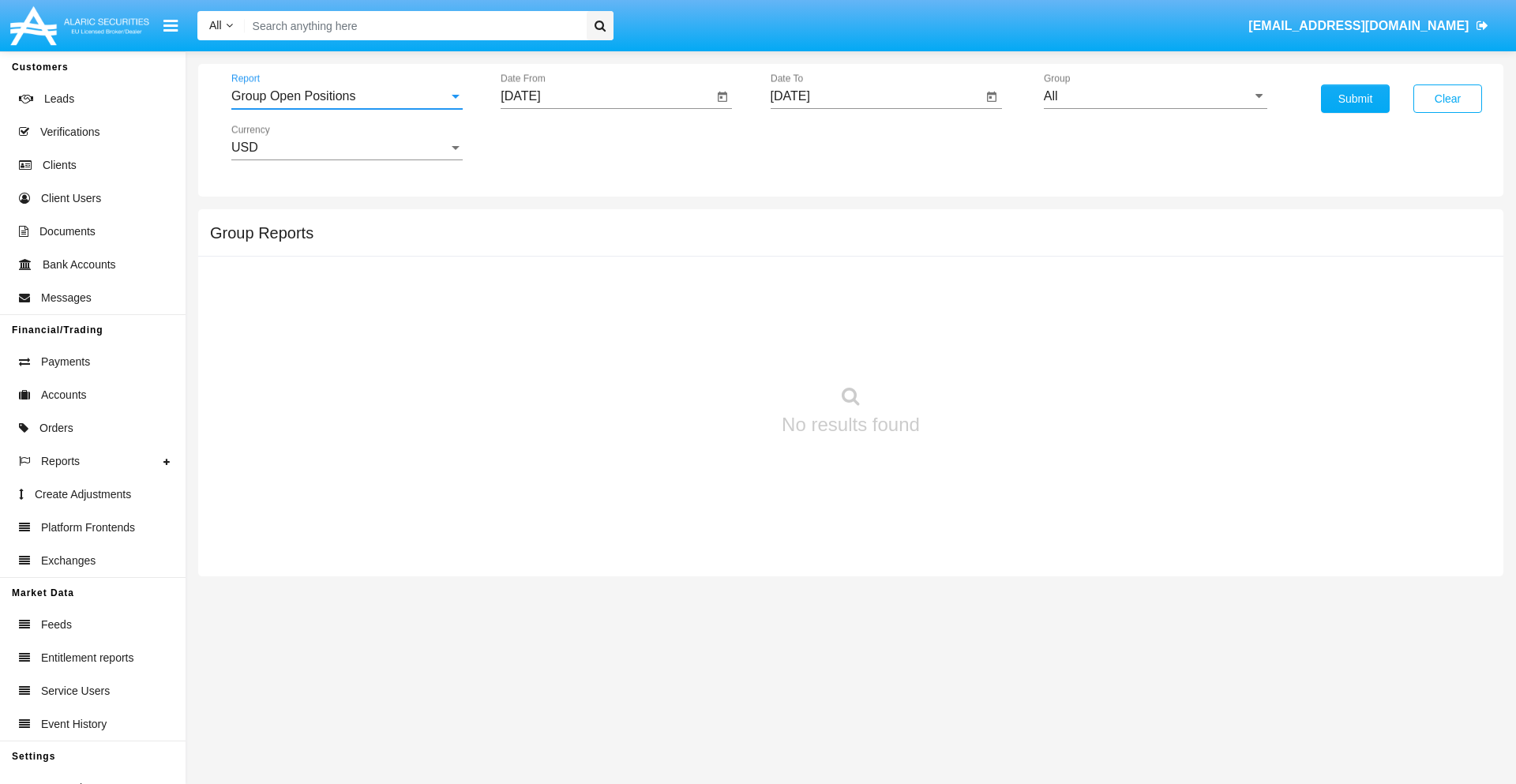
click at [606, 97] on input "[DATE]" at bounding box center [606, 96] width 212 height 14
click at [552, 142] on span "[DATE]" at bounding box center [538, 143] width 35 height 13
click at [704, 349] on div "2025" at bounding box center [704, 349] width 50 height 28
click at [539, 286] on div "SEP" at bounding box center [539, 285] width 50 height 28
click at [716, 273] on div "13" at bounding box center [716, 274] width 28 height 28
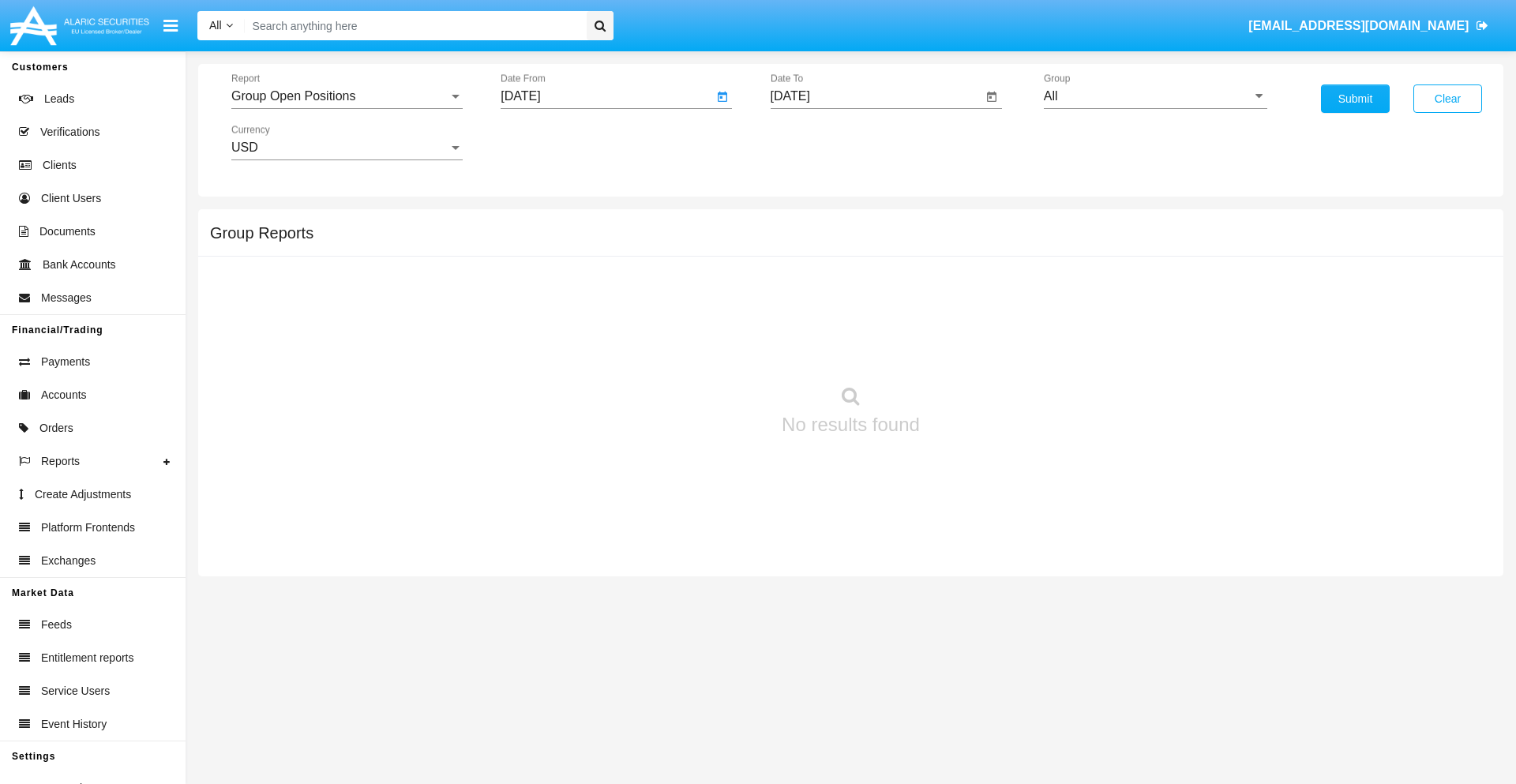
type input "[DATE]"
click at [876, 97] on input "[DATE]" at bounding box center [876, 96] width 212 height 14
click at [822, 142] on span "[DATE]" at bounding box center [808, 143] width 35 height 13
click at [973, 349] on div "2025" at bounding box center [973, 349] width 50 height 28
click at [863, 286] on div "OCT" at bounding box center [863, 285] width 50 height 28
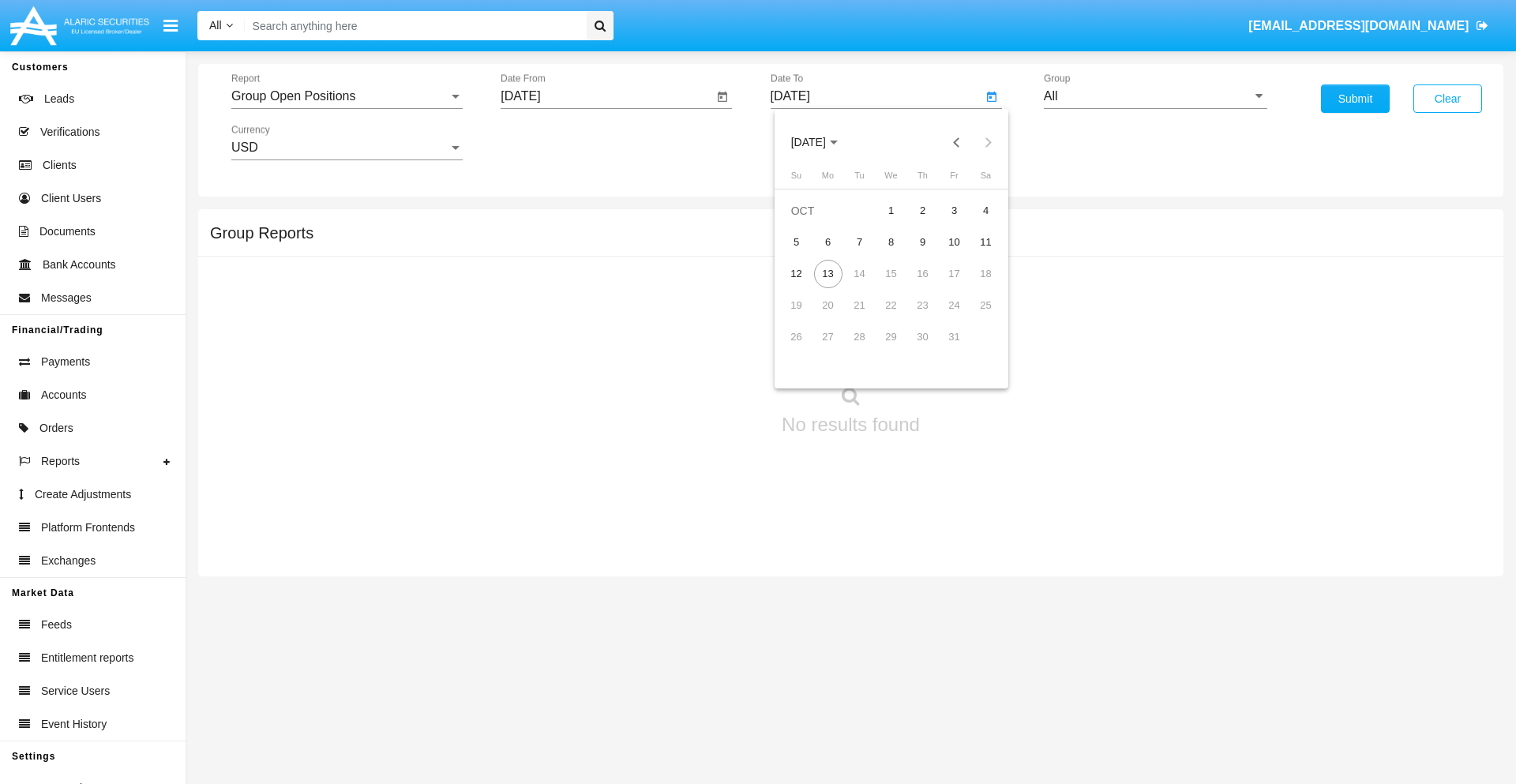
click at [827, 273] on div "13" at bounding box center [828, 274] width 28 height 28
type input "[DATE]"
click at [1155, 97] on input "All" at bounding box center [1155, 96] width 223 height 14
type input "Hammer Web Lite"
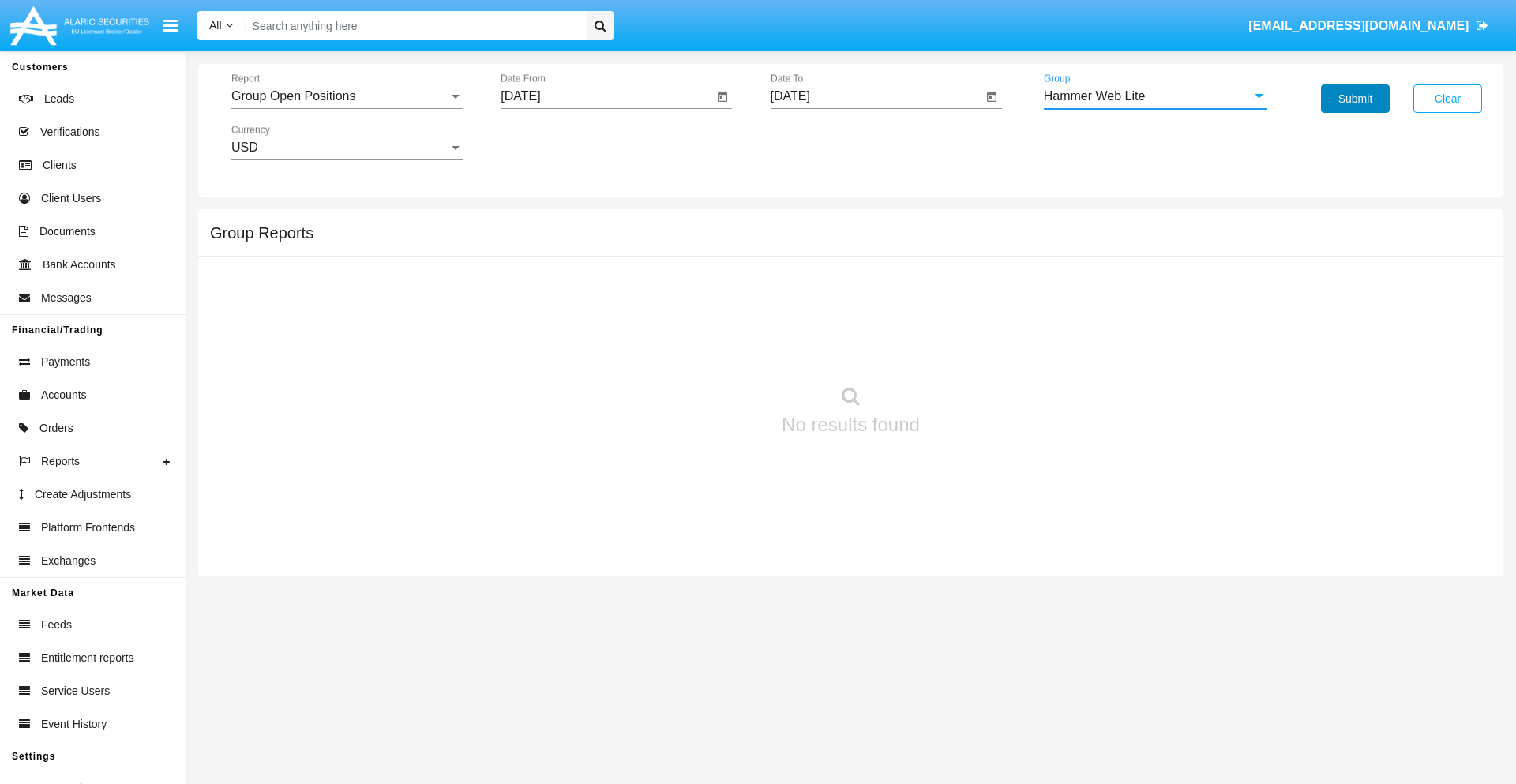
click at [1355, 98] on button "Submit" at bounding box center [1355, 98] width 69 height 28
click at [347, 97] on span "Report" at bounding box center [340, 96] width 217 height 14
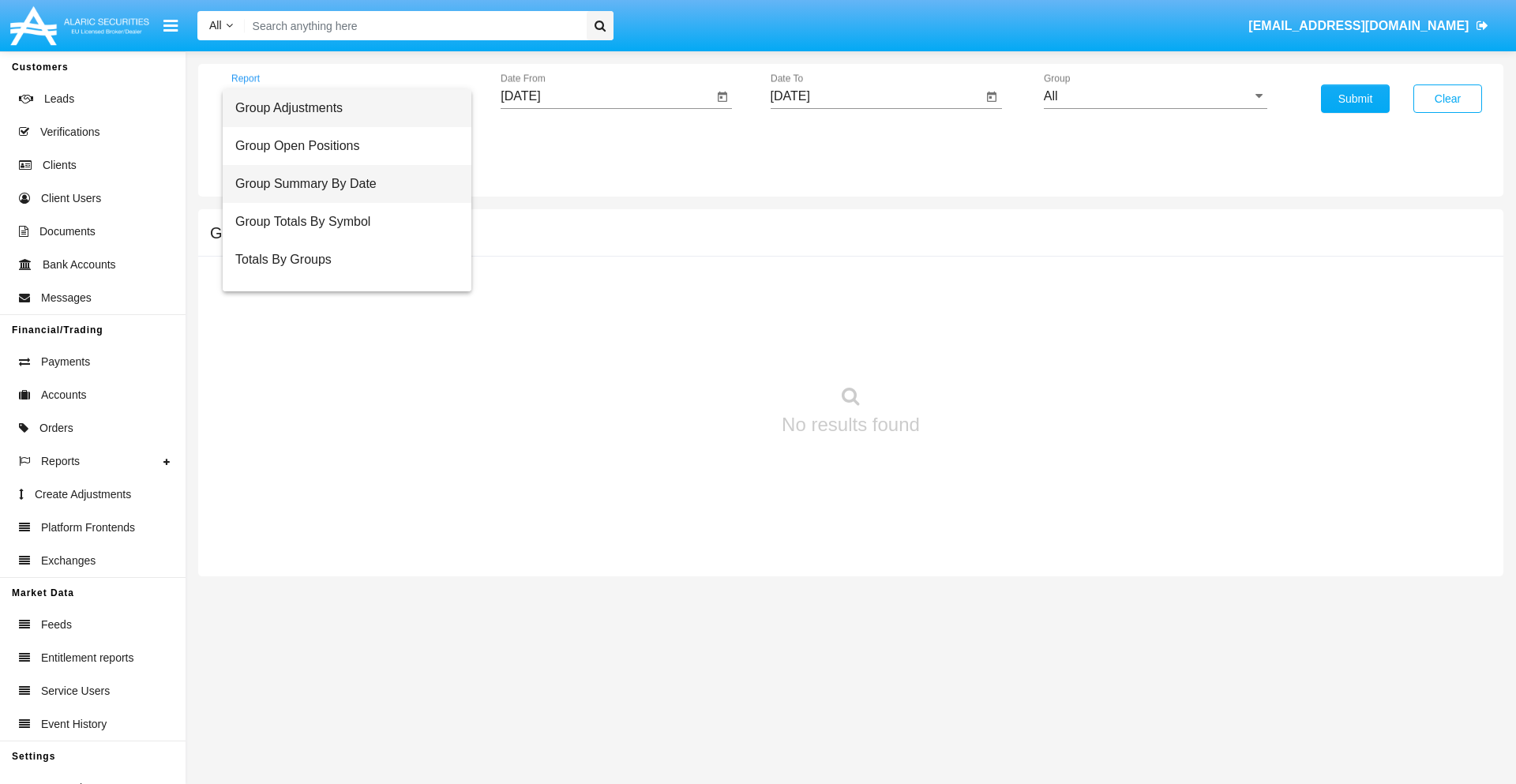
click at [340, 184] on span "Group Summary By Date" at bounding box center [347, 184] width 223 height 38
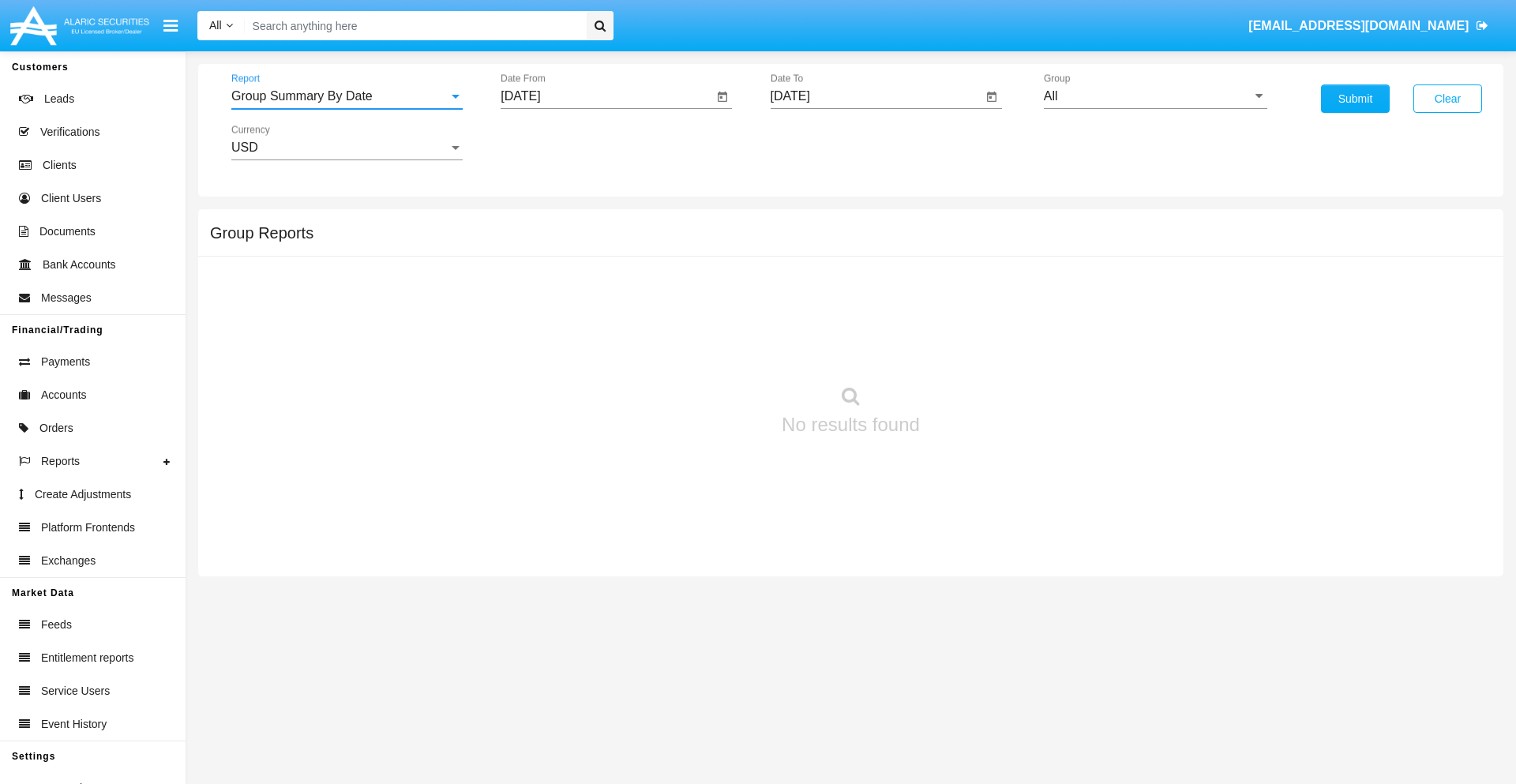
click at [606, 97] on input "[DATE]" at bounding box center [606, 96] width 212 height 14
click at [552, 142] on span "[DATE]" at bounding box center [538, 143] width 35 height 13
click at [704, 349] on div "2025" at bounding box center [704, 349] width 50 height 28
click at [539, 286] on div "SEP" at bounding box center [539, 285] width 50 height 28
click at [716, 273] on div "13" at bounding box center [716, 274] width 28 height 28
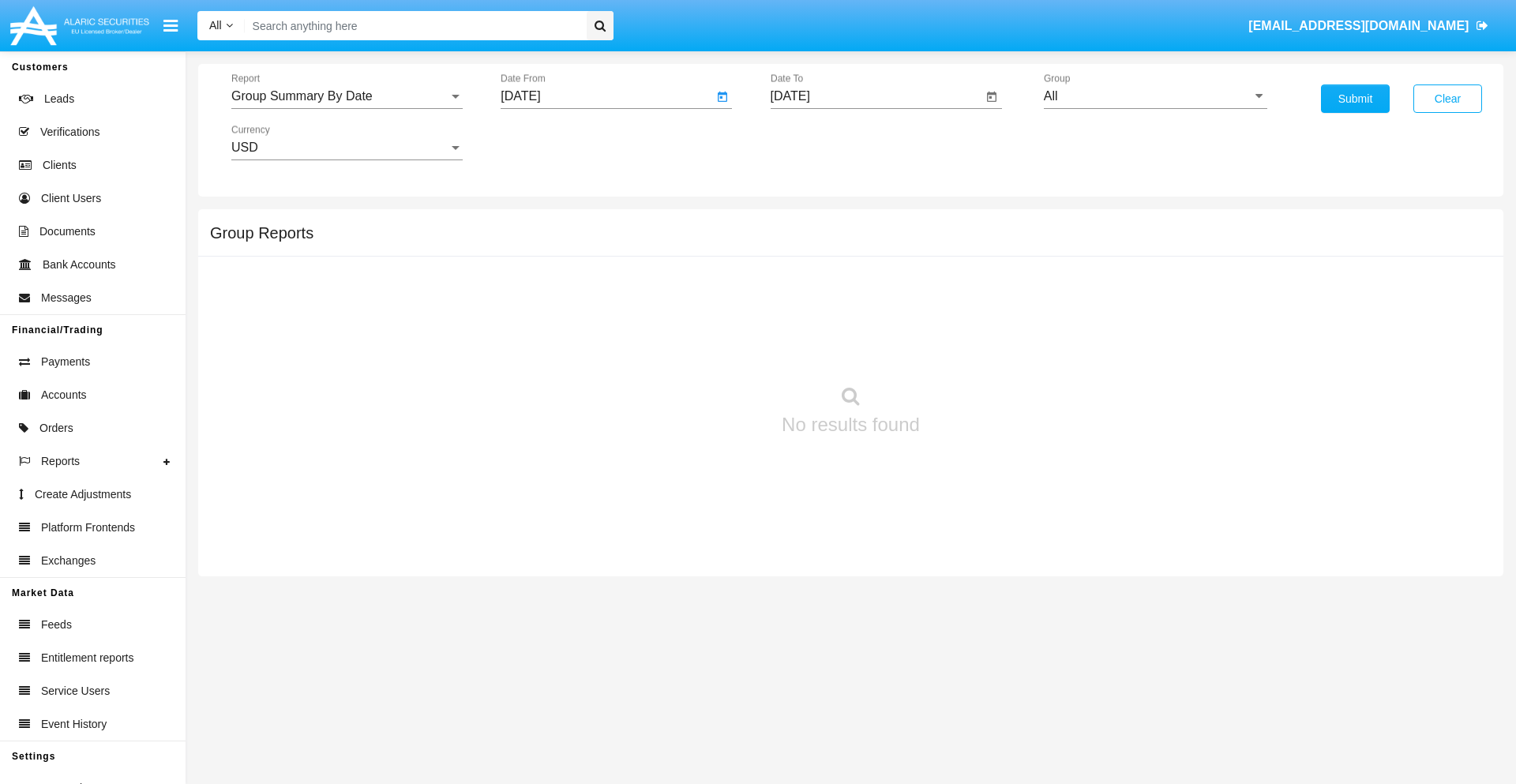
type input "09/13/25"
click at [876, 97] on input "[DATE]" at bounding box center [876, 96] width 212 height 14
click at [822, 142] on span "[DATE]" at bounding box center [808, 143] width 35 height 13
click at [973, 349] on div "2025" at bounding box center [973, 349] width 50 height 28
click at [863, 286] on div "OCT" at bounding box center [863, 285] width 50 height 28
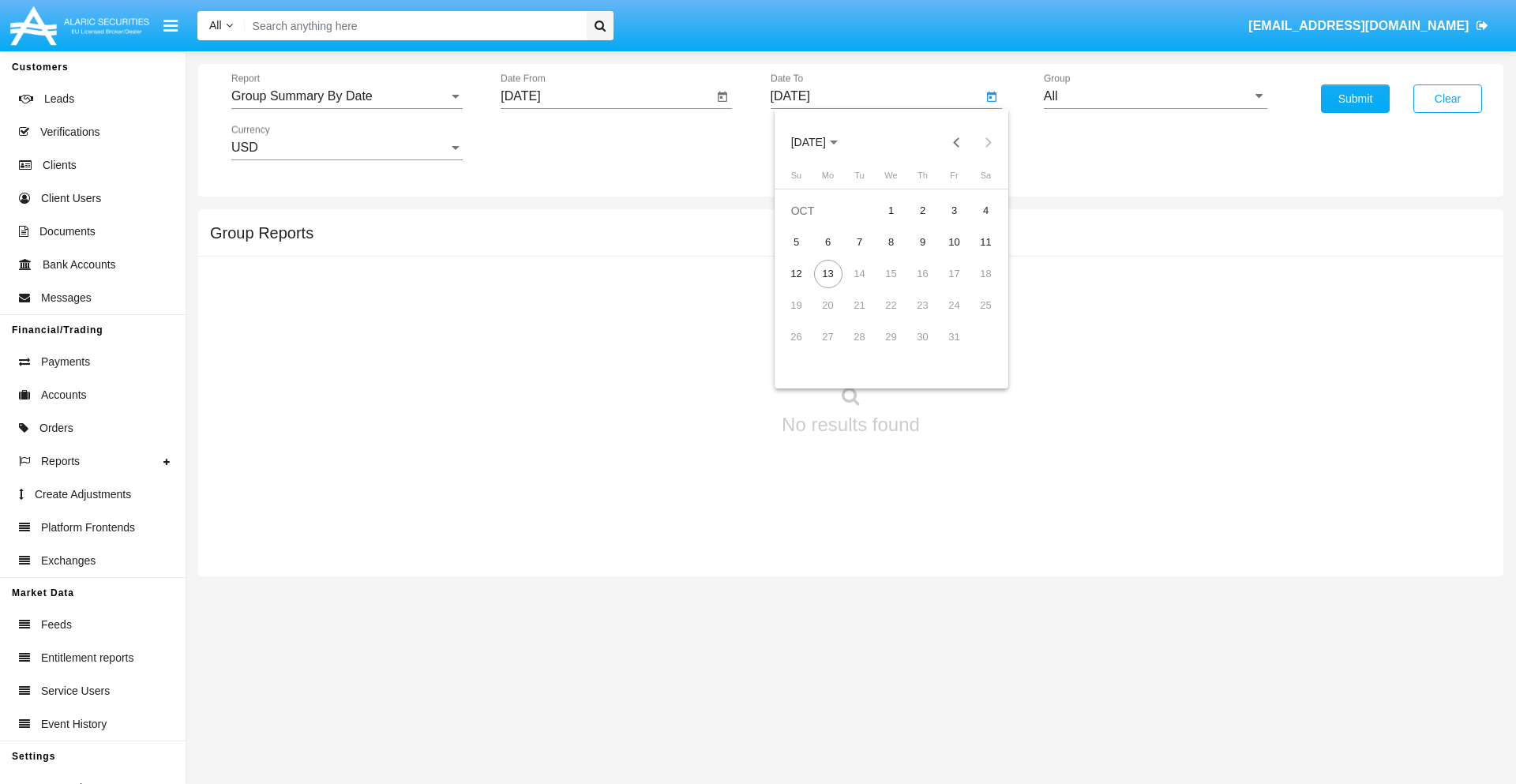
click at [827, 273] on div "13" at bounding box center [828, 274] width 28 height 28
type input "[DATE]"
click at [1155, 97] on input "All" at bounding box center [1155, 96] width 223 height 14
type input "Hammer Web Lite"
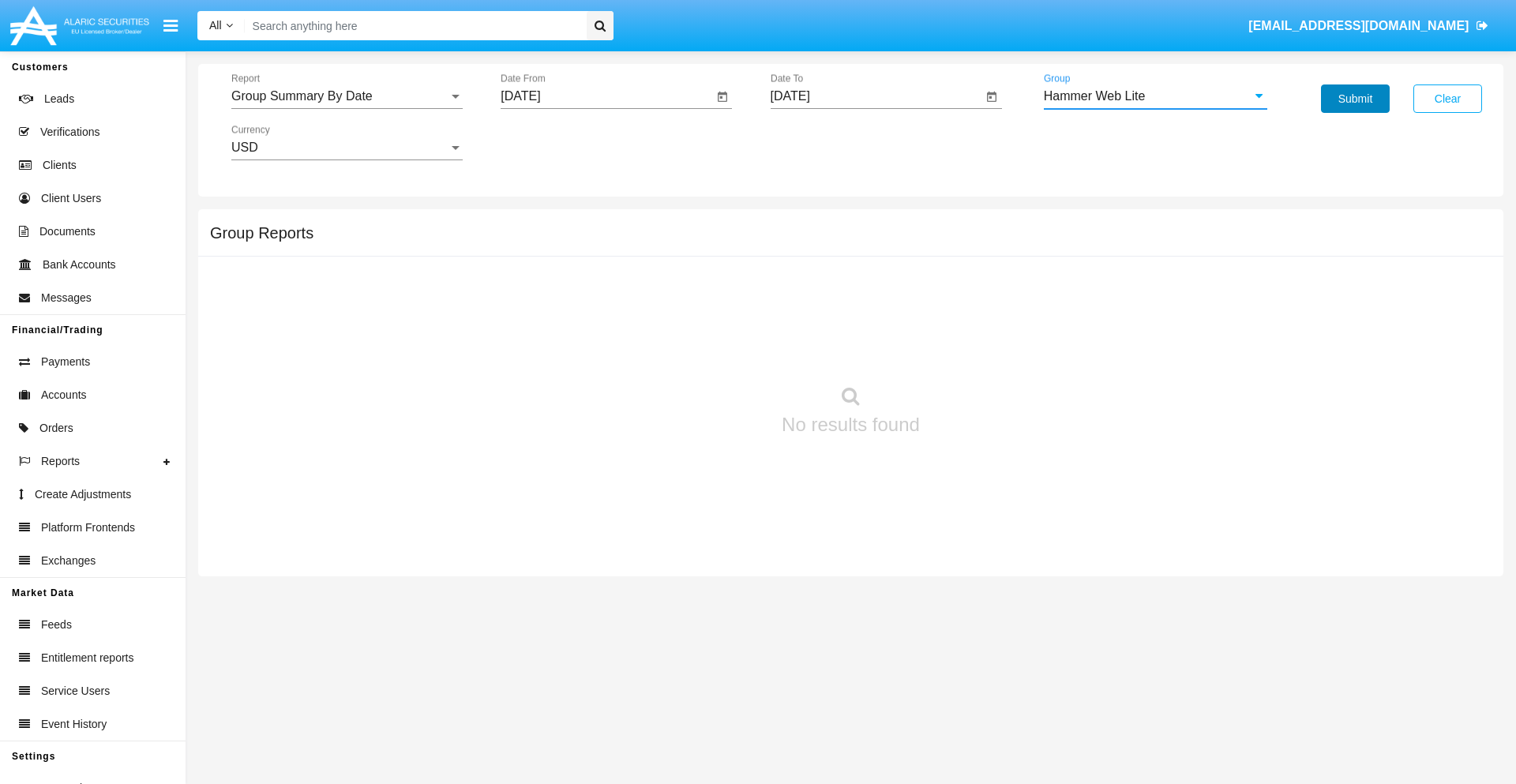
click at [1355, 98] on button "Submit" at bounding box center [1355, 98] width 69 height 28
click at [347, 97] on span "Report" at bounding box center [340, 96] width 217 height 14
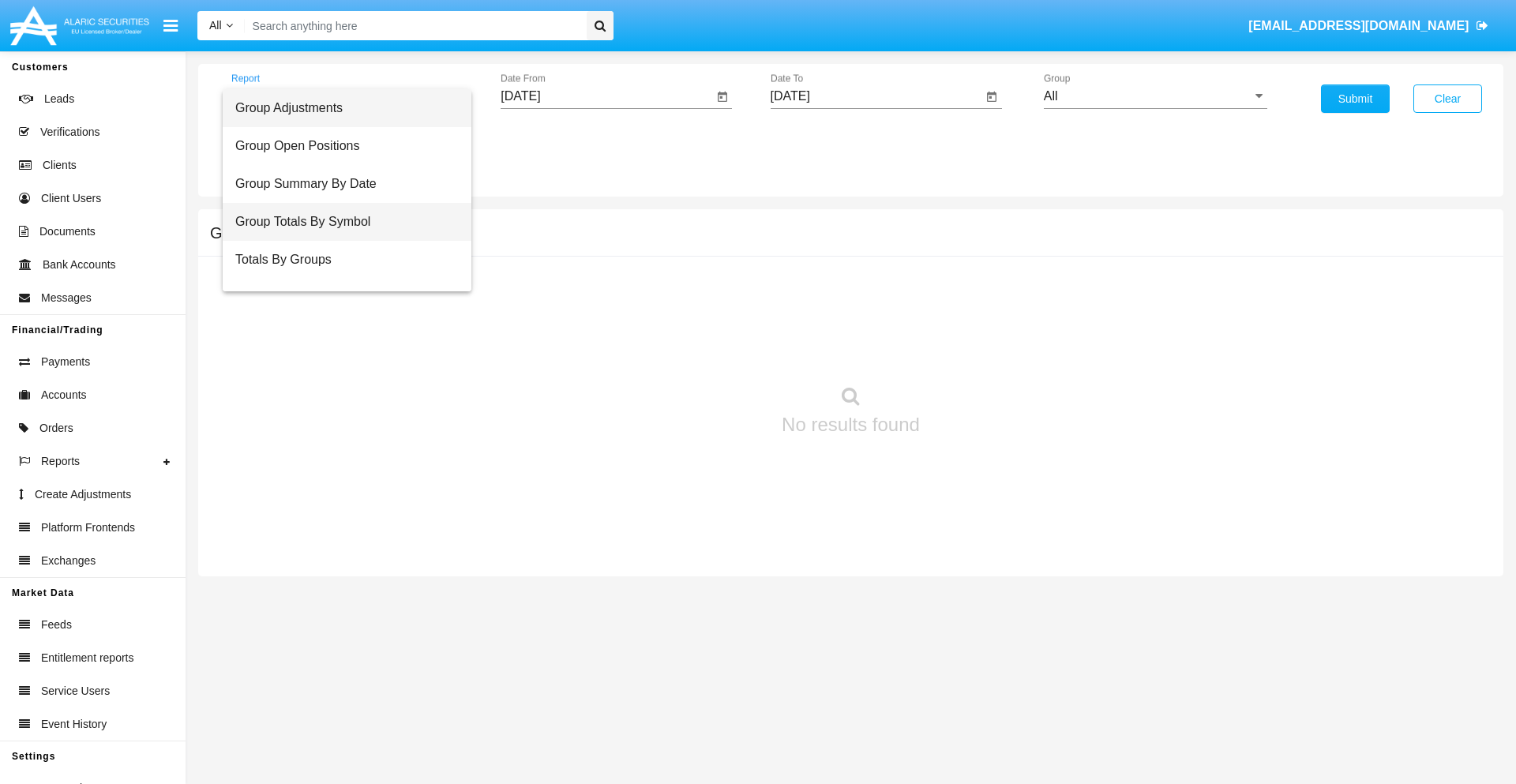
click at [340, 222] on span "Group Totals By Symbol" at bounding box center [347, 222] width 223 height 38
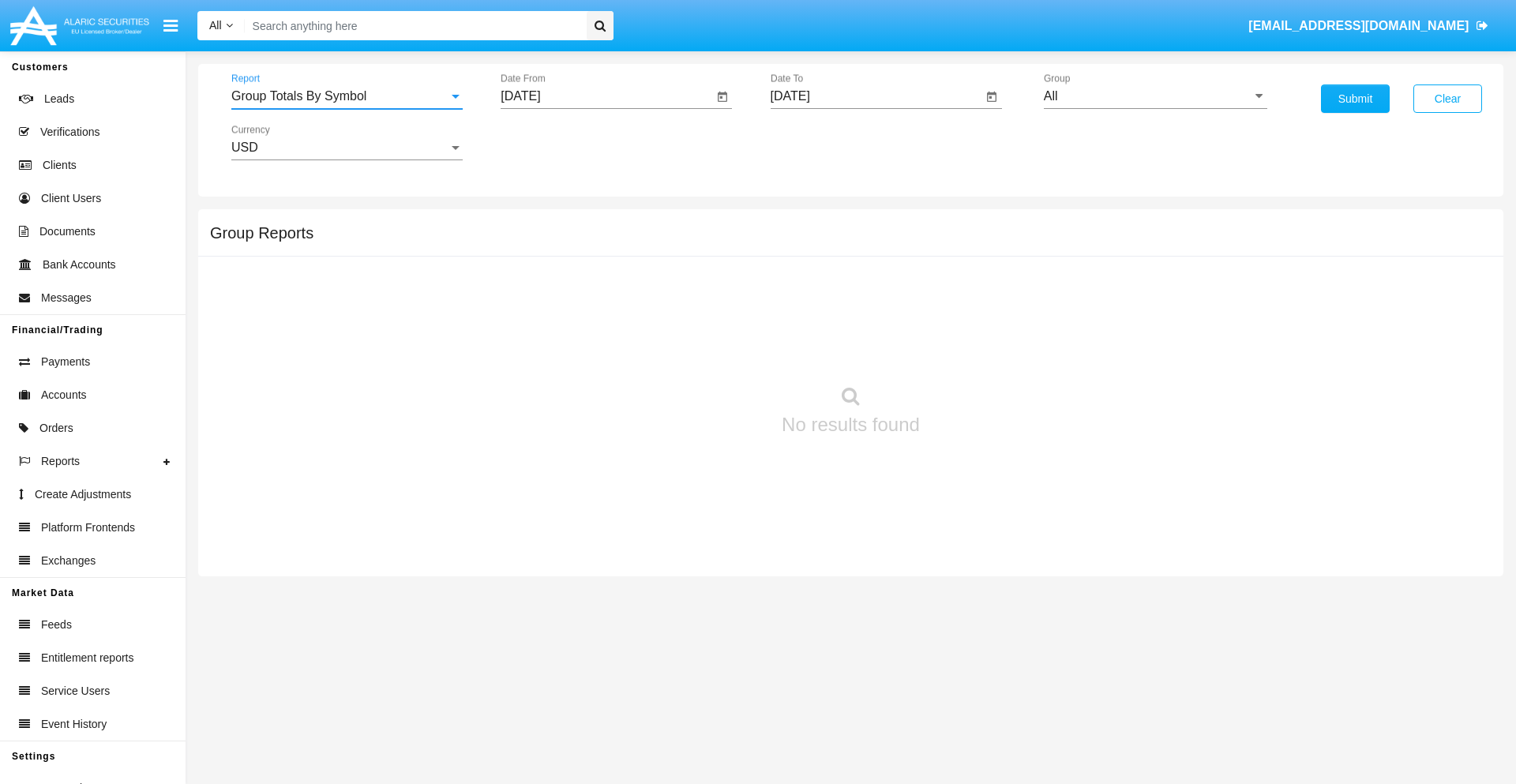
click at [606, 97] on input "[DATE]" at bounding box center [606, 96] width 212 height 14
click at [552, 142] on span "[DATE]" at bounding box center [538, 143] width 35 height 13
click at [704, 349] on div "2025" at bounding box center [704, 349] width 50 height 28
click at [539, 286] on div "SEP" at bounding box center [539, 285] width 50 height 28
click at [716, 273] on div "13" at bounding box center [716, 274] width 28 height 28
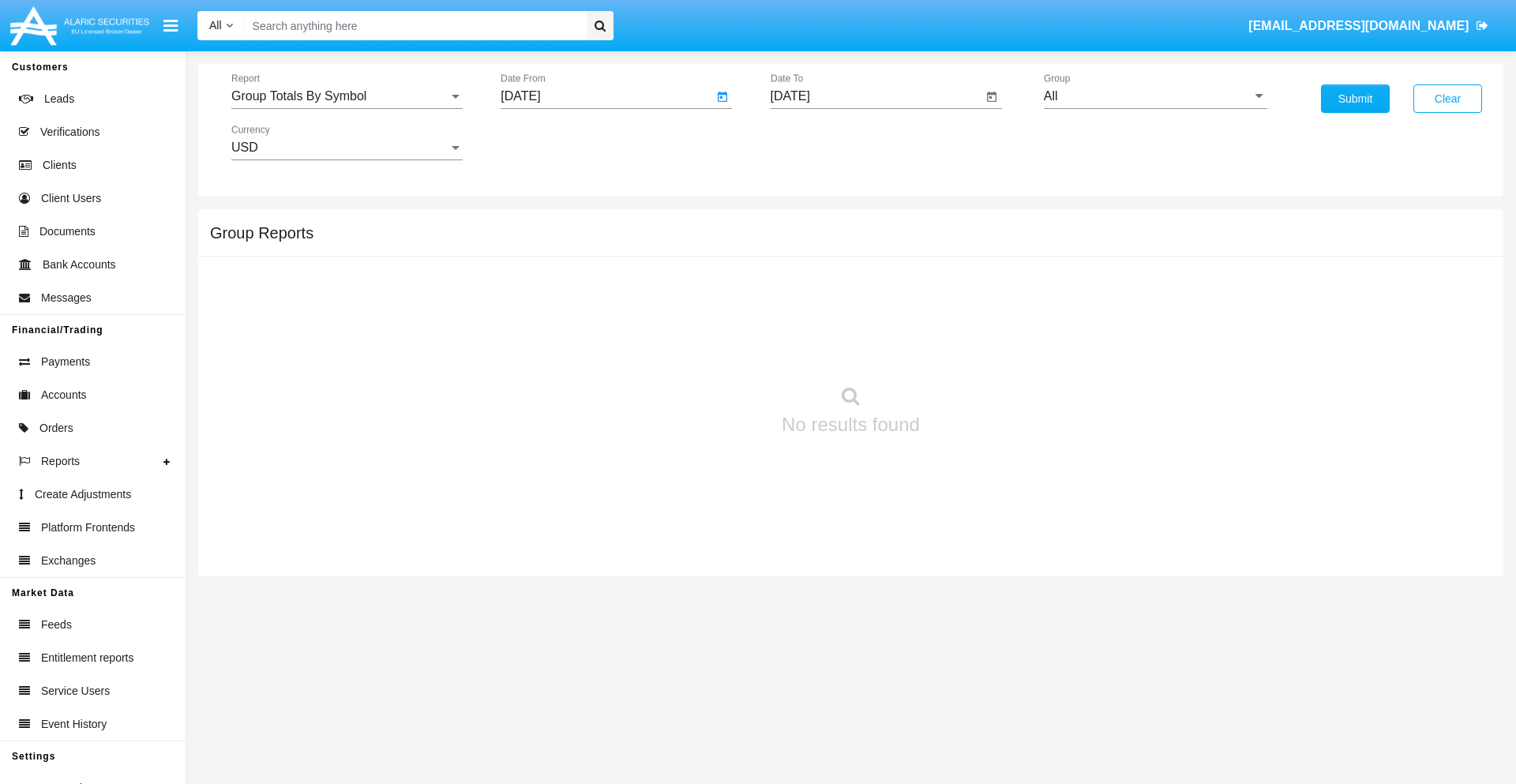
type input "09/13/25"
click at [876, 97] on input "[DATE]" at bounding box center [876, 96] width 212 height 14
click at [822, 142] on span "[DATE]" at bounding box center [808, 143] width 35 height 13
click at [973, 349] on div "2025" at bounding box center [973, 349] width 50 height 28
click at [863, 286] on div "OCT" at bounding box center [863, 285] width 50 height 28
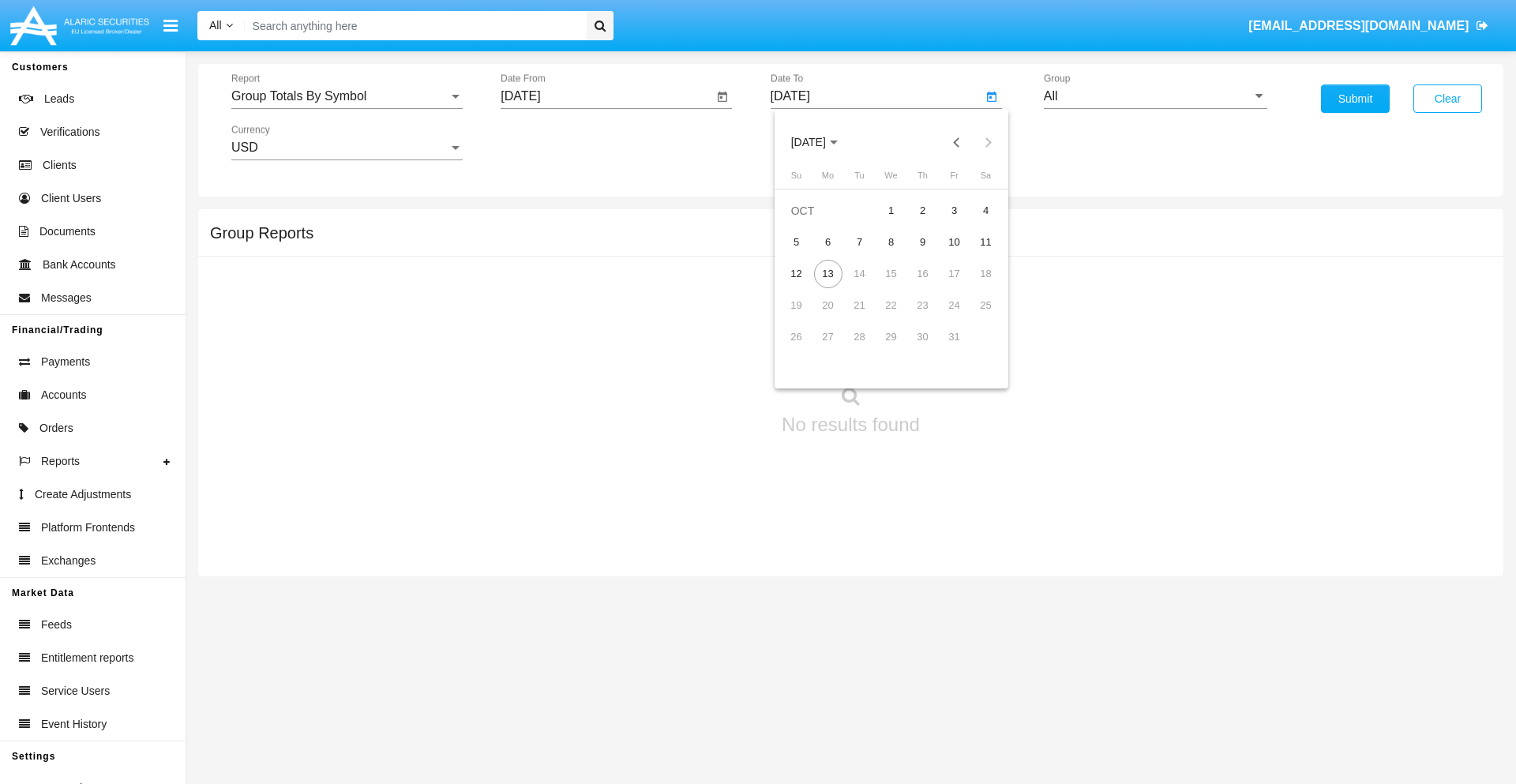
click at [827, 273] on div "13" at bounding box center [828, 274] width 28 height 28
type input "[DATE]"
click at [1155, 97] on input "All" at bounding box center [1155, 96] width 223 height 14
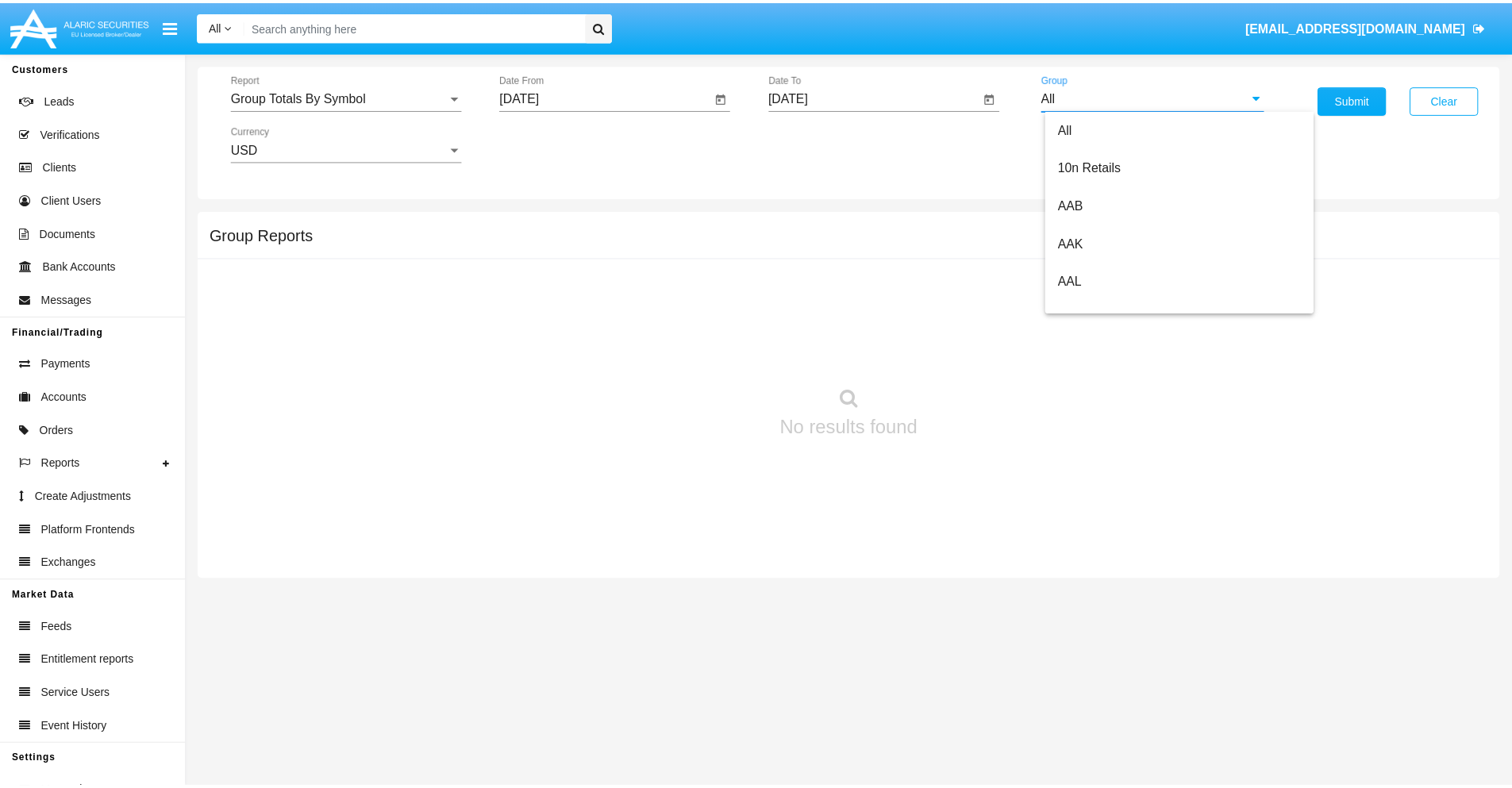
scroll to position [851, 0]
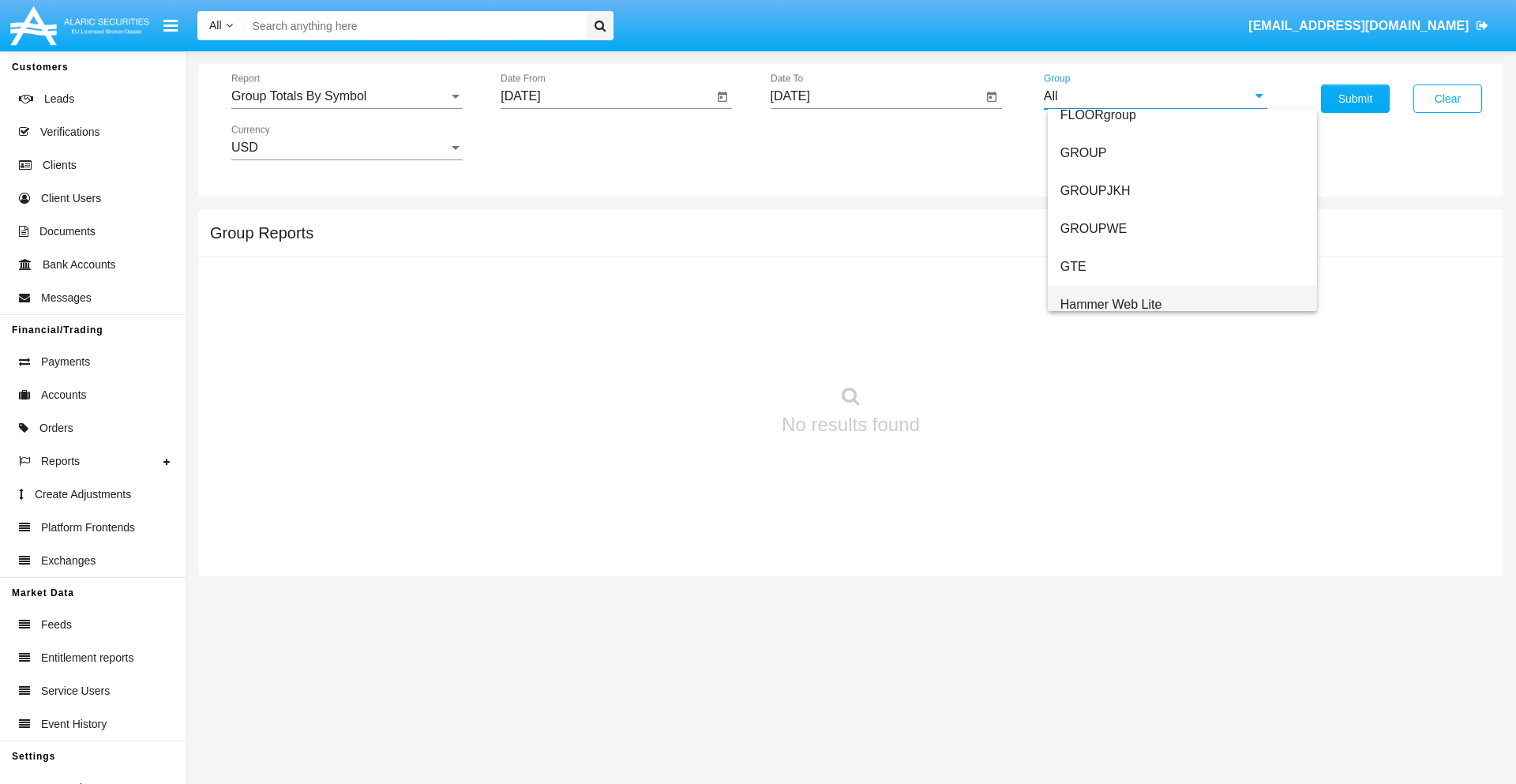
click at [1111, 304] on span "Hammer Web Lite" at bounding box center [1111, 304] width 102 height 14
type input "Hammer Web Lite"
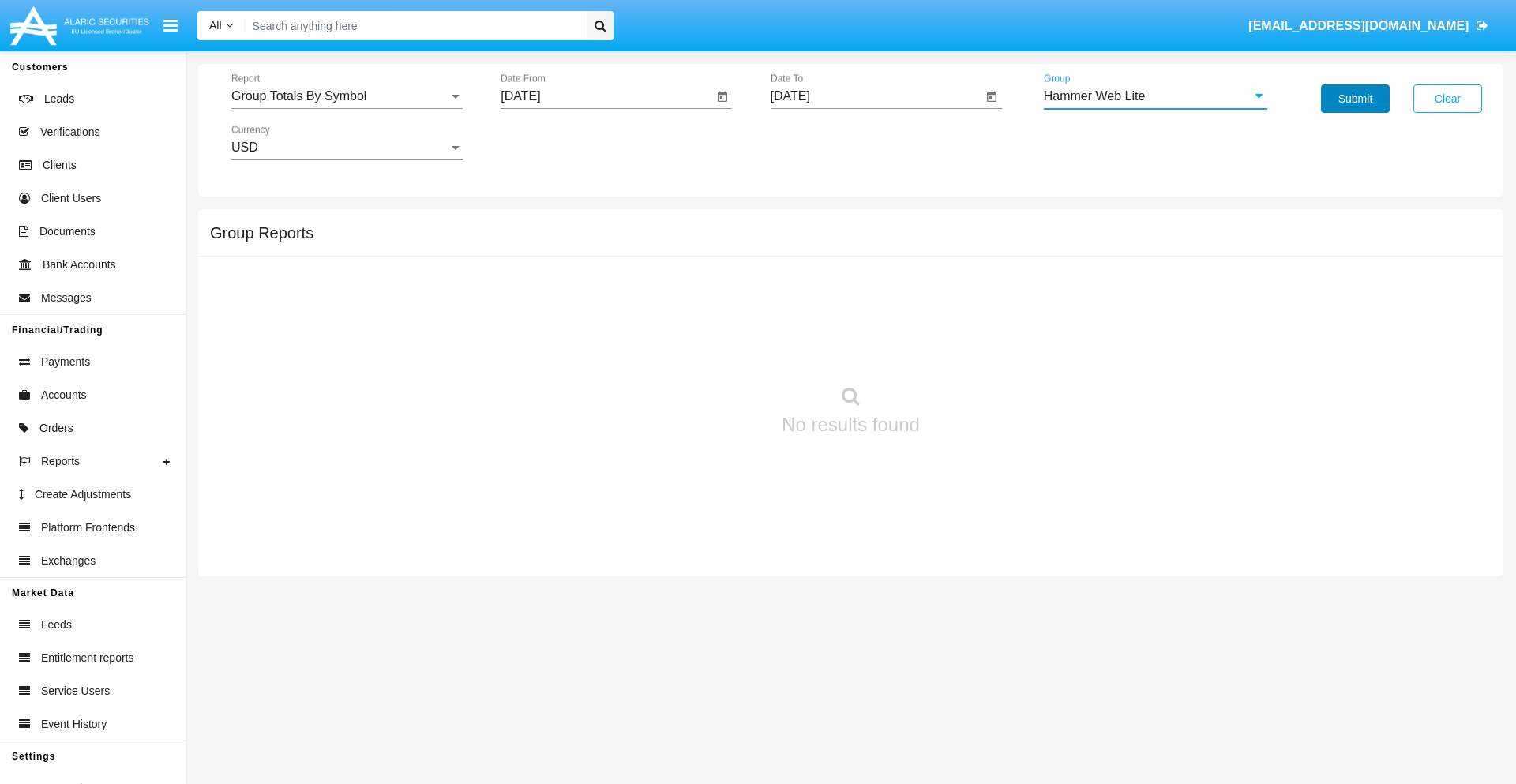
click at [1355, 98] on button "Submit" at bounding box center [1355, 98] width 69 height 28
click at [347, 97] on span "Report" at bounding box center [340, 96] width 217 height 14
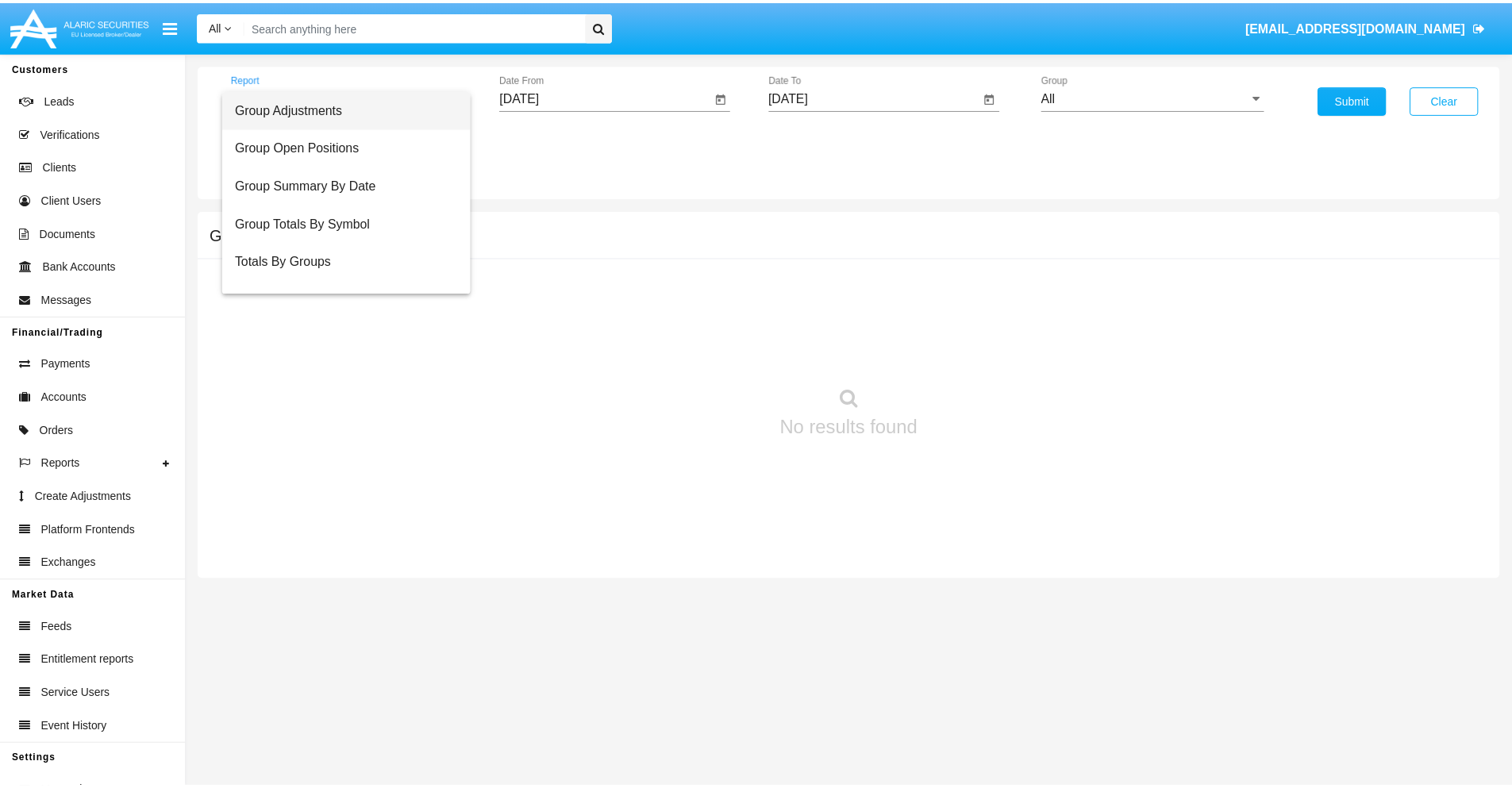
scroll to position [64, 0]
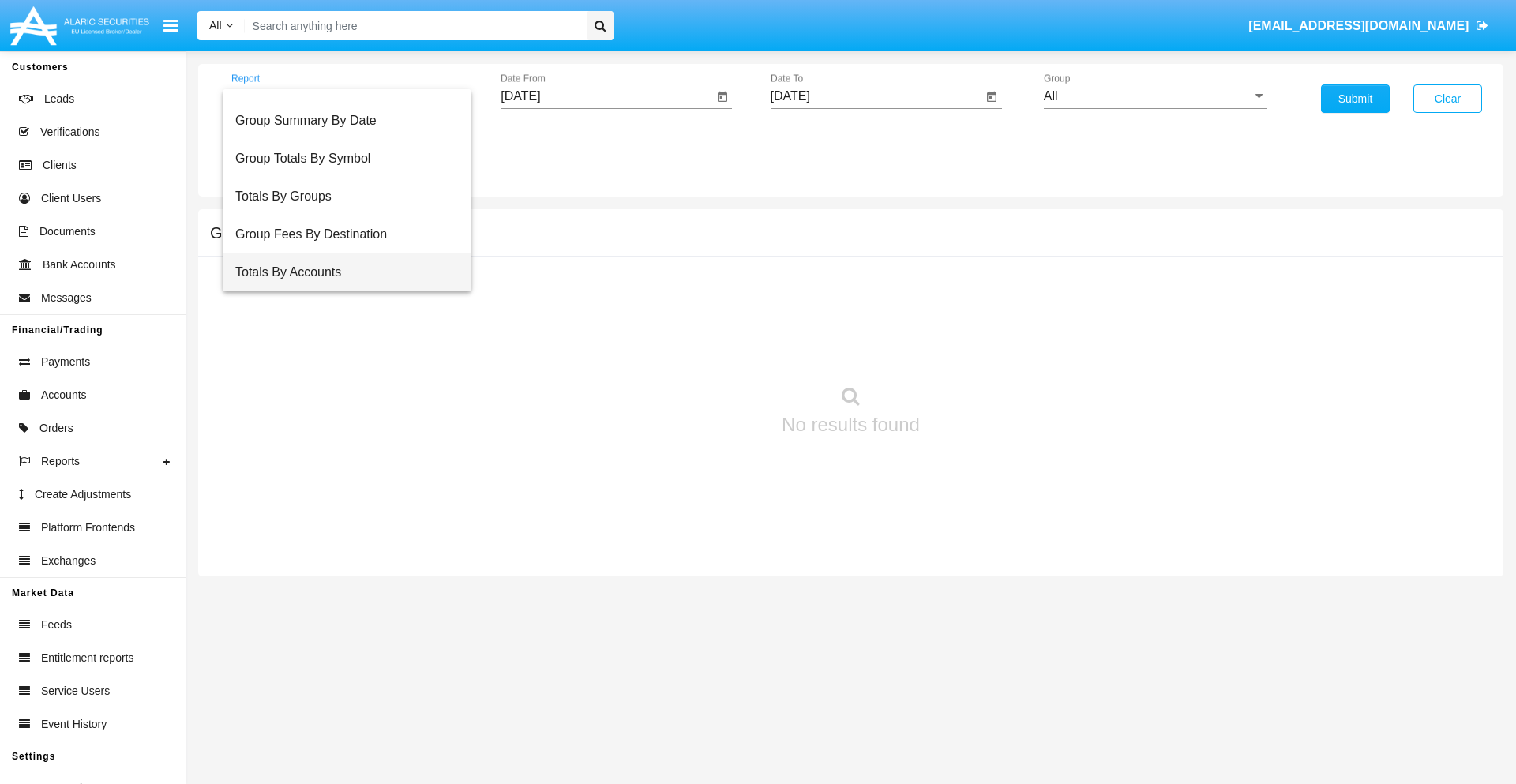
click at [340, 272] on span "Totals By Accounts" at bounding box center [347, 272] width 223 height 38
click at [606, 97] on input "[DATE]" at bounding box center [606, 96] width 212 height 14
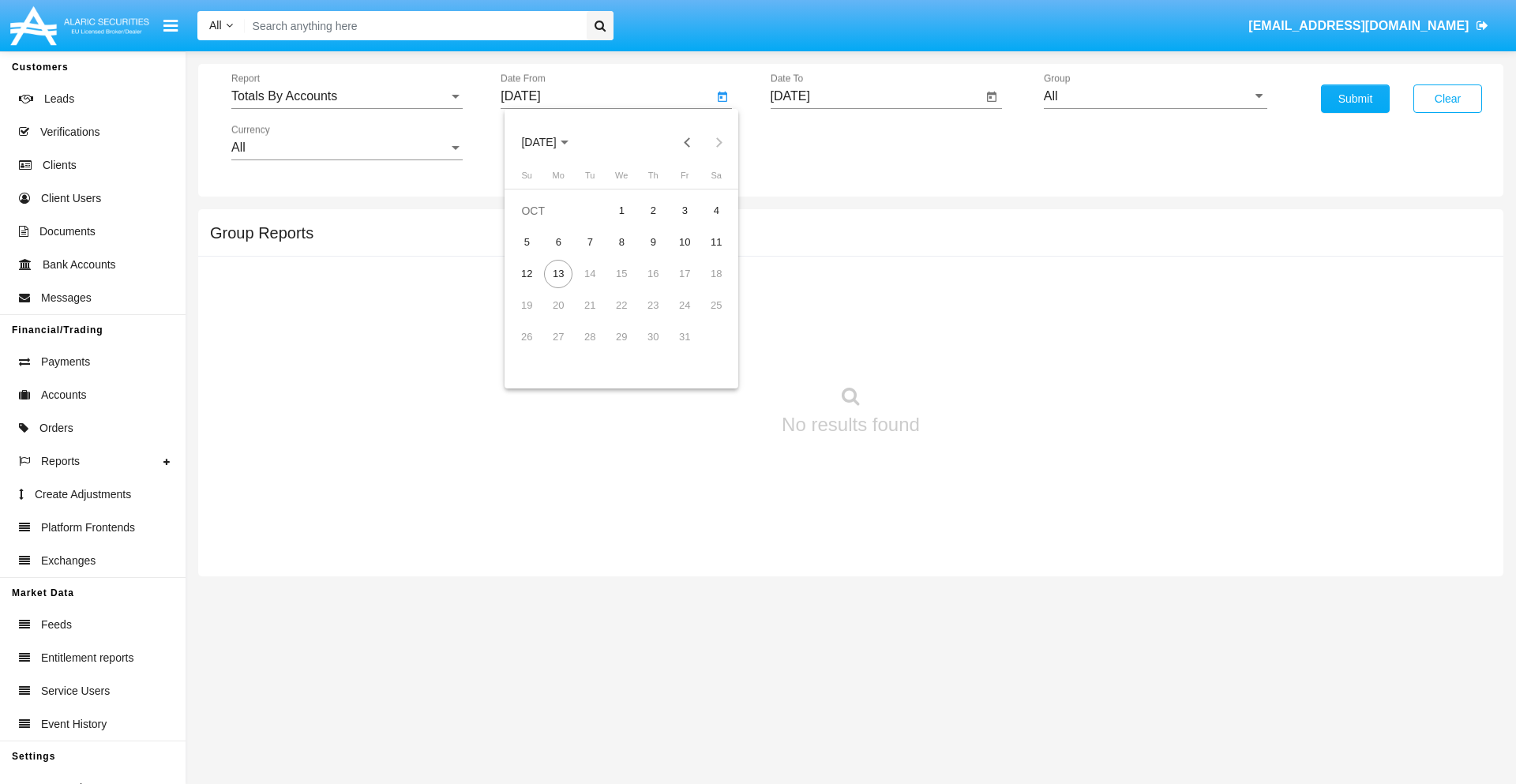
click at [552, 142] on span "[DATE]" at bounding box center [538, 143] width 35 height 13
click at [704, 349] on div "2025" at bounding box center [704, 349] width 50 height 28
click at [539, 286] on div "SEP" at bounding box center [539, 285] width 50 height 28
click at [526, 368] on div "28" at bounding box center [526, 368] width 28 height 28
type input "[DATE]"
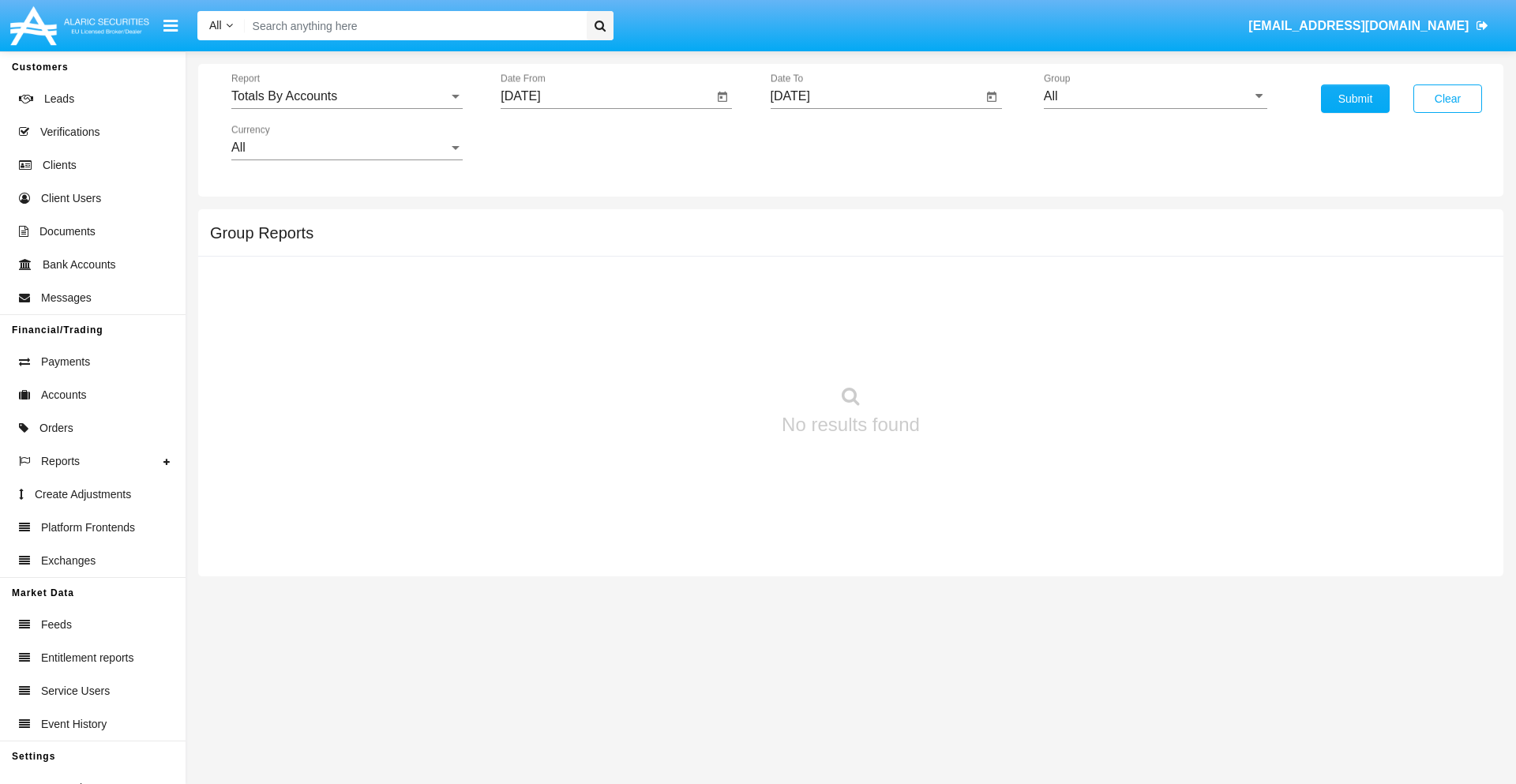
click at [876, 97] on input "[DATE]" at bounding box center [876, 96] width 212 height 14
click at [822, 142] on span "[DATE]" at bounding box center [808, 143] width 35 height 13
click at [973, 349] on div "2025" at bounding box center [973, 349] width 50 height 28
click at [863, 286] on div "OCT" at bounding box center [863, 285] width 50 height 28
click at [827, 273] on div "13" at bounding box center [828, 274] width 28 height 28
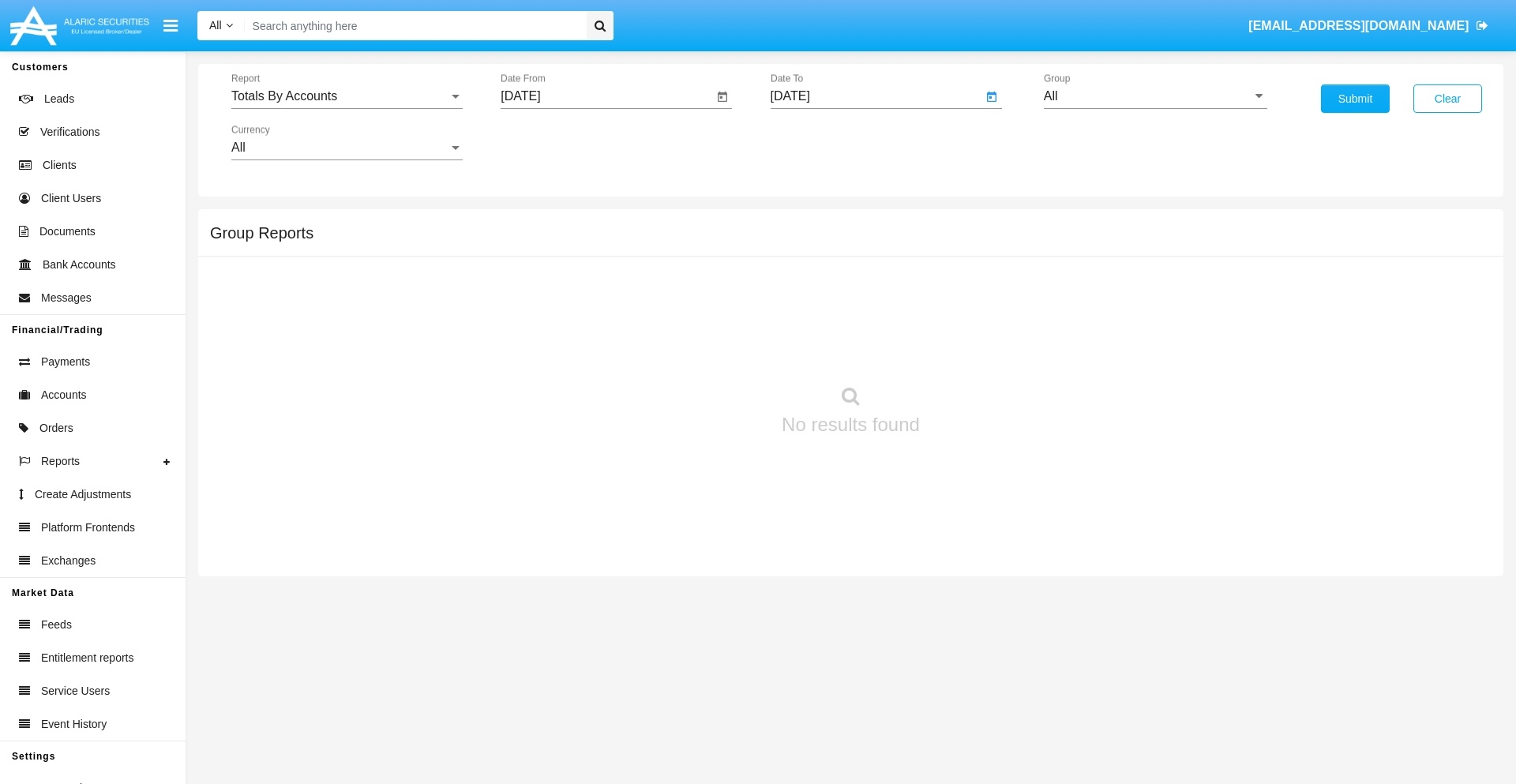
type input "[DATE]"
click at [1155, 97] on input "All" at bounding box center [1155, 96] width 223 height 14
type input "Hammer Web Lite"
click at [1355, 98] on button "Submit" at bounding box center [1355, 98] width 69 height 28
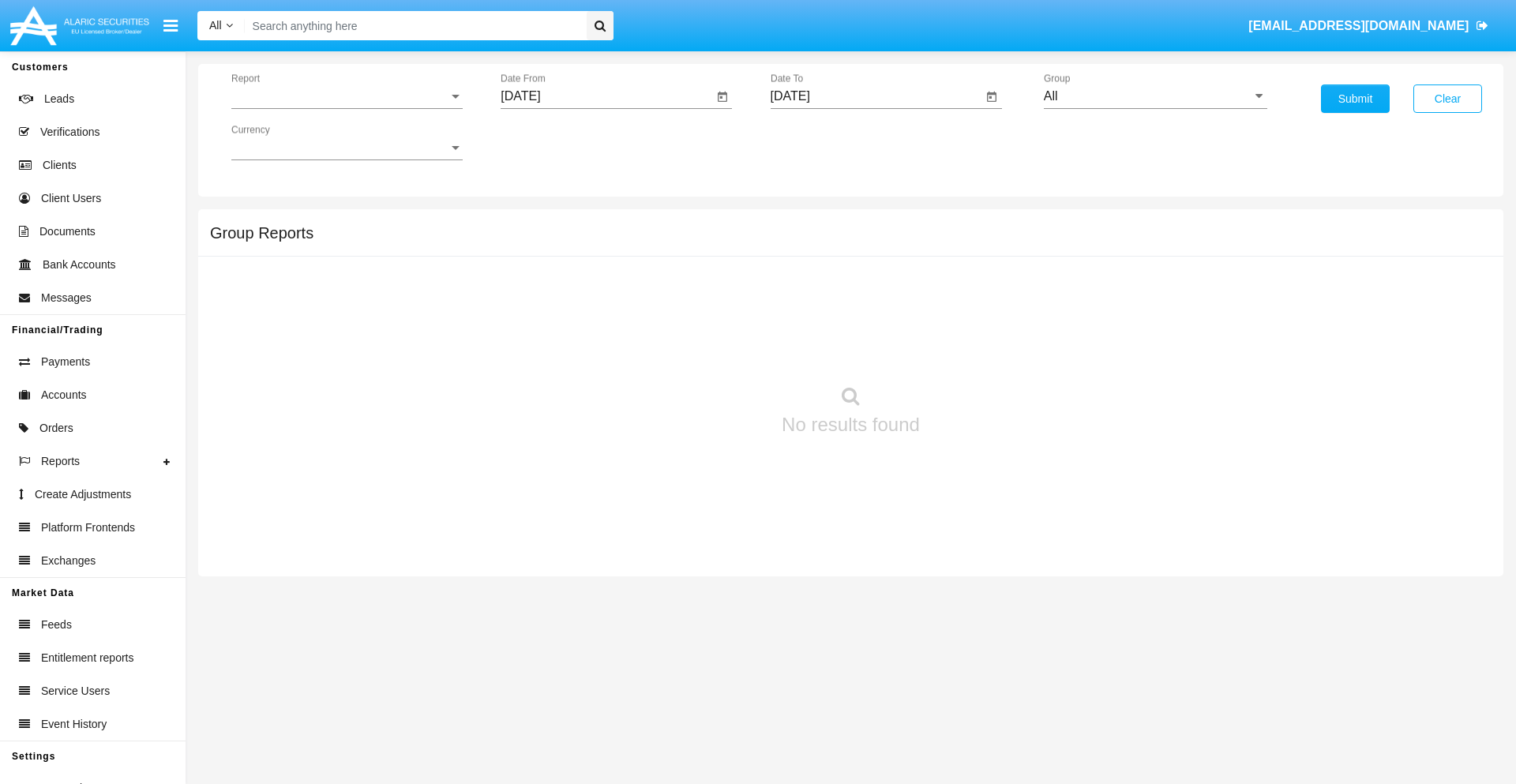
click at [347, 97] on span "Report" at bounding box center [340, 96] width 217 height 14
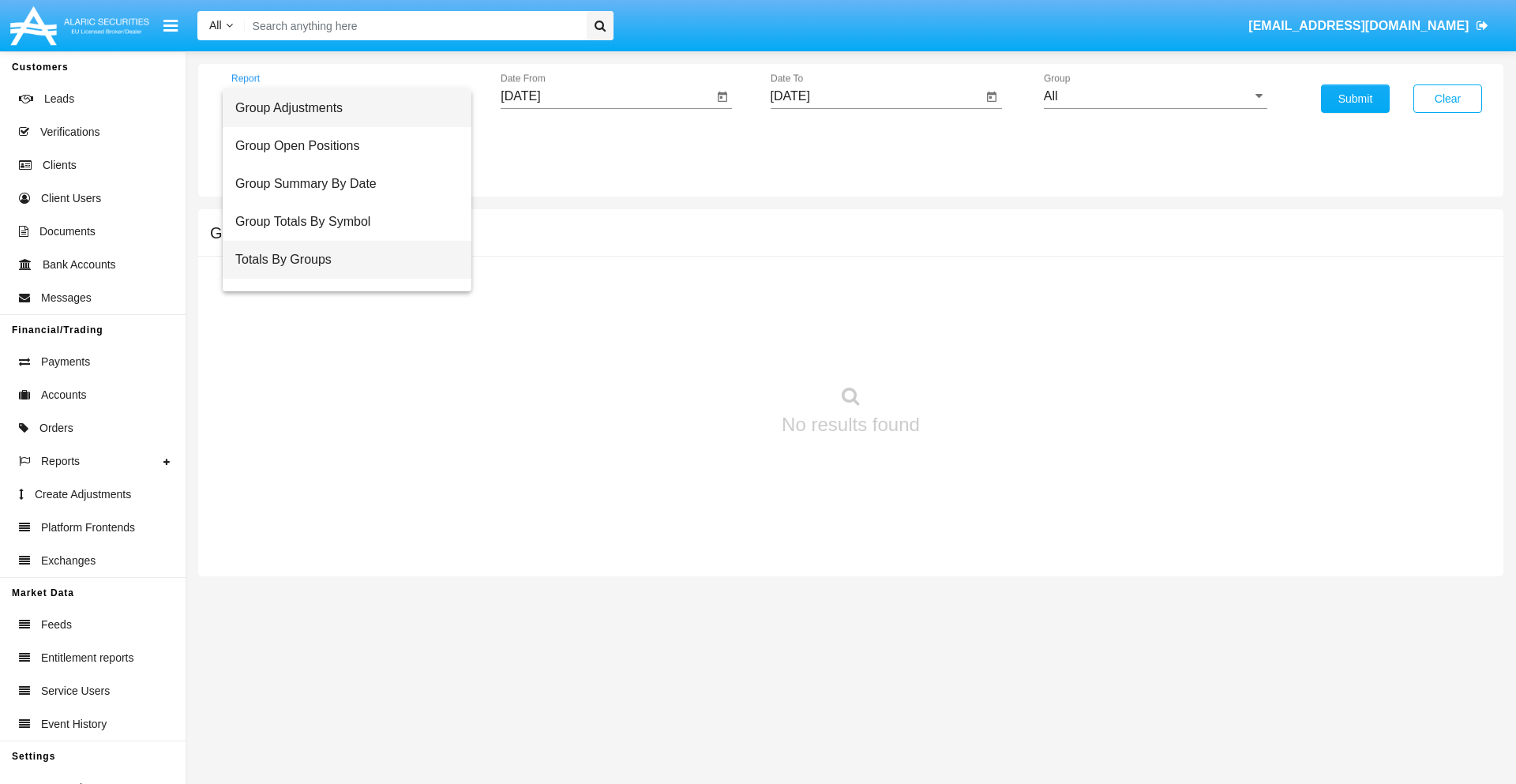
click at [340, 260] on span "Totals By Groups" at bounding box center [347, 259] width 223 height 38
click at [606, 97] on input "[DATE]" at bounding box center [606, 96] width 212 height 14
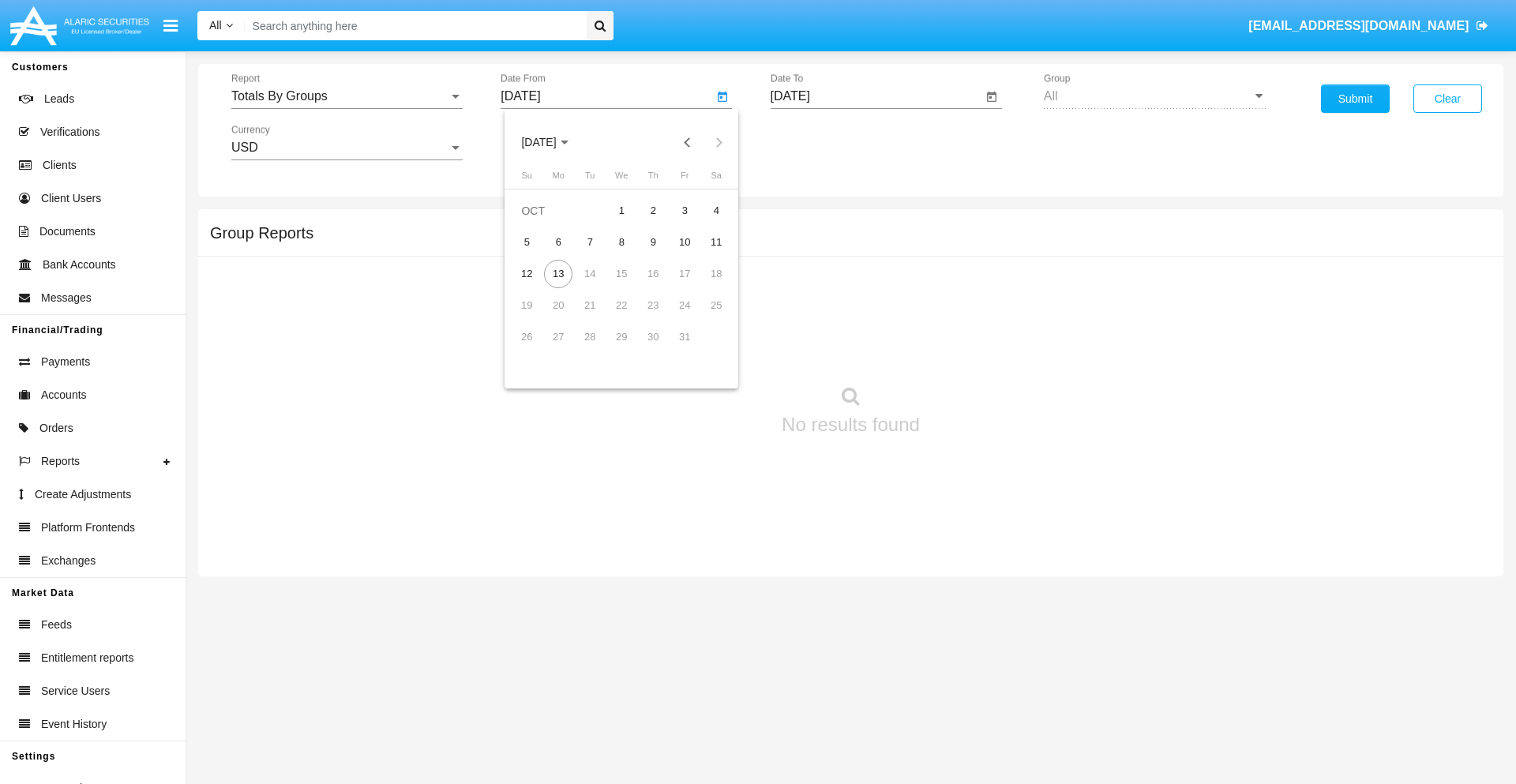
click at [552, 142] on span "[DATE]" at bounding box center [538, 143] width 35 height 13
click at [704, 349] on div "2025" at bounding box center [704, 349] width 50 height 28
click at [539, 286] on div "SEP" at bounding box center [539, 285] width 50 height 28
click at [526, 368] on div "28" at bounding box center [526, 368] width 28 height 28
type input "[DATE]"
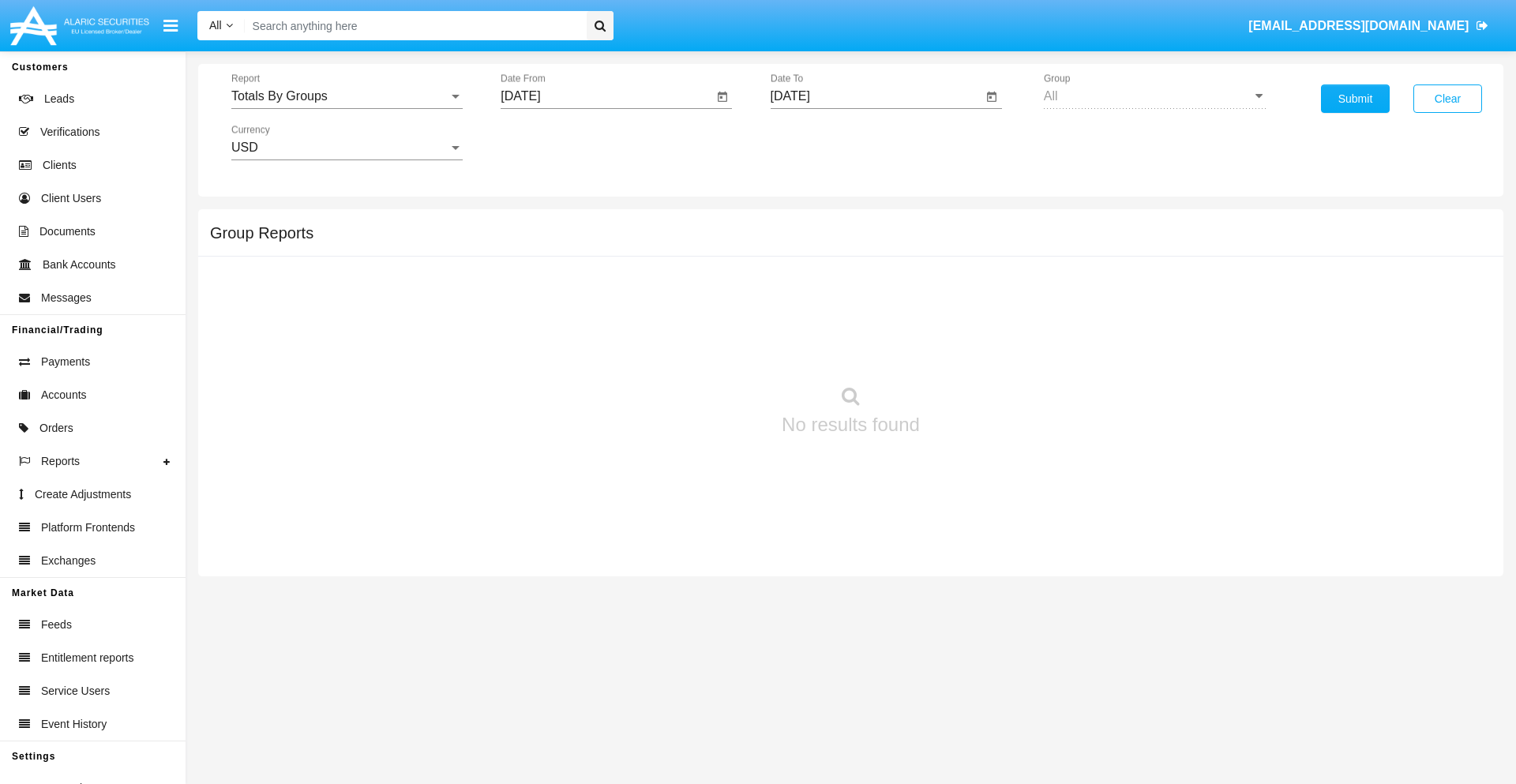
click at [876, 97] on input "[DATE]" at bounding box center [876, 96] width 212 height 14
click at [822, 142] on span "[DATE]" at bounding box center [808, 143] width 35 height 13
click at [973, 349] on div "2025" at bounding box center [973, 349] width 50 height 28
click at [863, 286] on div "OCT" at bounding box center [863, 285] width 50 height 28
click at [827, 273] on div "13" at bounding box center [828, 274] width 28 height 28
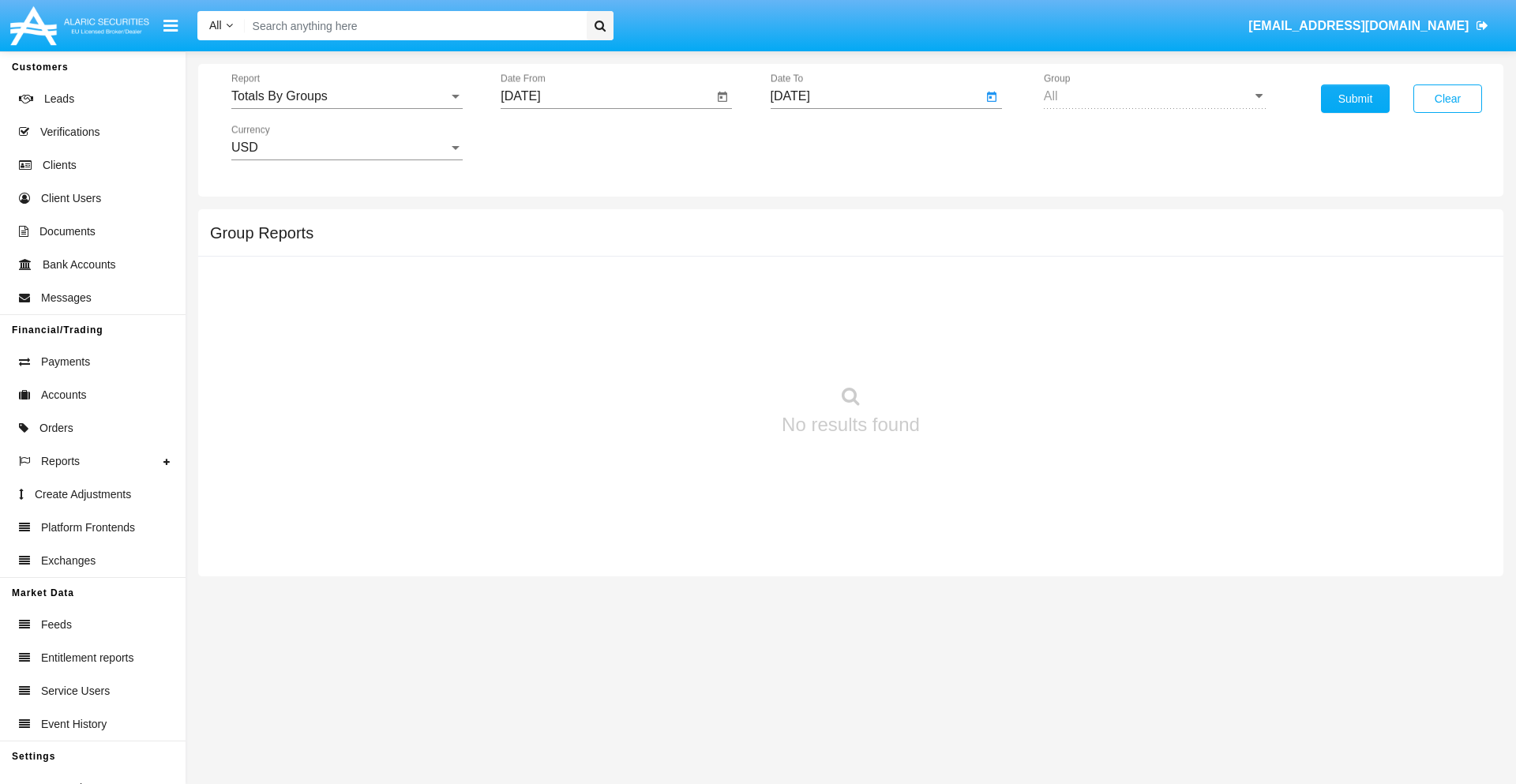
type input "[DATE]"
click at [1355, 98] on button "Submit" at bounding box center [1355, 98] width 69 height 28
click at [347, 97] on span "Report" at bounding box center [340, 96] width 217 height 14
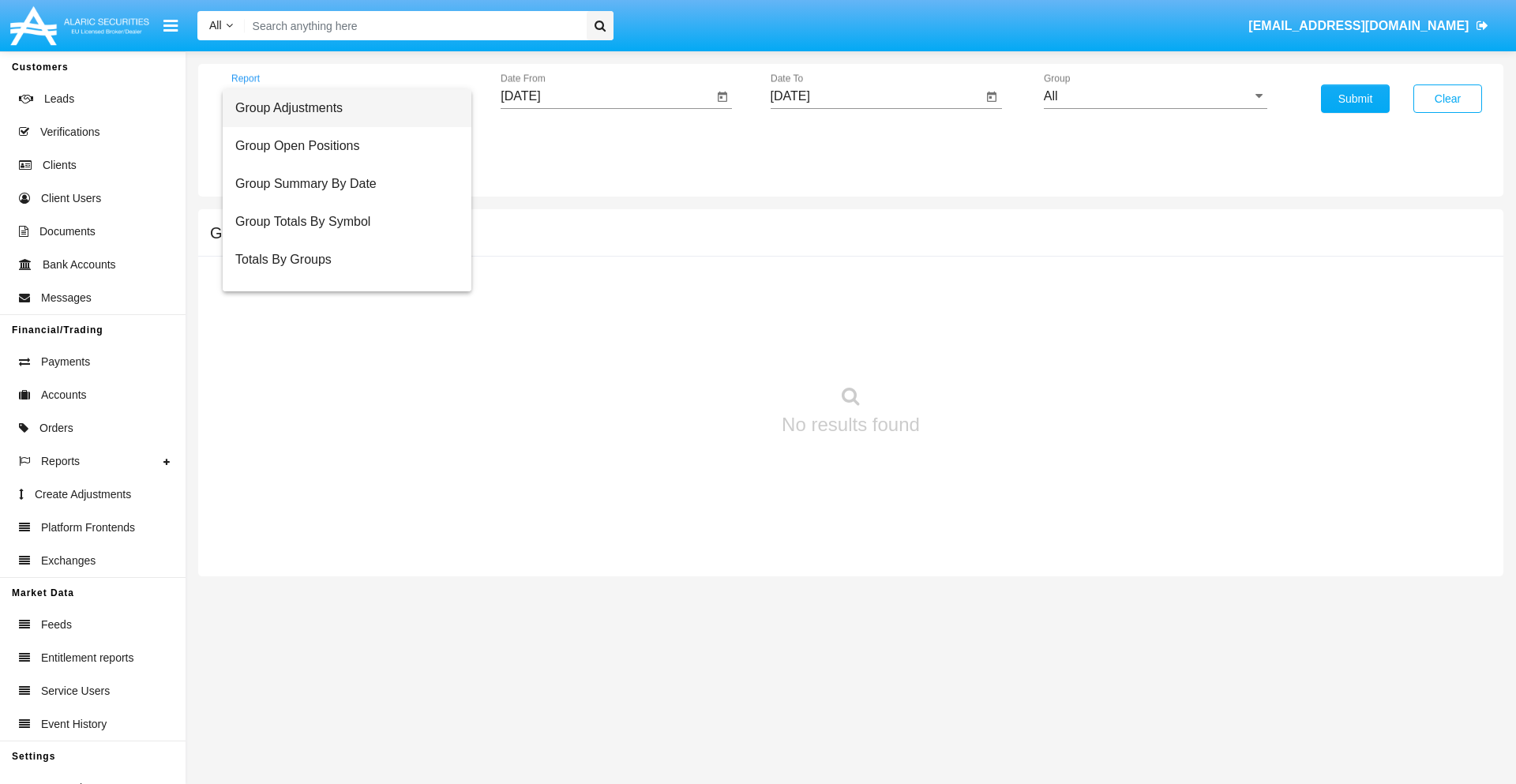
click at [340, 108] on span "Group Adjustments" at bounding box center [347, 108] width 223 height 38
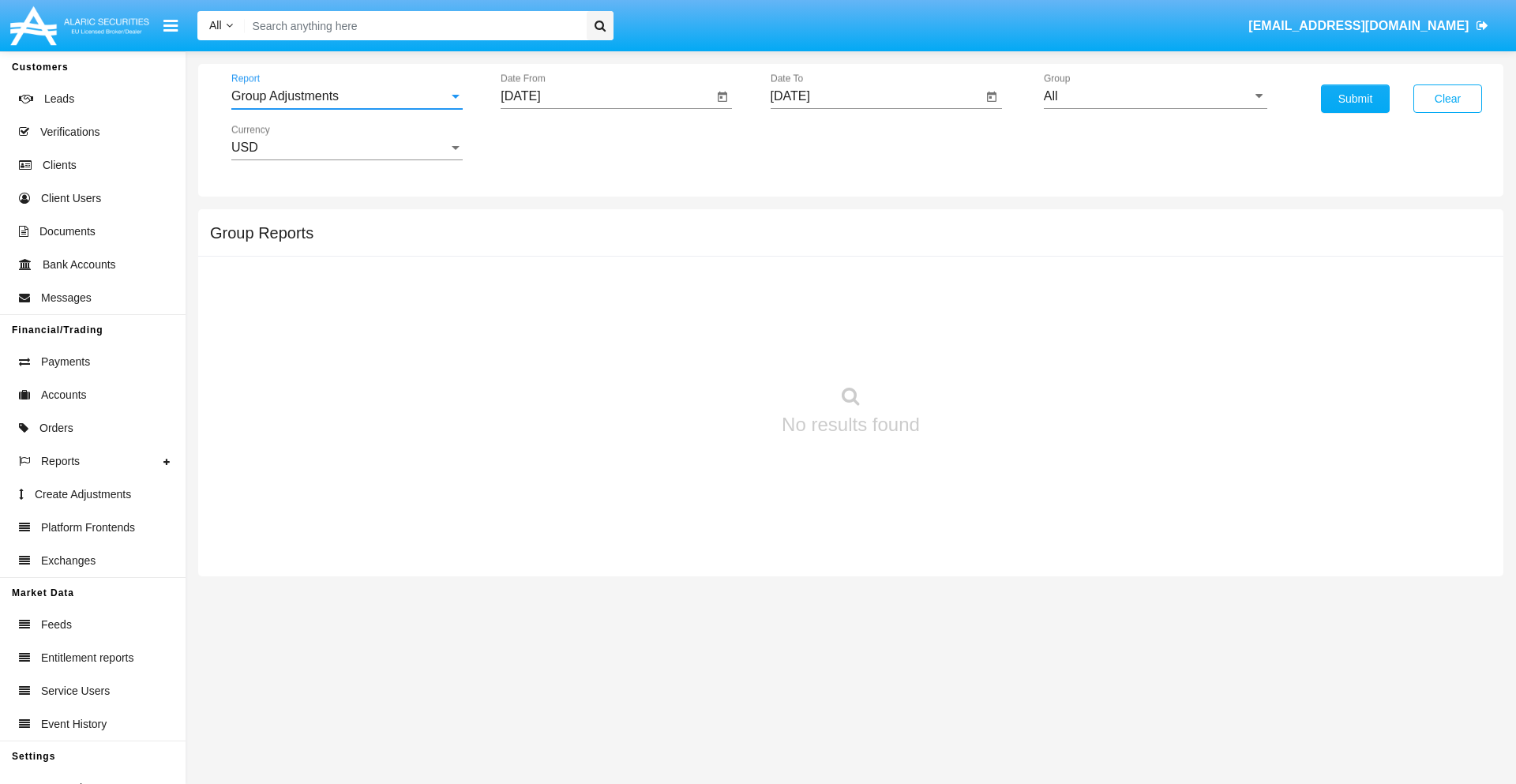
click at [1155, 97] on input "All" at bounding box center [1155, 96] width 223 height 14
click at [1355, 98] on button "Submit" at bounding box center [1355, 98] width 69 height 28
click at [347, 97] on span "Report" at bounding box center [340, 96] width 217 height 14
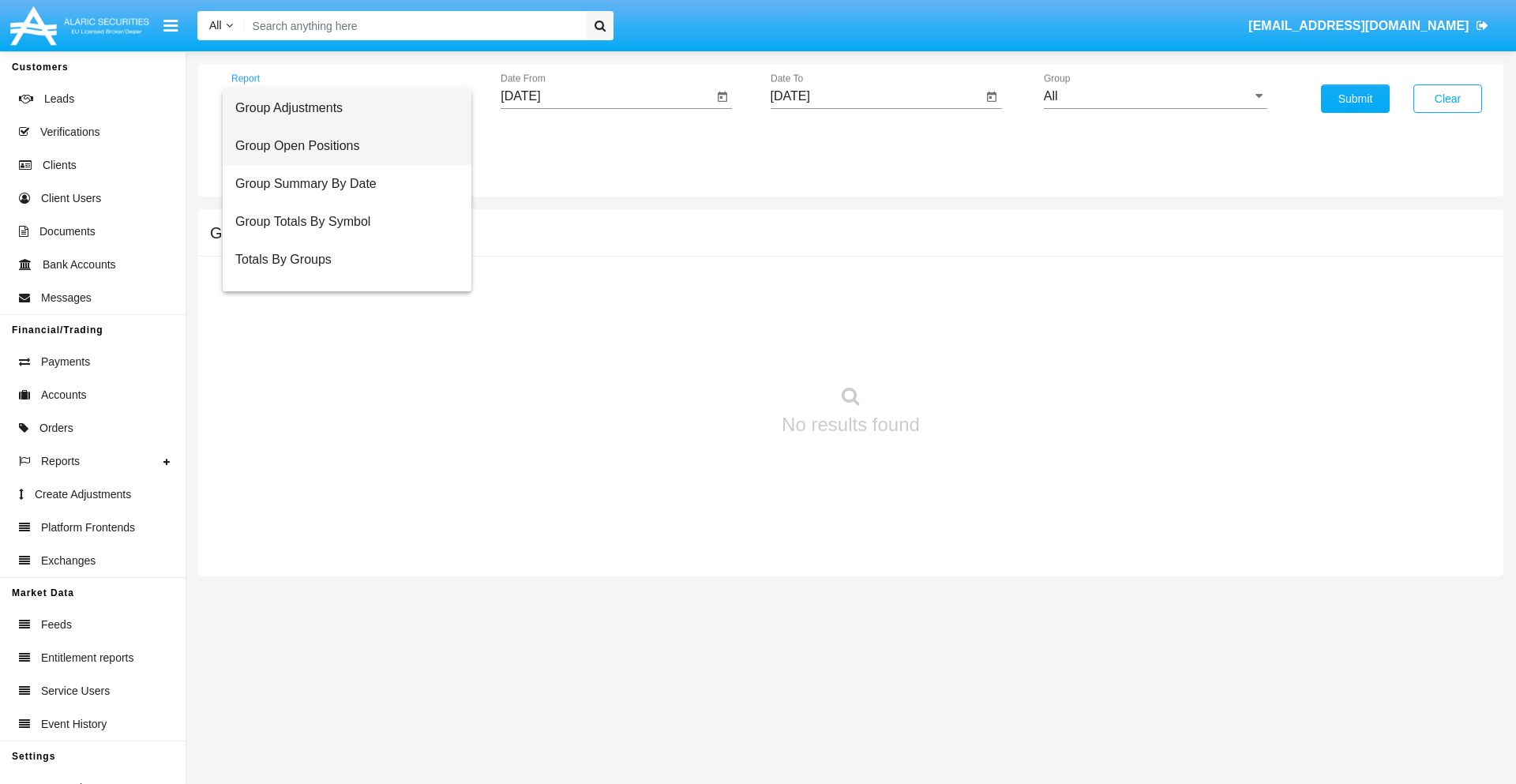
click at [340, 146] on span "Group Open Positions" at bounding box center [347, 145] width 223 height 38
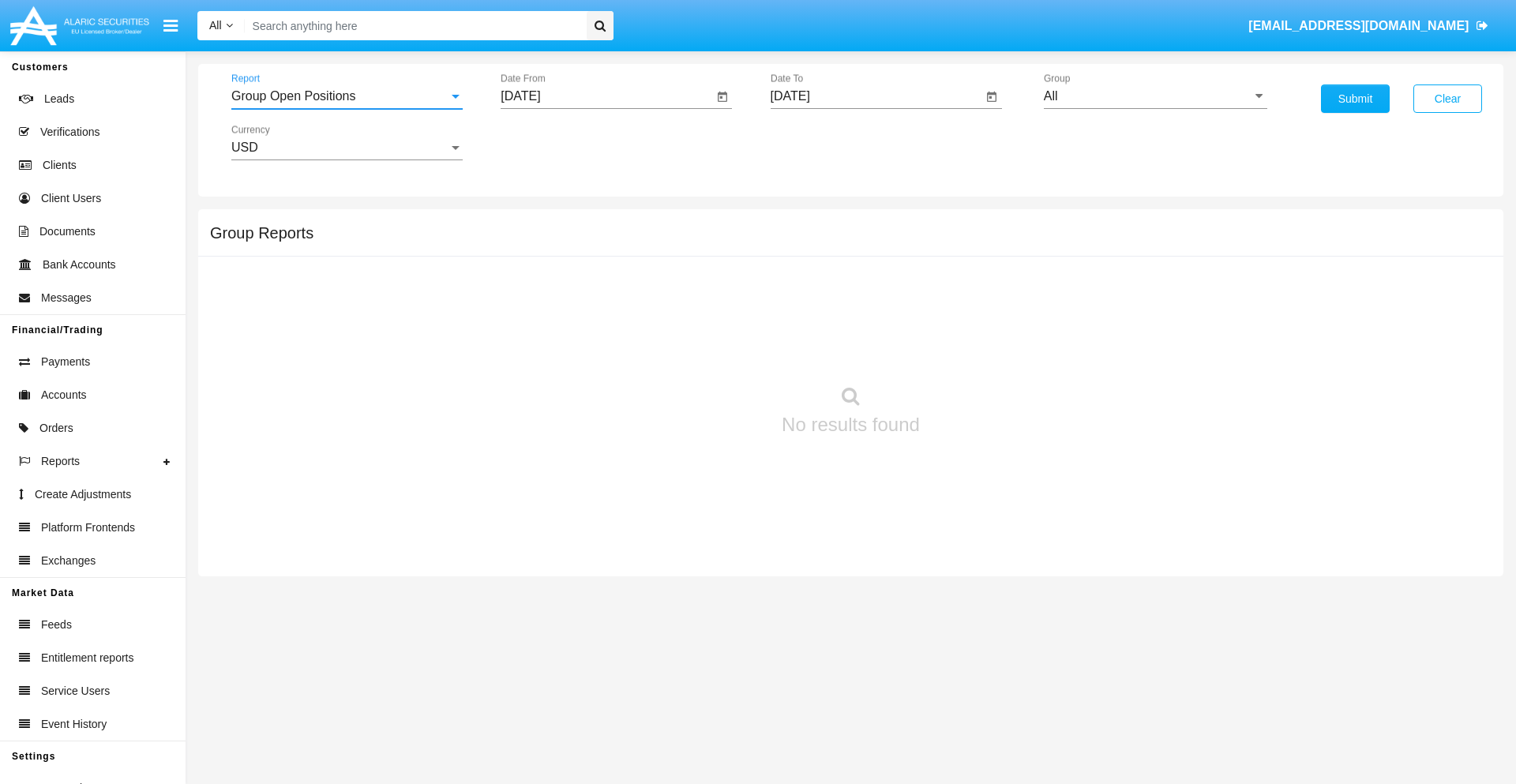
click at [1155, 97] on input "All" at bounding box center [1155, 96] width 223 height 14
click at [1355, 98] on button "Submit" at bounding box center [1355, 98] width 69 height 28
click at [347, 97] on span "Report" at bounding box center [340, 96] width 217 height 14
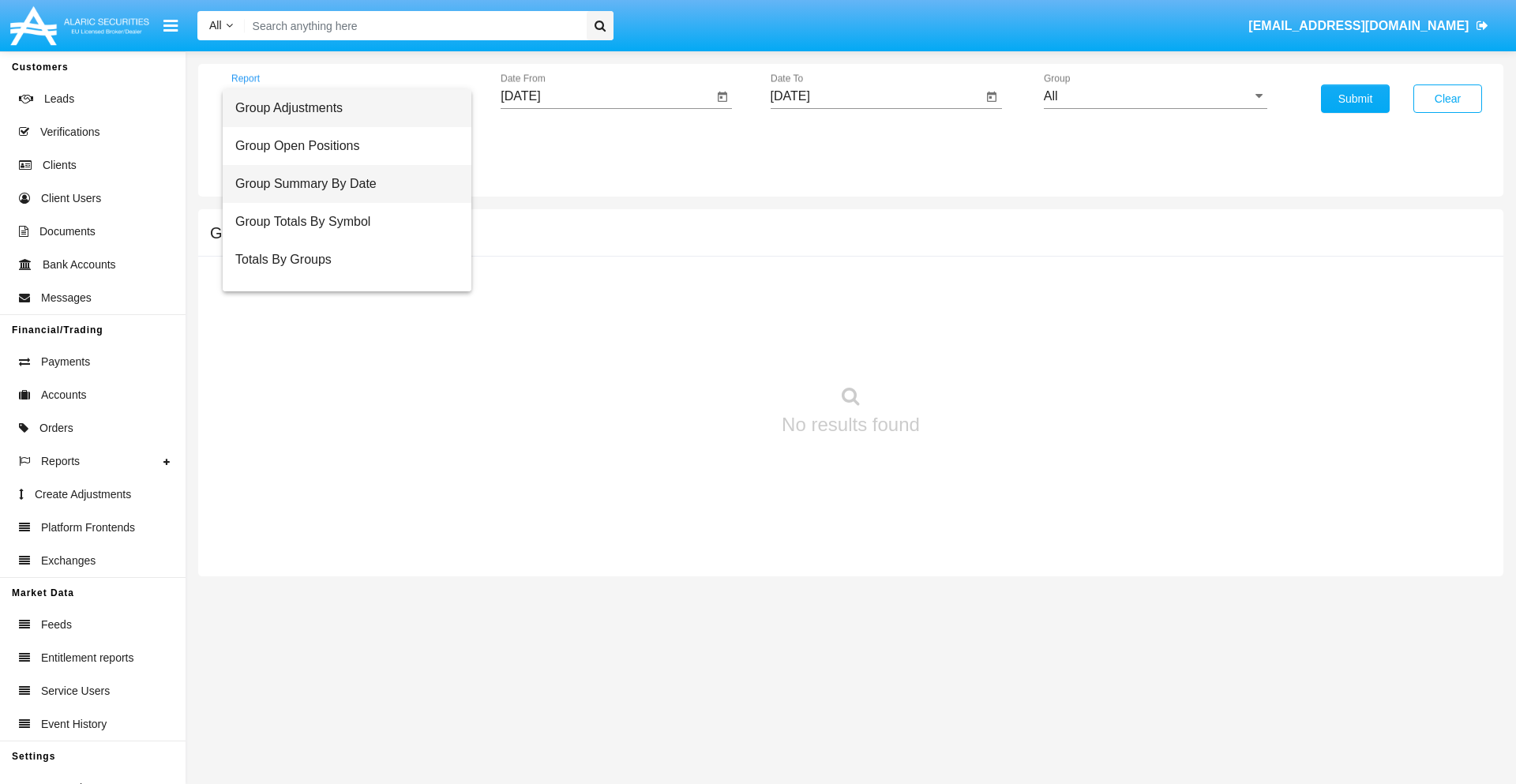
click at [340, 184] on span "Group Summary By Date" at bounding box center [347, 184] width 223 height 38
click at [1155, 97] on input "All" at bounding box center [1155, 96] width 223 height 14
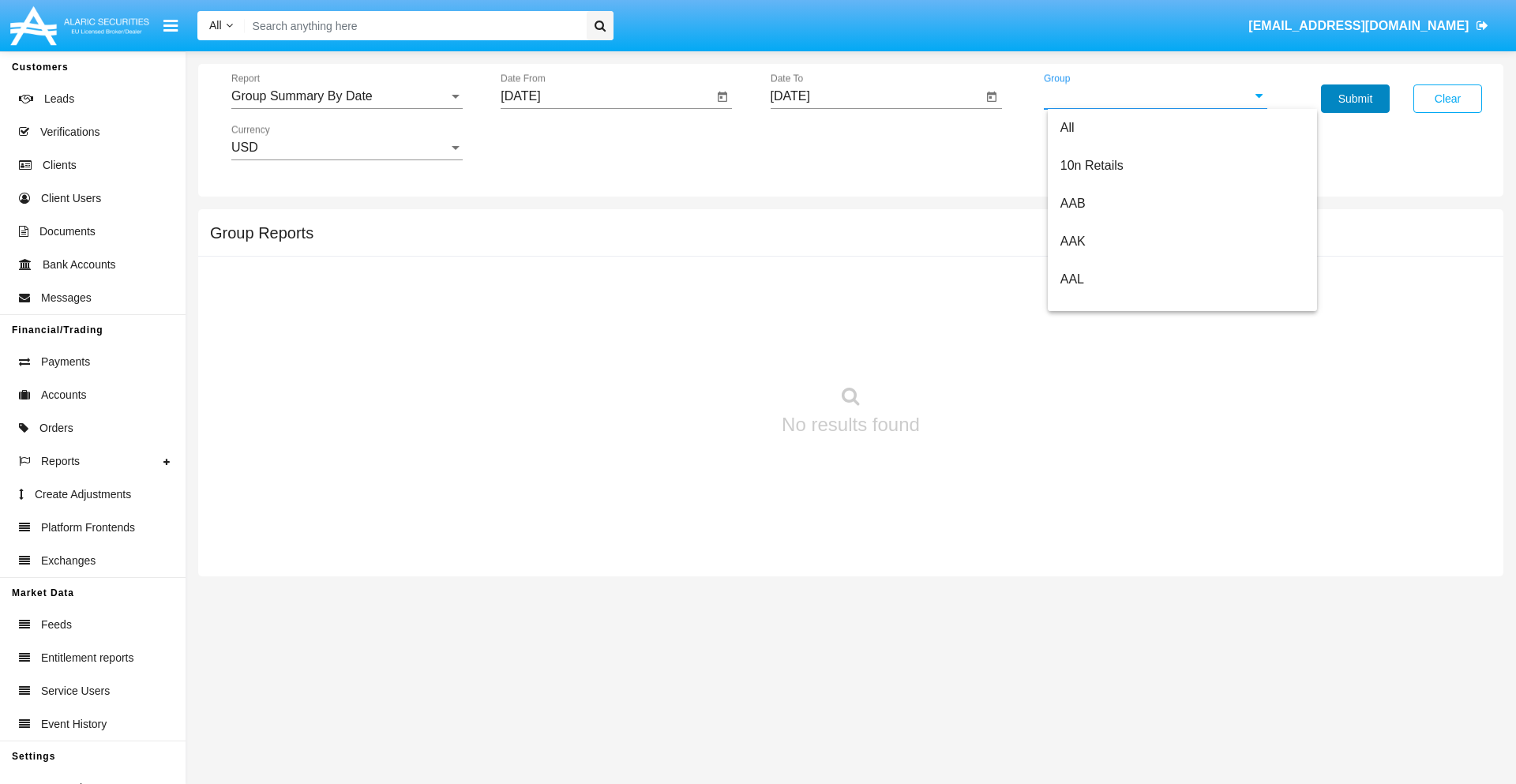
click at [1355, 98] on button "Submit" at bounding box center [1355, 98] width 69 height 28
click at [347, 97] on span "Report" at bounding box center [340, 96] width 217 height 14
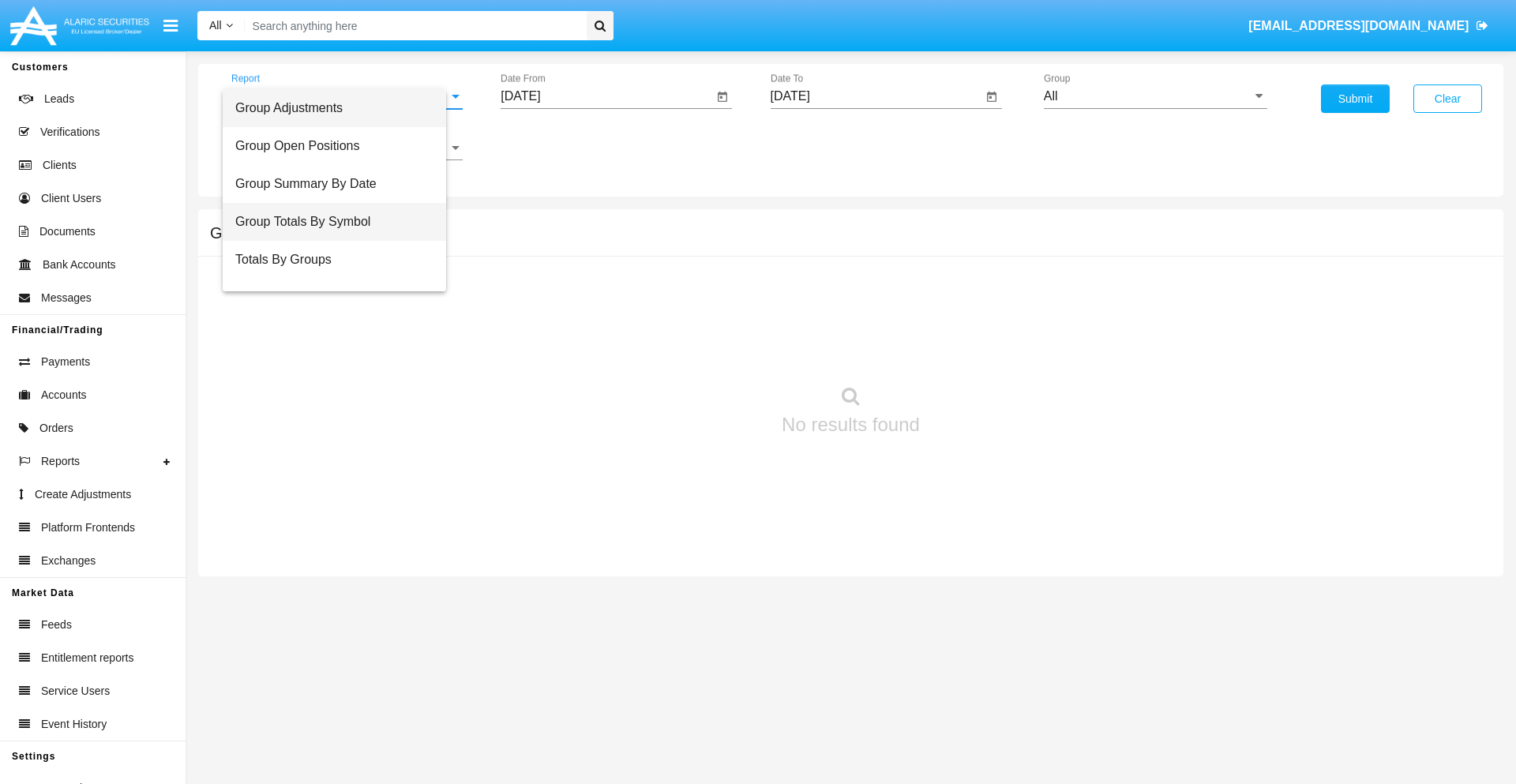
click at [340, 222] on span "Group Totals By Symbol" at bounding box center [335, 222] width 198 height 38
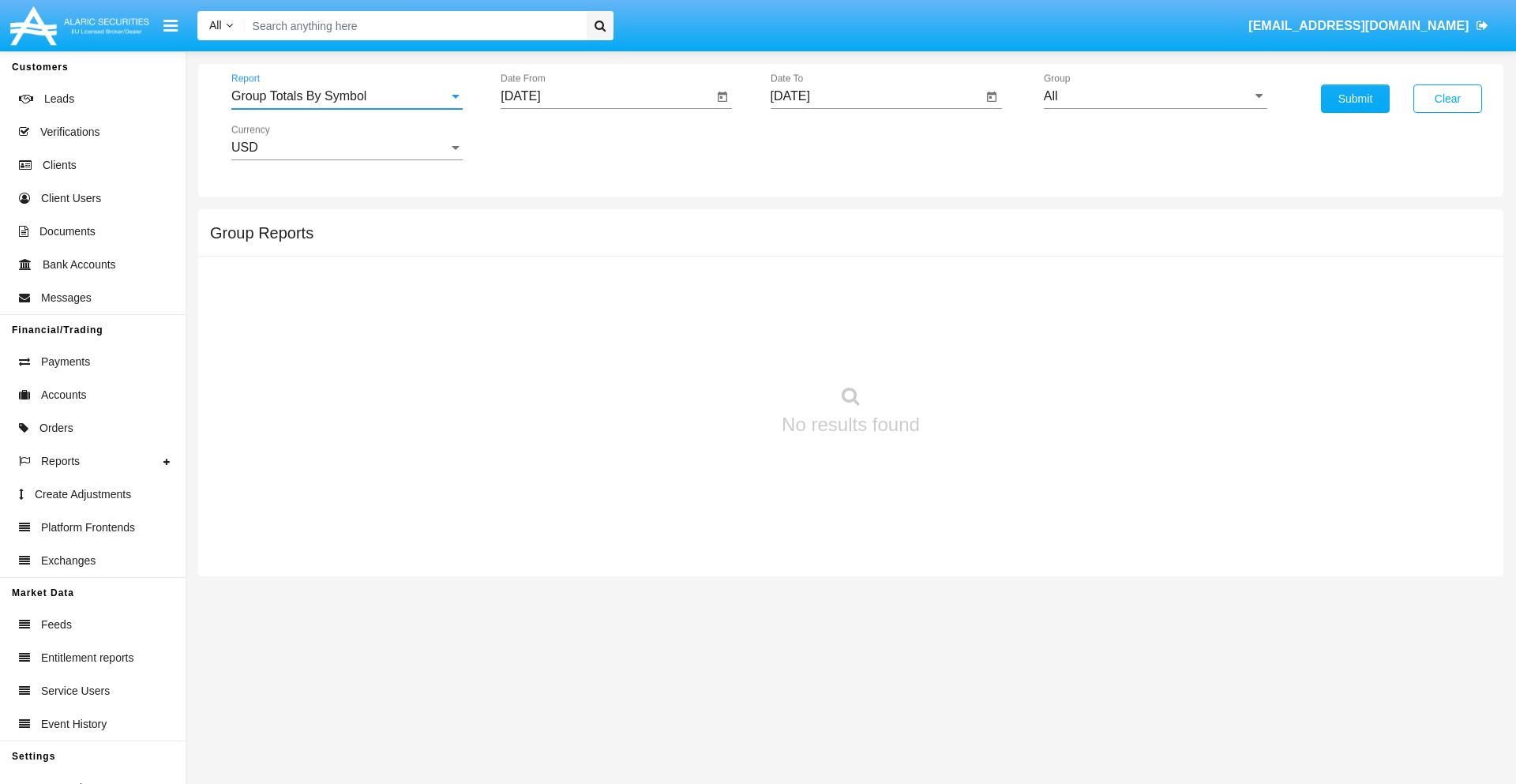
click at [1155, 97] on input "All" at bounding box center [1155, 96] width 223 height 14
click at [1355, 98] on button "Submit" at bounding box center [1355, 98] width 69 height 28
click at [347, 97] on span "Report" at bounding box center [340, 96] width 217 height 14
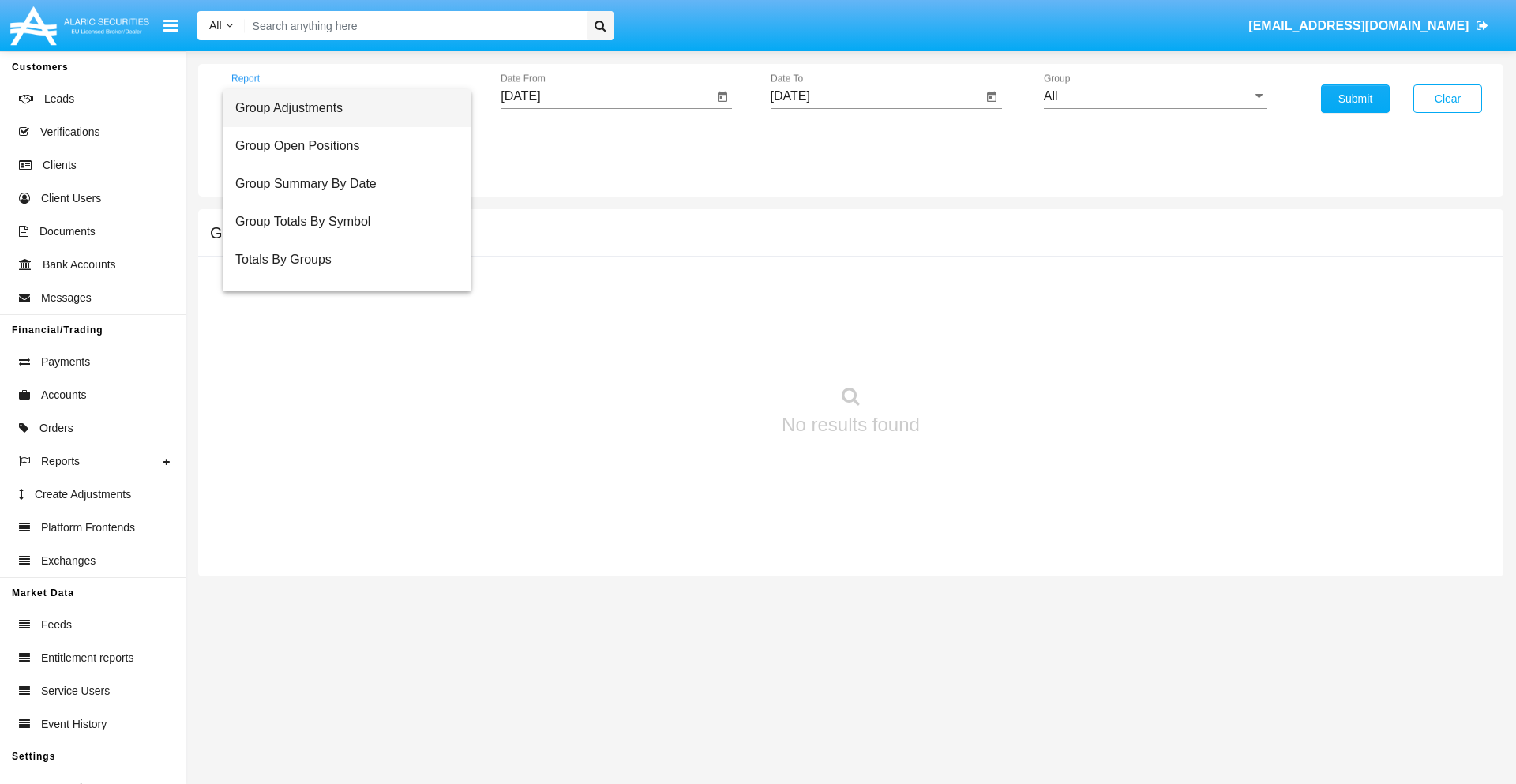
scroll to position [25, 0]
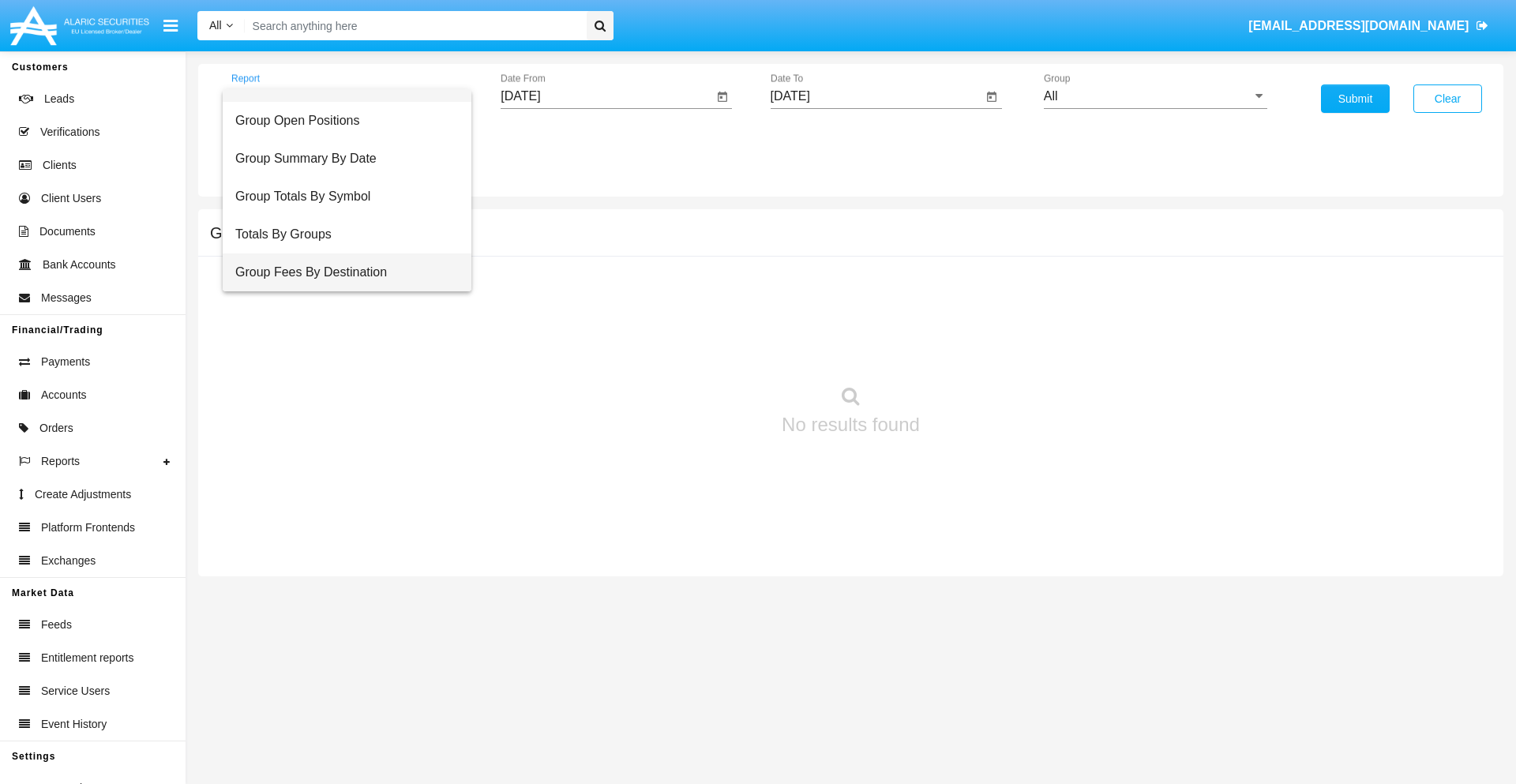
click at [340, 272] on span "Group Fees By Destination" at bounding box center [347, 272] width 223 height 38
click at [1155, 97] on input "All" at bounding box center [1155, 96] width 223 height 14
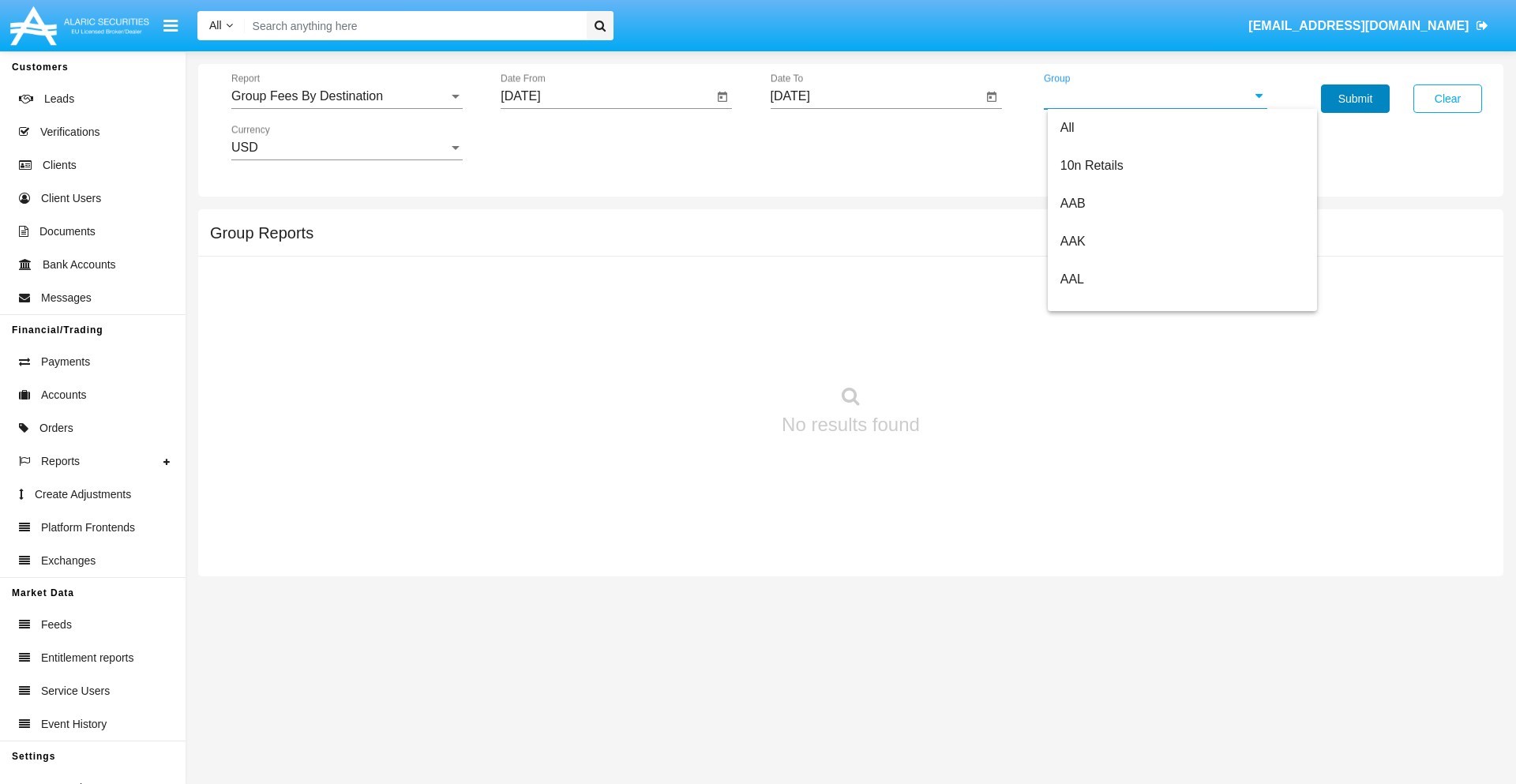
click at [1355, 98] on button "Submit" at bounding box center [1355, 98] width 69 height 28
